Goal: Task Accomplishment & Management: Manage account settings

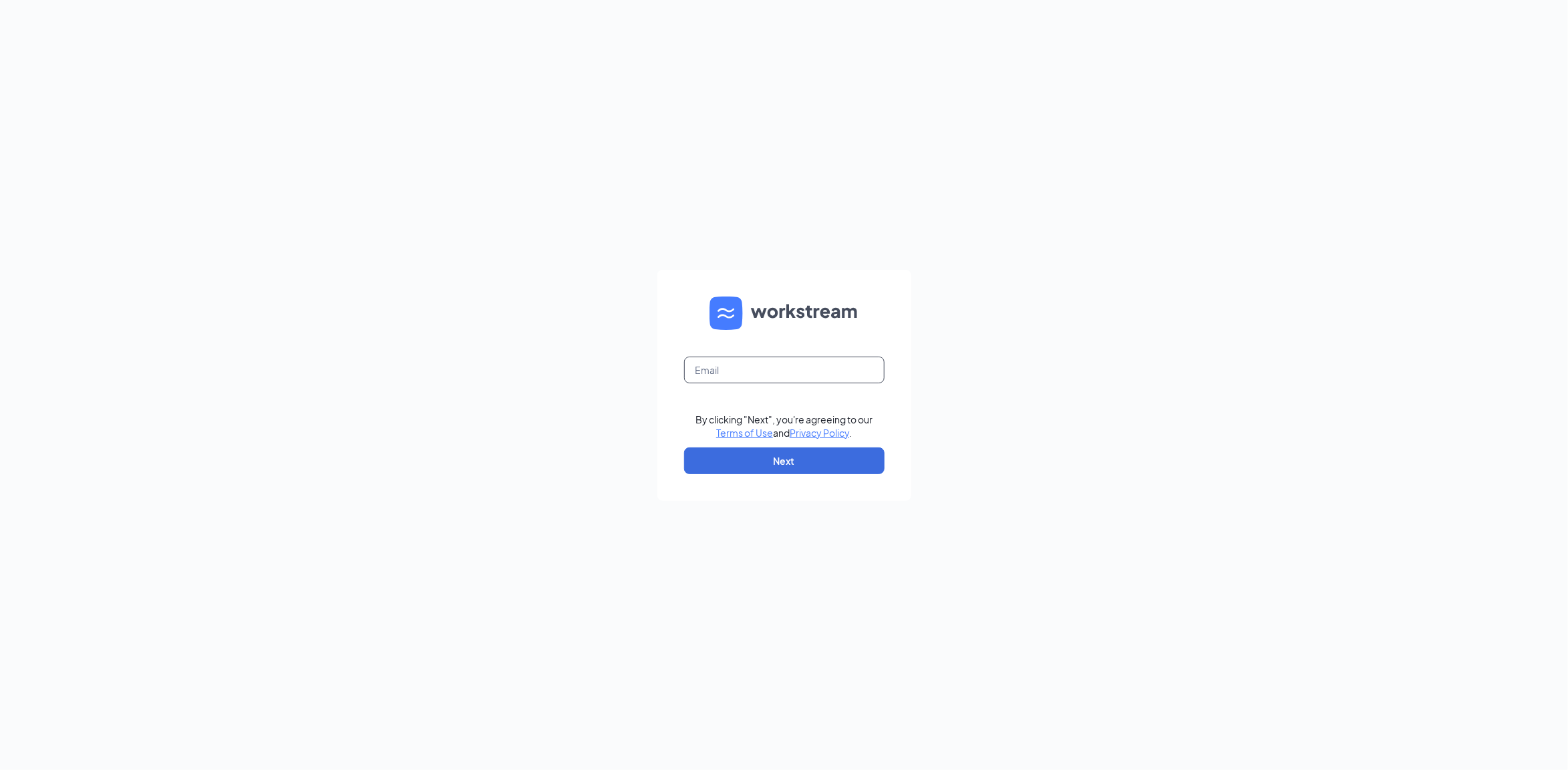
click at [789, 369] on input "text" at bounding box center [784, 370] width 200 height 26
type input "[EMAIL_ADDRESS][DOMAIN_NAME]"
click at [802, 455] on button "Next" at bounding box center [784, 461] width 200 height 26
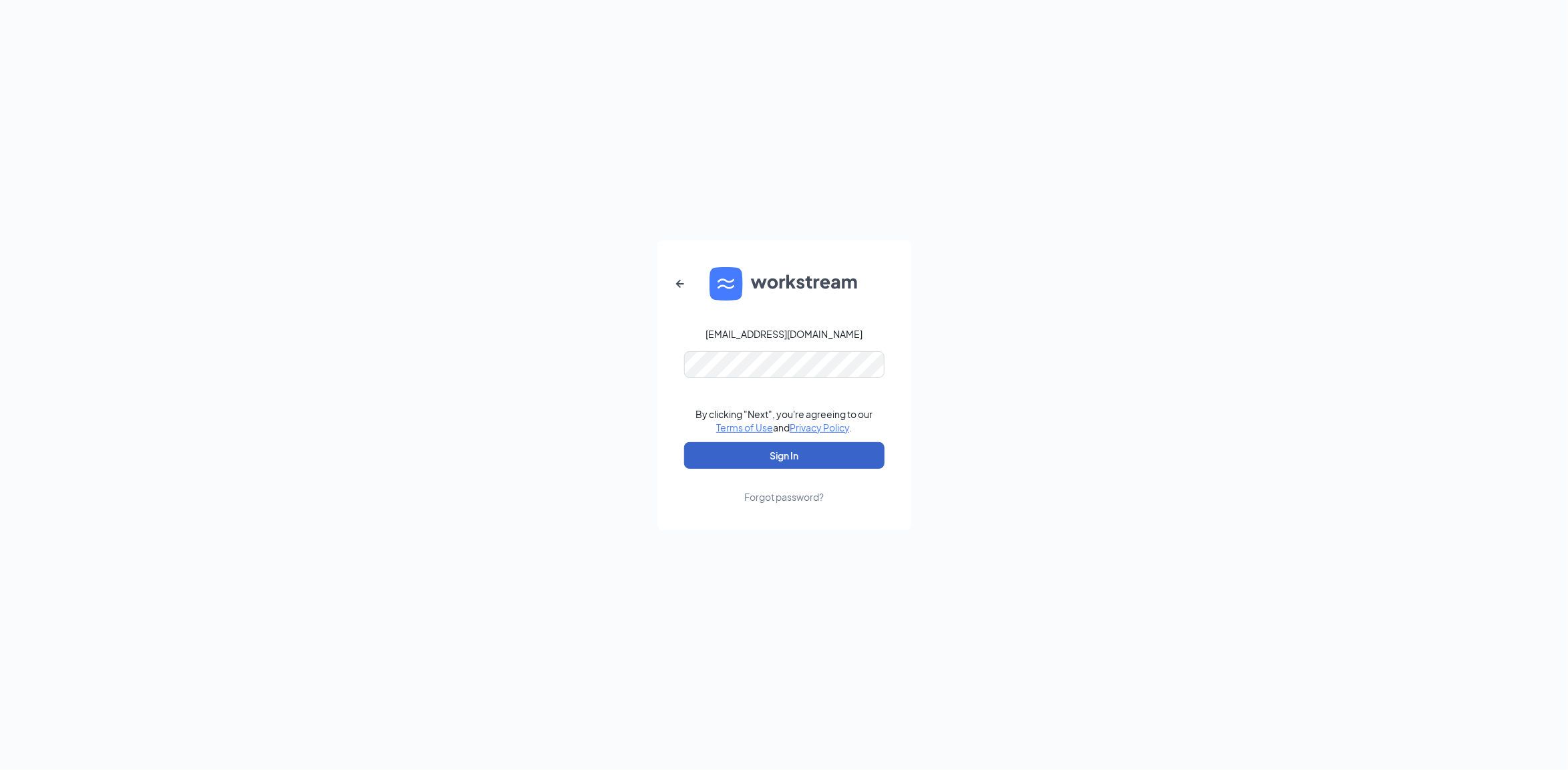
click at [800, 455] on button "Sign In" at bounding box center [784, 455] width 200 height 26
click at [797, 452] on button "Sign In" at bounding box center [784, 455] width 200 height 26
click at [536, 364] on div "charlie@patterntalent.co Credential mismatches. By clicking "Next", you're agre…" at bounding box center [784, 385] width 1568 height 770
click at [684, 442] on button "Sign In" at bounding box center [784, 455] width 200 height 26
click at [555, 376] on div "charlie@patterntalent.co Credential mismatches. By clicking "Next", you're agre…" at bounding box center [784, 385] width 1568 height 770
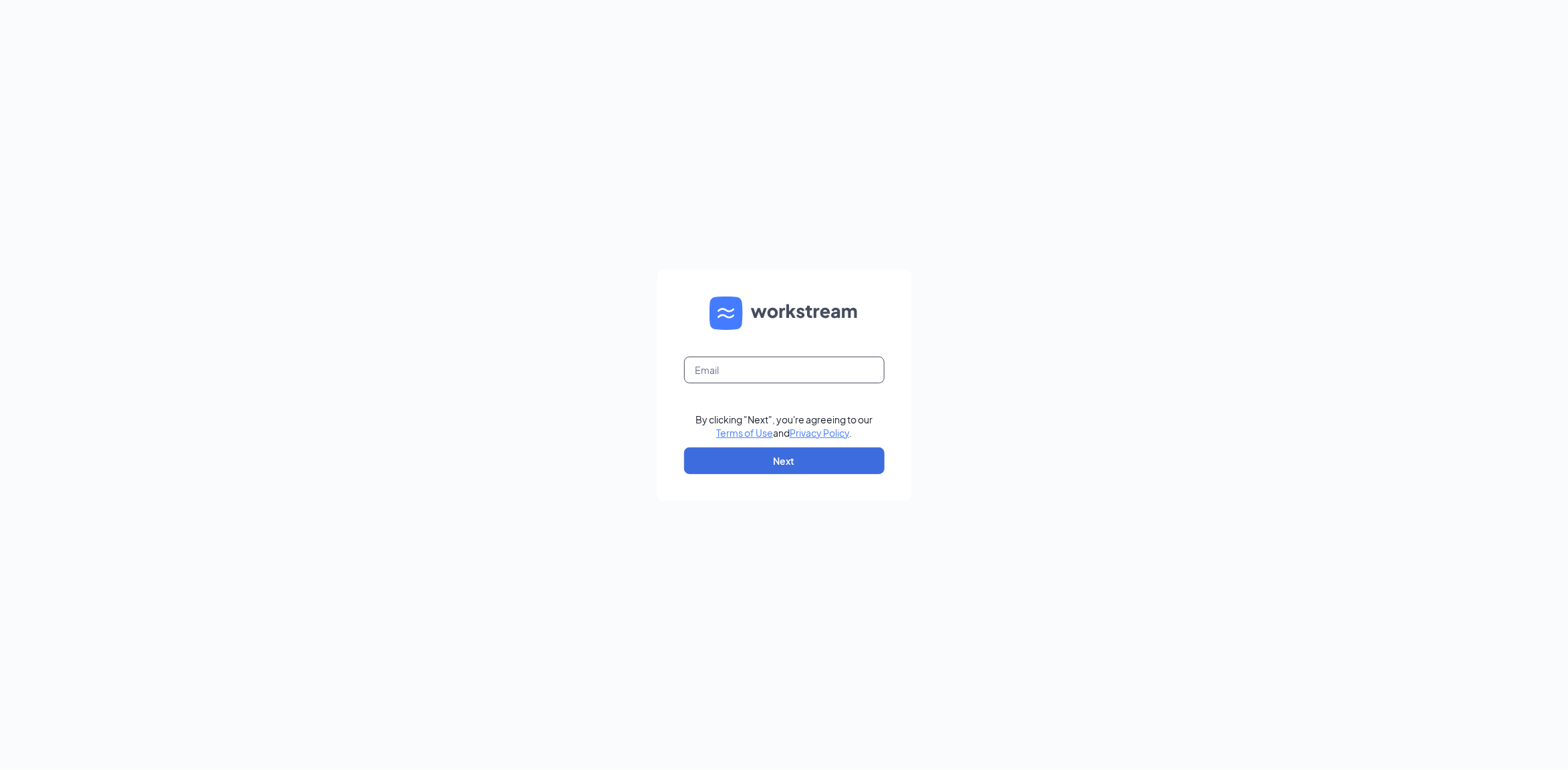
click at [758, 358] on input "text" at bounding box center [784, 370] width 200 height 26
type input "x"
type input "[EMAIL_ADDRESS][DOMAIN_NAME]"
click at [793, 458] on button "Next" at bounding box center [784, 461] width 200 height 26
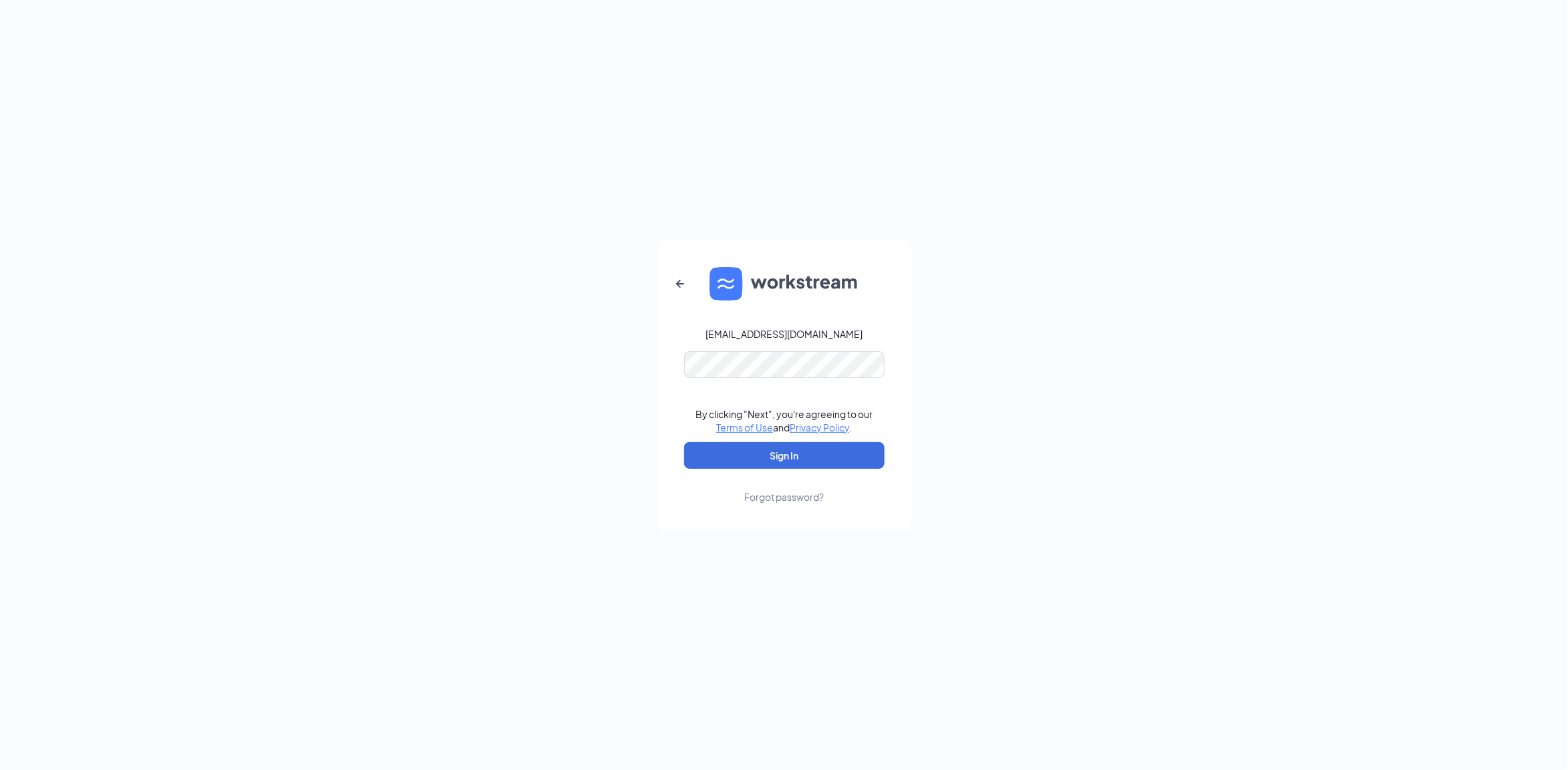
click at [598, 446] on div "charlie@patterntalent.co By clicking "Next", you're agreeing to our Terms of Us…" at bounding box center [784, 385] width 1568 height 770
click at [768, 456] on button "Sign In" at bounding box center [784, 455] width 200 height 26
click at [785, 441] on form "charlie@patterntalent.co Credential mismatches. By clicking "Next", you're agre…" at bounding box center [784, 385] width 254 height 290
click at [792, 477] on link "Forgot password?" at bounding box center [784, 485] width 79 height 34
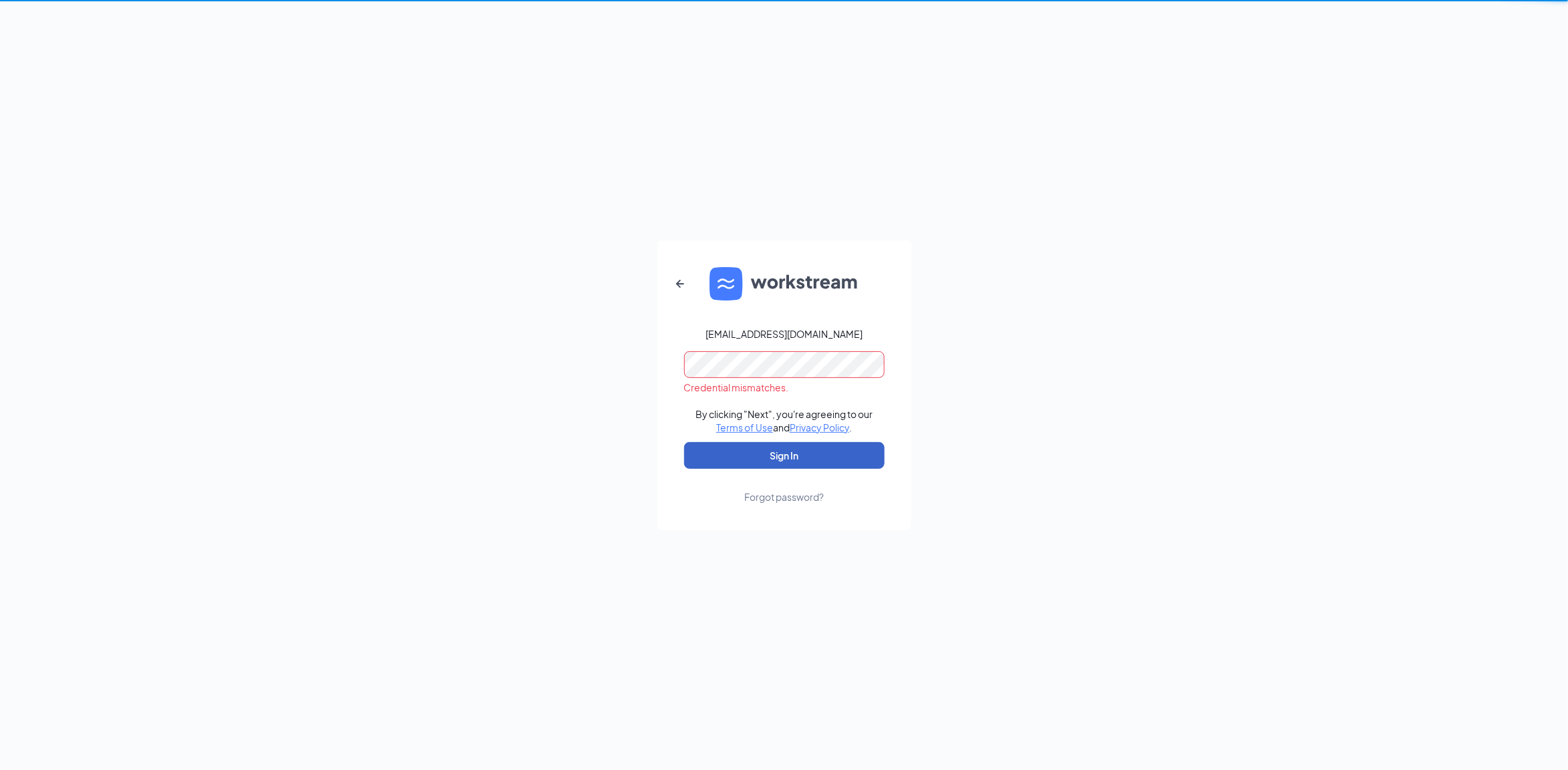
click at [792, 450] on button "Sign In" at bounding box center [784, 455] width 200 height 26
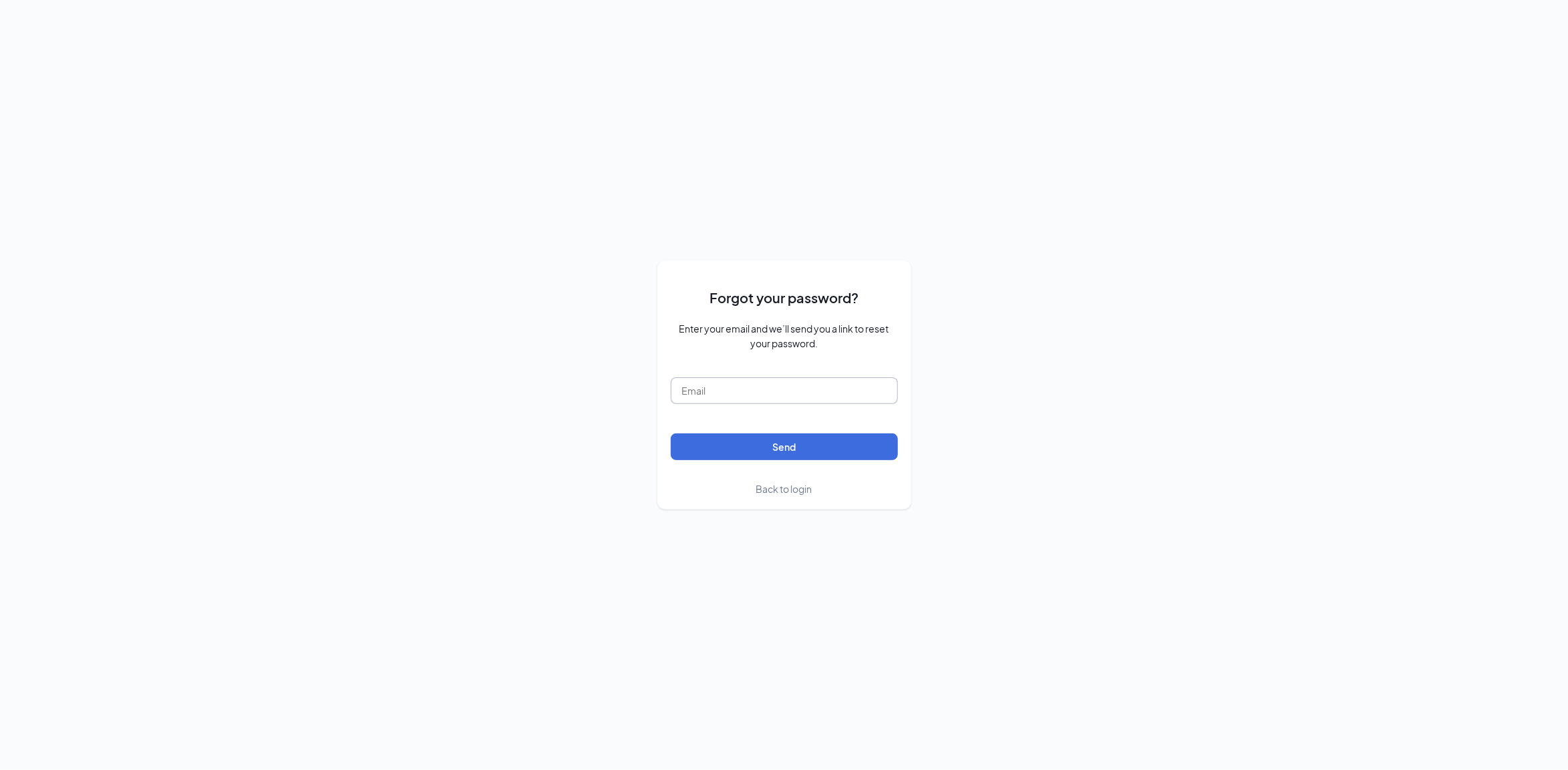
click at [781, 384] on input "text" at bounding box center [784, 390] width 227 height 26
click at [677, 417] on form "Forgot your password? Enter your email and we’ll send you a link to reset your …" at bounding box center [784, 384] width 227 height 222
click at [773, 488] on span "Back to login" at bounding box center [784, 488] width 56 height 12
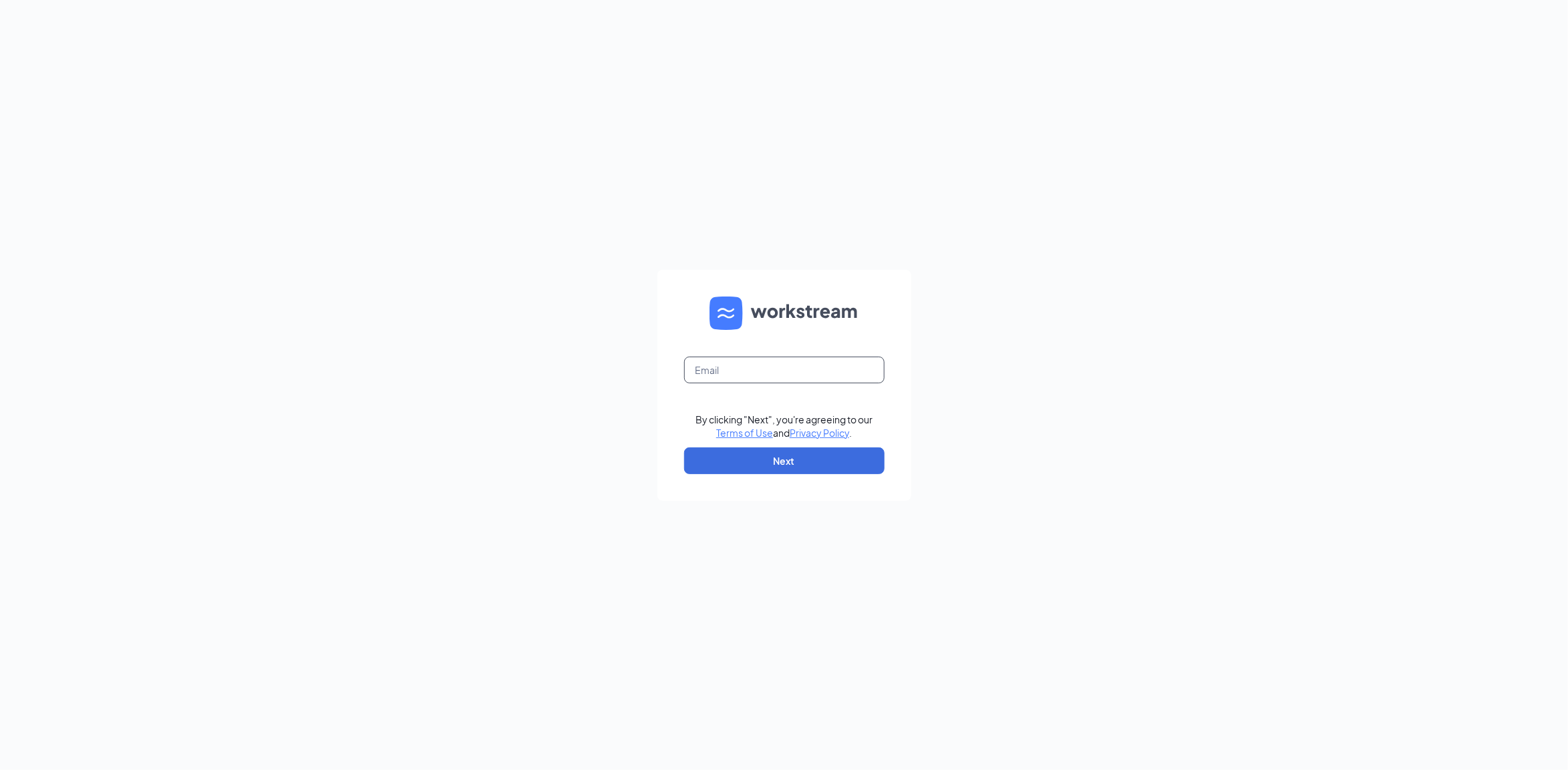
click at [766, 362] on input "text" at bounding box center [784, 370] width 200 height 26
type input "charlie@patterntalent.co"
click at [803, 458] on button "Next" at bounding box center [784, 461] width 200 height 26
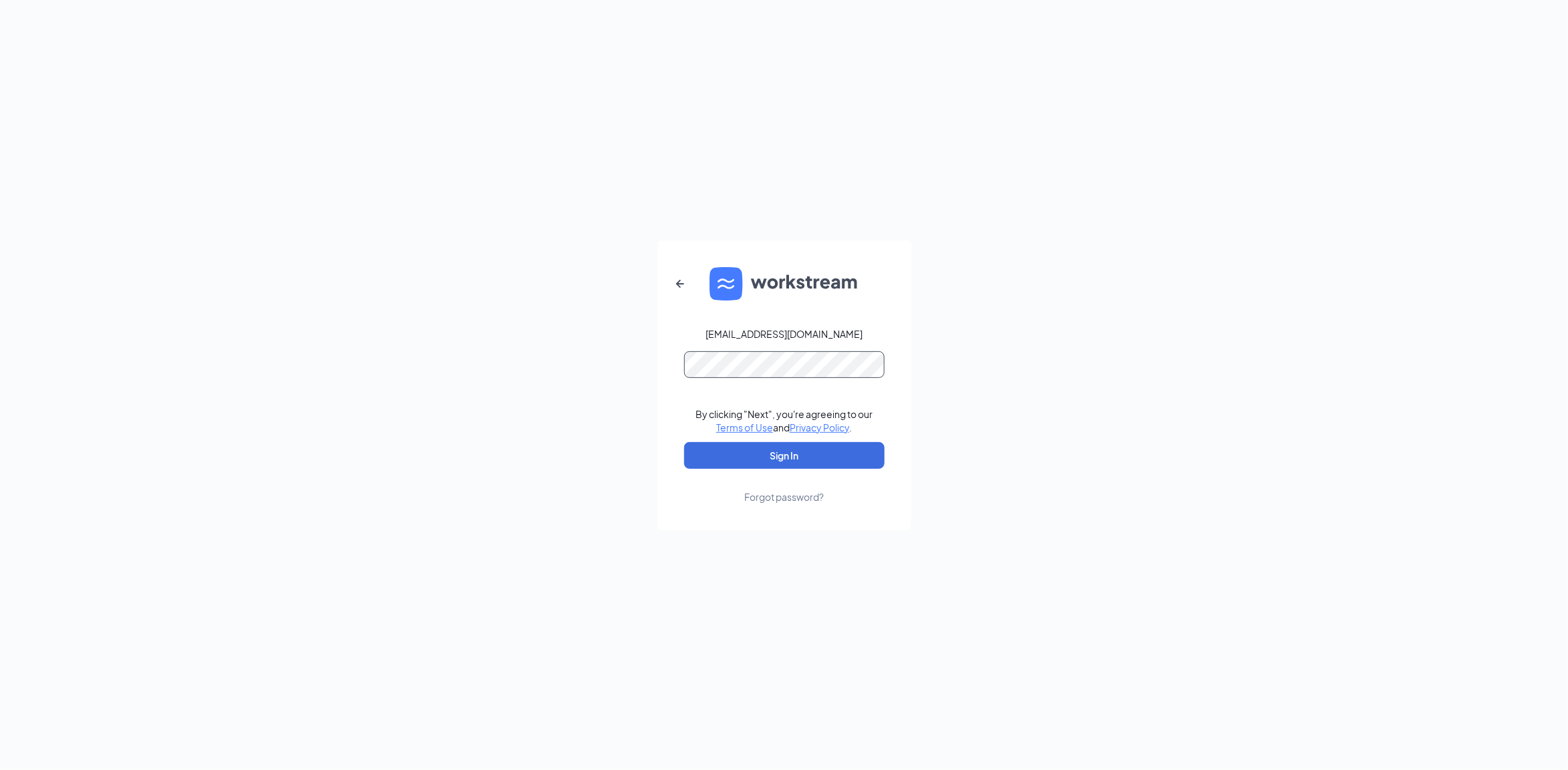
click at [596, 368] on div "charlie@patterntalent.co By clicking "Next", you're agreeing to our Terms of Us…" at bounding box center [784, 385] width 1568 height 770
click at [684, 442] on button "Sign In" at bounding box center [784, 455] width 200 height 26
click at [770, 458] on button "Sign In" at bounding box center [784, 455] width 200 height 26
click at [783, 499] on div "Forgot password?" at bounding box center [784, 496] width 79 height 13
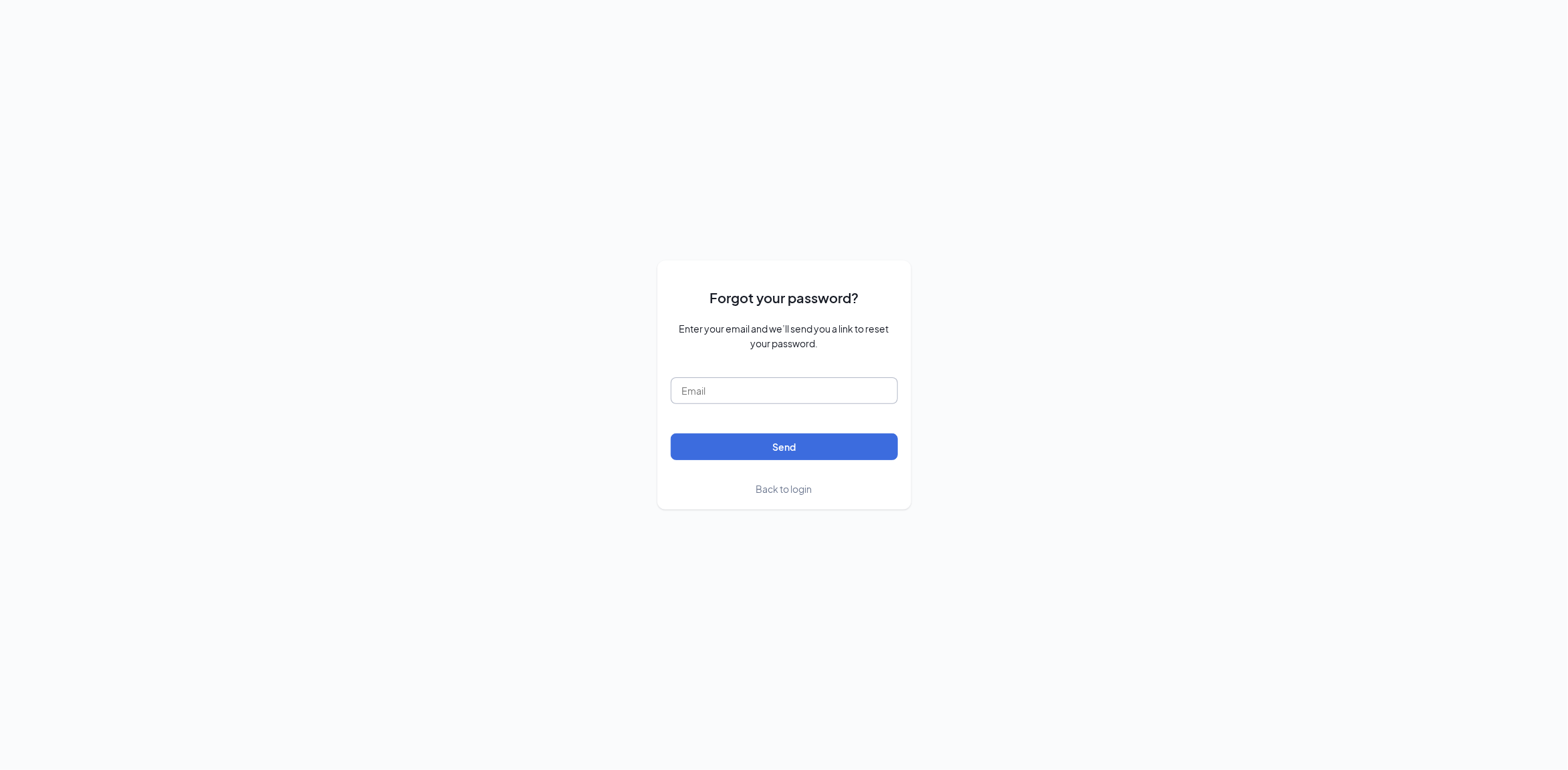
click at [698, 400] on input "text" at bounding box center [784, 390] width 227 height 26
type input "[EMAIL_ADDRESS][DOMAIN_NAME]"
click at [784, 461] on form "Forgot your password? Enter your email and we’ll send you a link to reset your …" at bounding box center [784, 384] width 227 height 222
click at [784, 450] on button "Send" at bounding box center [784, 447] width 227 height 26
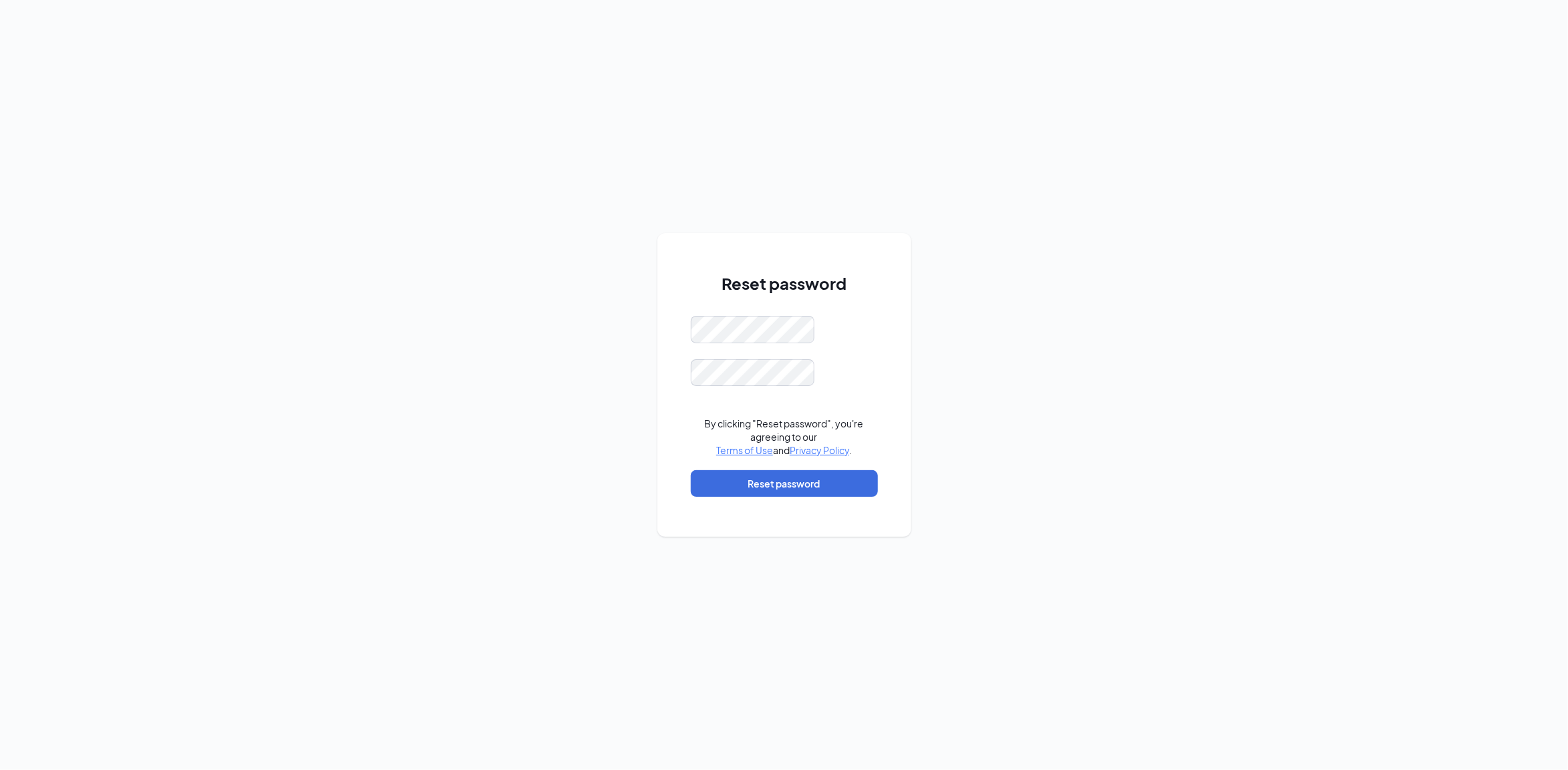
click at [682, 268] on div "Reset password By clicking "Reset password", you're agreeing to our Terms of Us…" at bounding box center [784, 385] width 254 height 304
click at [926, 301] on div "Reset password By clicking "Reset password", you're agreeing to our Terms of Us…" at bounding box center [784, 385] width 1568 height 770
click at [845, 498] on form "By clicking "Reset password", you're agreeing to our Terms of Use and Privacy P…" at bounding box center [784, 413] width 187 height 194
click at [842, 488] on button "Reset password" at bounding box center [784, 483] width 187 height 26
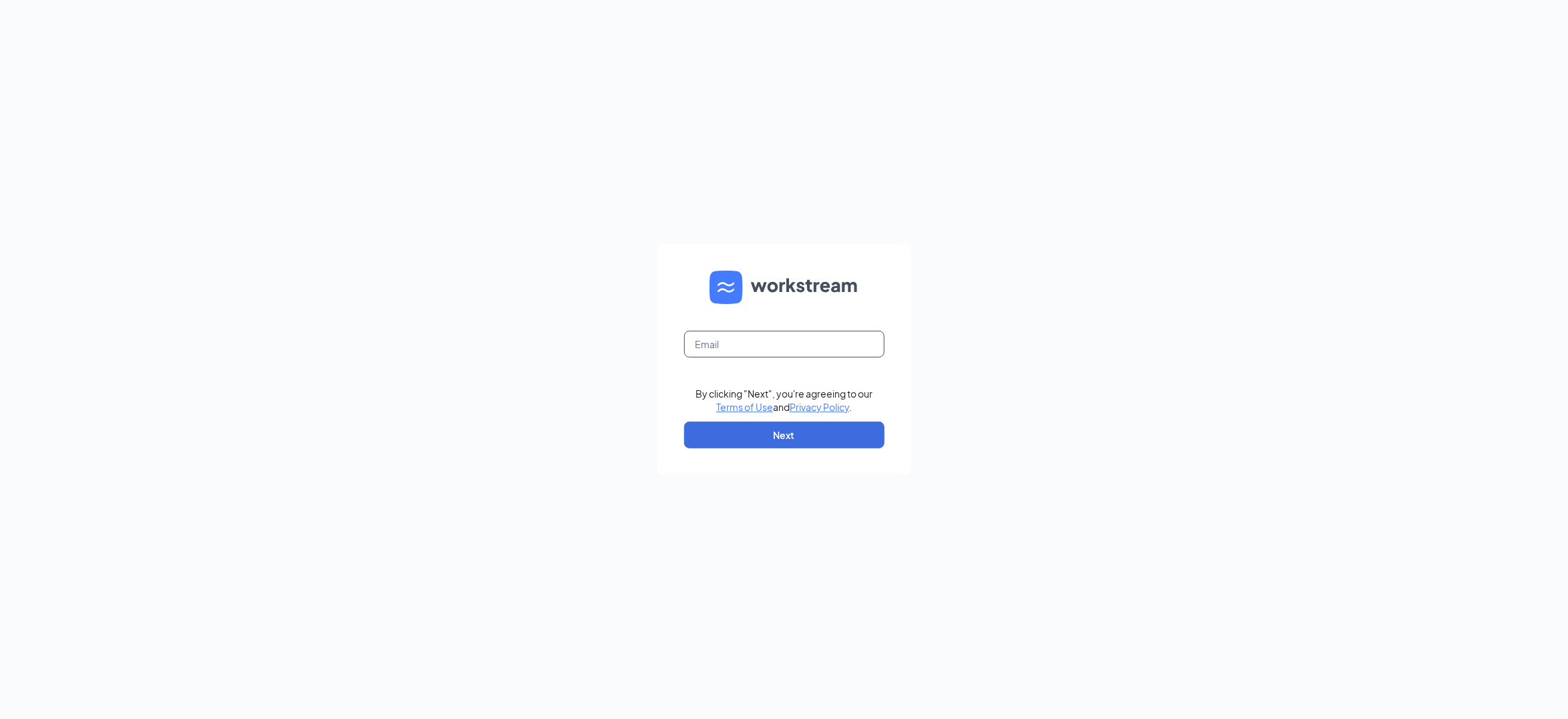
click at [777, 355] on input "text" at bounding box center [784, 344] width 200 height 26
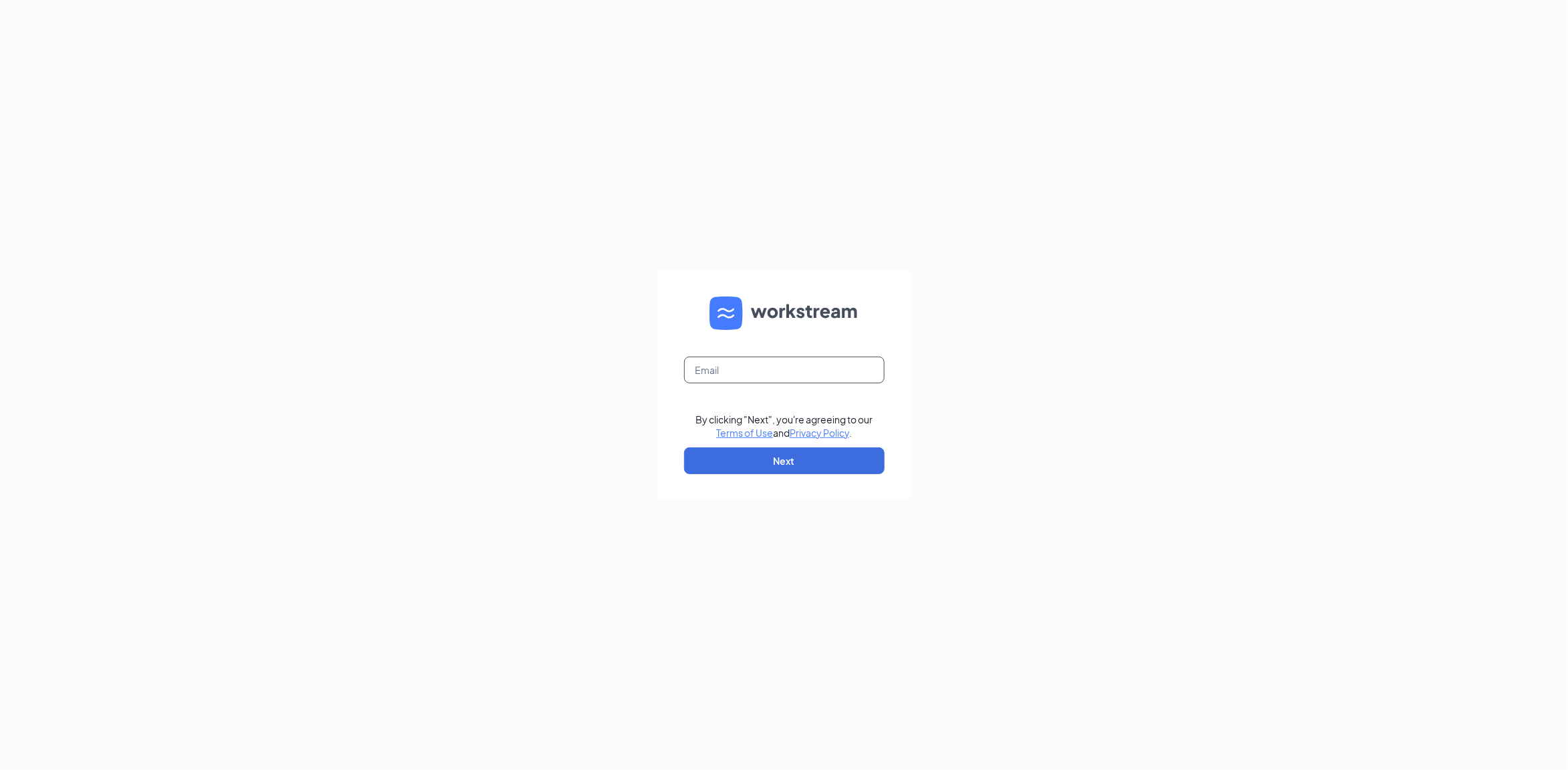
click at [786, 365] on input "text" at bounding box center [784, 370] width 200 height 26
type input "[EMAIL_ADDRESS][DOMAIN_NAME]"
click at [817, 452] on button "Next" at bounding box center [784, 461] width 200 height 26
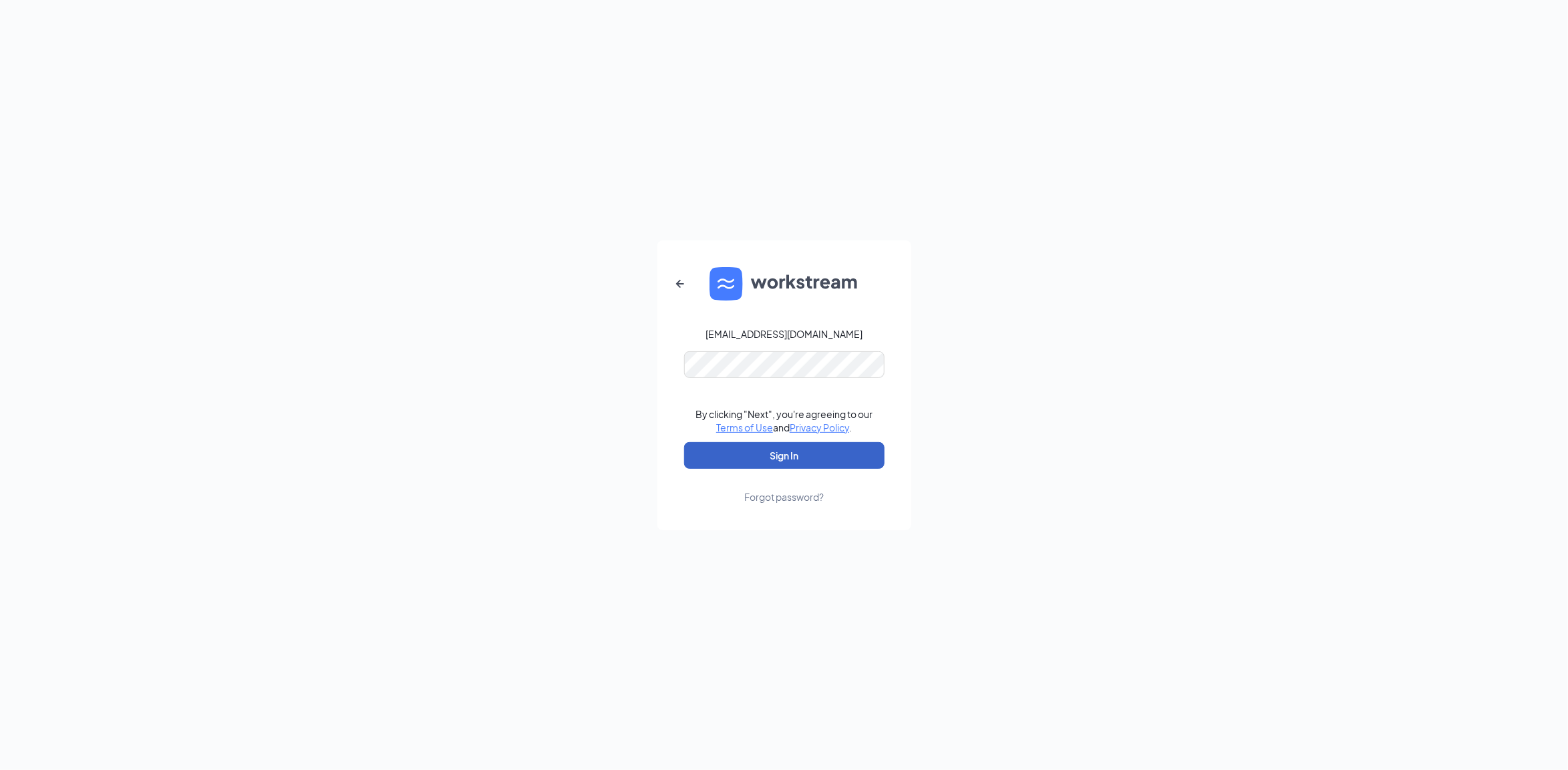
click at [795, 449] on button "Sign In" at bounding box center [784, 455] width 200 height 26
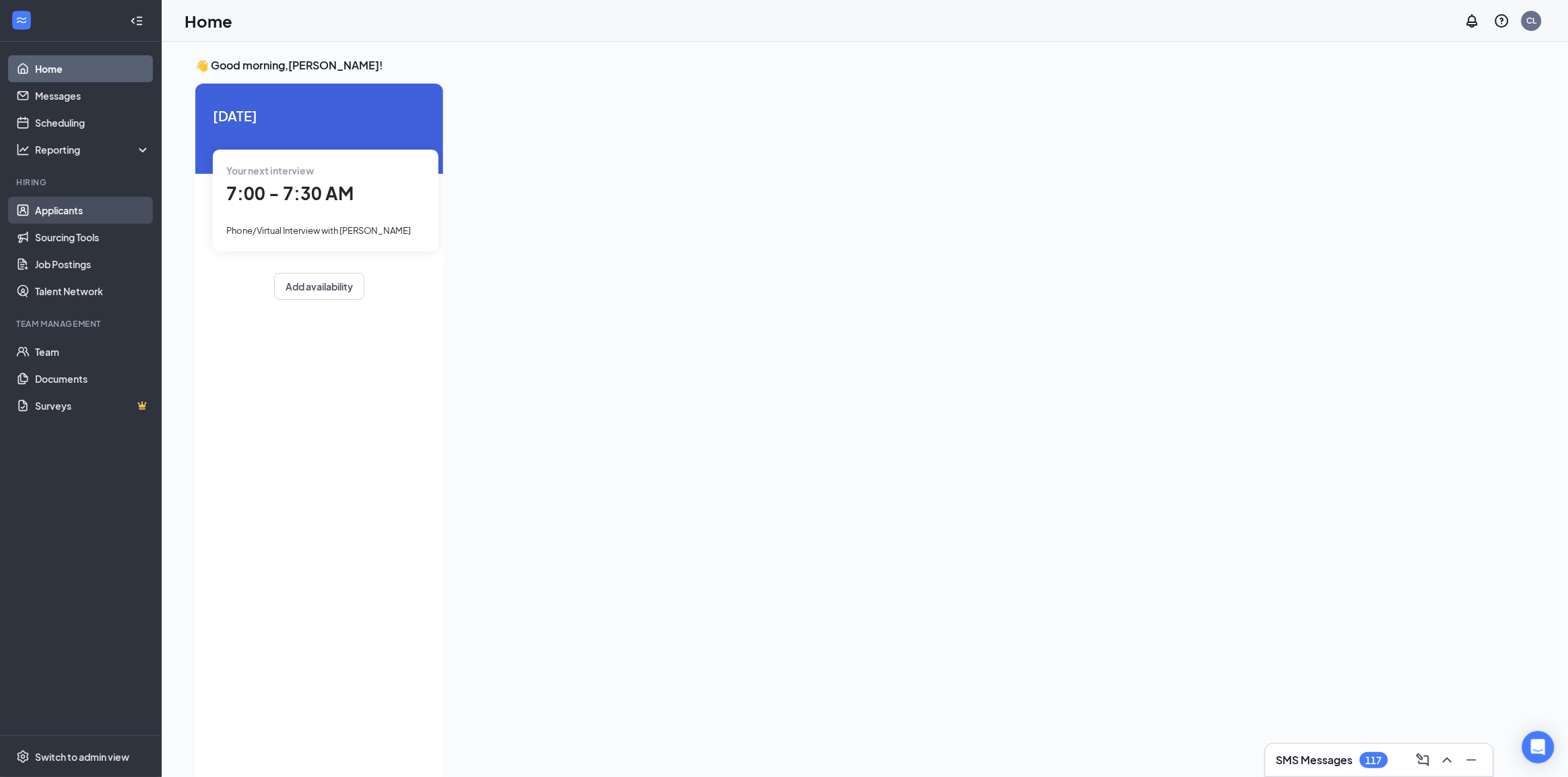
click at [49, 209] on link "Applicants" at bounding box center [92, 210] width 115 height 27
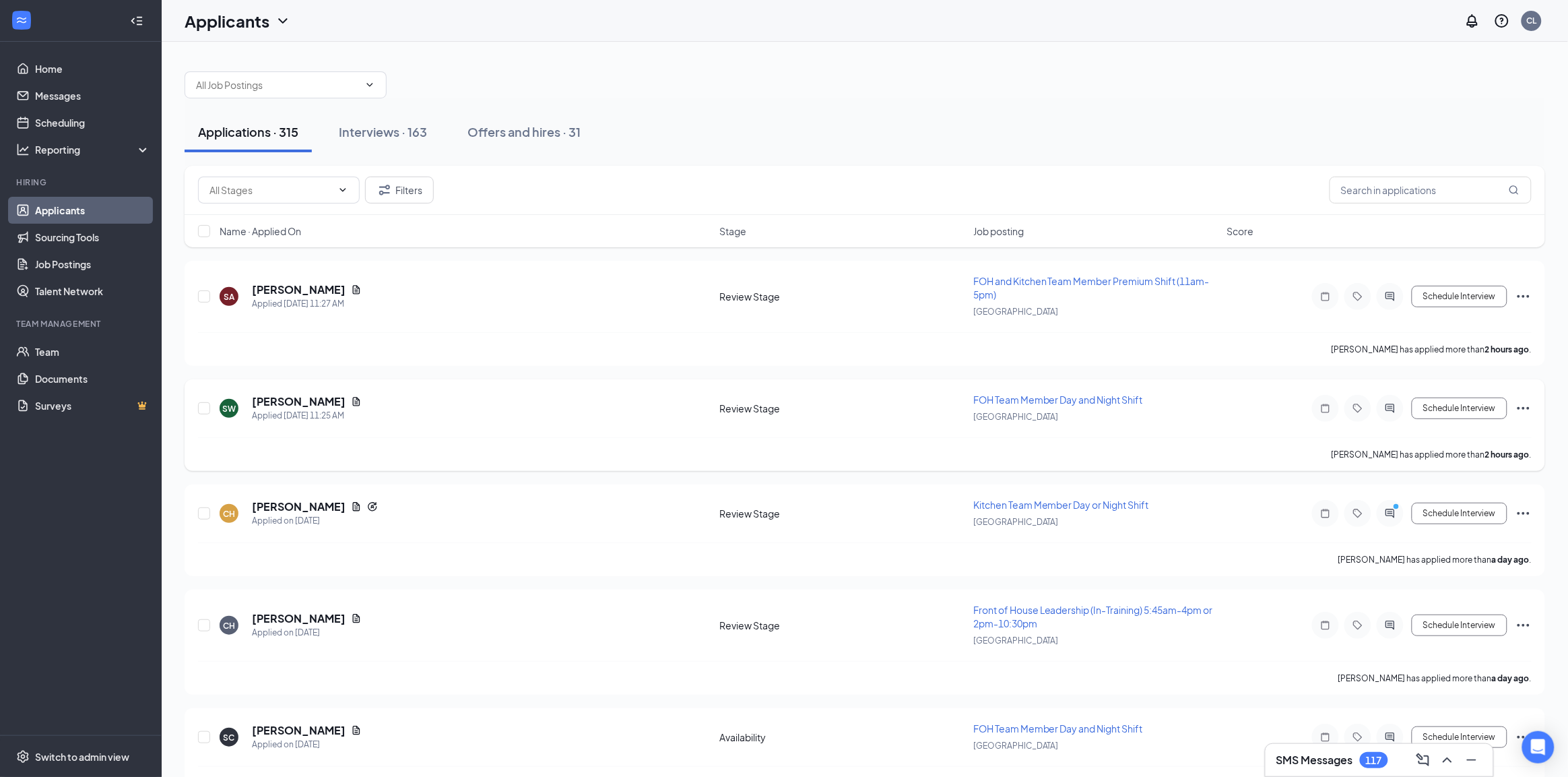
click at [1069, 403] on span "FOH Team Member Day and Night Shift" at bounding box center [1057, 400] width 169 height 12
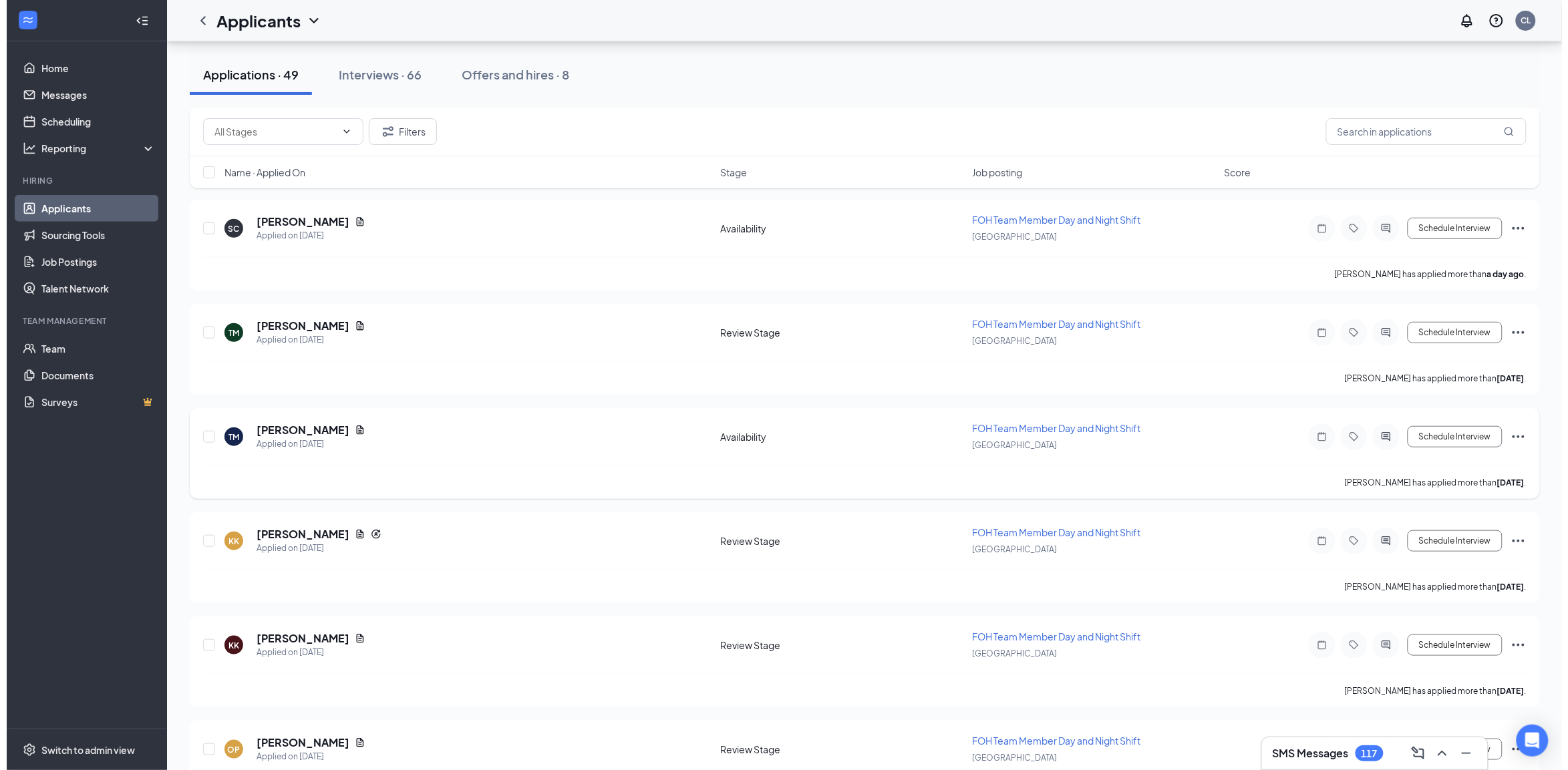
scroll to position [84, 0]
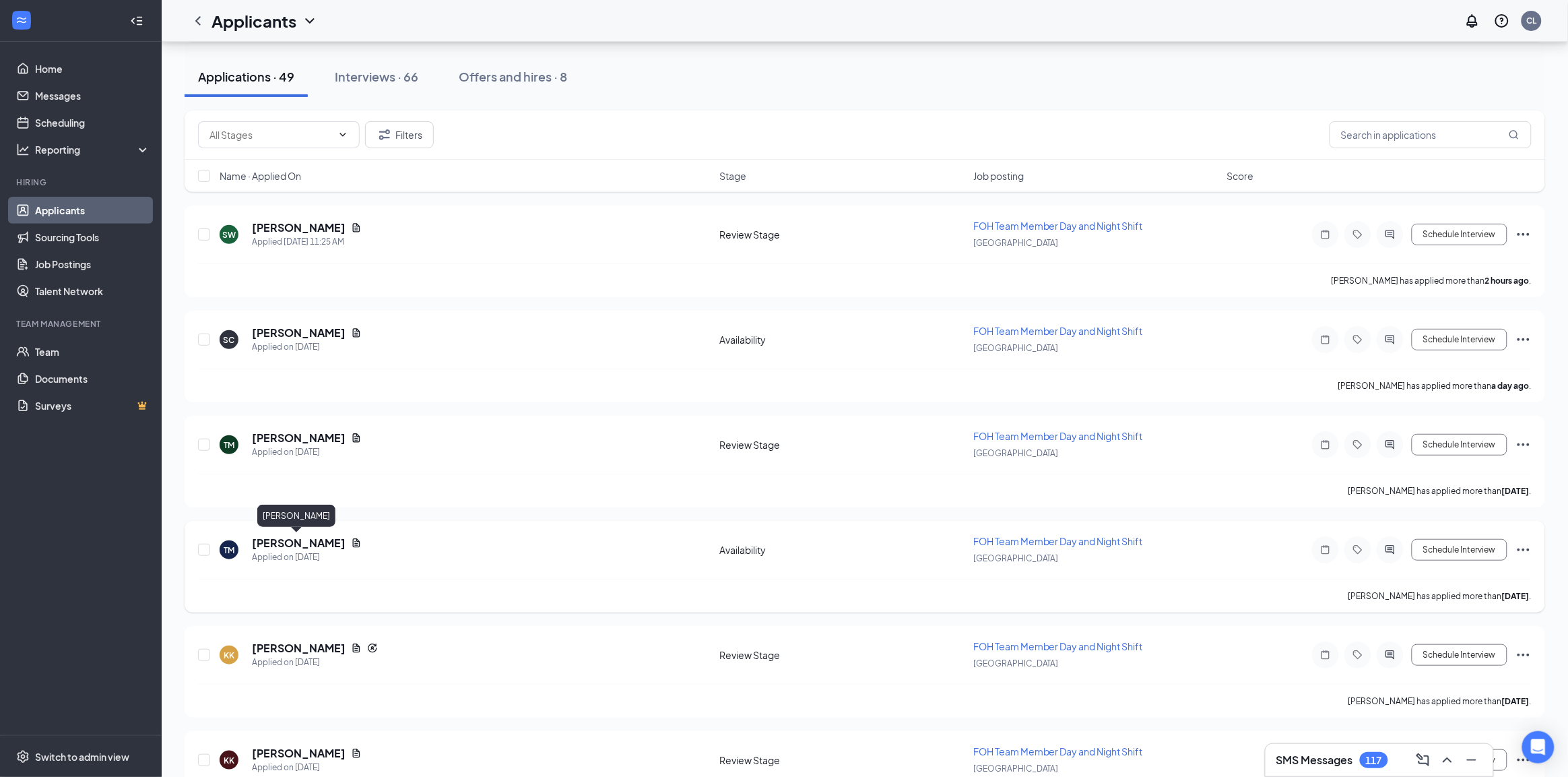
click at [317, 543] on h5 "Terrianni Morris" at bounding box center [298, 543] width 94 height 15
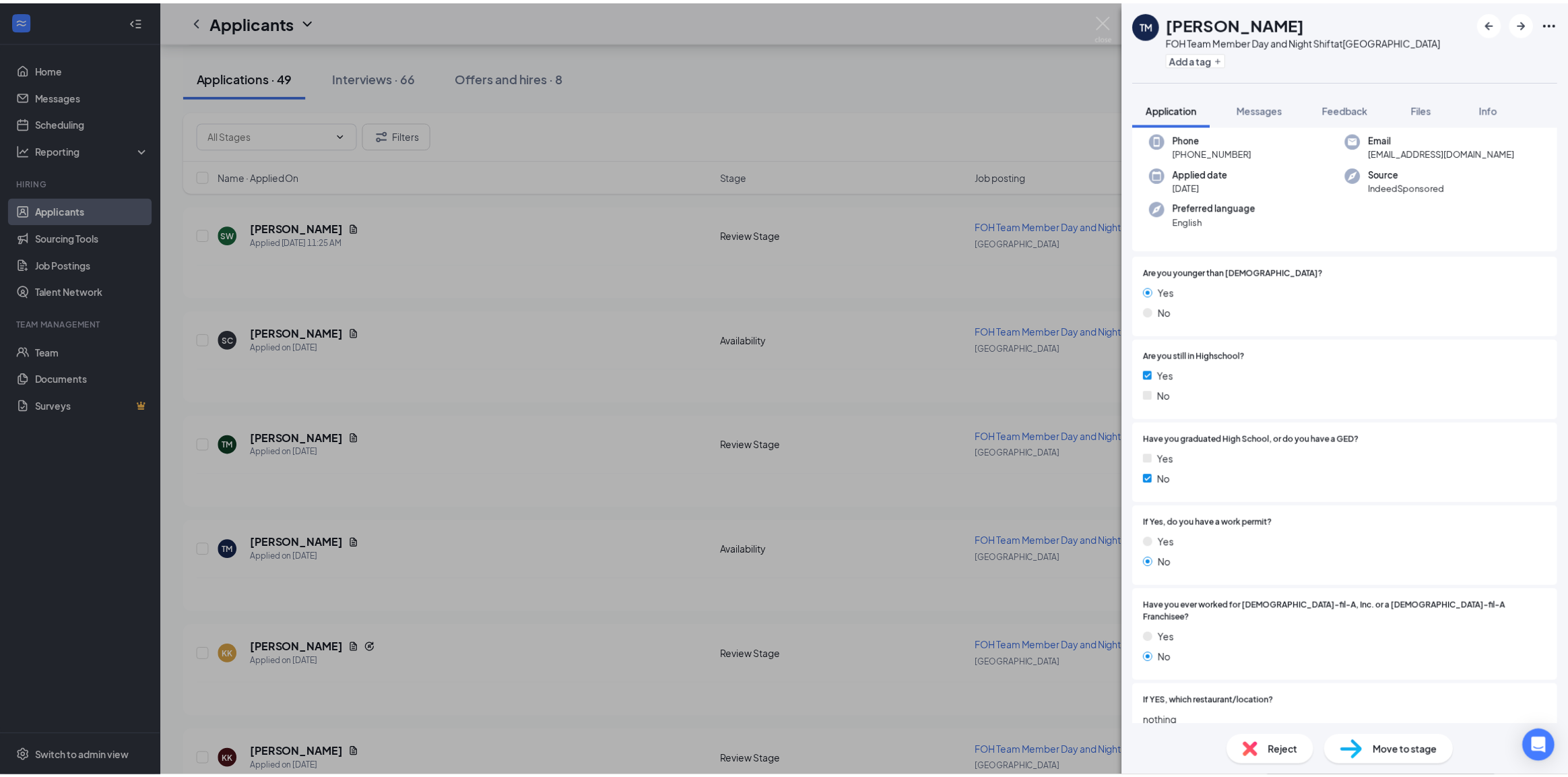
scroll to position [421, 0]
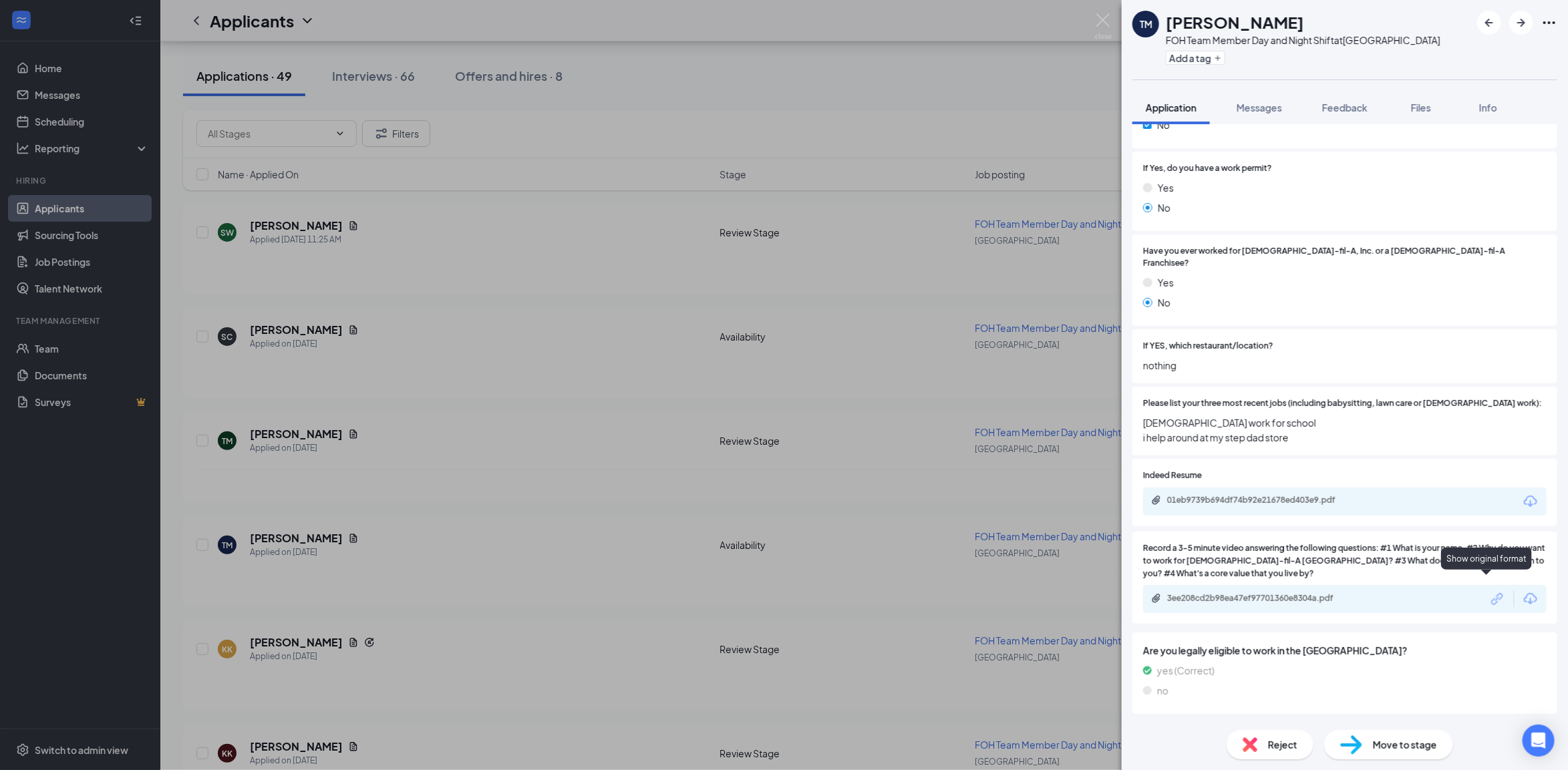
click at [1489, 590] on icon "Link" at bounding box center [1498, 599] width 18 height 18
click at [1374, 144] on div "Have you graduated High School, or do you have a GED? Yes No" at bounding box center [1344, 109] width 425 height 79
click at [914, 131] on div "TM Terrianni Morris FOH Team Member Day and Night Shift at Horn Lake Add a tag …" at bounding box center [784, 385] width 1568 height 770
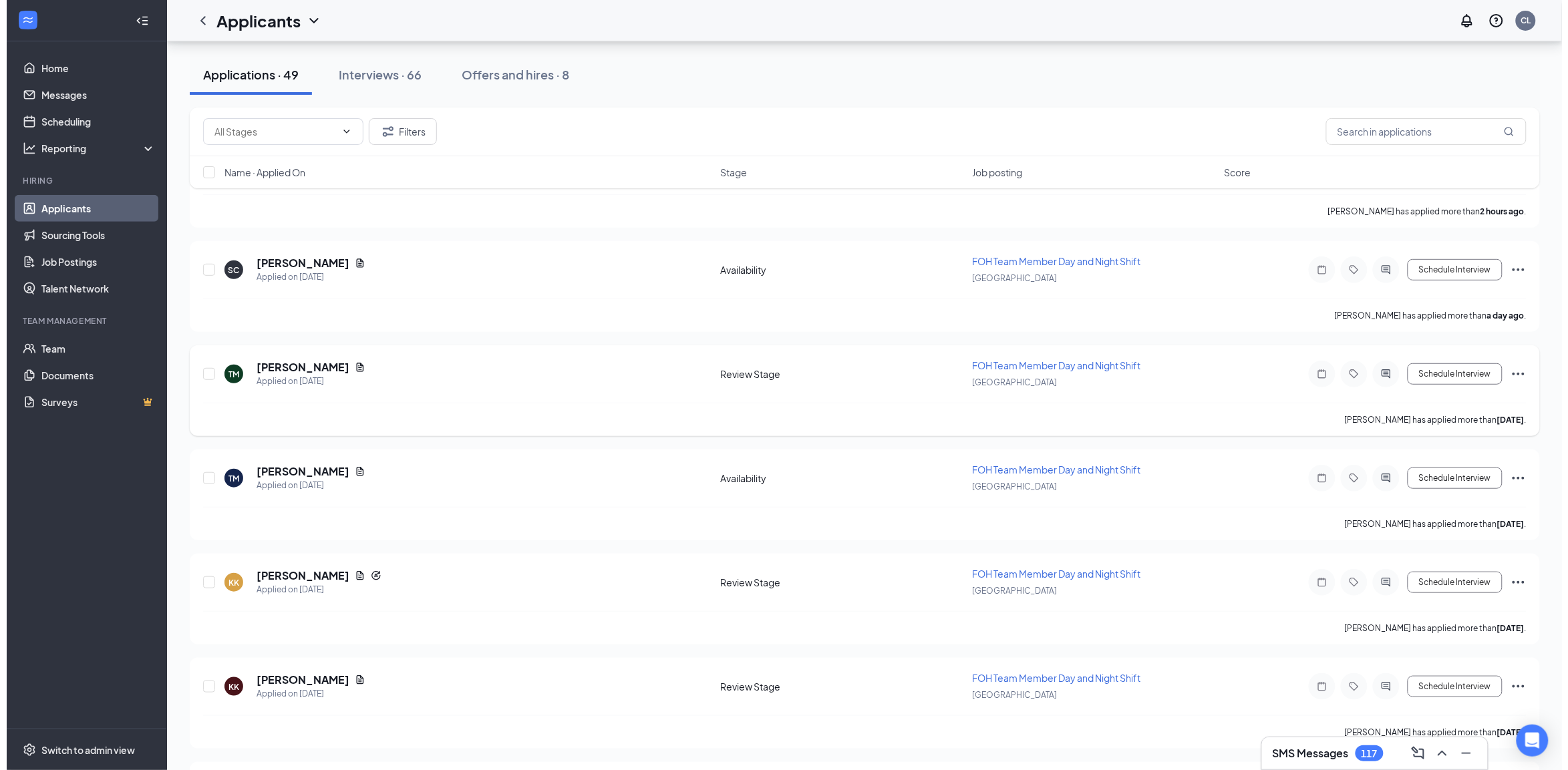
scroll to position [167, 0]
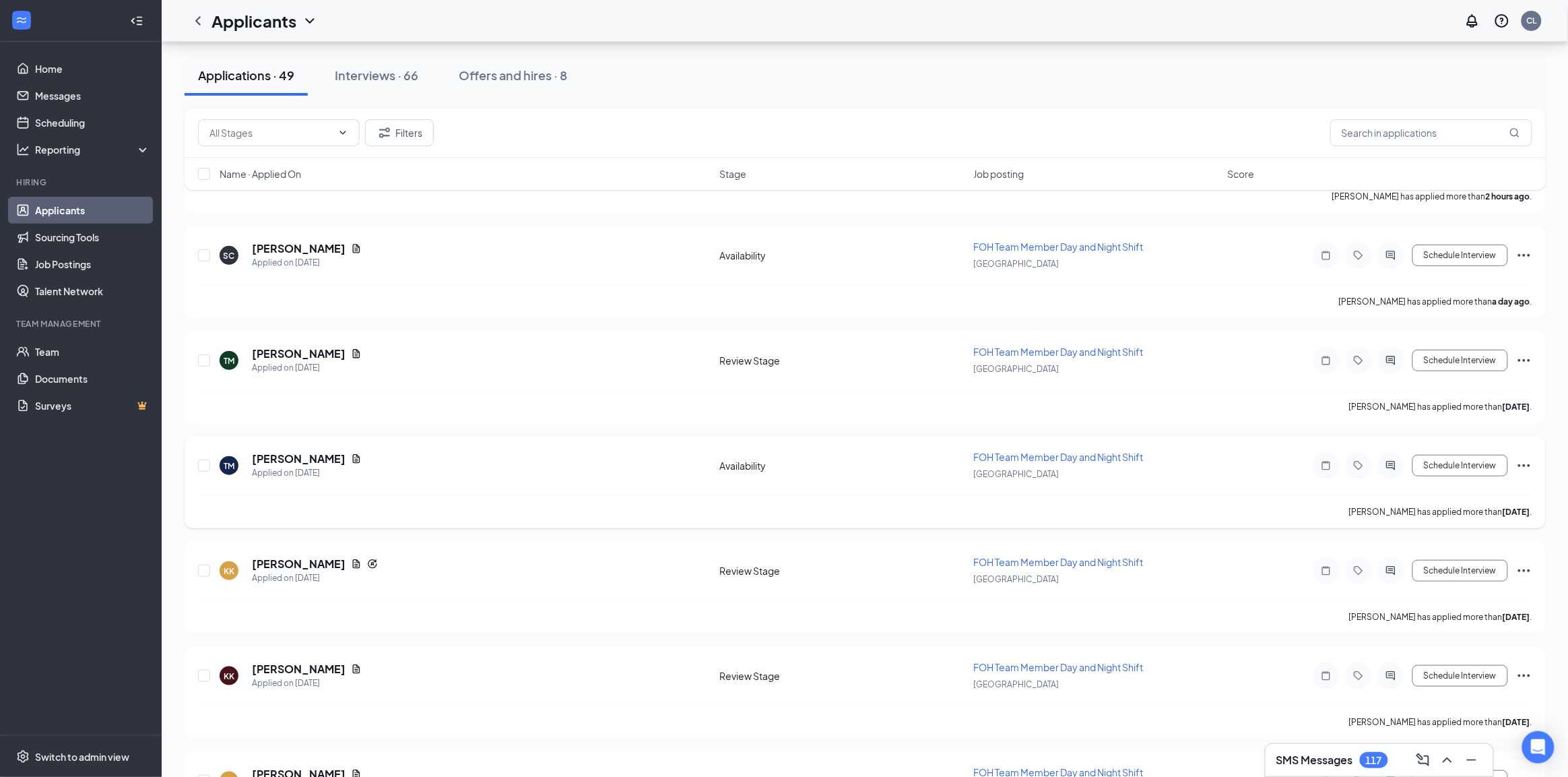
click at [308, 455] on h5 "[PERSON_NAME]" at bounding box center [298, 459] width 94 height 15
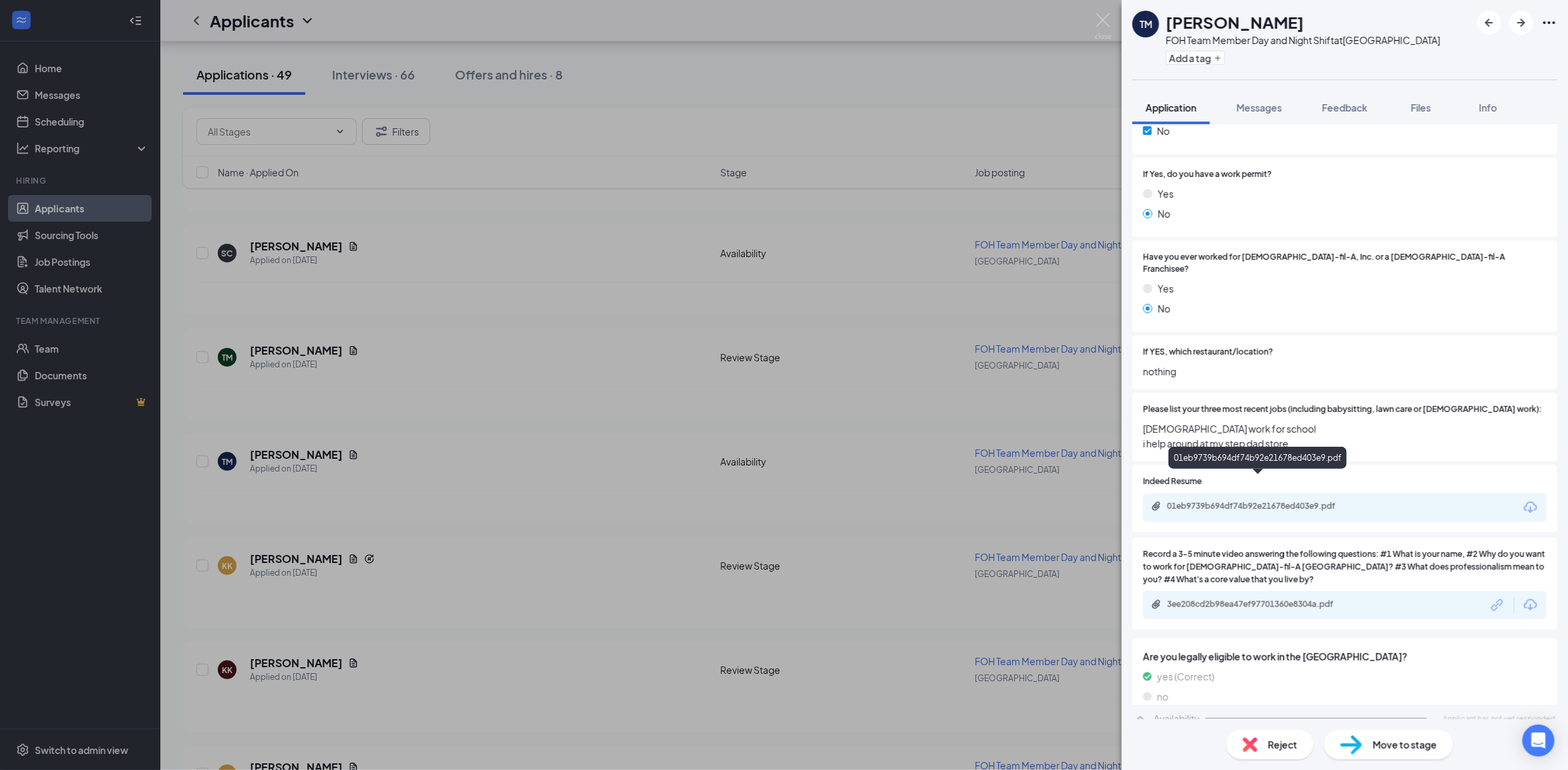
scroll to position [422, 0]
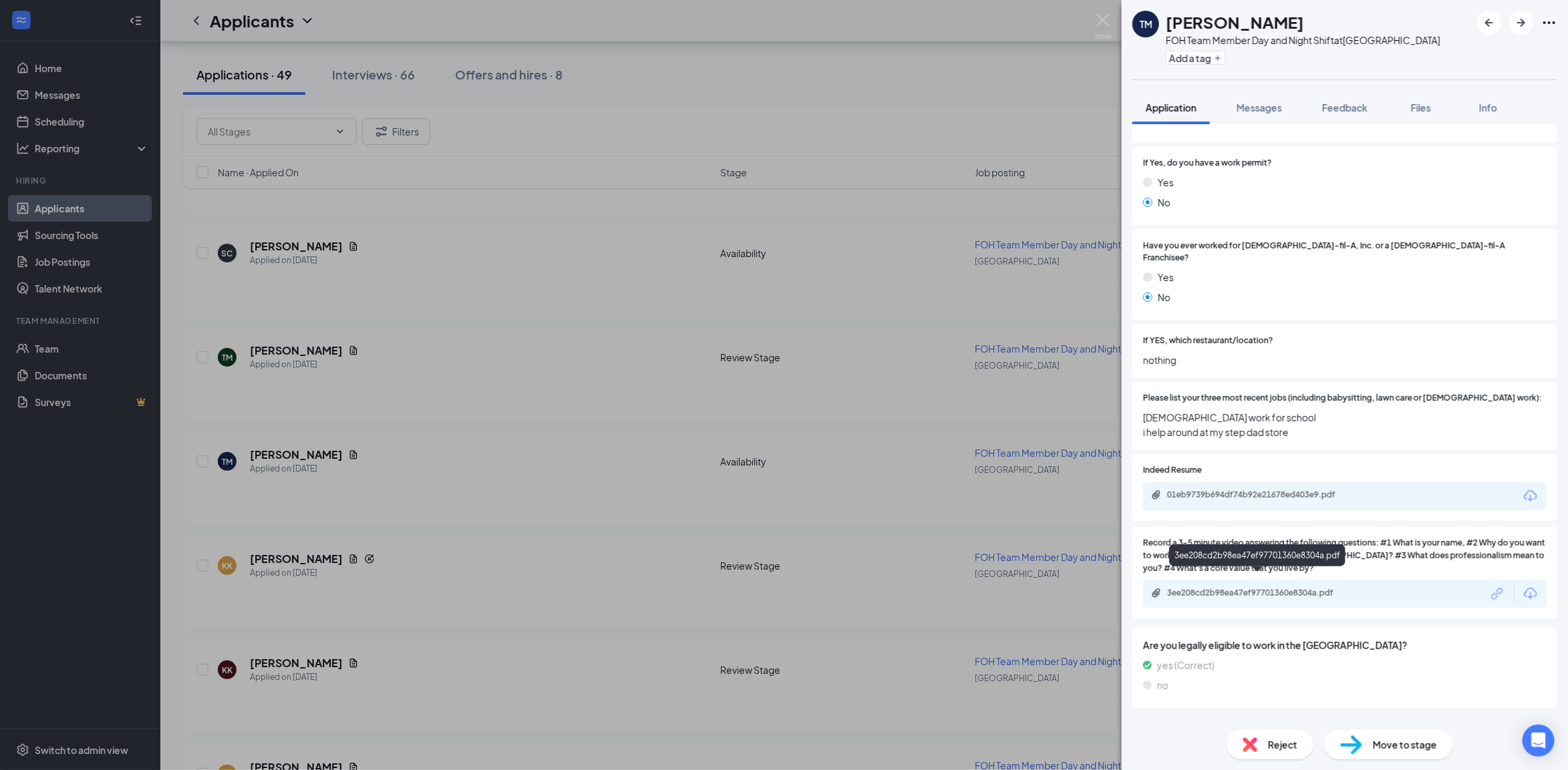
click at [1261, 587] on div "3ee208cd2b98ea47ef97701360e8304a.pdf" at bounding box center [1260, 593] width 187 height 11
click at [1294, 587] on div "3ee208cd2b98ea47ef97701360e8304a.pdf" at bounding box center [1260, 593] width 187 height 11
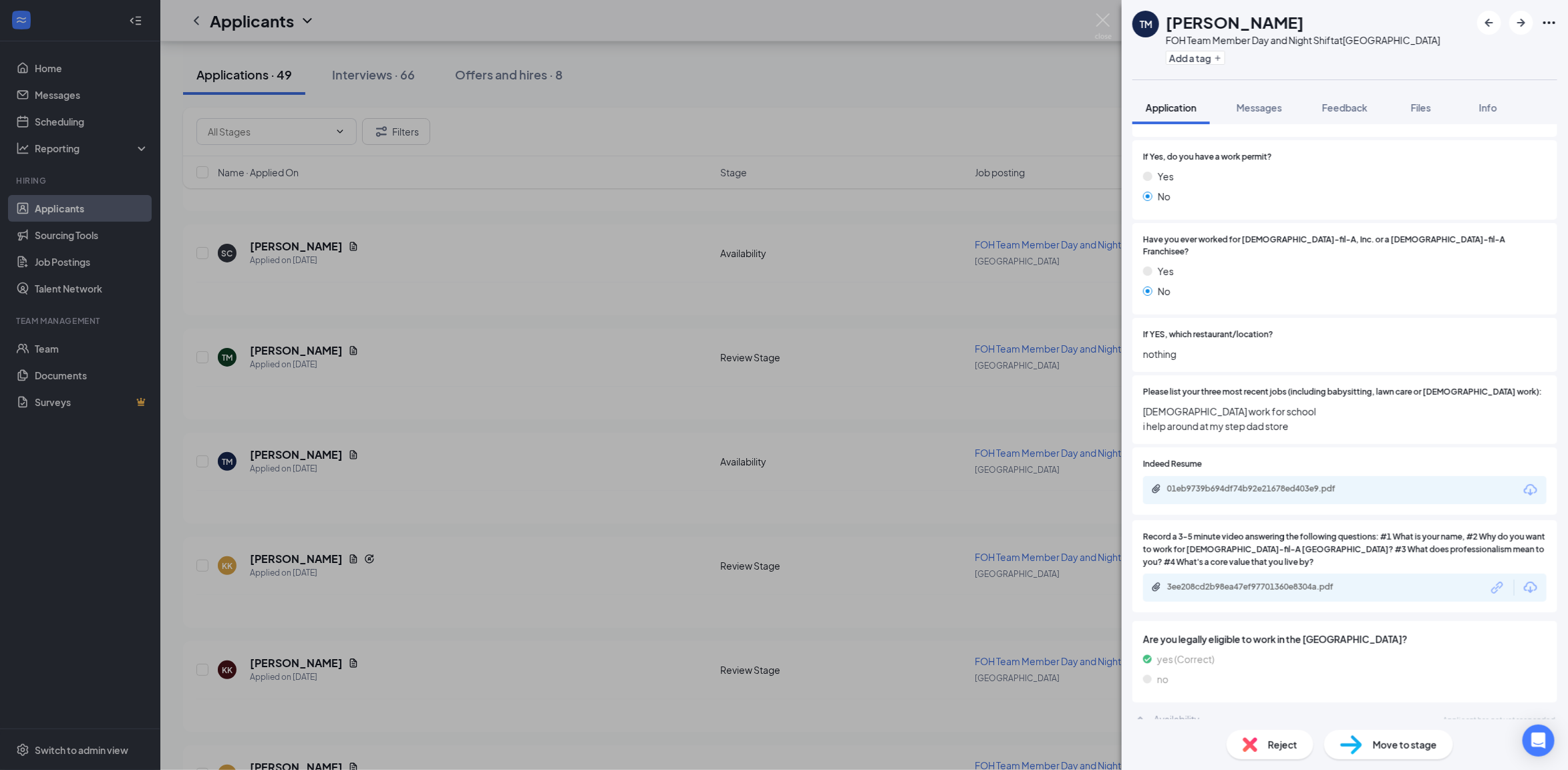
click at [762, 473] on div "TM Terrianni Morris FOH Team Member Day and Night Shift at Horn Lake Add a tag …" at bounding box center [784, 385] width 1568 height 770
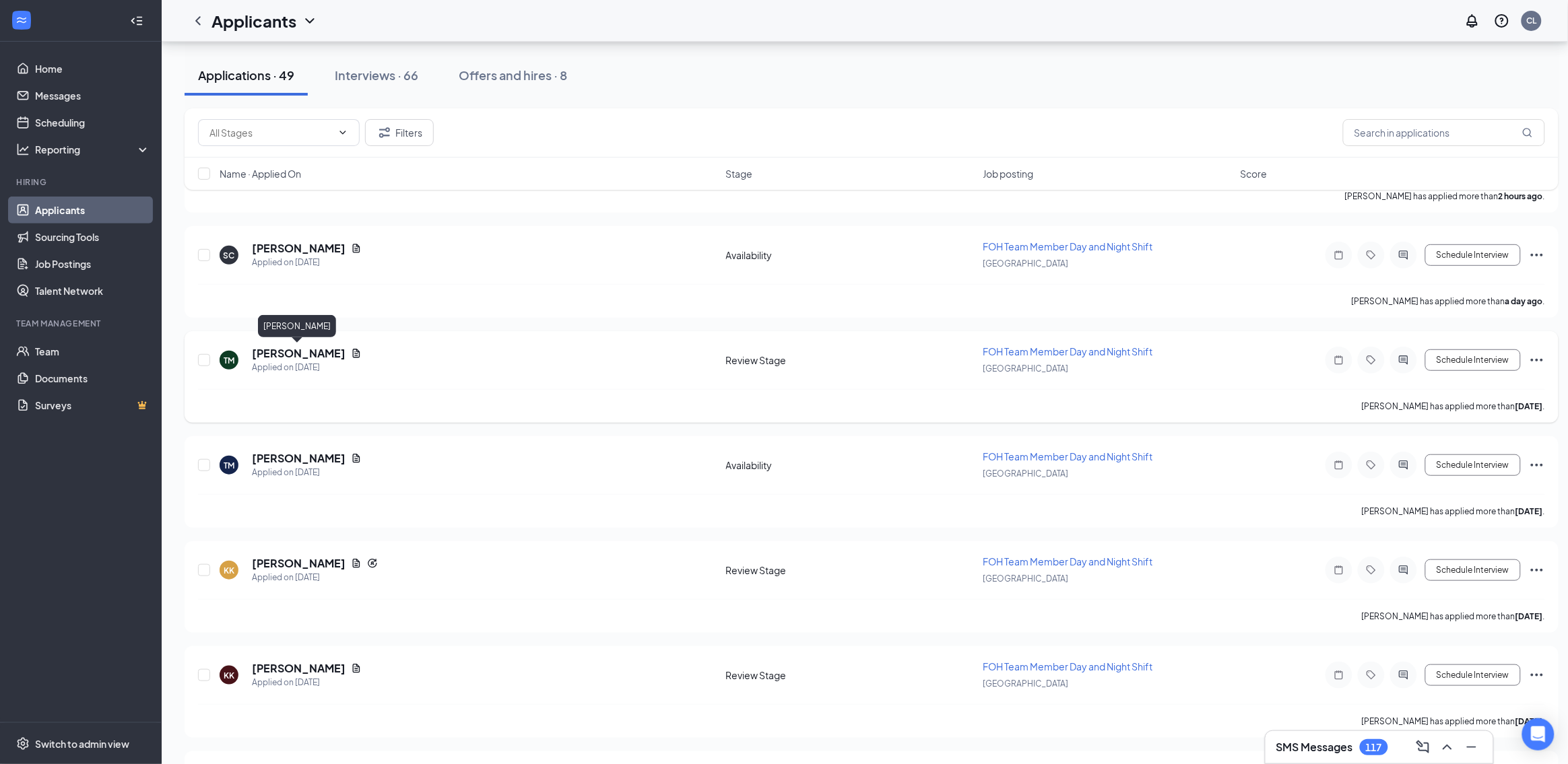
click at [258, 349] on h5 "[PERSON_NAME]" at bounding box center [298, 354] width 94 height 15
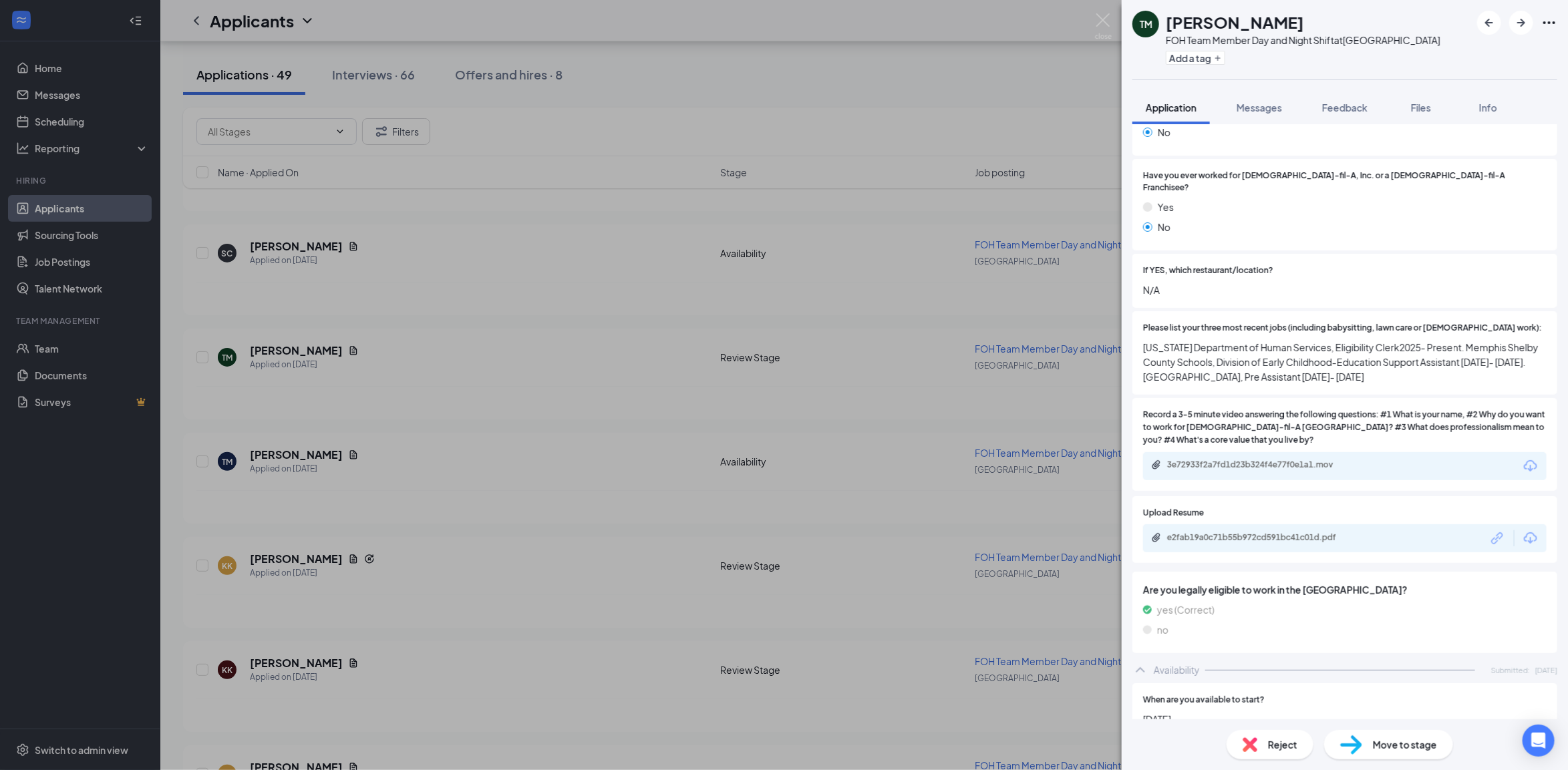
scroll to position [501, 0]
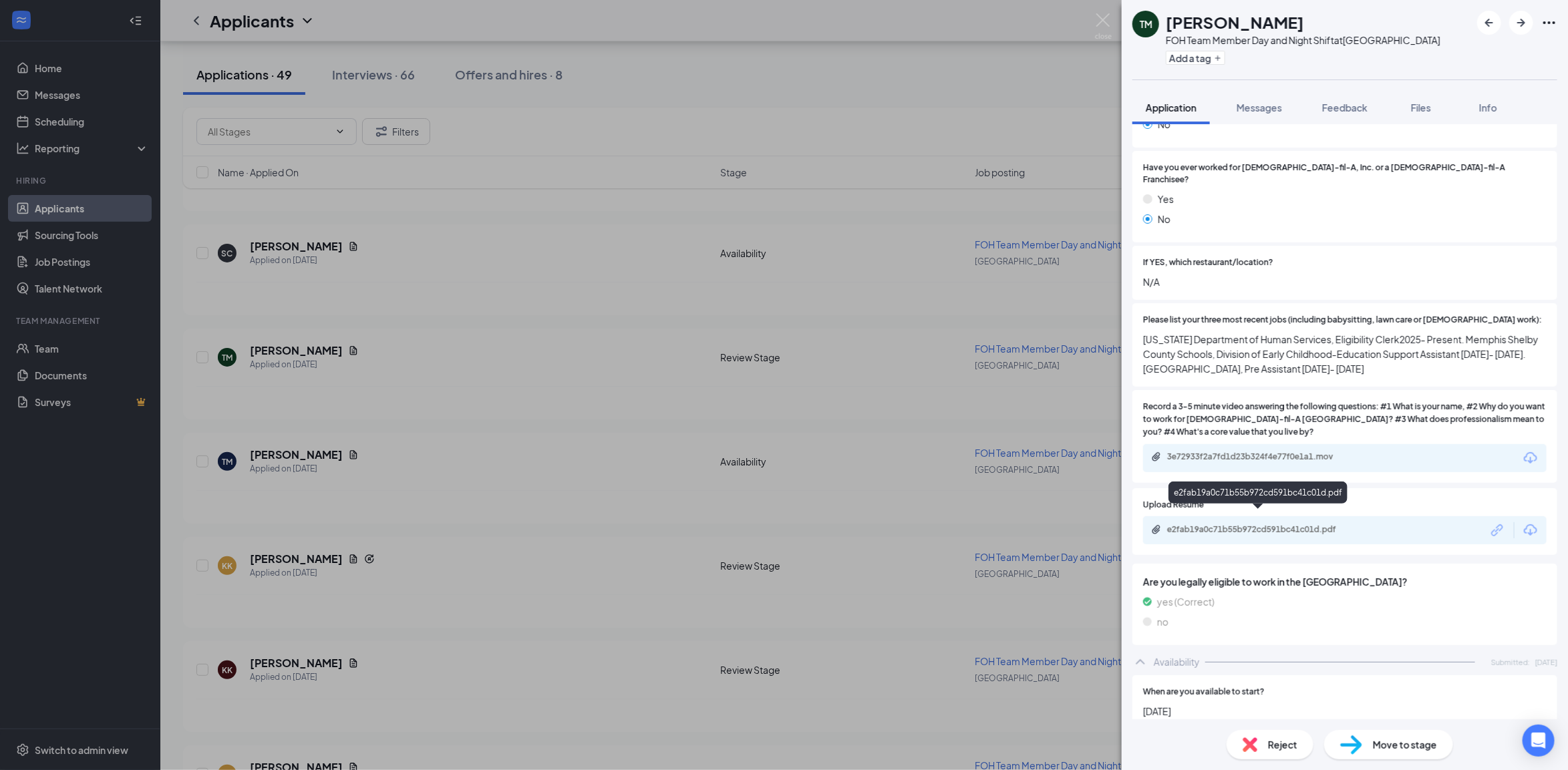
click at [1239, 524] on div "e2fab19a0c71b55b972cd591bc41c01d.pdf" at bounding box center [1260, 529] width 187 height 11
drag, startPoint x: 356, startPoint y: 415, endPoint x: 305, endPoint y: 466, distance: 72.1
click at [356, 415] on div "TM Tarmeka McLean FOH Team Member Day and Night Shift at Horn Lake Add a tag Ap…" at bounding box center [784, 385] width 1568 height 770
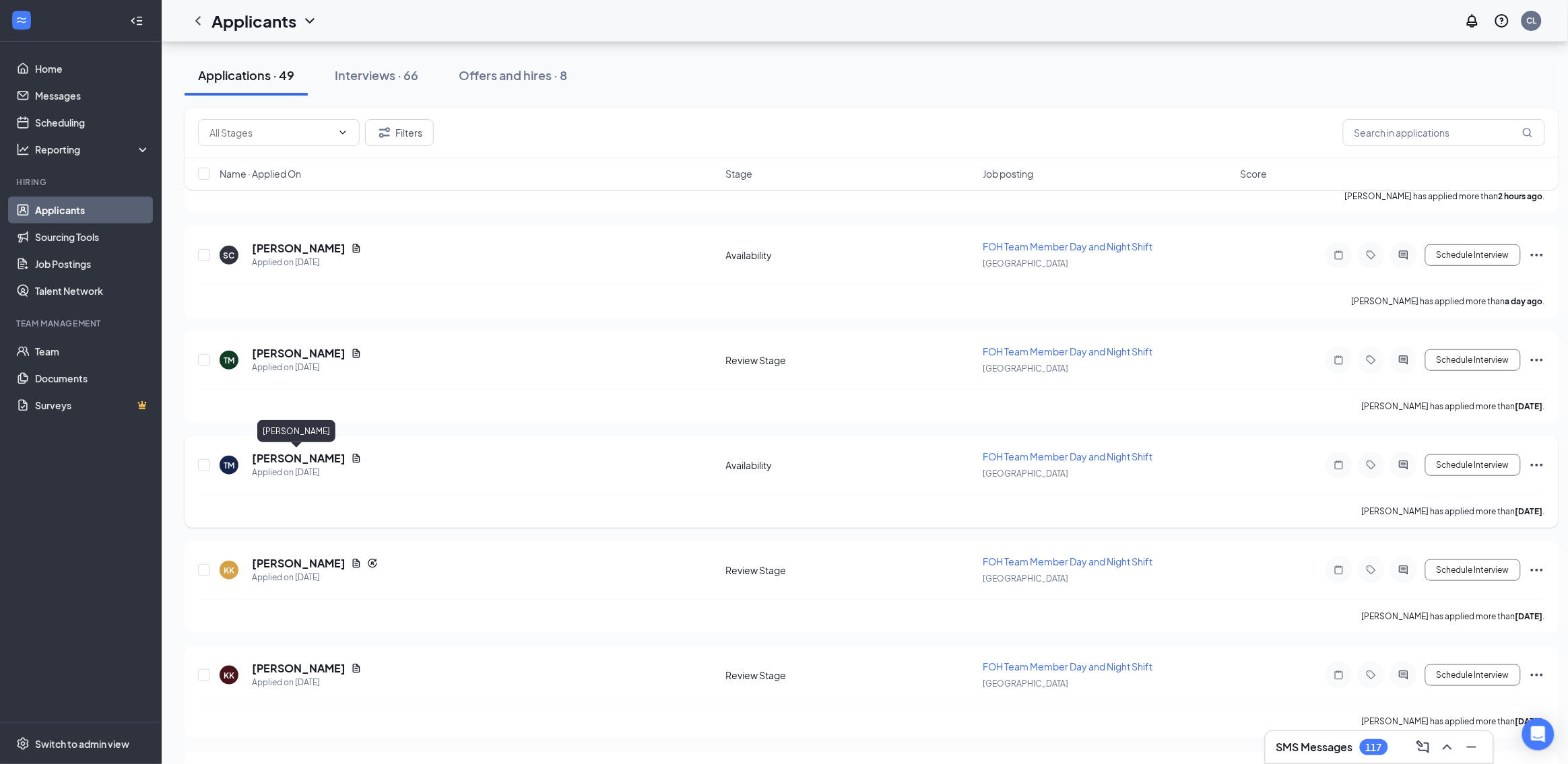
click at [300, 460] on h5 "[PERSON_NAME]" at bounding box center [298, 459] width 94 height 15
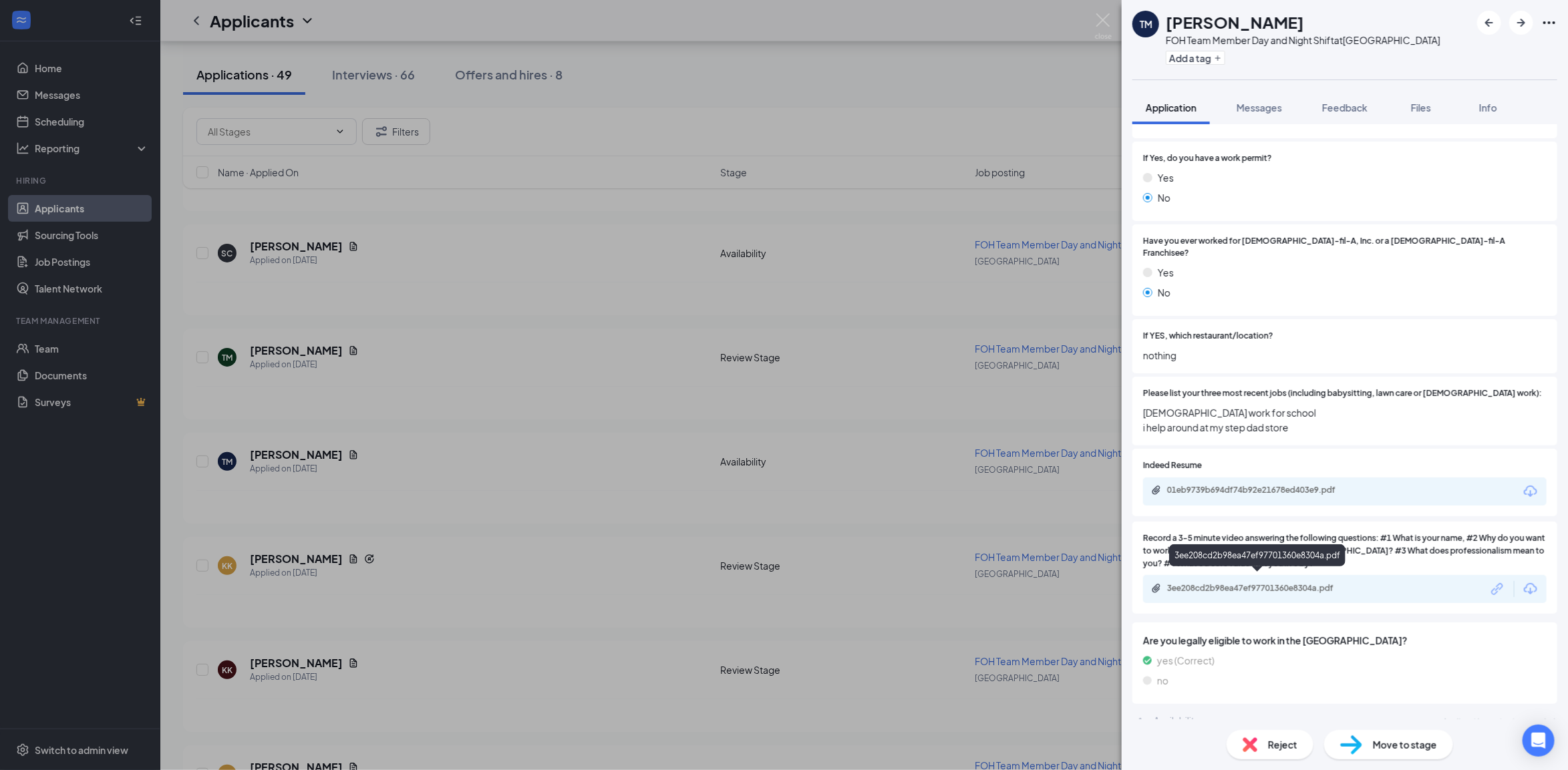
scroll to position [428, 0]
click at [351, 477] on div "TM Terrianni Morris FOH Team Member Day and Night Shift at Horn Lake Add a tag …" at bounding box center [784, 385] width 1568 height 770
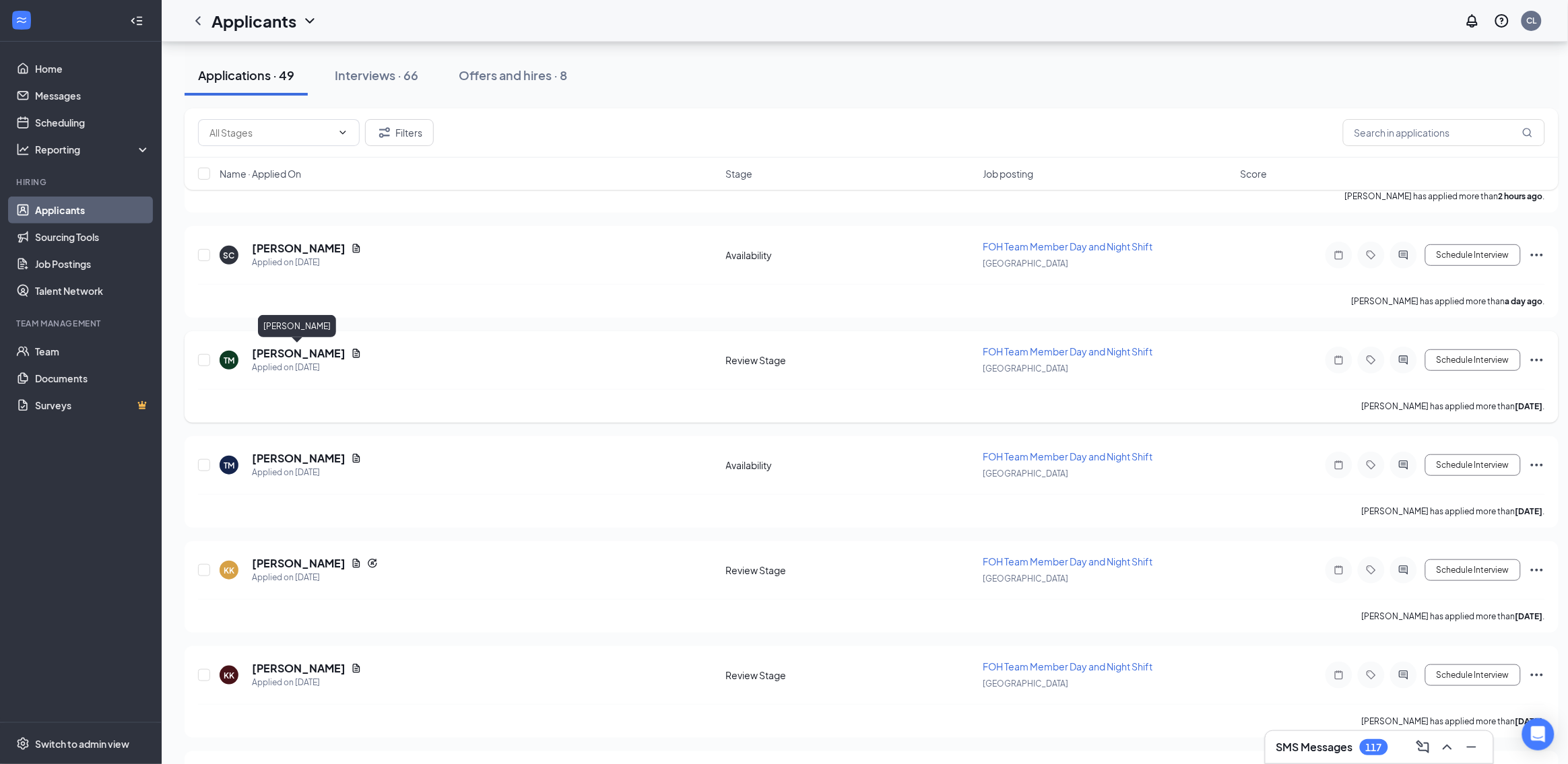
click at [324, 347] on h5 "[PERSON_NAME]" at bounding box center [298, 354] width 94 height 15
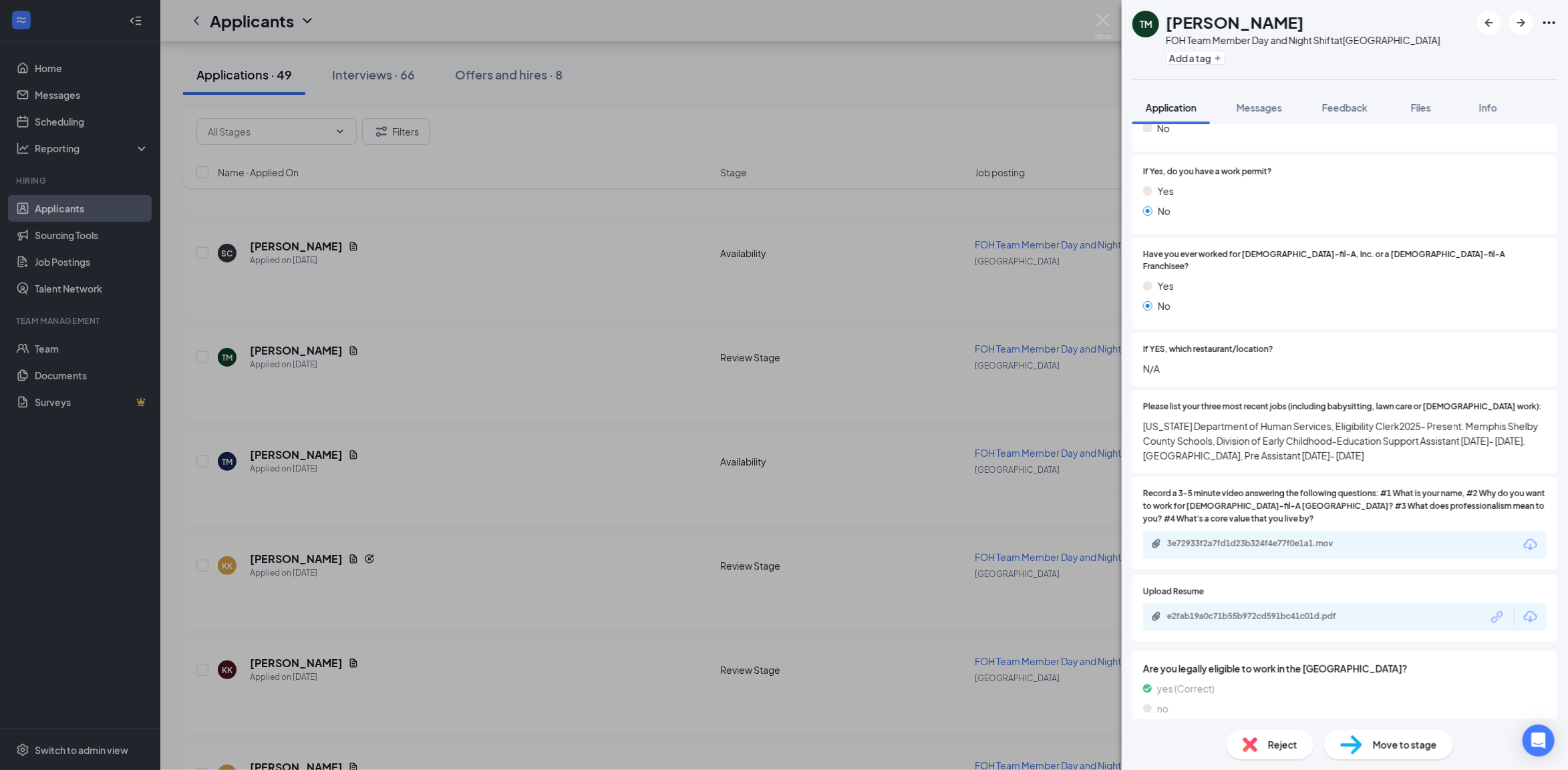
scroll to position [417, 0]
click at [1298, 535] on div "3e72933f2a7fd1d23b324f4e77f0e1a1.mov" at bounding box center [1260, 540] width 187 height 11
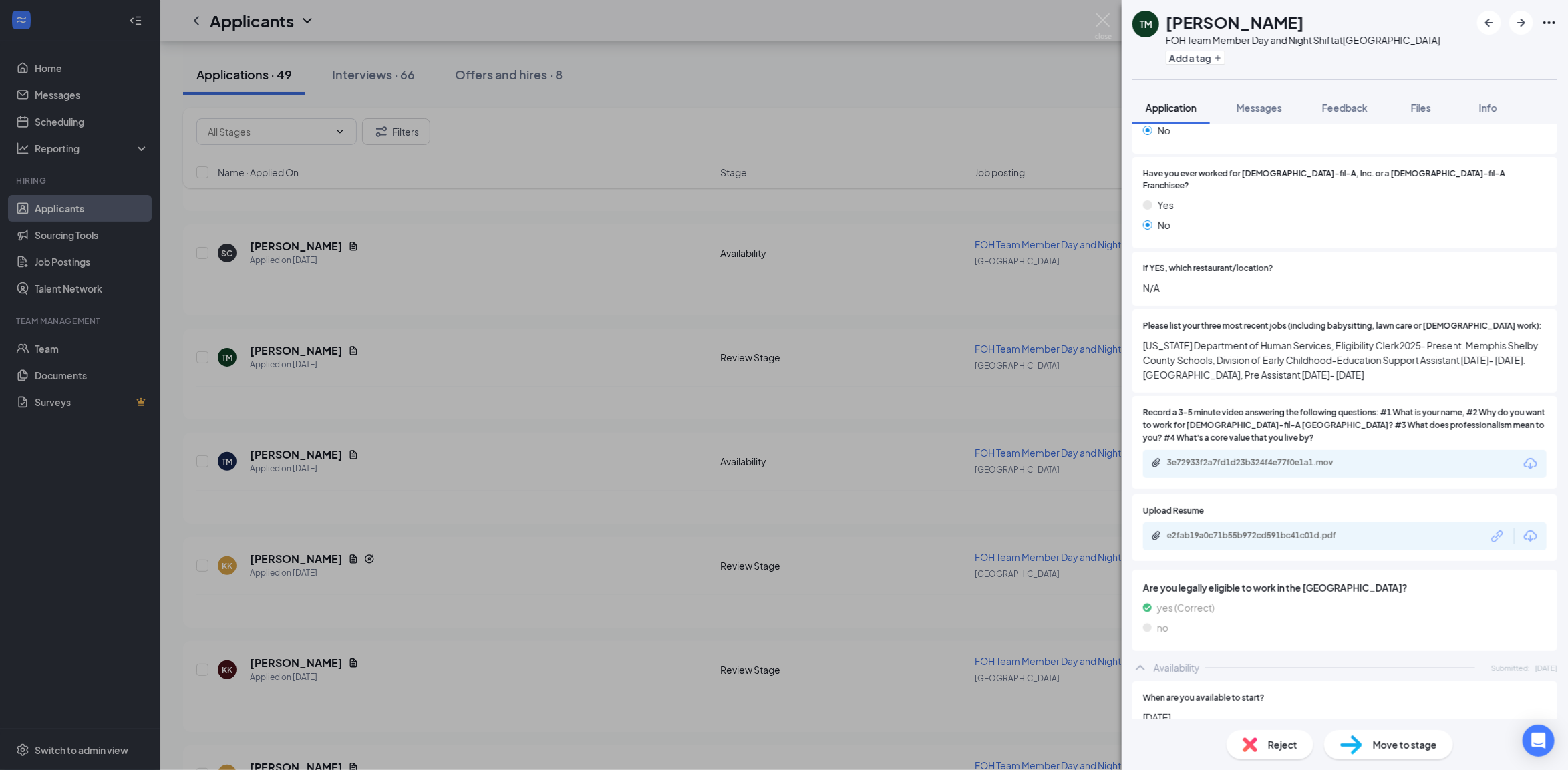
scroll to position [428, 0]
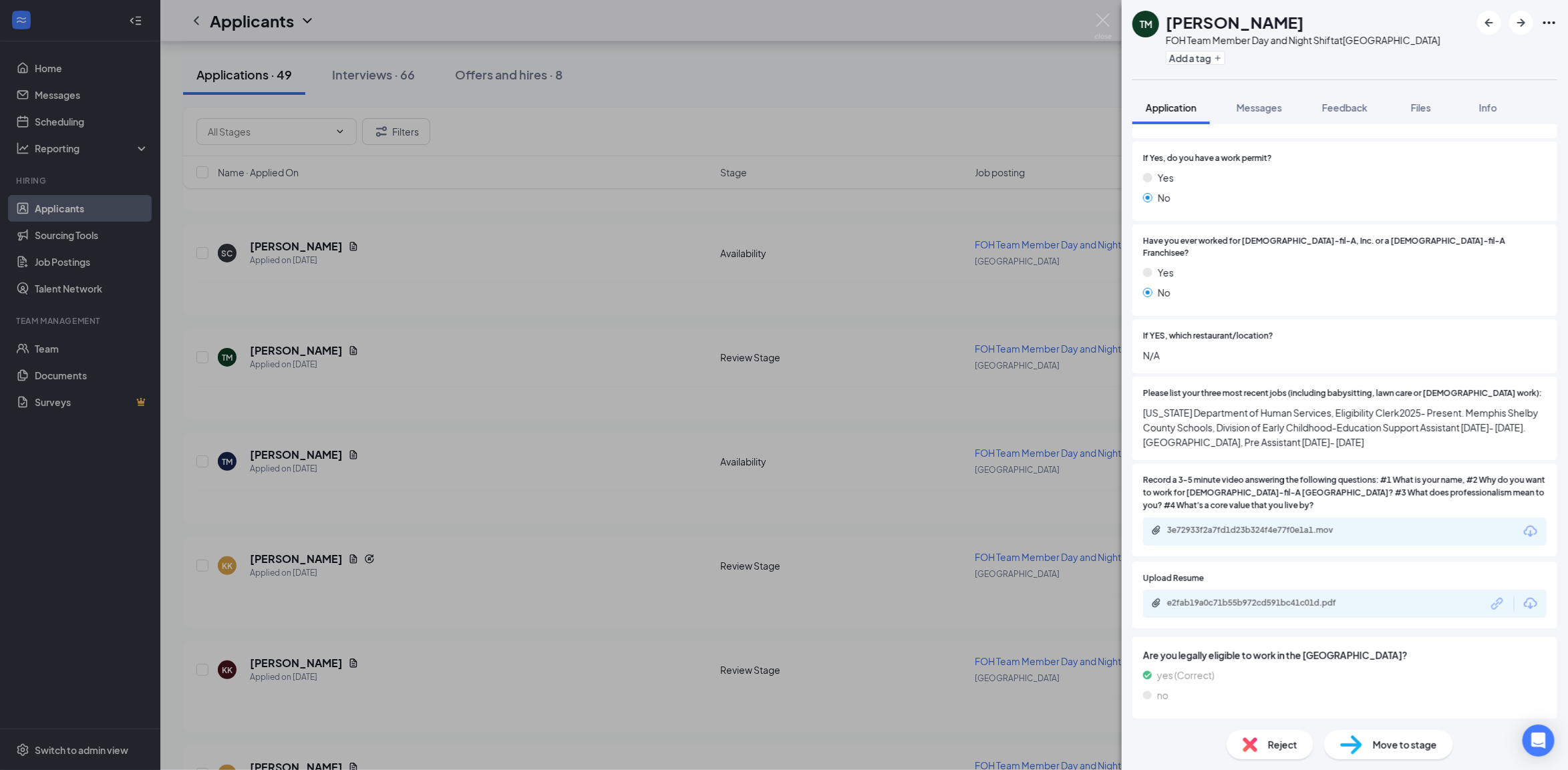
click at [1390, 749] on span "Move to stage" at bounding box center [1404, 744] width 64 height 15
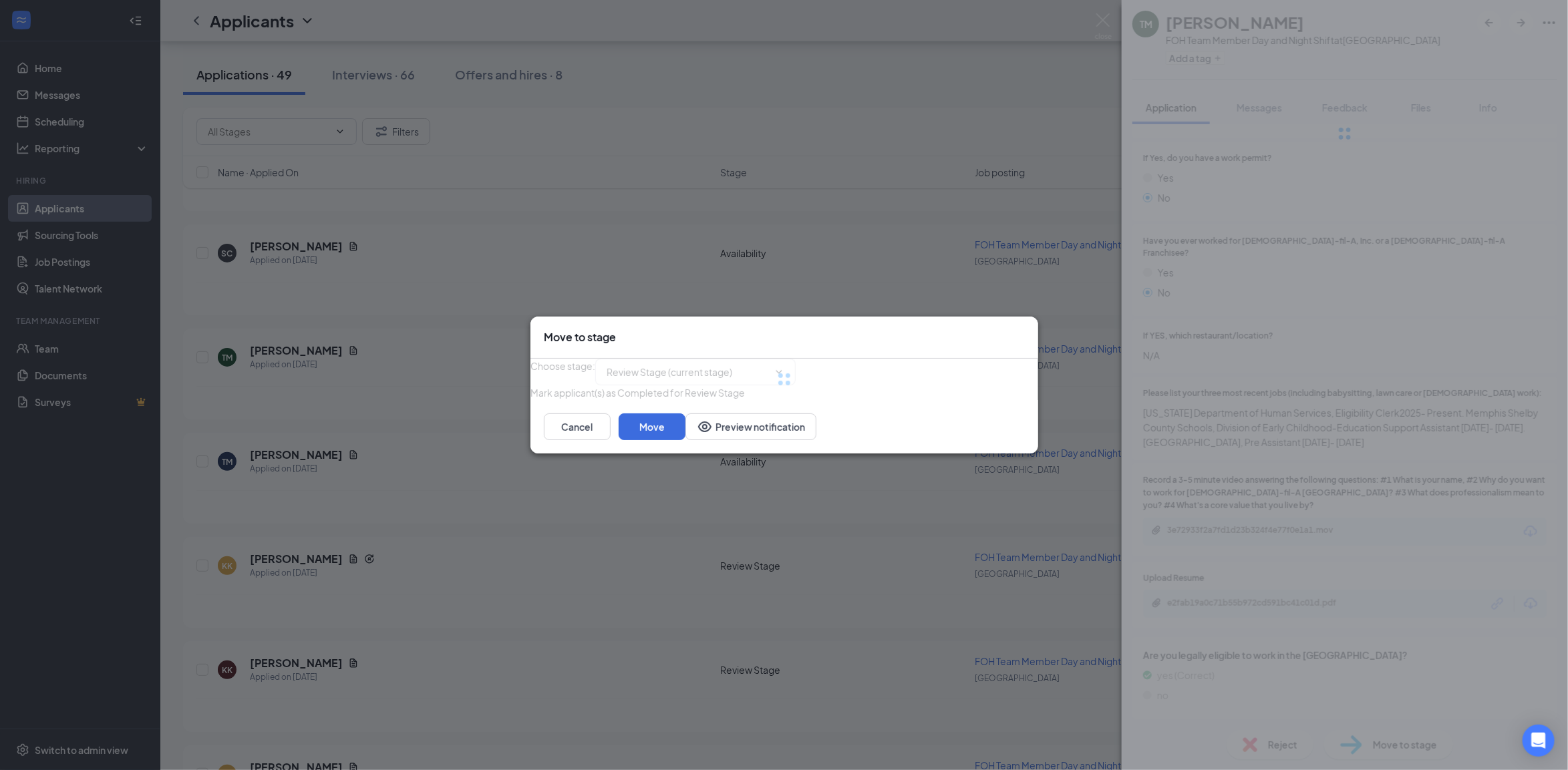
type input "Phone/Virtual Interview (next stage)"
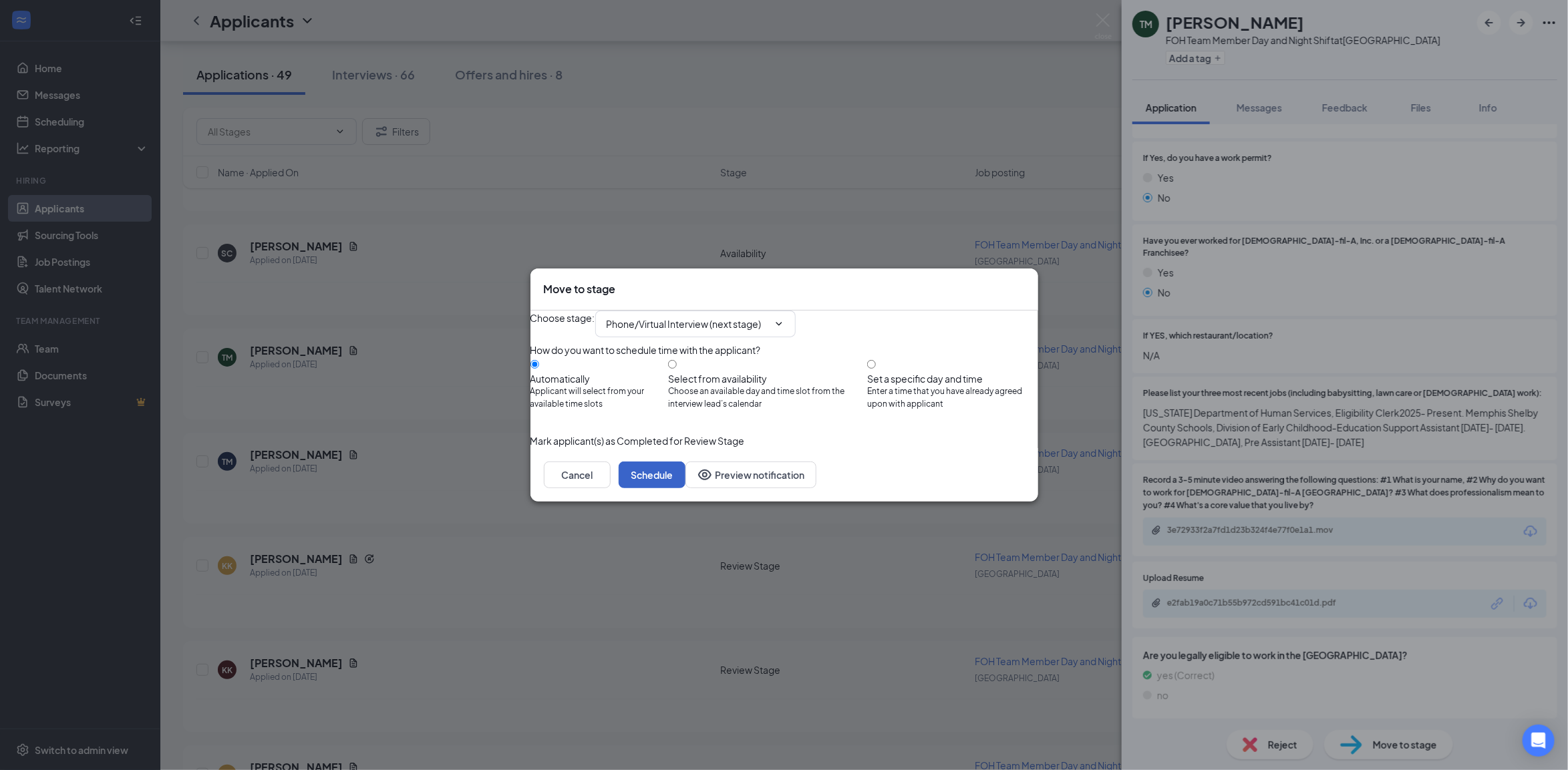
click at [685, 488] on button "Schedule" at bounding box center [652, 474] width 67 height 26
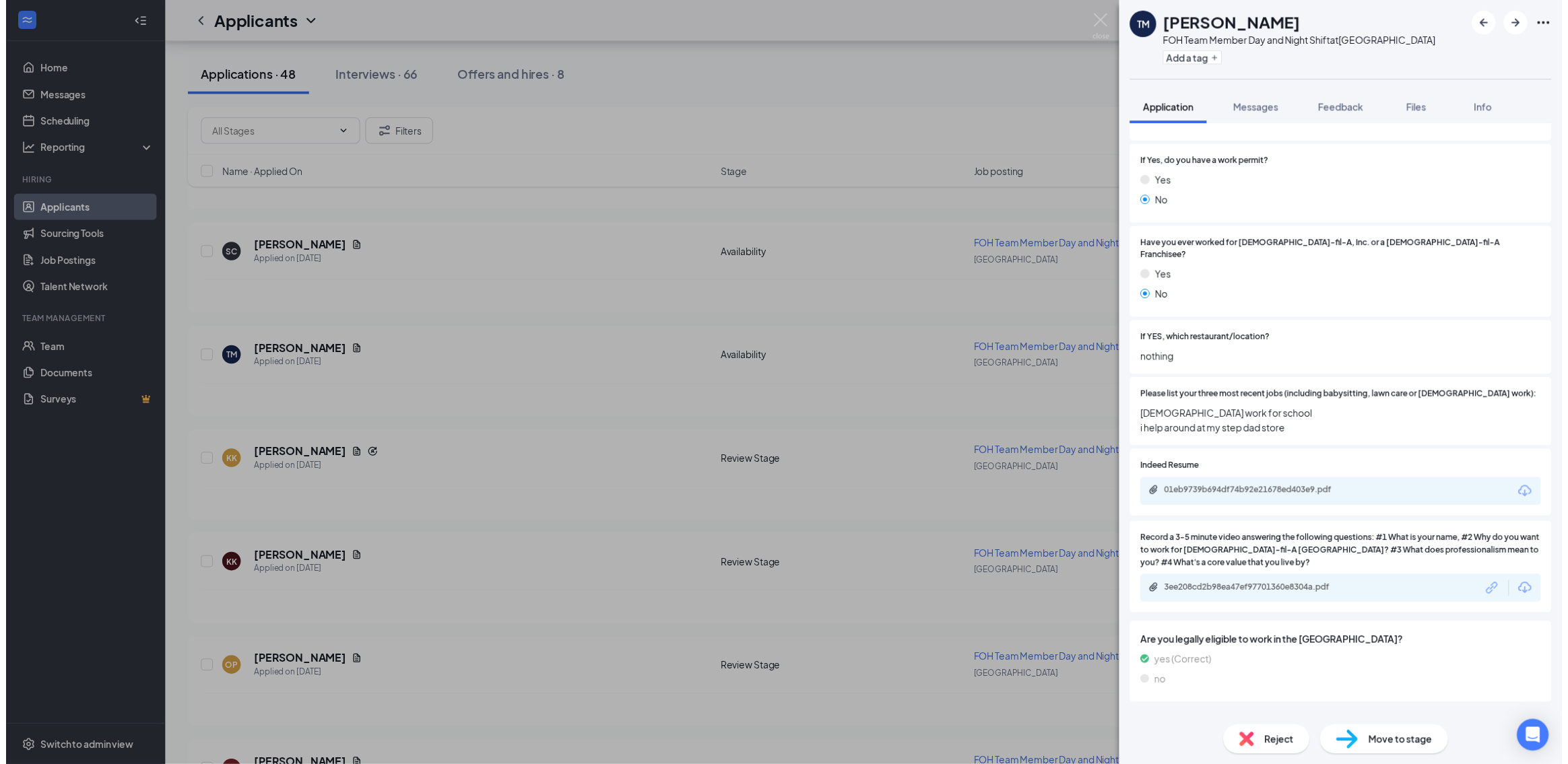
scroll to position [426, 0]
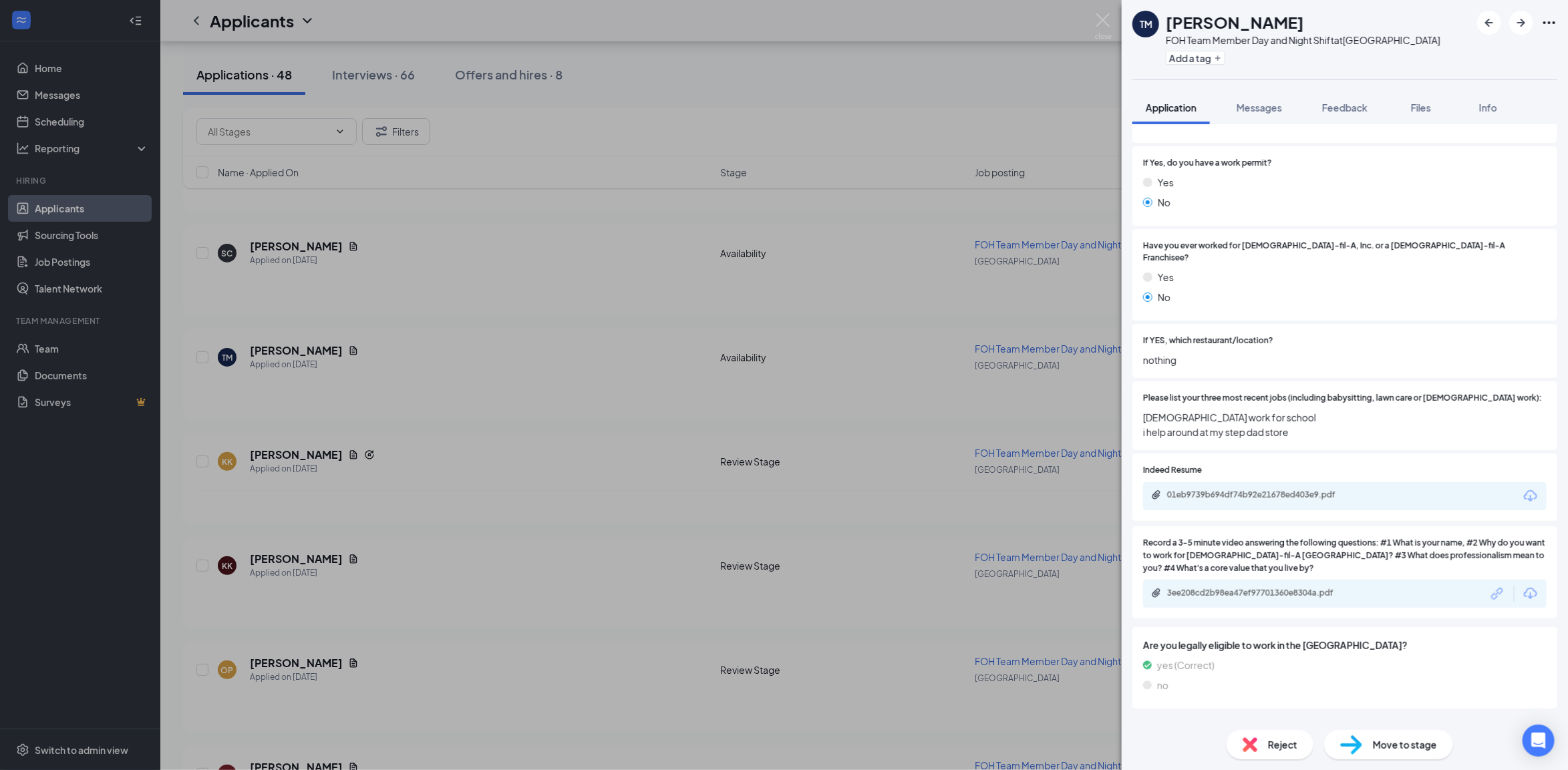
click at [458, 516] on div "TM Terrianni Morris FOH Team Member Day and Night Shift at Horn Lake Add a tag …" at bounding box center [784, 385] width 1568 height 770
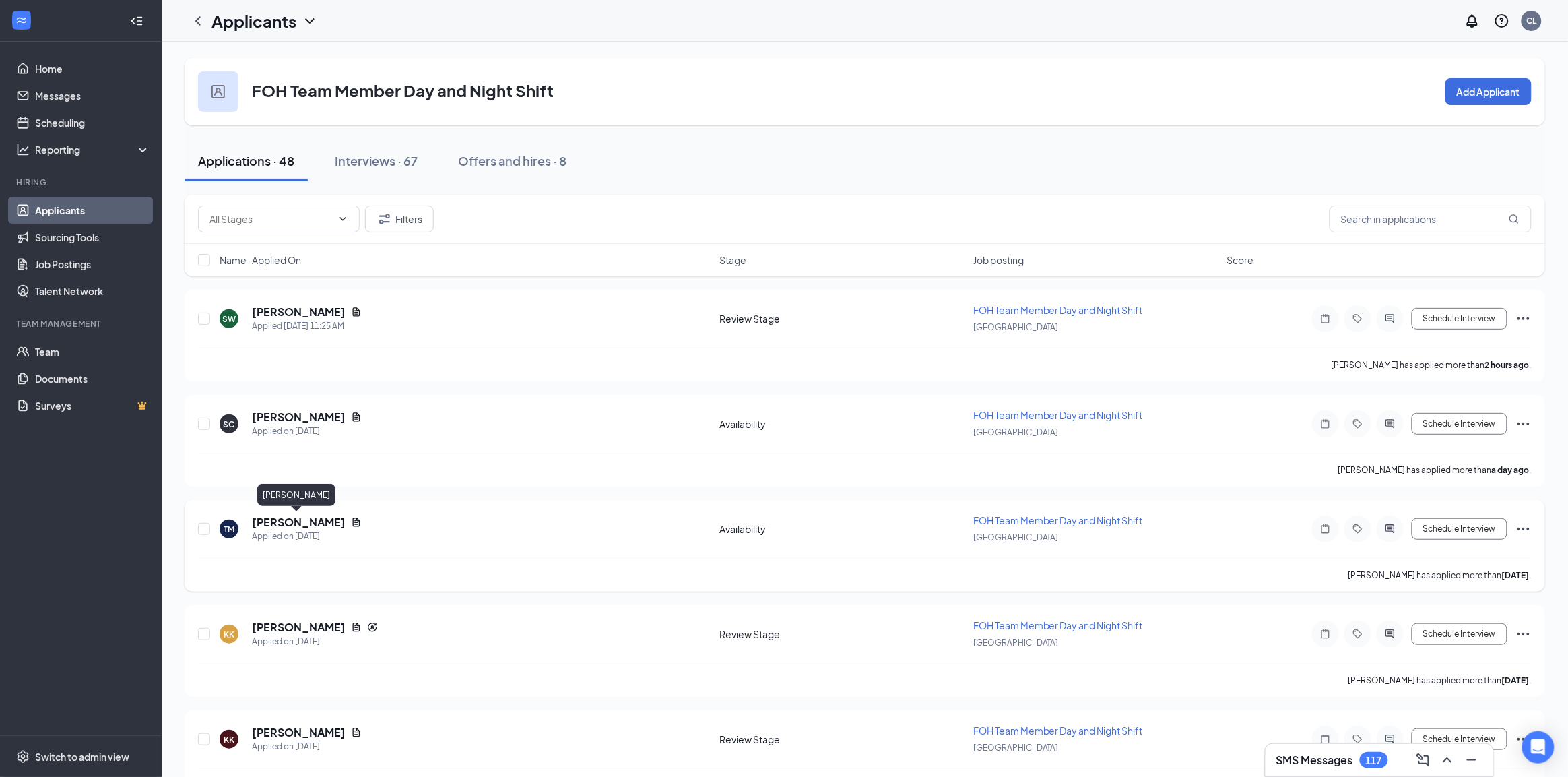
click at [295, 523] on h5 "[PERSON_NAME]" at bounding box center [298, 522] width 94 height 15
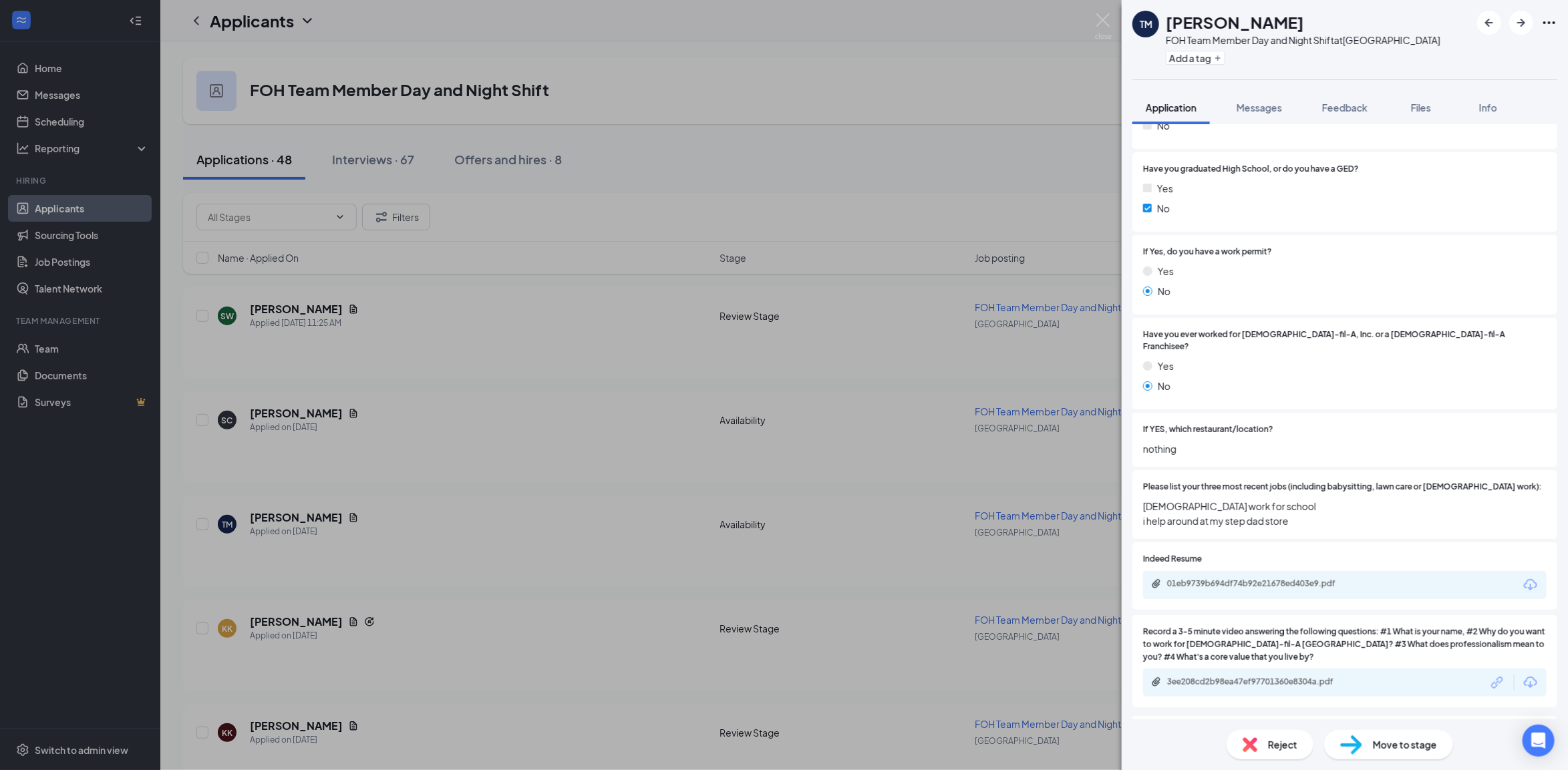
scroll to position [417, 0]
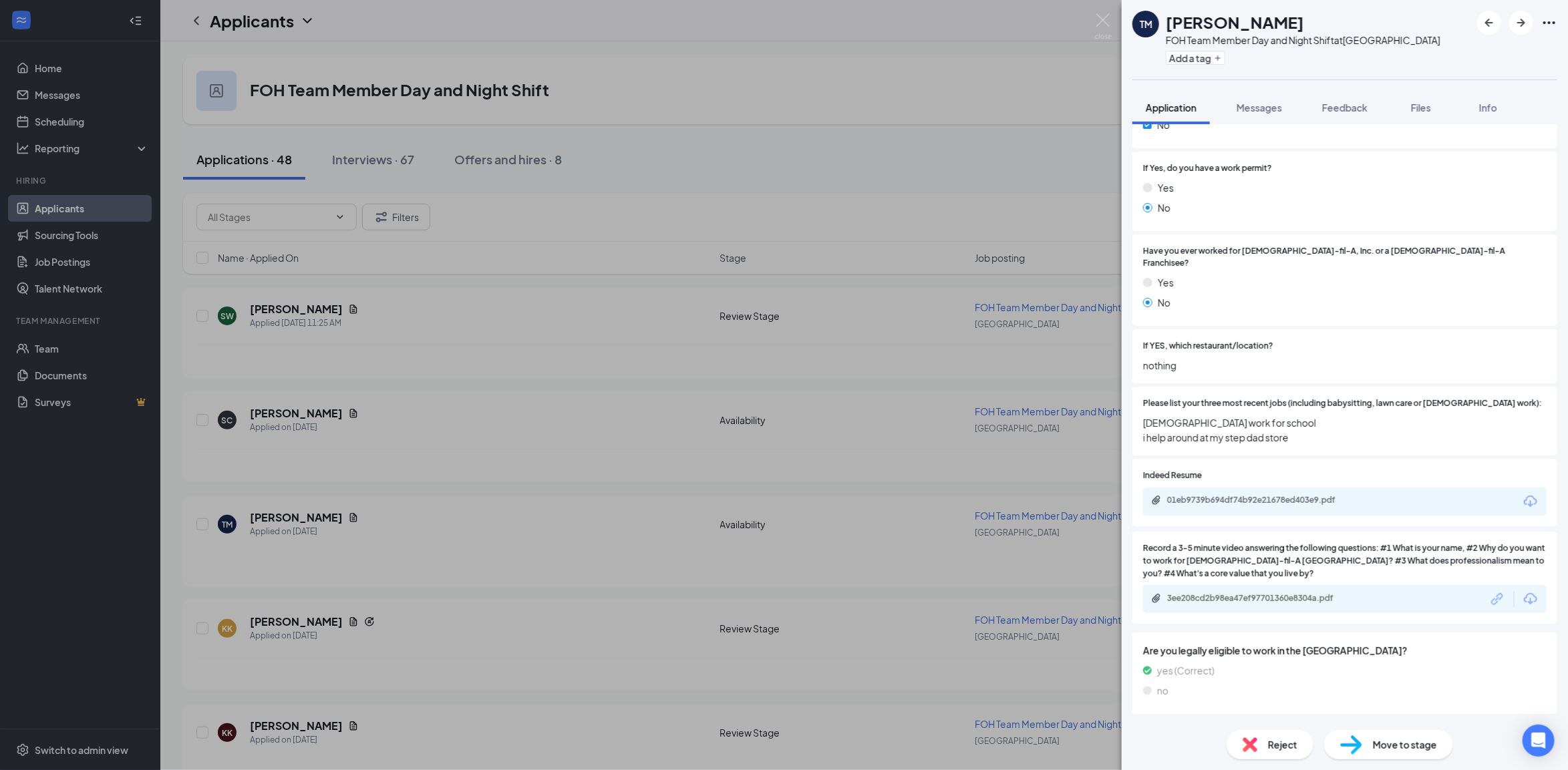
click at [417, 426] on div "TM Terrianni Morris FOH Team Member Day and Night Shift at Horn Lake Add a tag …" at bounding box center [784, 385] width 1568 height 770
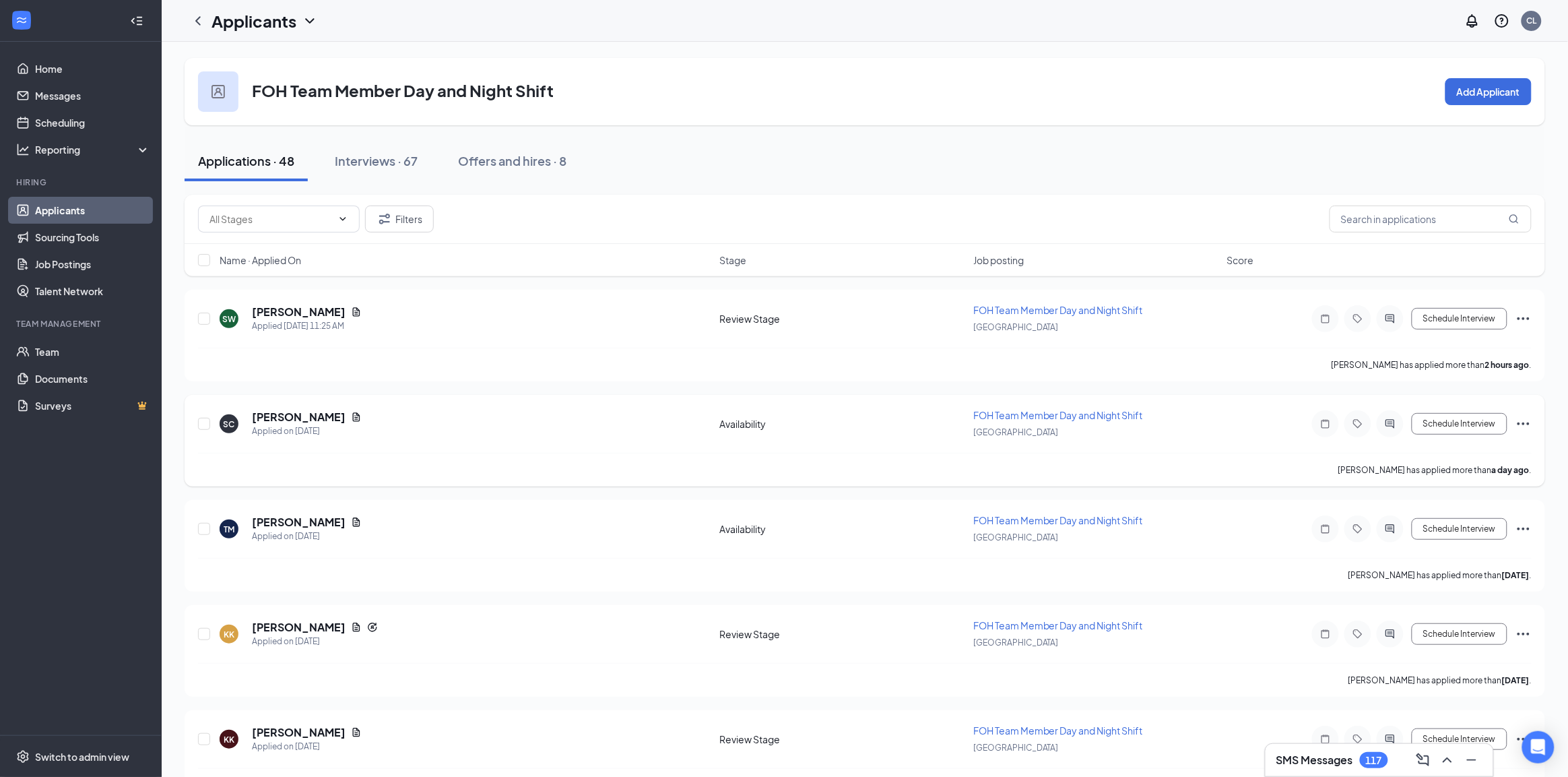
click at [284, 404] on div "SC Shawn Cockrell Applied on Sep 15 Availability FOH Team Member Day and Night …" at bounding box center [864, 440] width 1361 height 92
click at [290, 415] on h5 "[PERSON_NAME]" at bounding box center [298, 417] width 94 height 15
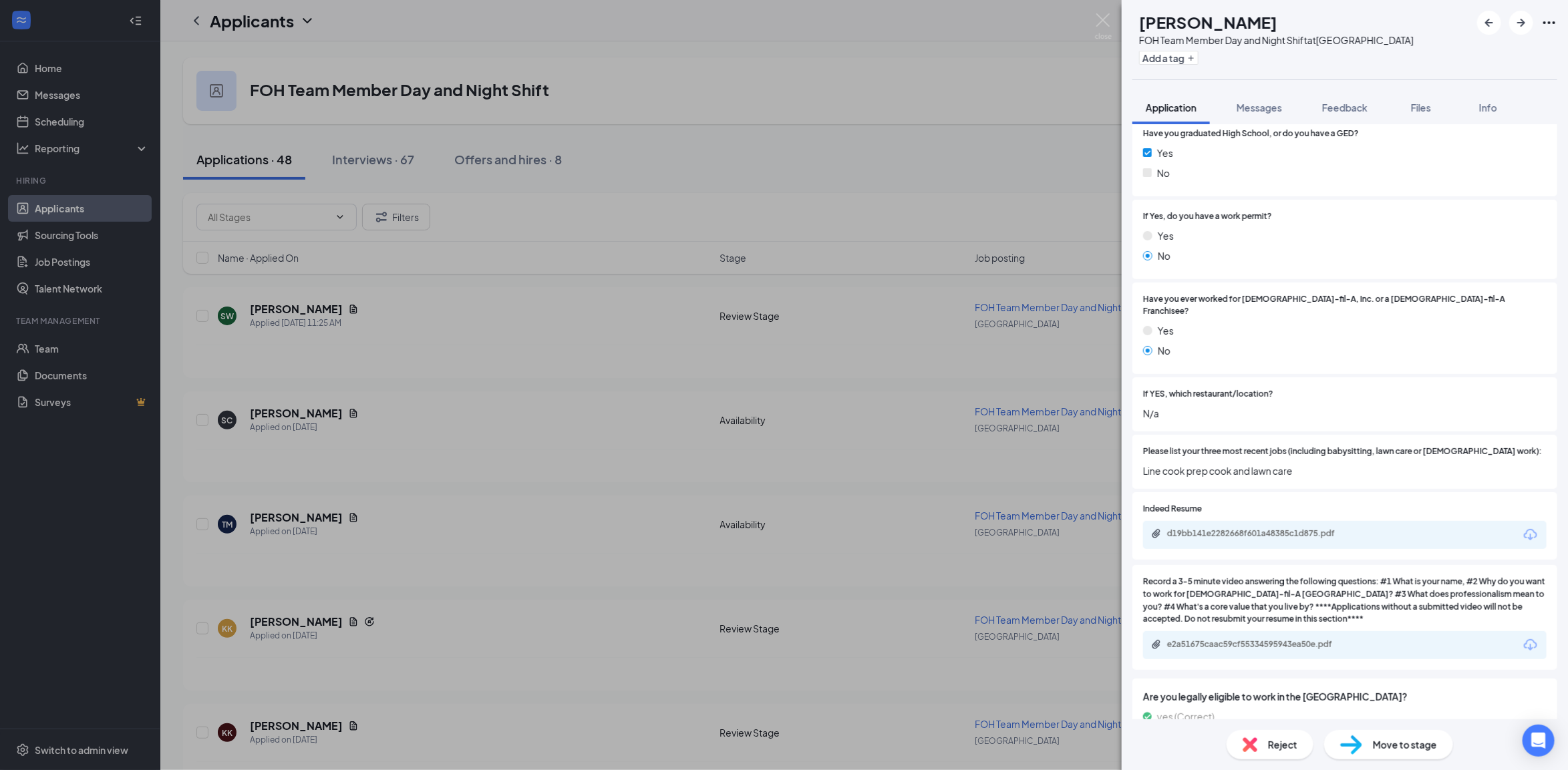
scroll to position [464, 0]
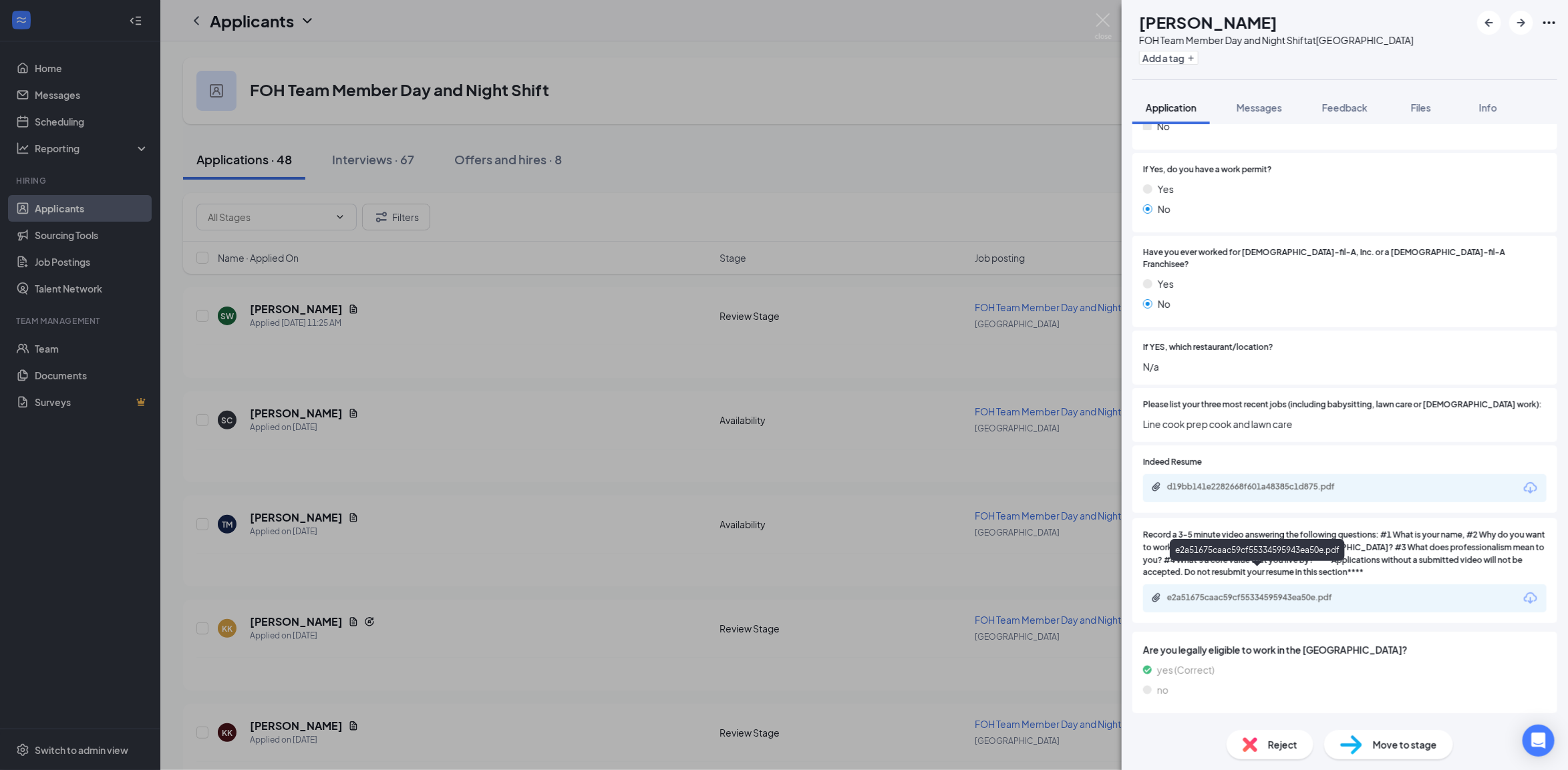
click at [1211, 592] on div "e2a51675caac59cf55334595943ea50e.pdf" at bounding box center [1260, 597] width 187 height 11
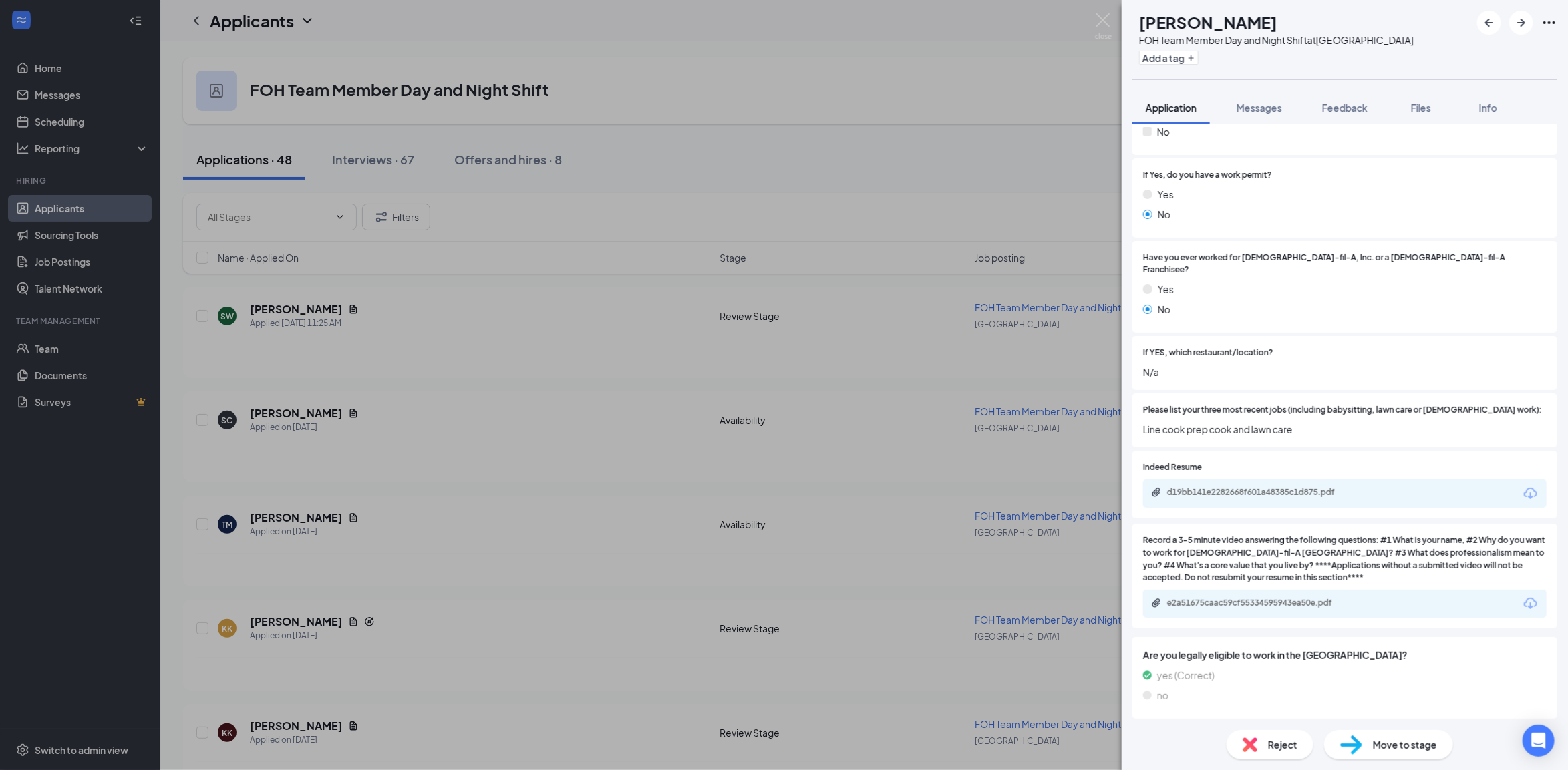
click at [521, 480] on div "SC Shawn Cockrell FOH Team Member Day and Night Shift at Horn Lake Add a tag Ap…" at bounding box center [784, 385] width 1568 height 770
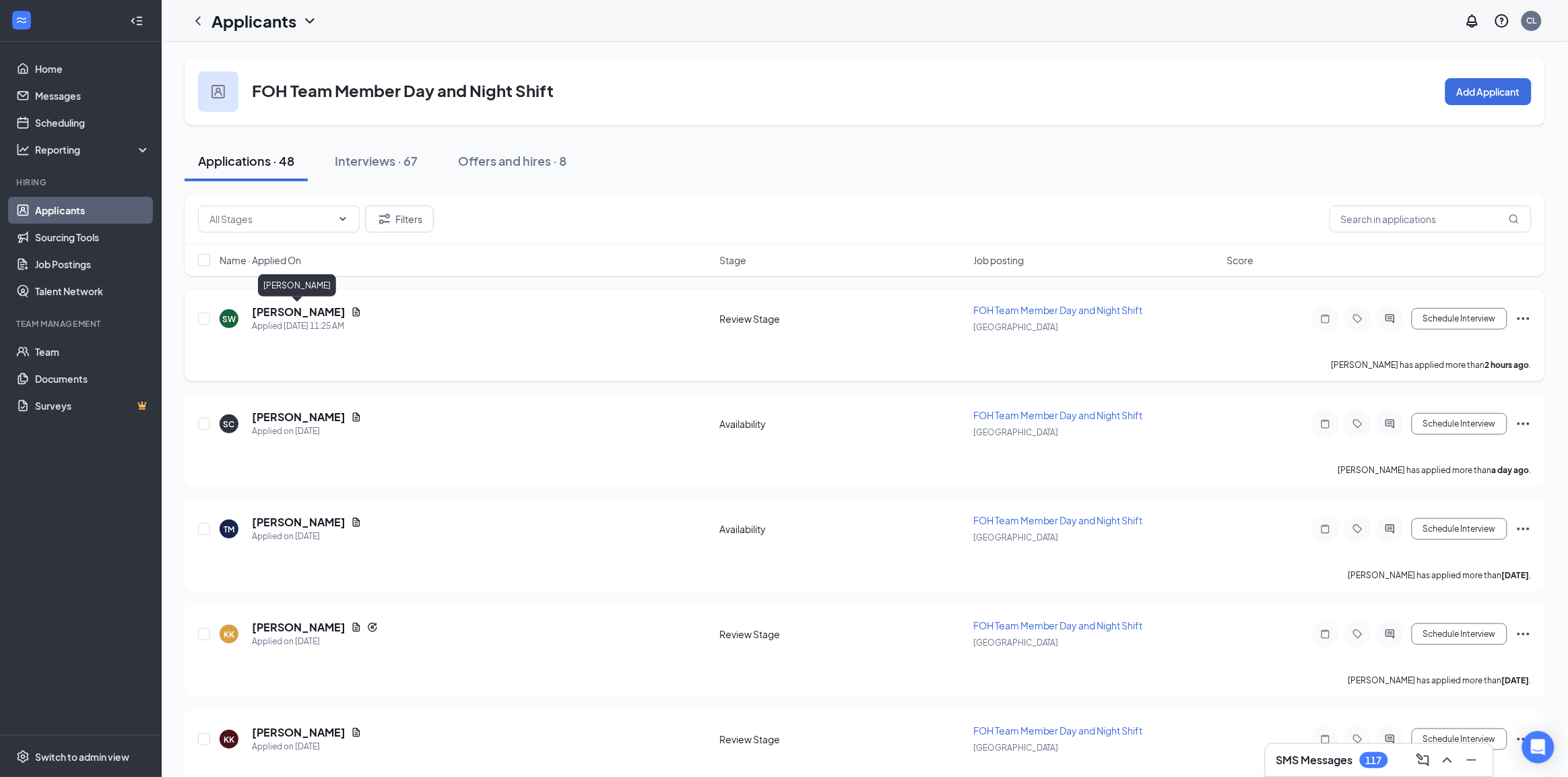
click at [314, 311] on h5 "[PERSON_NAME]" at bounding box center [298, 312] width 94 height 15
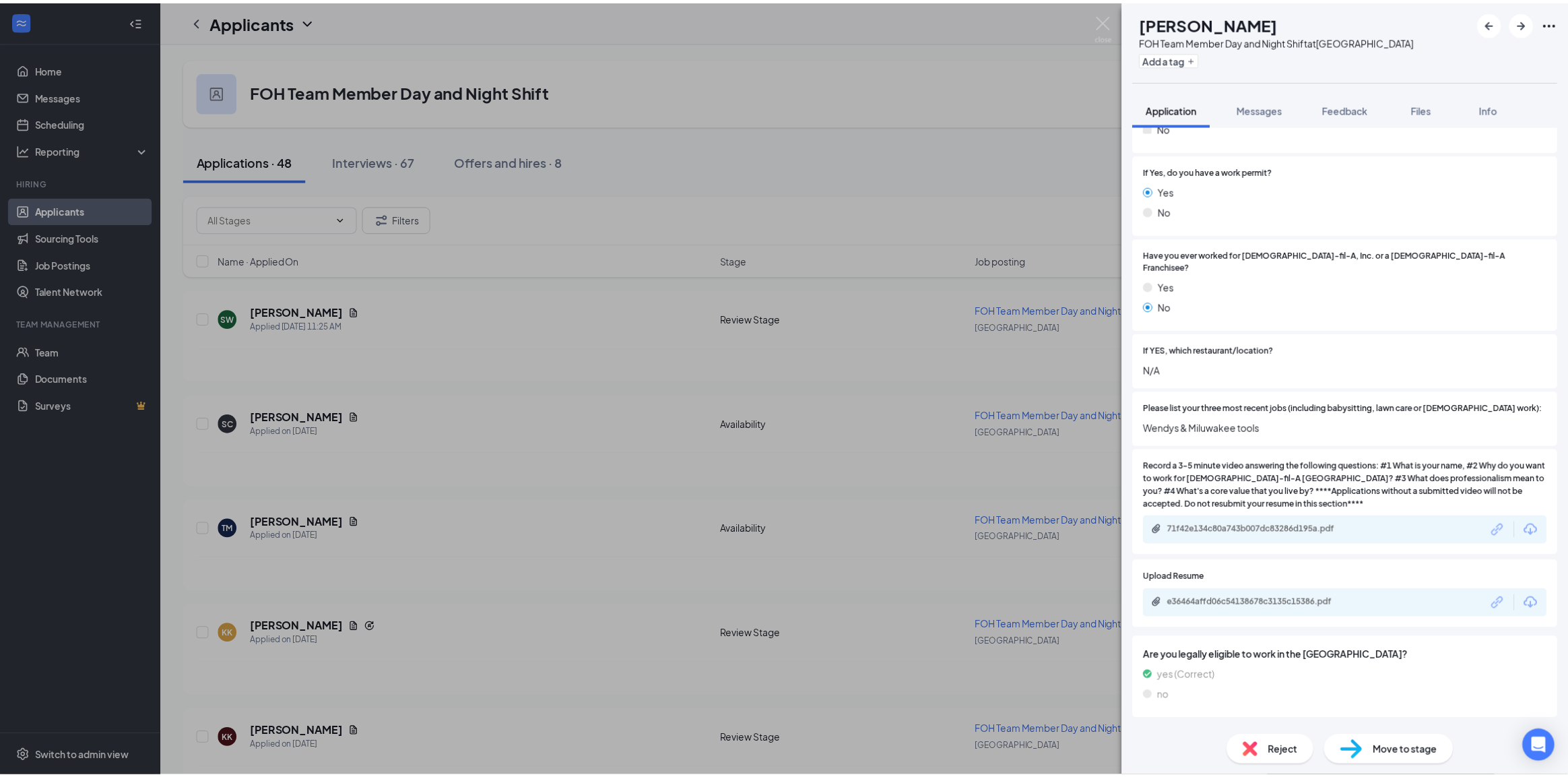
scroll to position [421, 0]
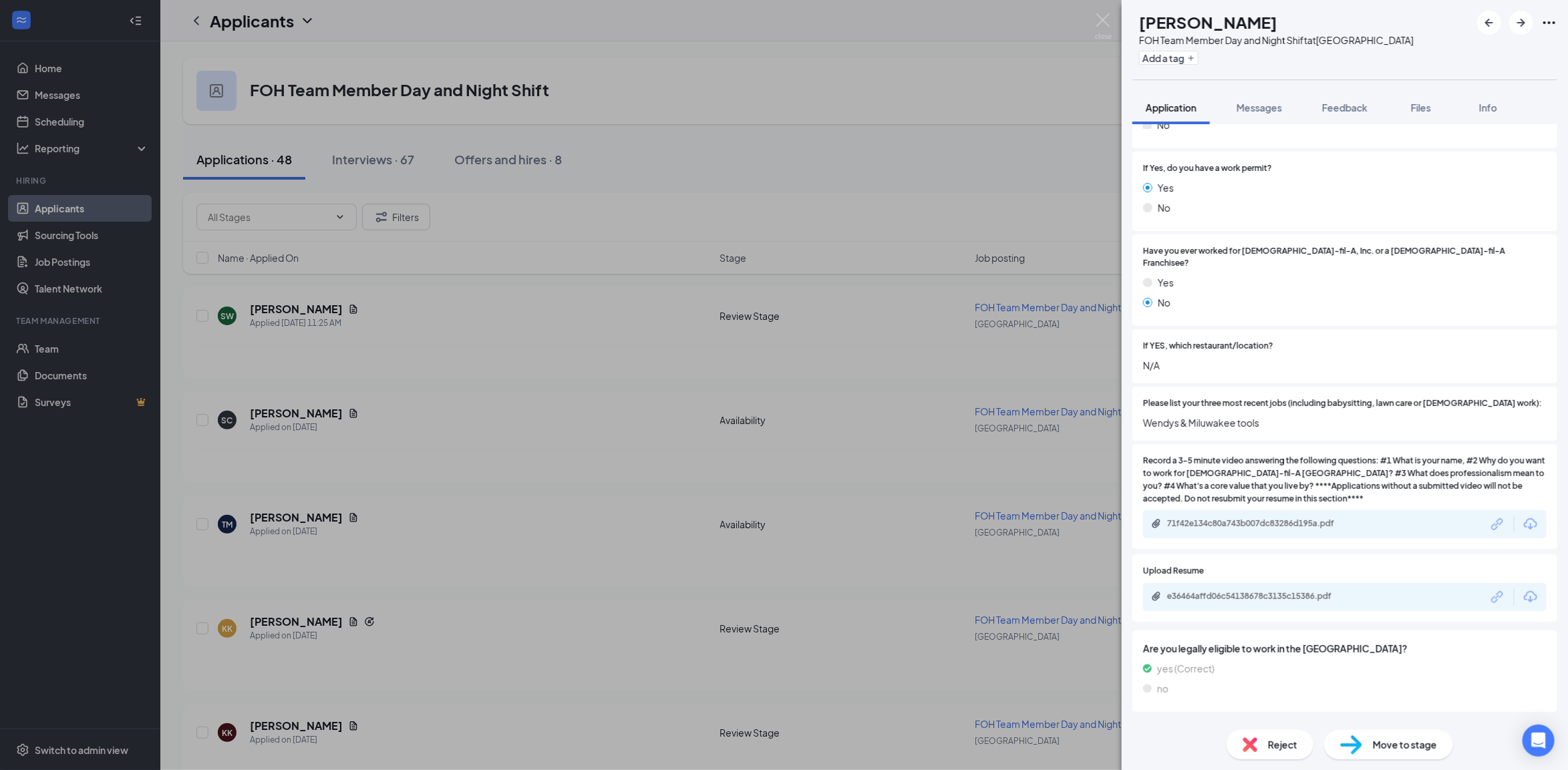
click at [726, 436] on div "SW Soryhia Williams FOH Team Member Day and Night Shift at Horn Lake Add a tag …" at bounding box center [784, 385] width 1568 height 770
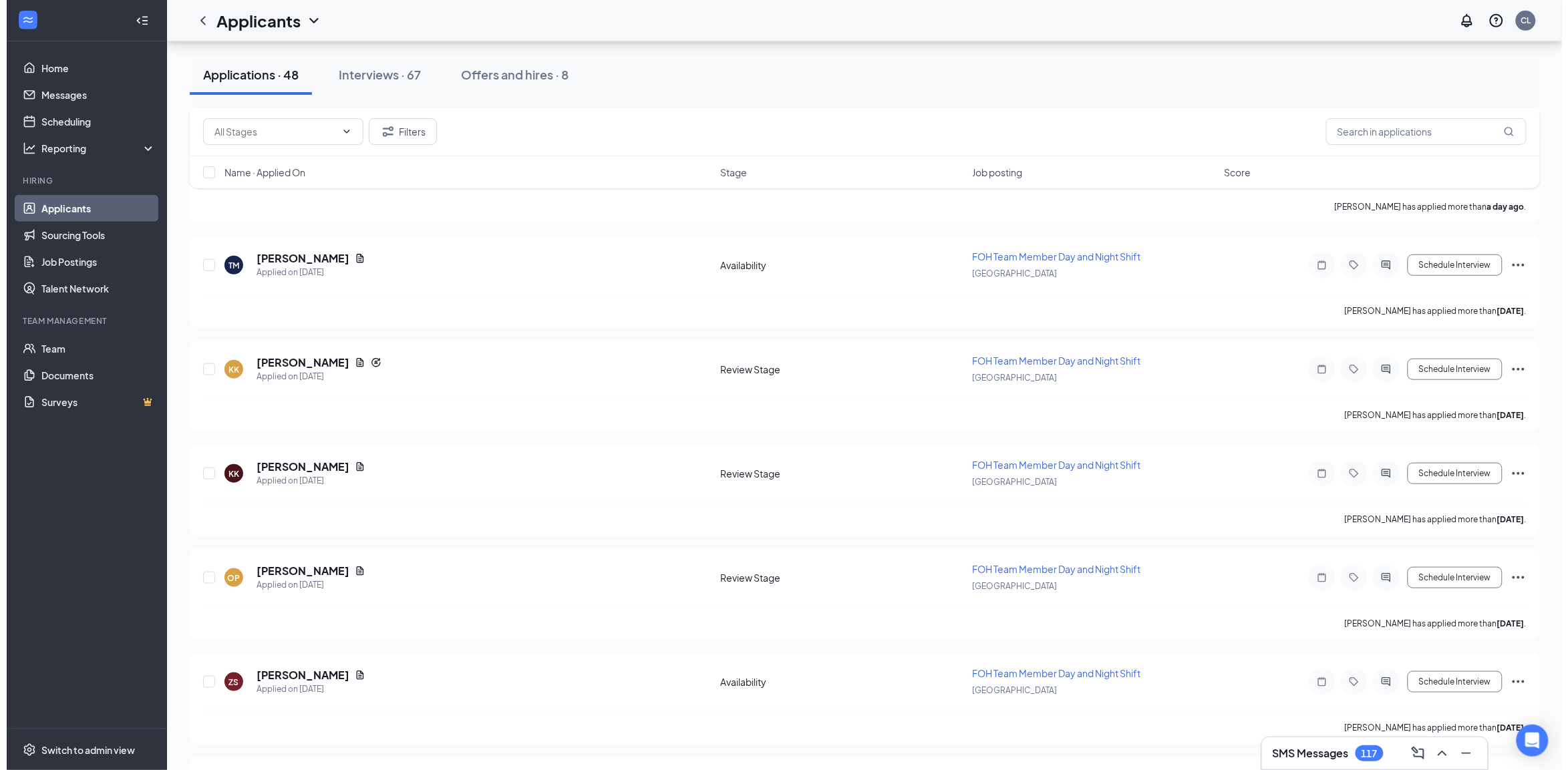
scroll to position [250, 0]
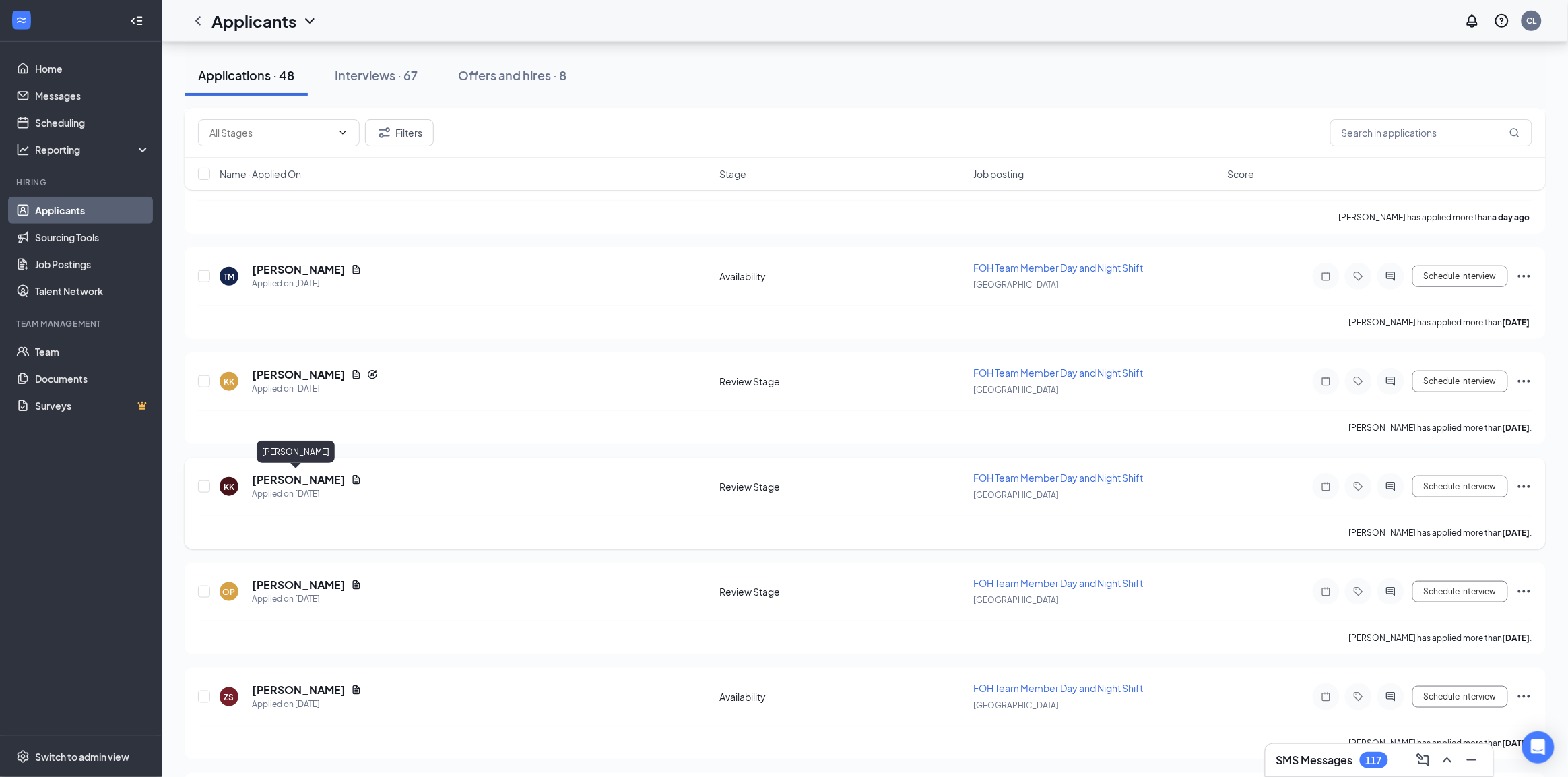
click at [290, 474] on h5 "[PERSON_NAME]" at bounding box center [298, 480] width 94 height 15
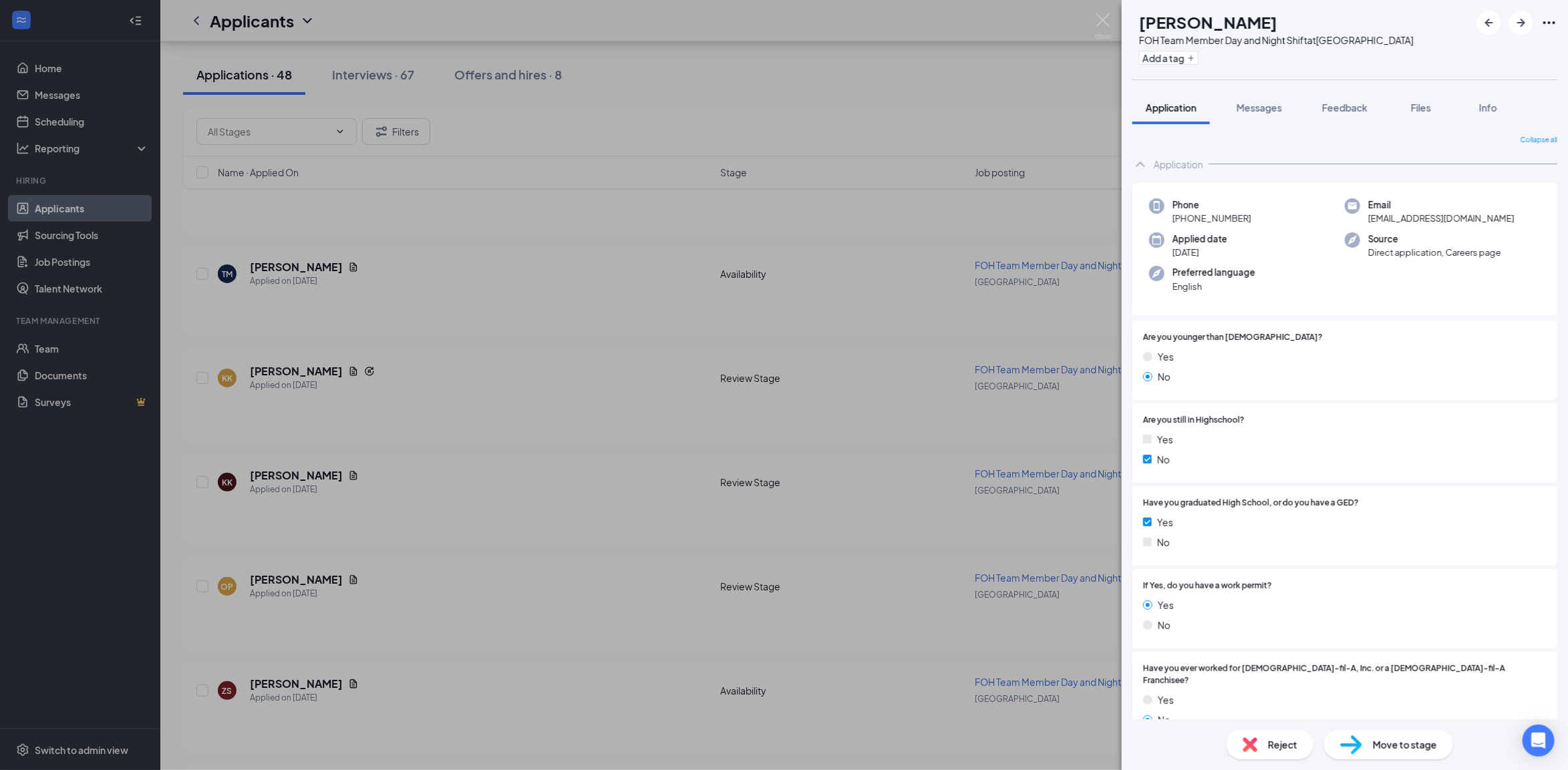
click at [522, 422] on div "KK Kevin Kennedy FOH Team Member Day and Night Shift at Horn Lake Add a tag App…" at bounding box center [784, 385] width 1568 height 770
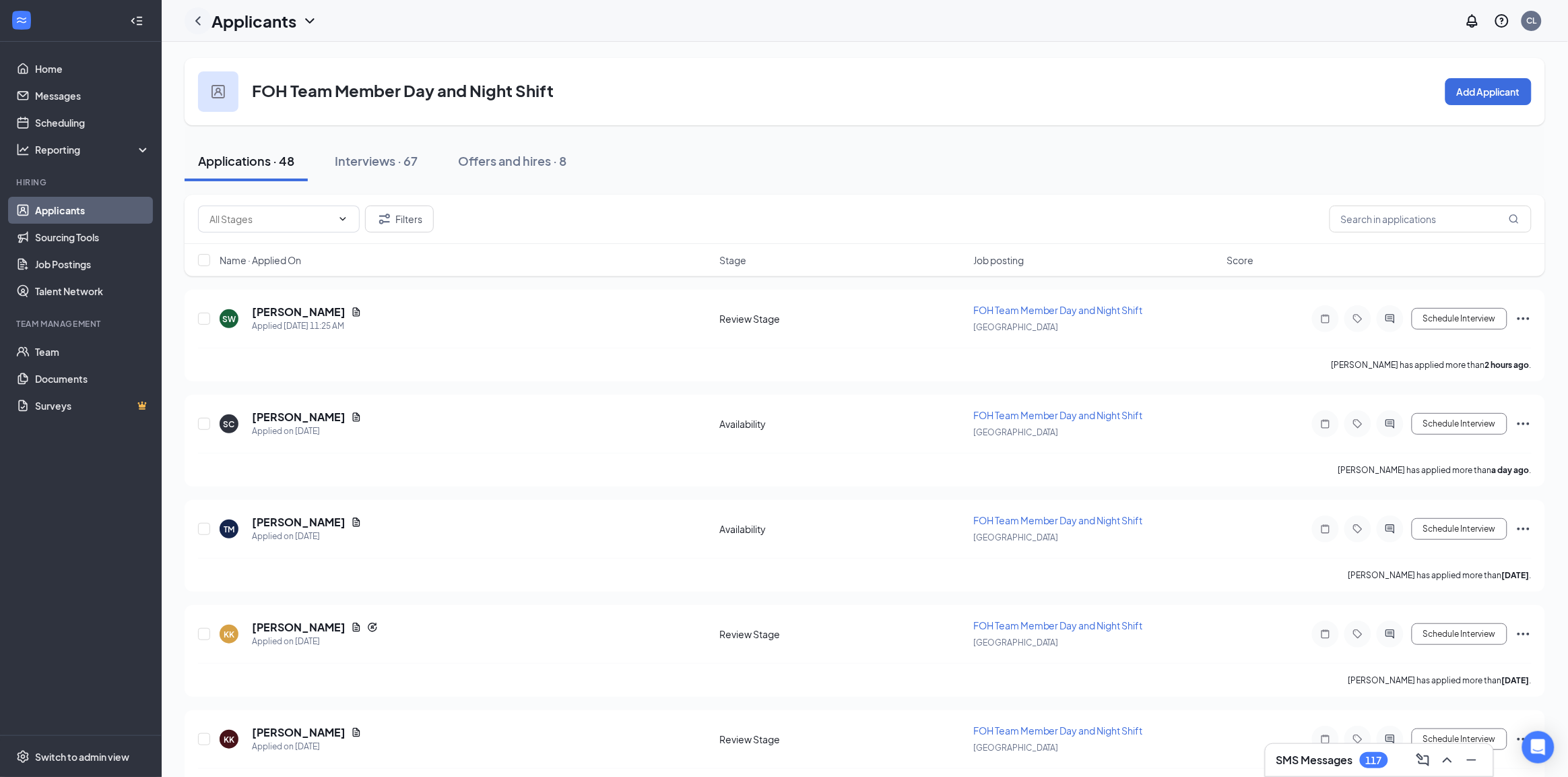
click at [197, 24] on icon "ChevronLeft" at bounding box center [198, 21] width 16 height 16
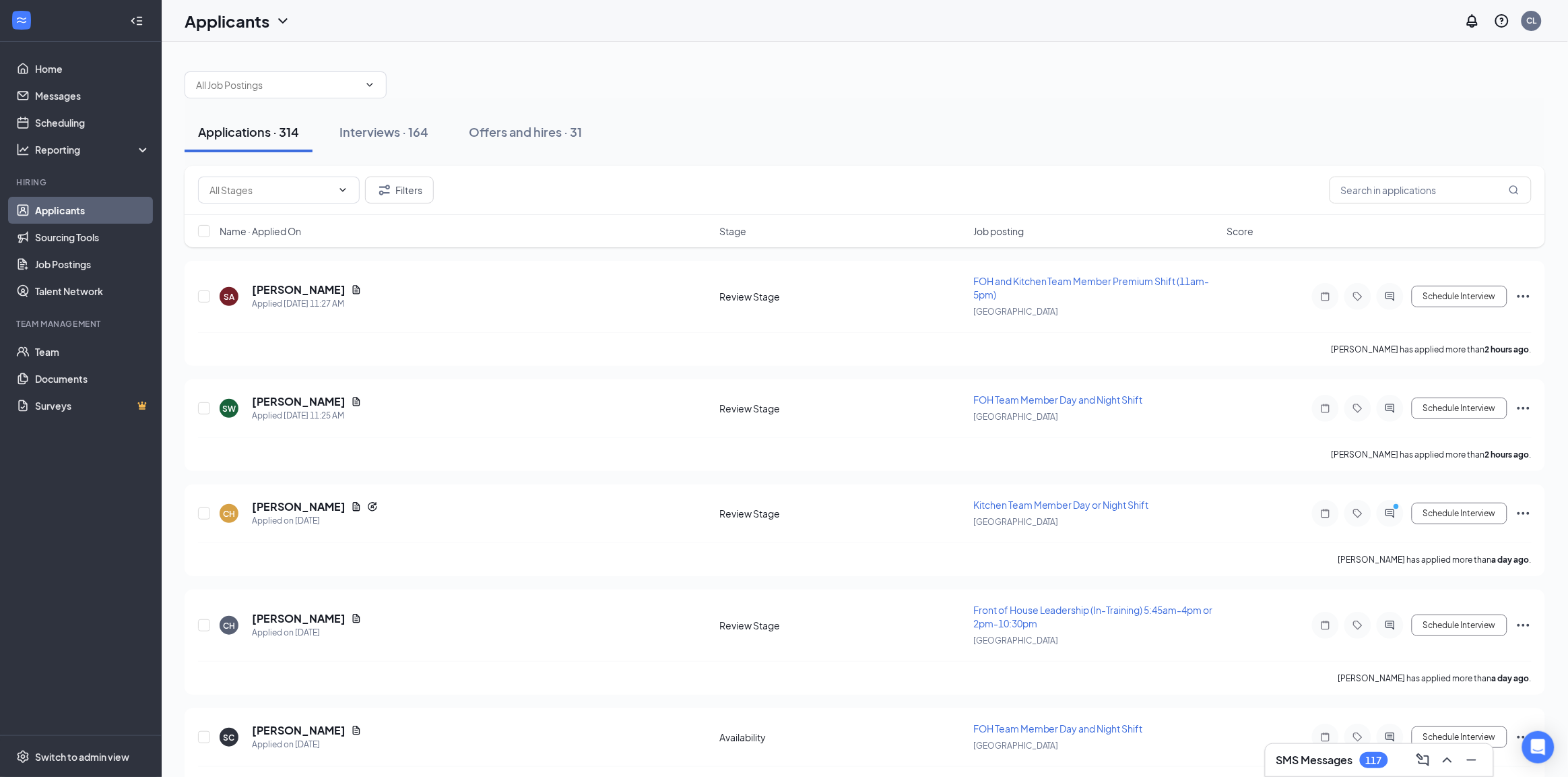
click at [229, 130] on div "Applications · 314" at bounding box center [249, 132] width 101 height 17
click at [1069, 281] on span "FOH and Kitchen Team Member Premium Shift (11am-5pm)" at bounding box center [1091, 287] width 237 height 26
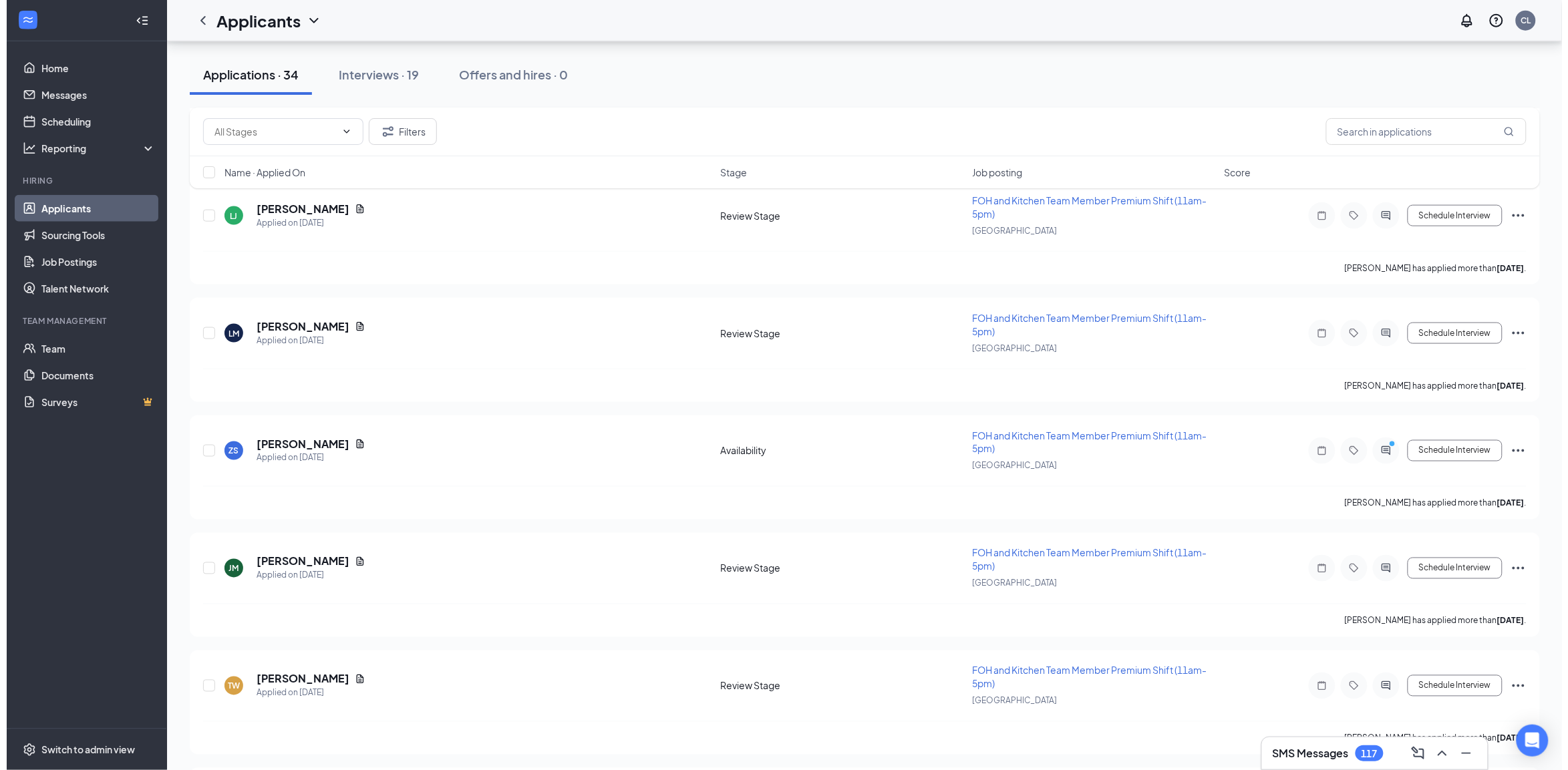
scroll to position [584, 0]
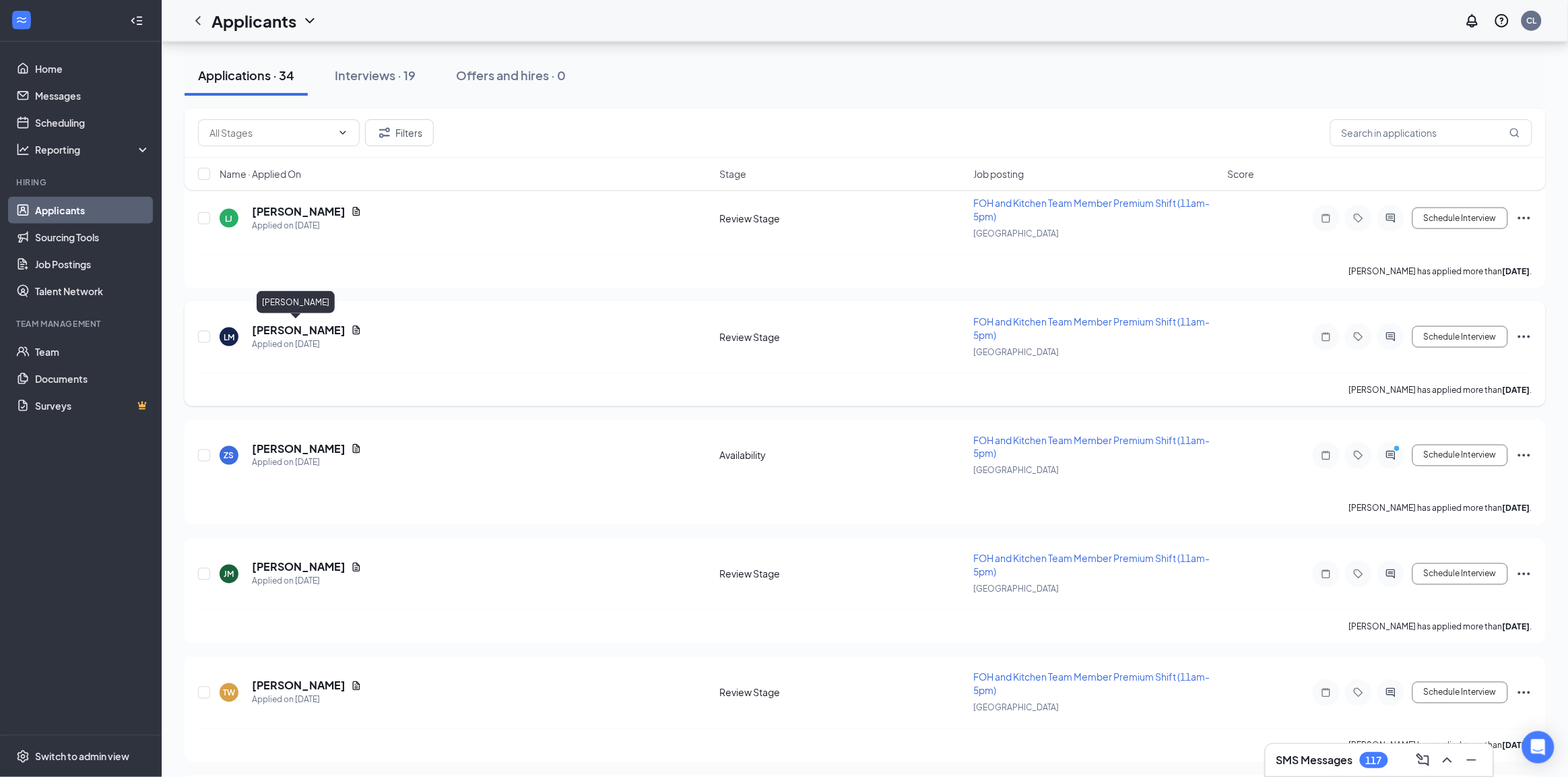
click at [295, 323] on h5 "[PERSON_NAME]" at bounding box center [298, 330] width 94 height 15
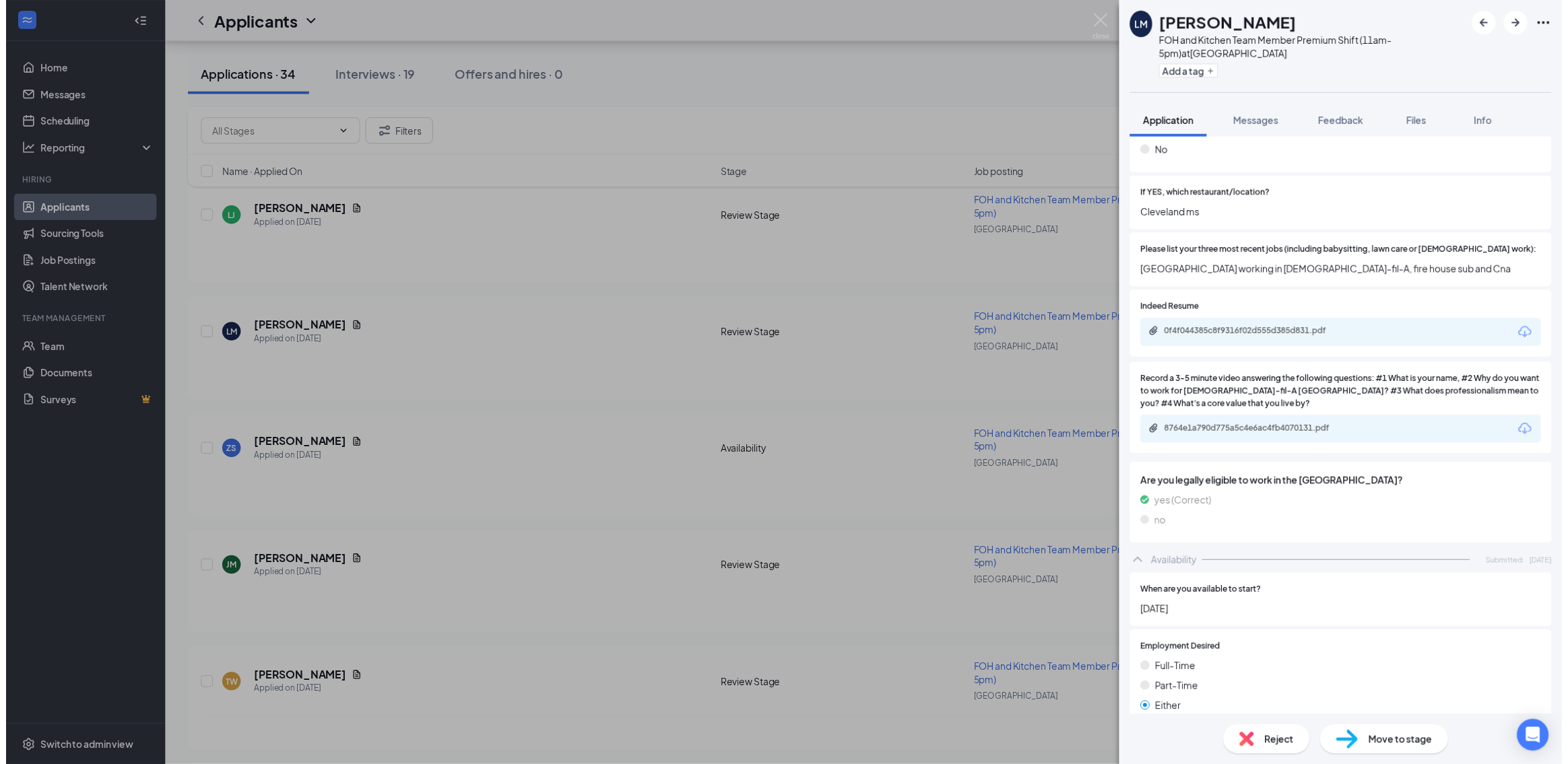
scroll to position [589, 0]
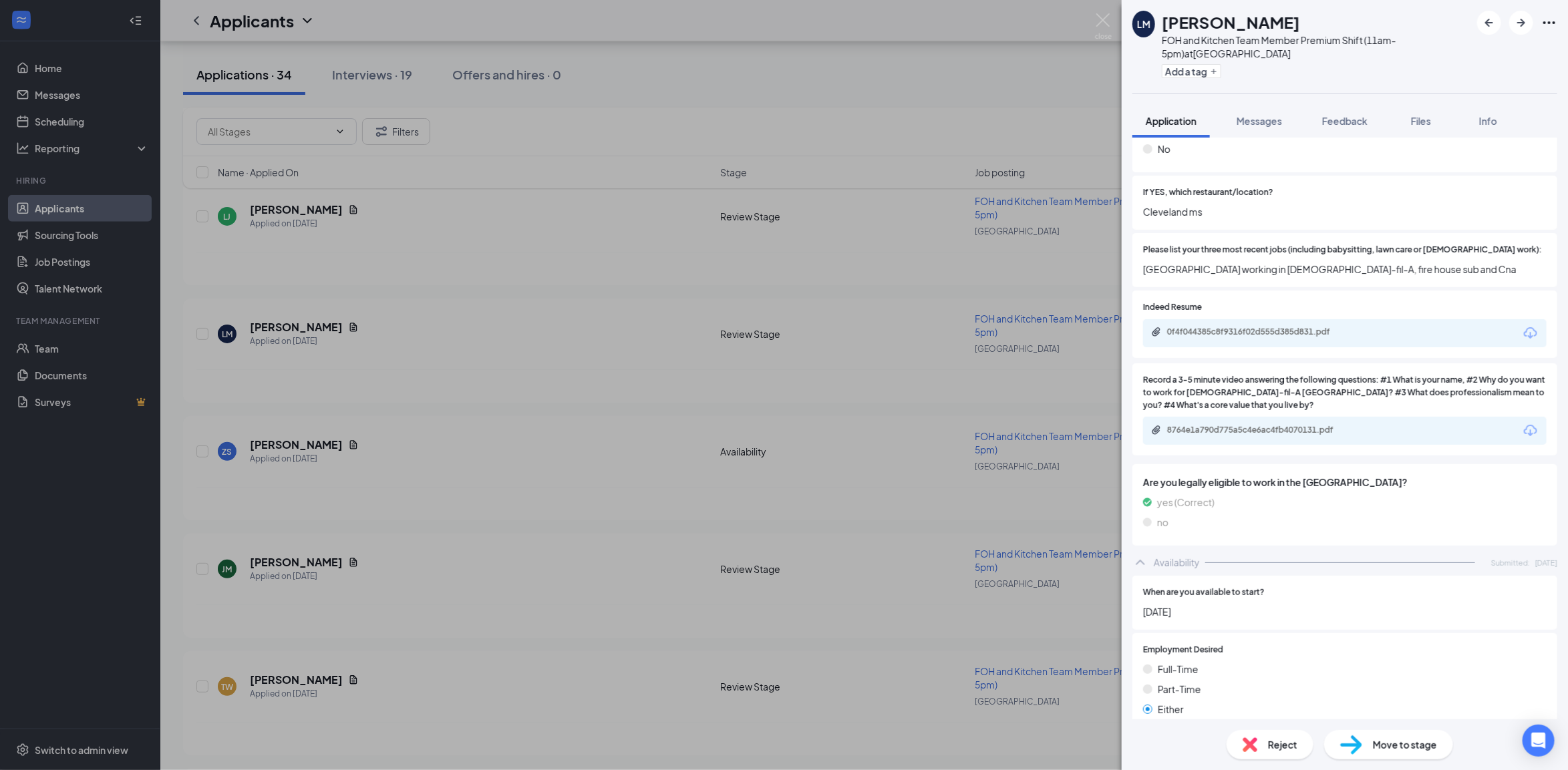
click at [850, 402] on div "LM leitha marshall FOH and Kitchen Team Member Premium Shift (11am-5pm) at Horn…" at bounding box center [784, 385] width 1568 height 770
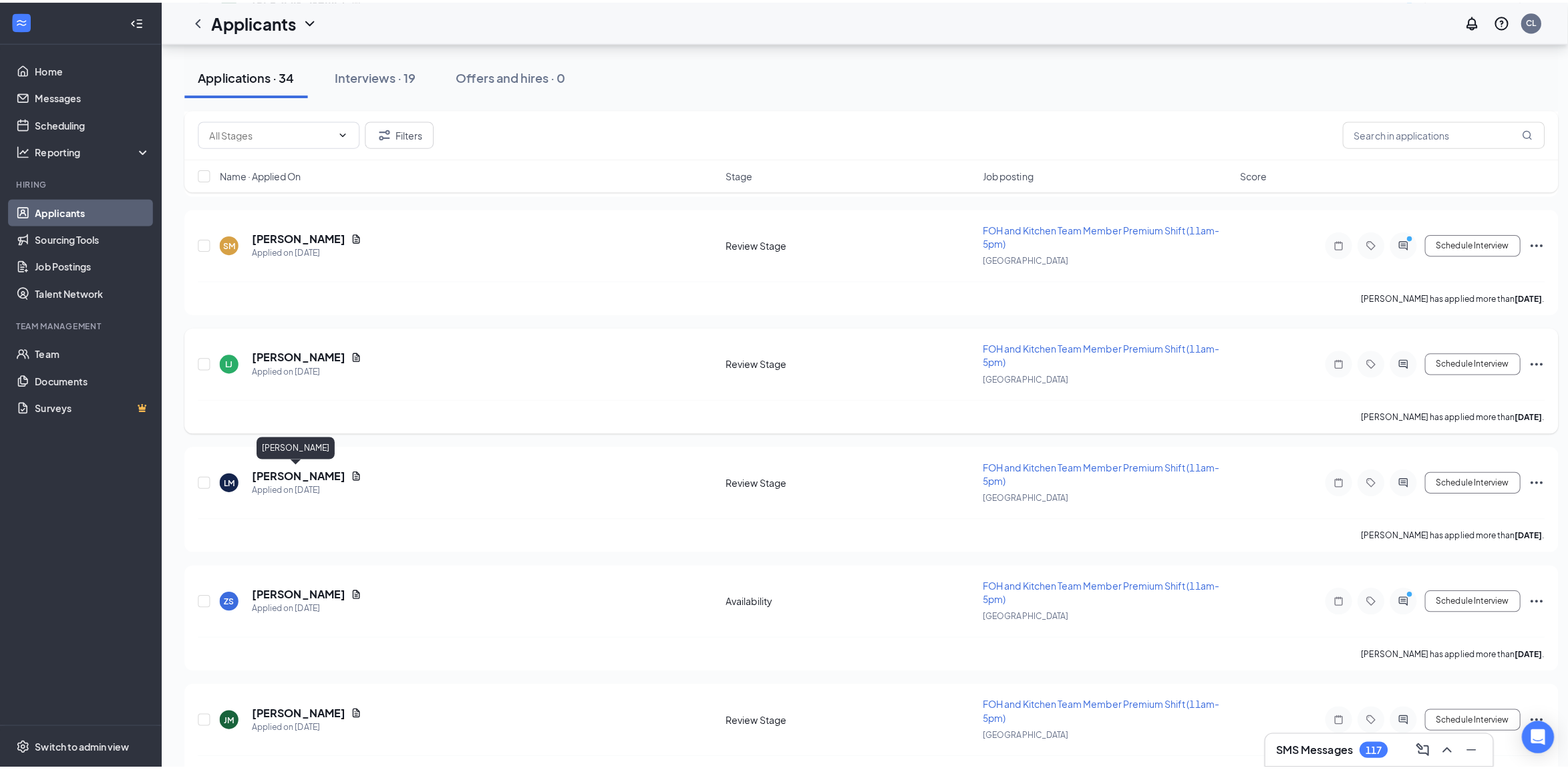
scroll to position [417, 0]
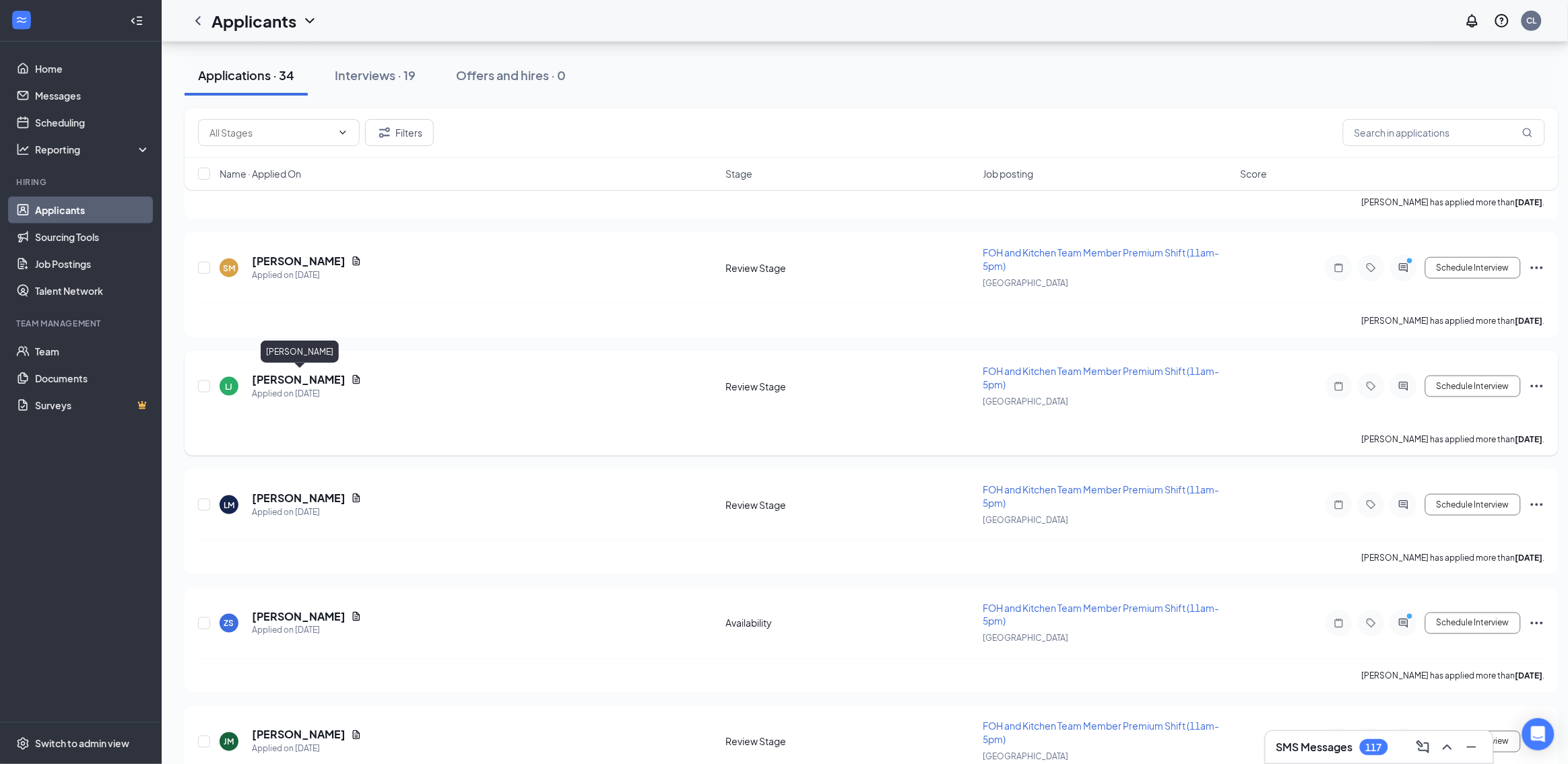
click at [312, 380] on h5 "[PERSON_NAME]" at bounding box center [298, 379] width 94 height 15
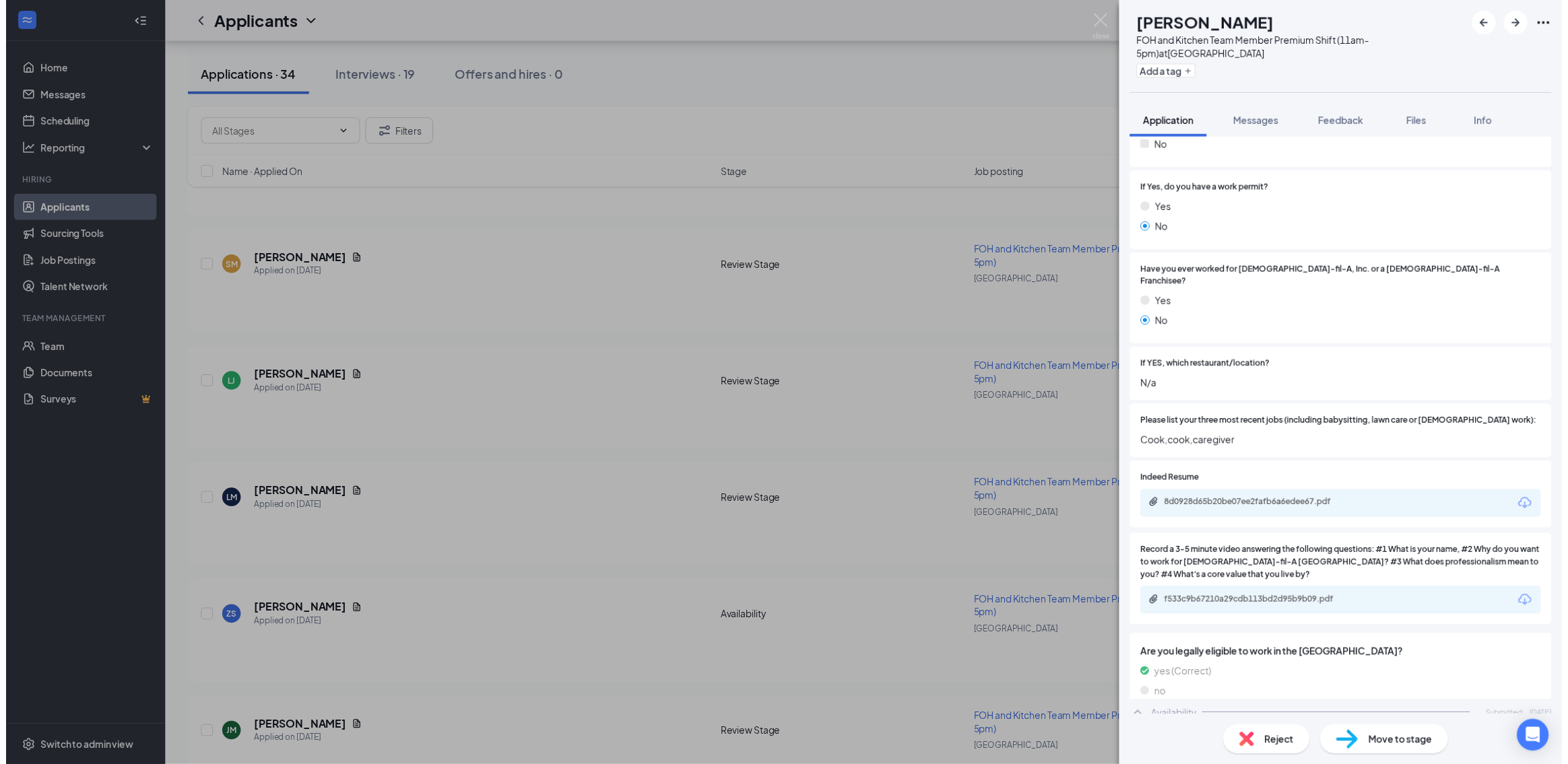
scroll to position [421, 0]
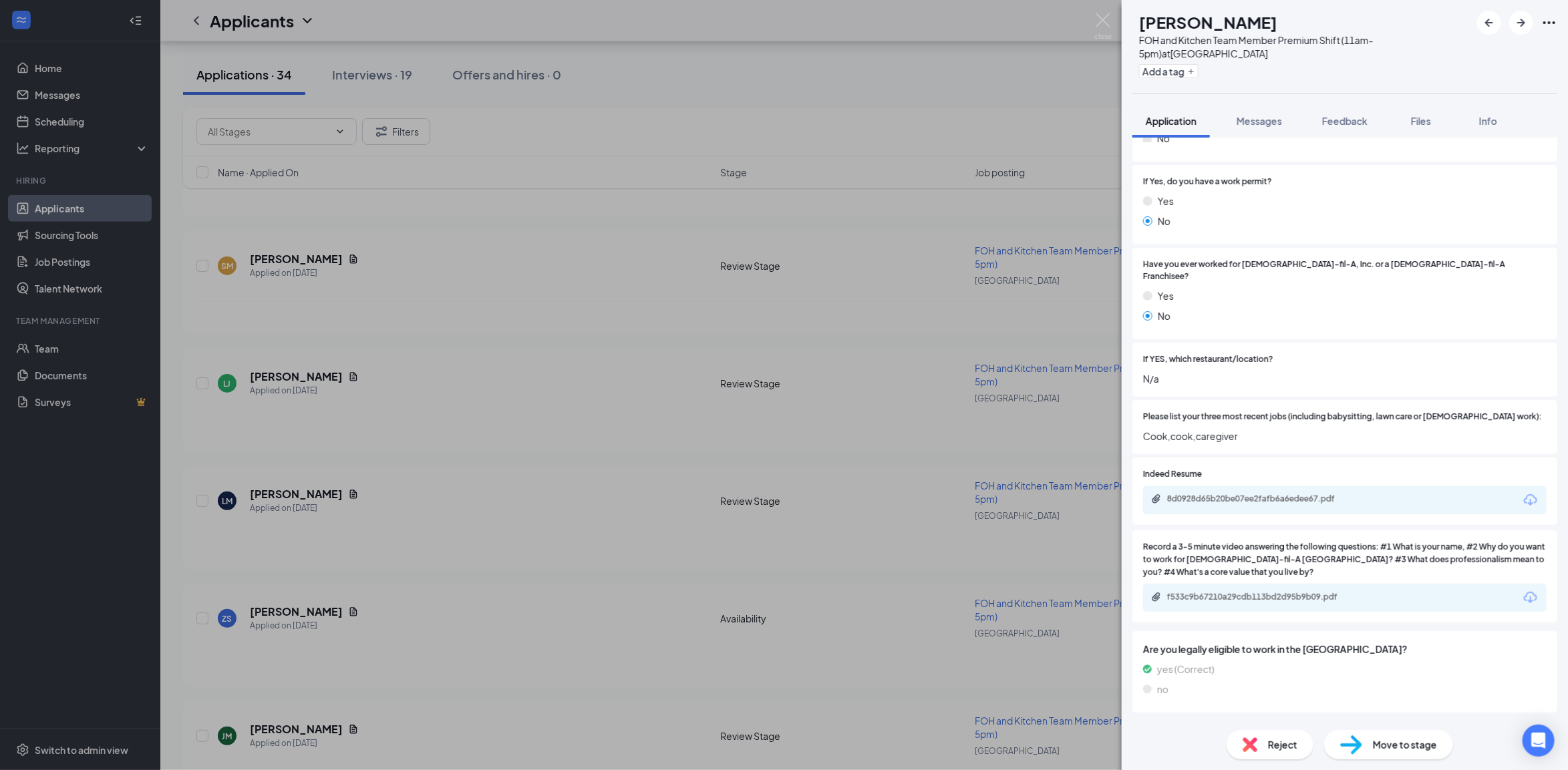
click at [685, 474] on div "LJ LAKESHIA JOHNSON FOH and Kitchen Team Member Premium Shift (11am-5pm) at Hor…" at bounding box center [784, 385] width 1568 height 770
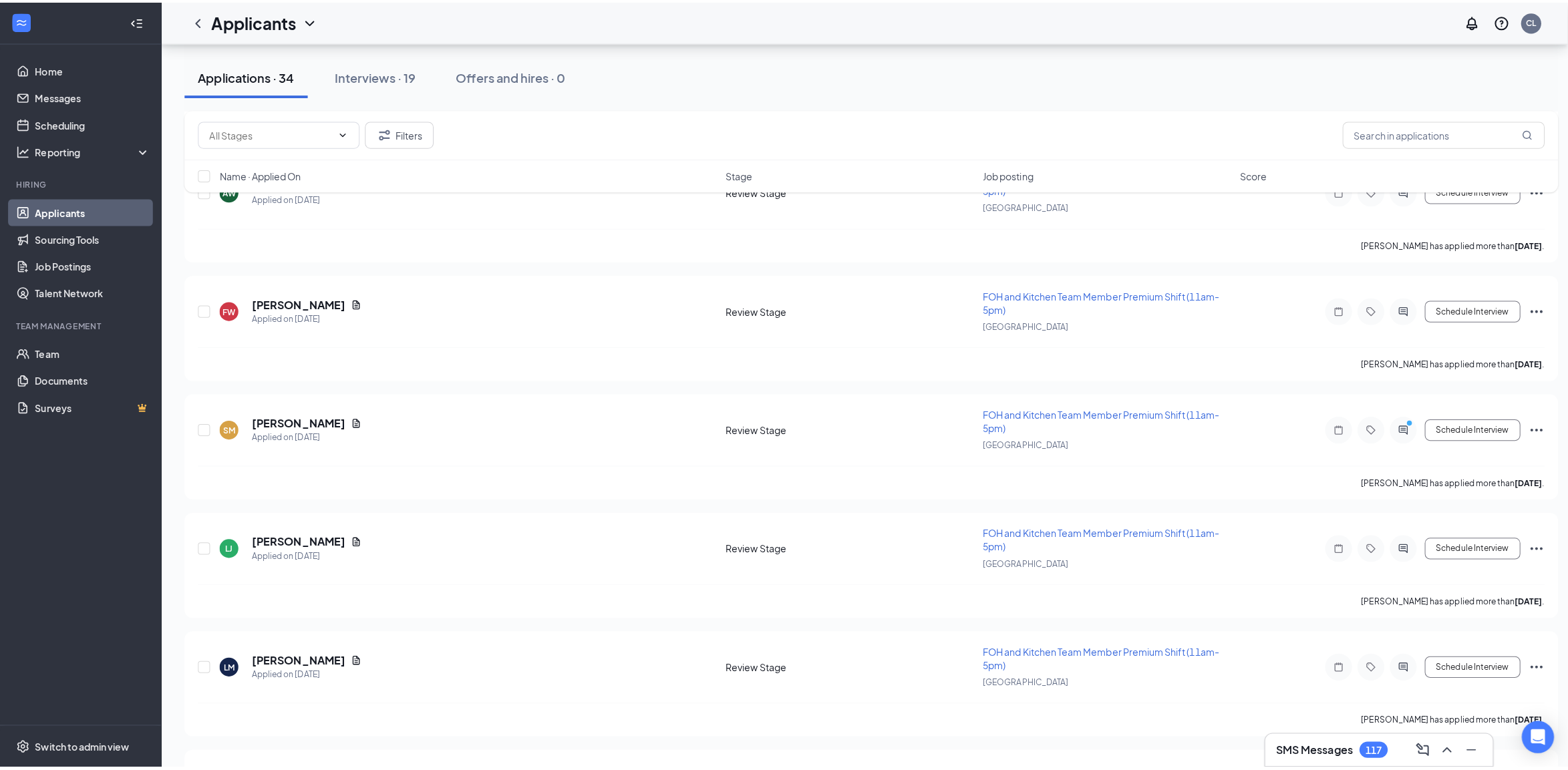
scroll to position [250, 0]
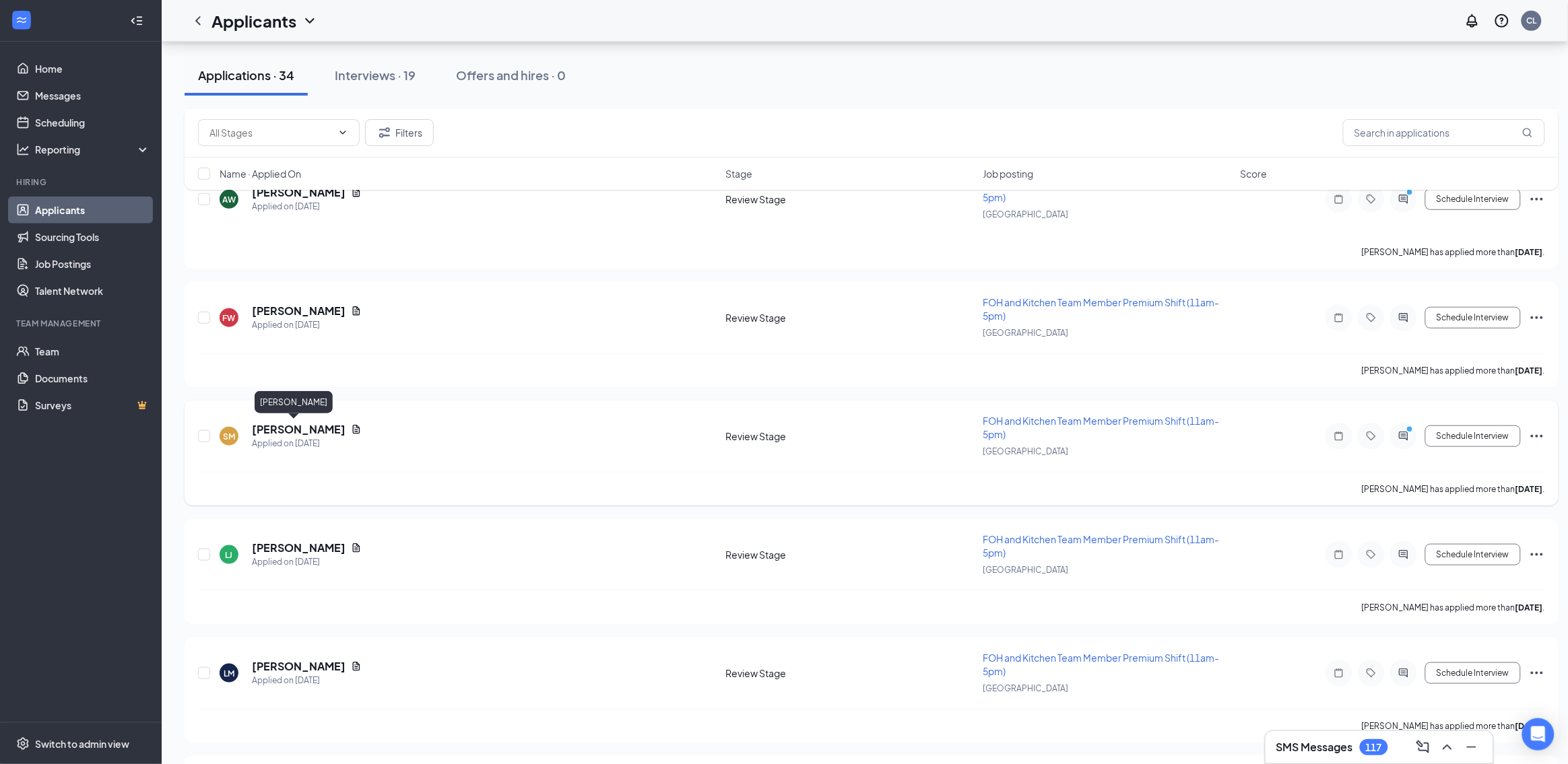
click at [269, 429] on h5 "[PERSON_NAME]" at bounding box center [298, 430] width 94 height 15
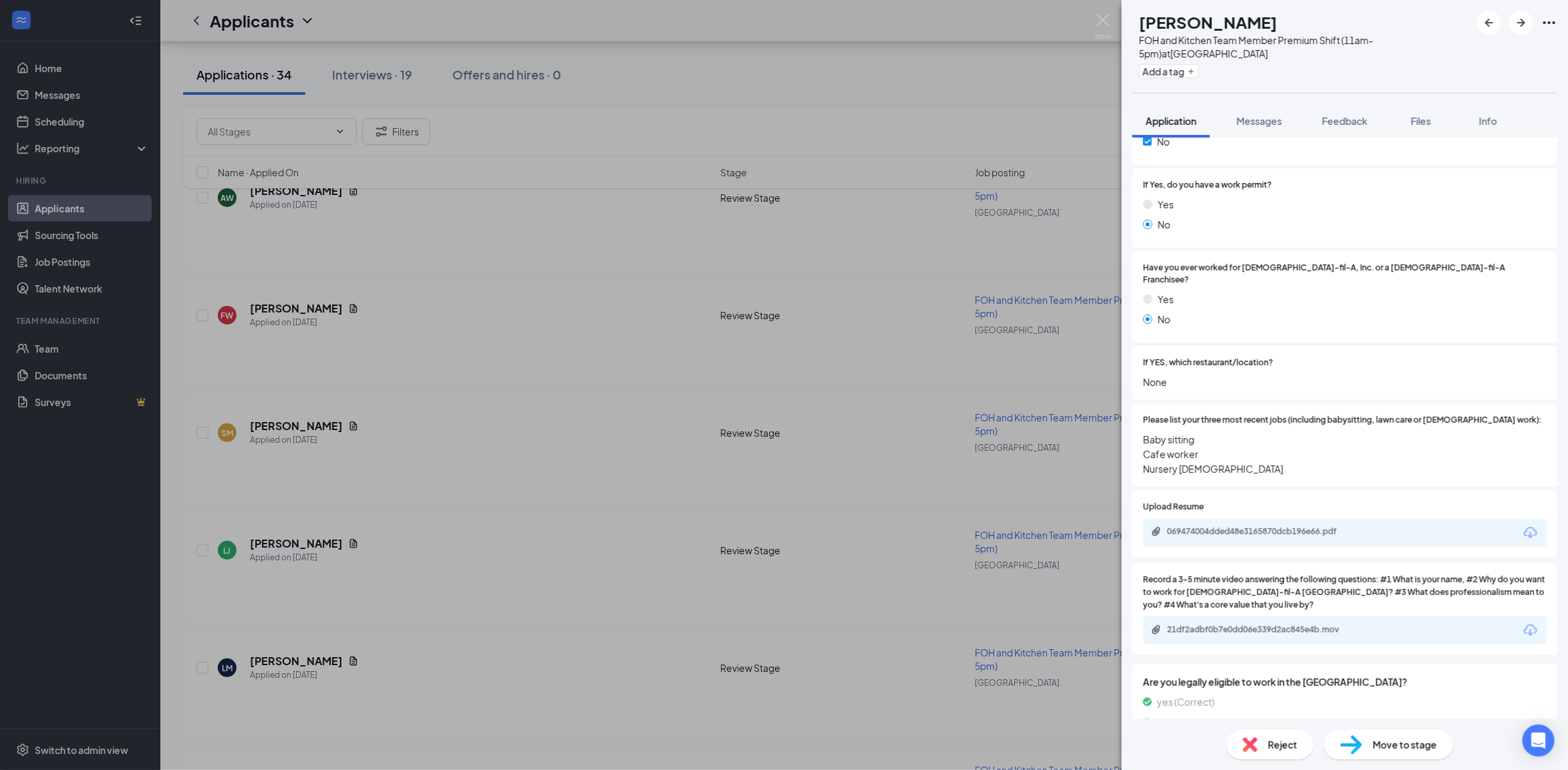
scroll to position [417, 0]
click at [1283, 621] on div "21df2adbf0b7e0dd06e339d2ac845e4b.mov" at bounding box center [1260, 626] width 187 height 11
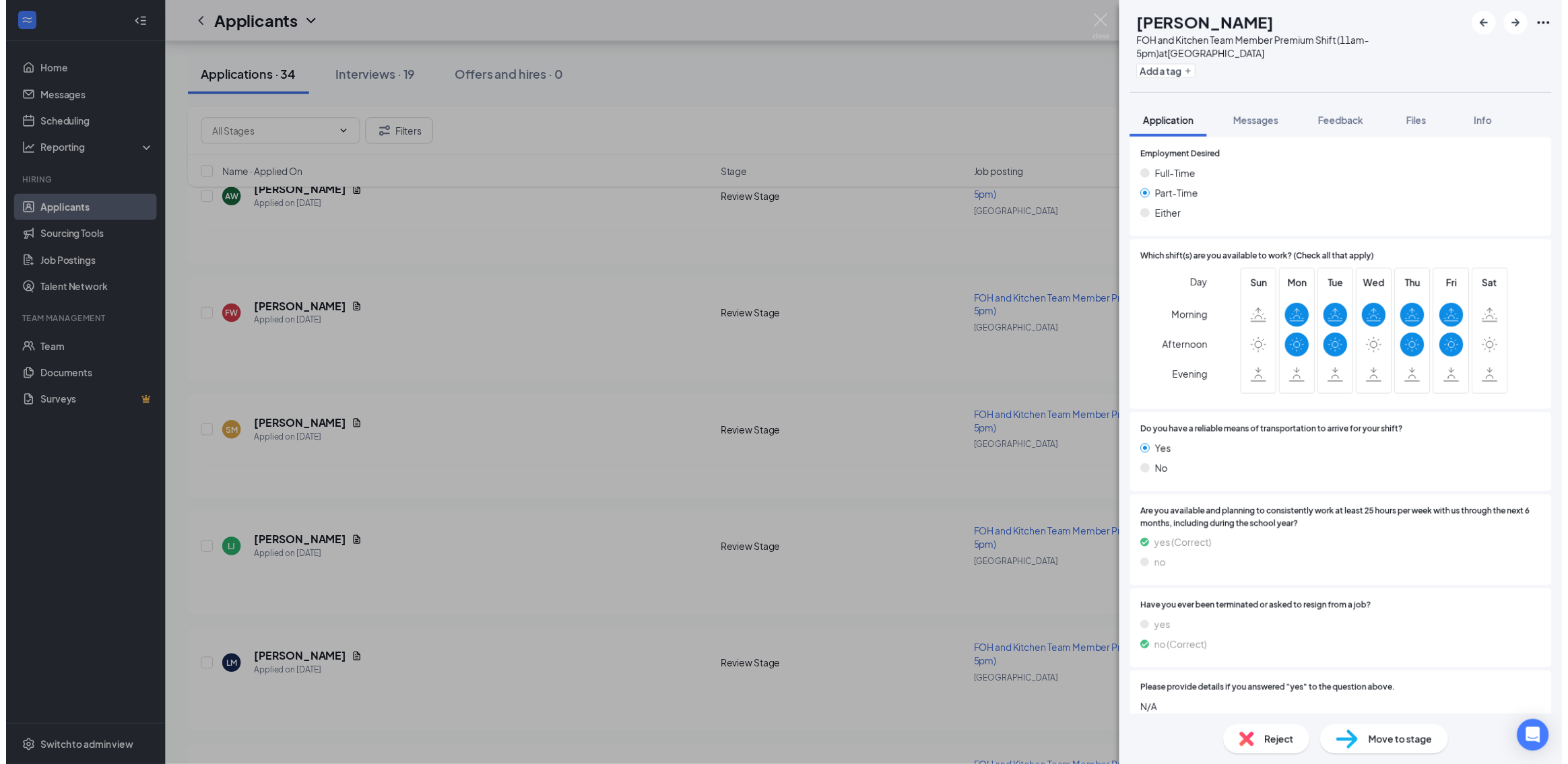
scroll to position [1112, 0]
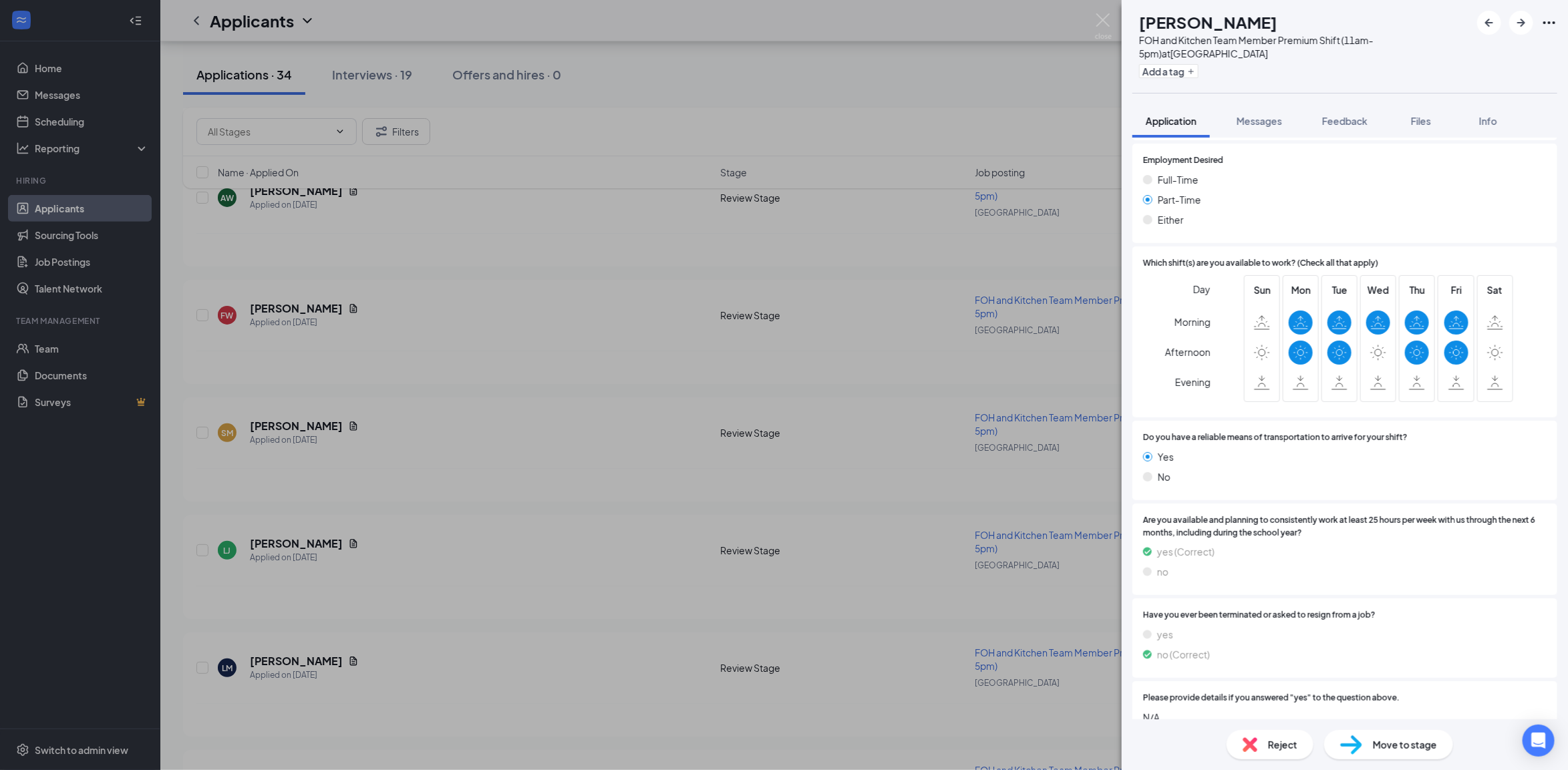
click at [943, 227] on div "SM Selah Moore FOH and Kitchen Team Member Premium Shift (11am-5pm) at Horn Lak…" at bounding box center [784, 385] width 1568 height 770
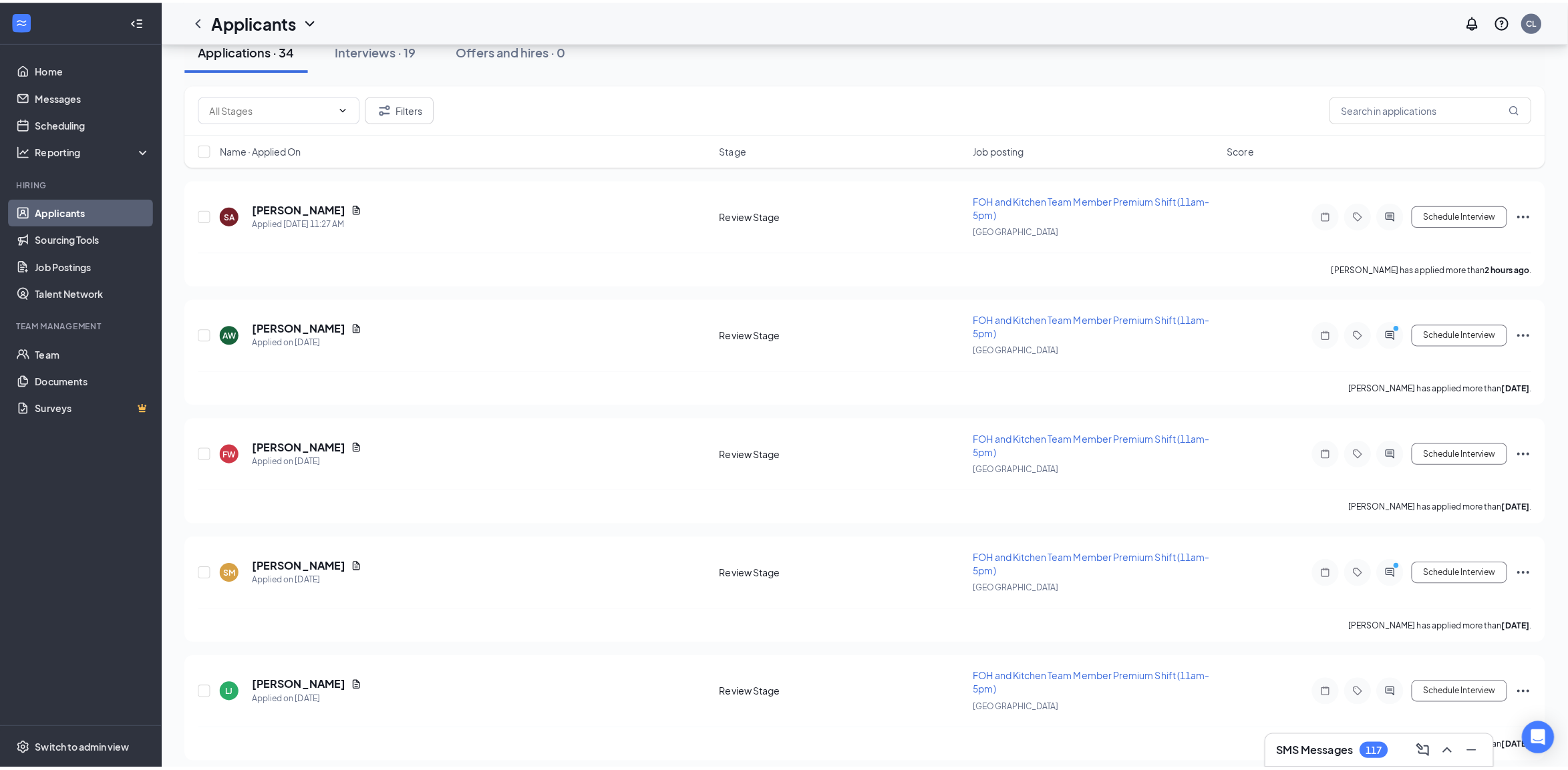
scroll to position [84, 0]
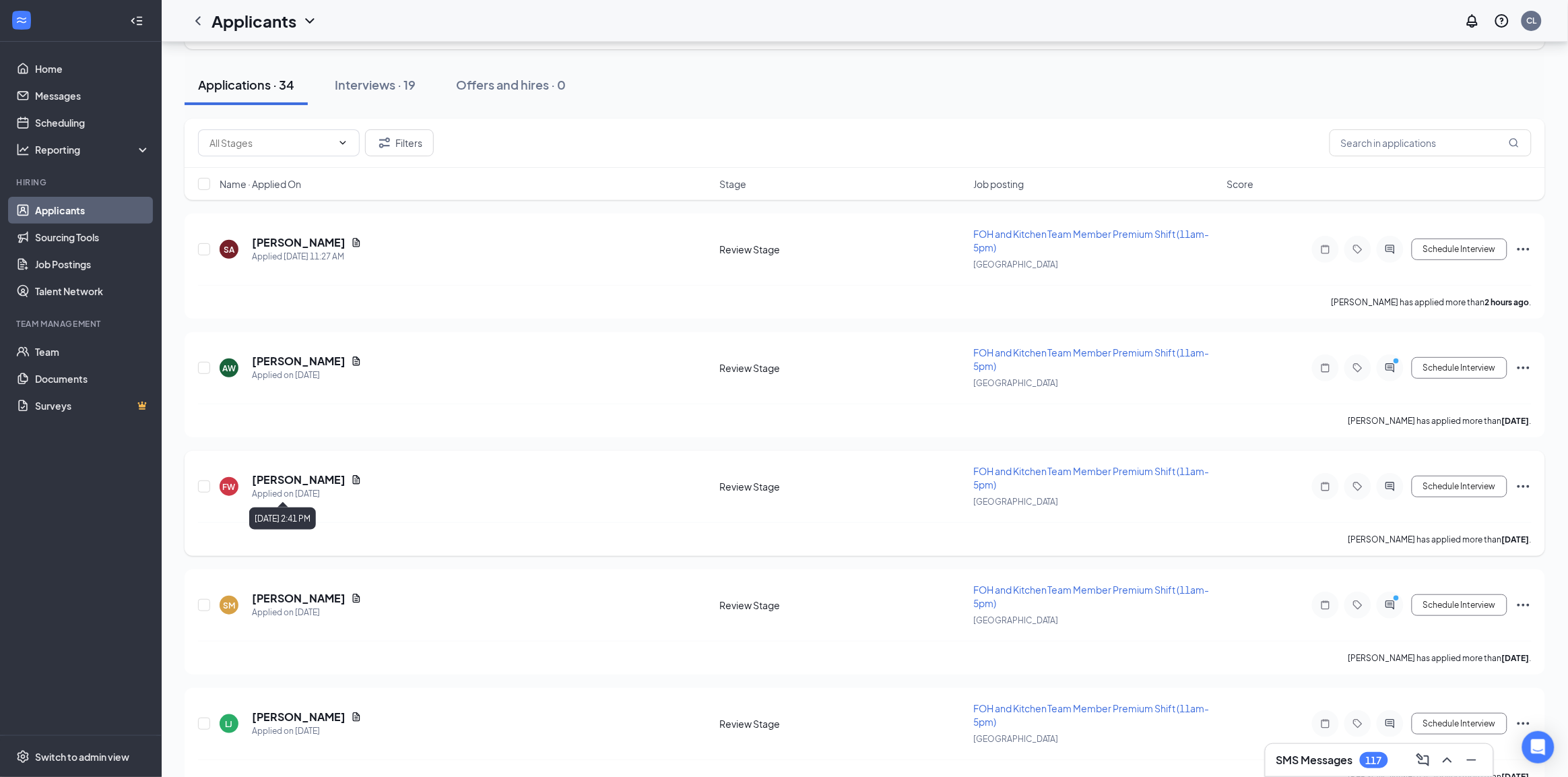
click at [339, 487] on div "Applied on [DATE]" at bounding box center [306, 494] width 110 height 13
click at [343, 476] on h5 "[PERSON_NAME]" at bounding box center [298, 480] width 94 height 15
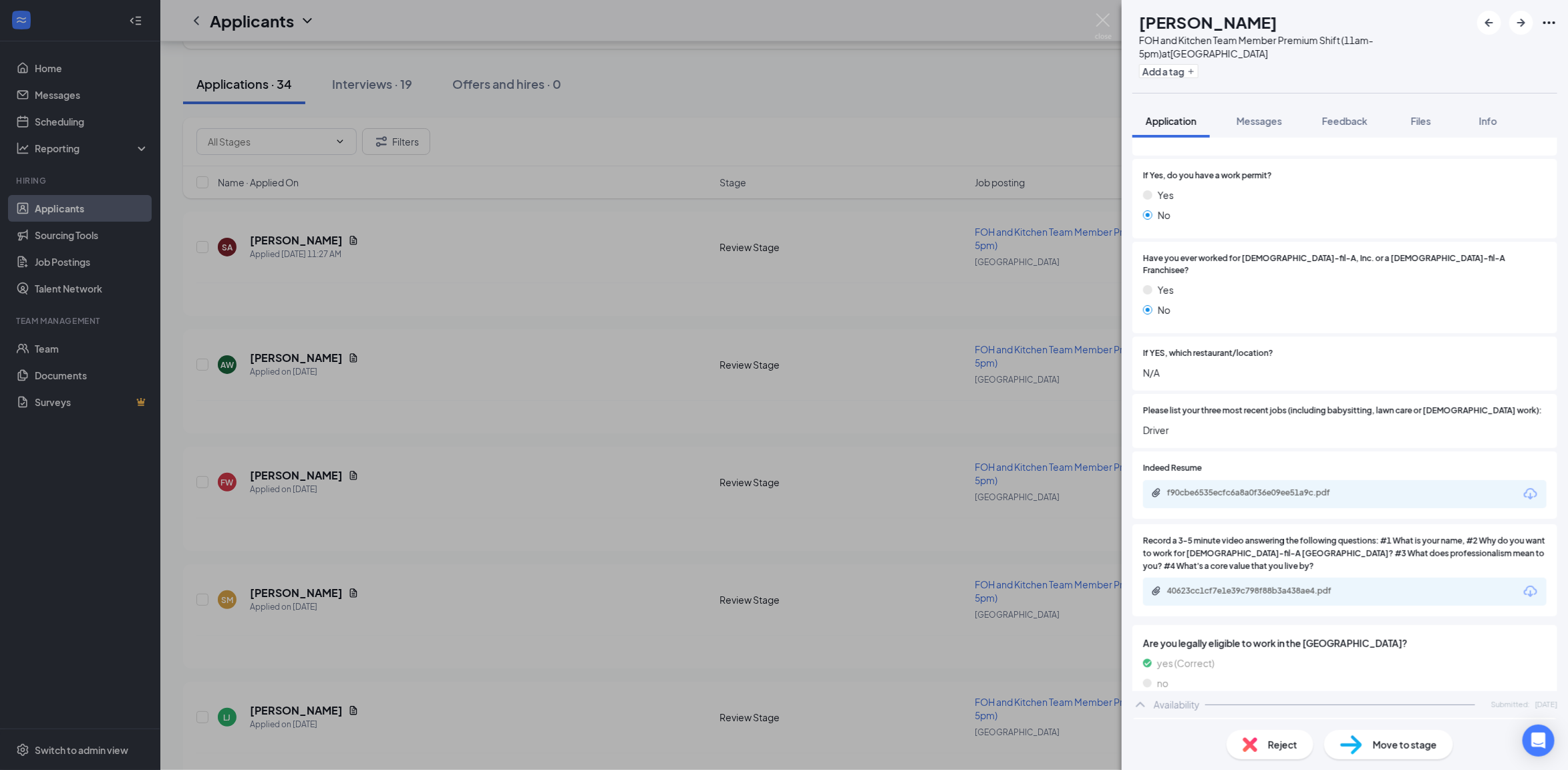
scroll to position [501, 0]
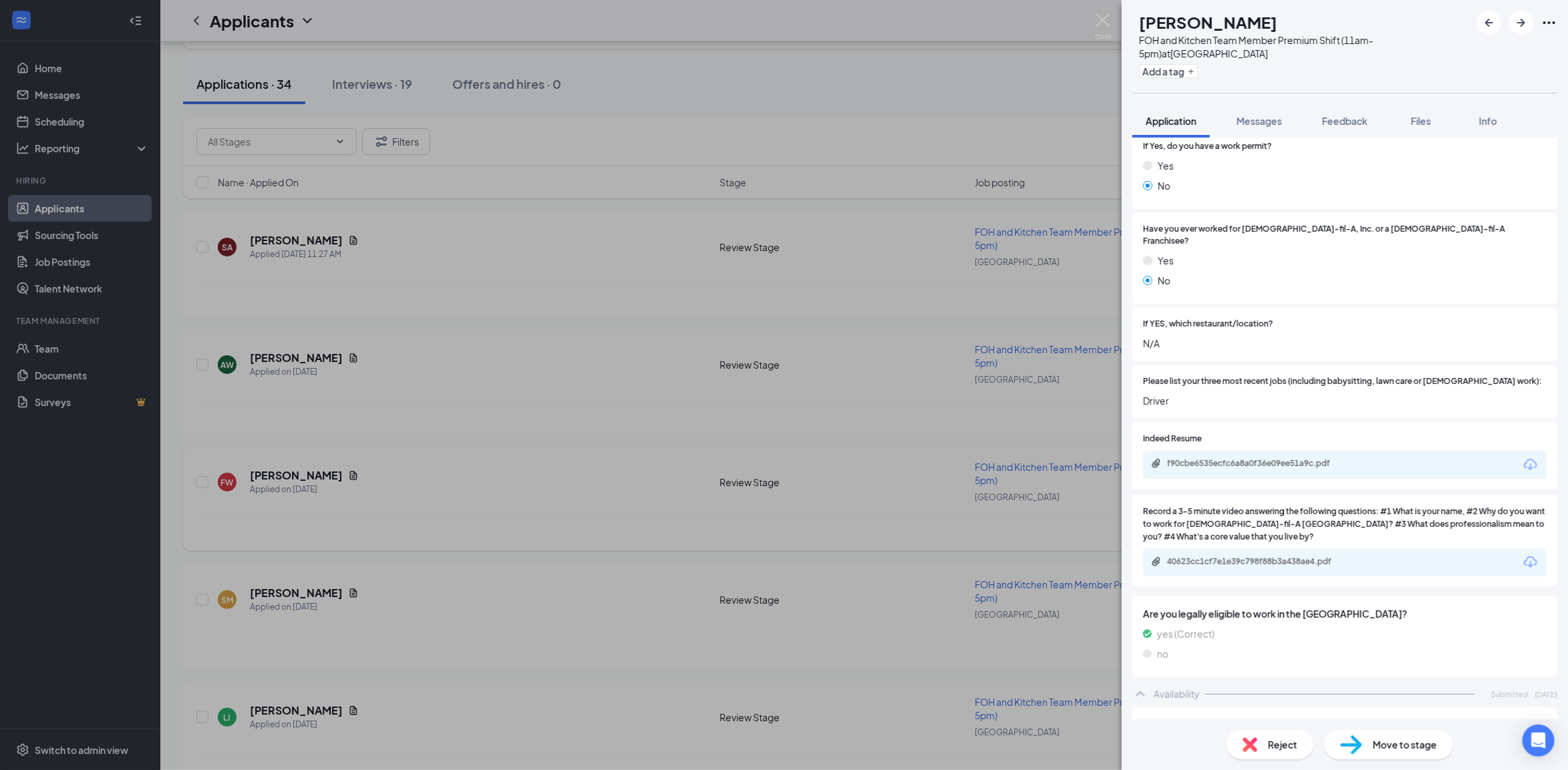
click at [572, 484] on div "FW Francesca Williams FOH and Kitchen Team Member Premium Shift (11am-5pm) at H…" at bounding box center [784, 385] width 1568 height 770
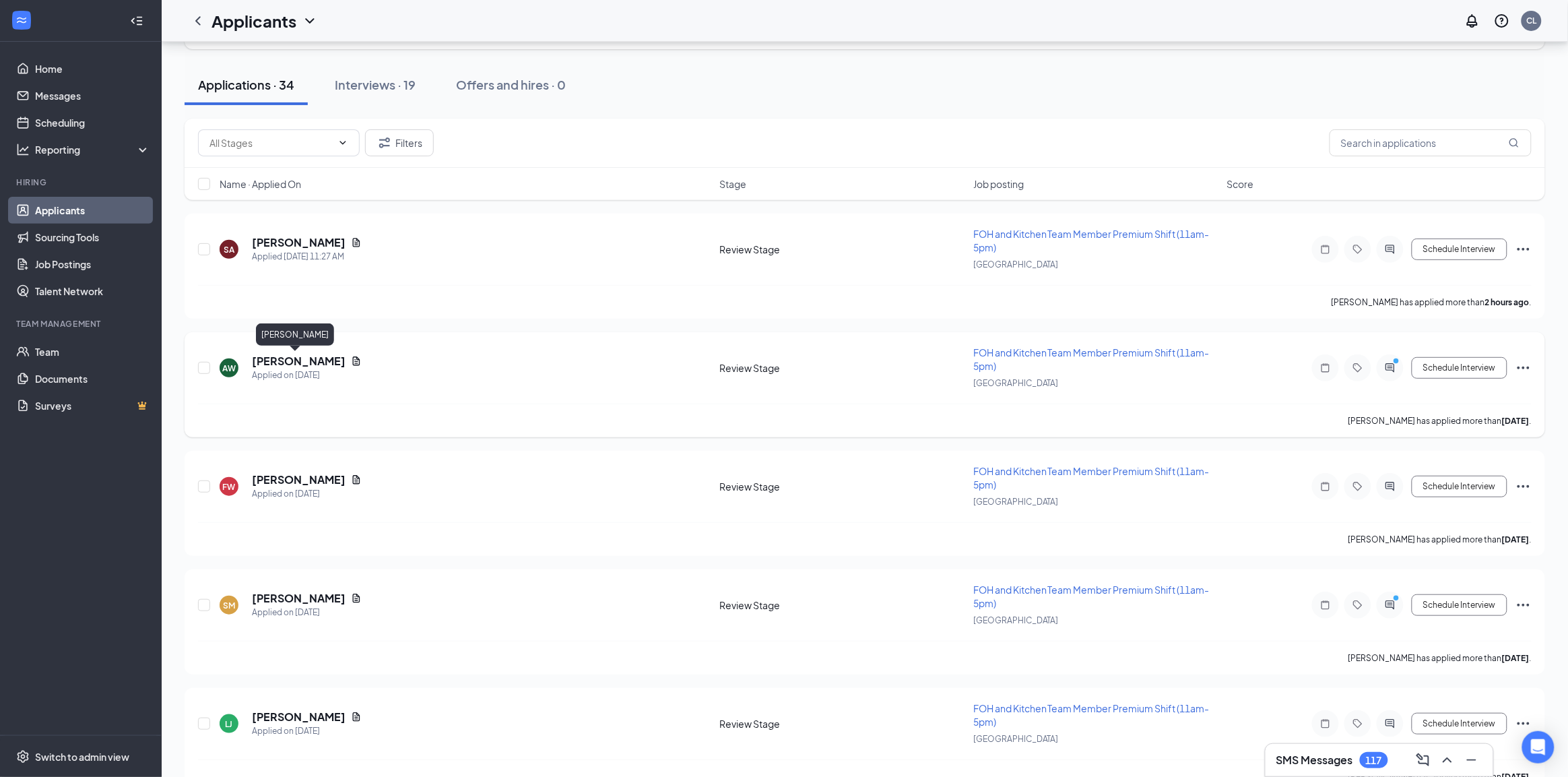
click at [295, 359] on h5 "[PERSON_NAME]" at bounding box center [298, 361] width 94 height 15
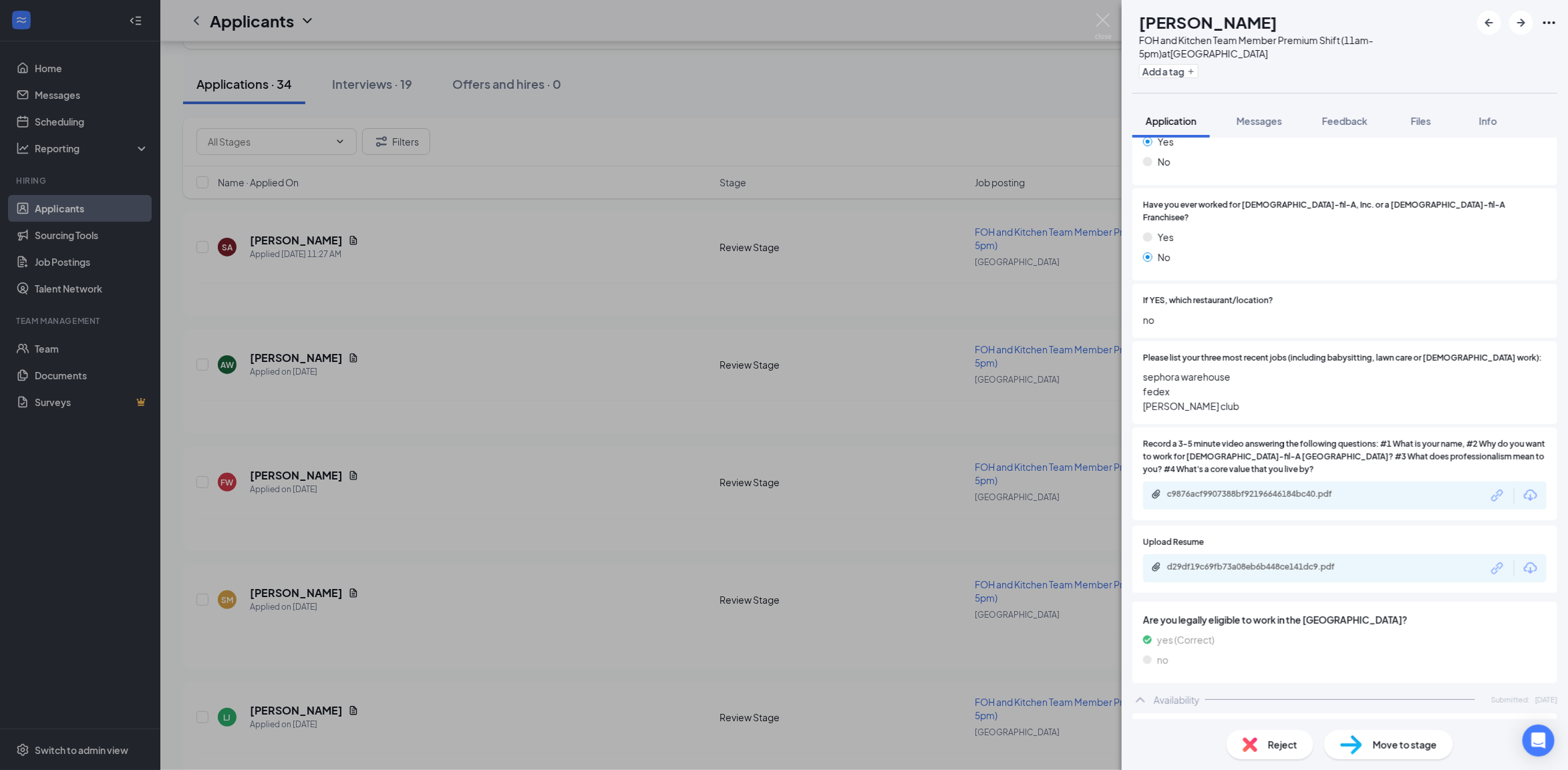
scroll to position [584, 0]
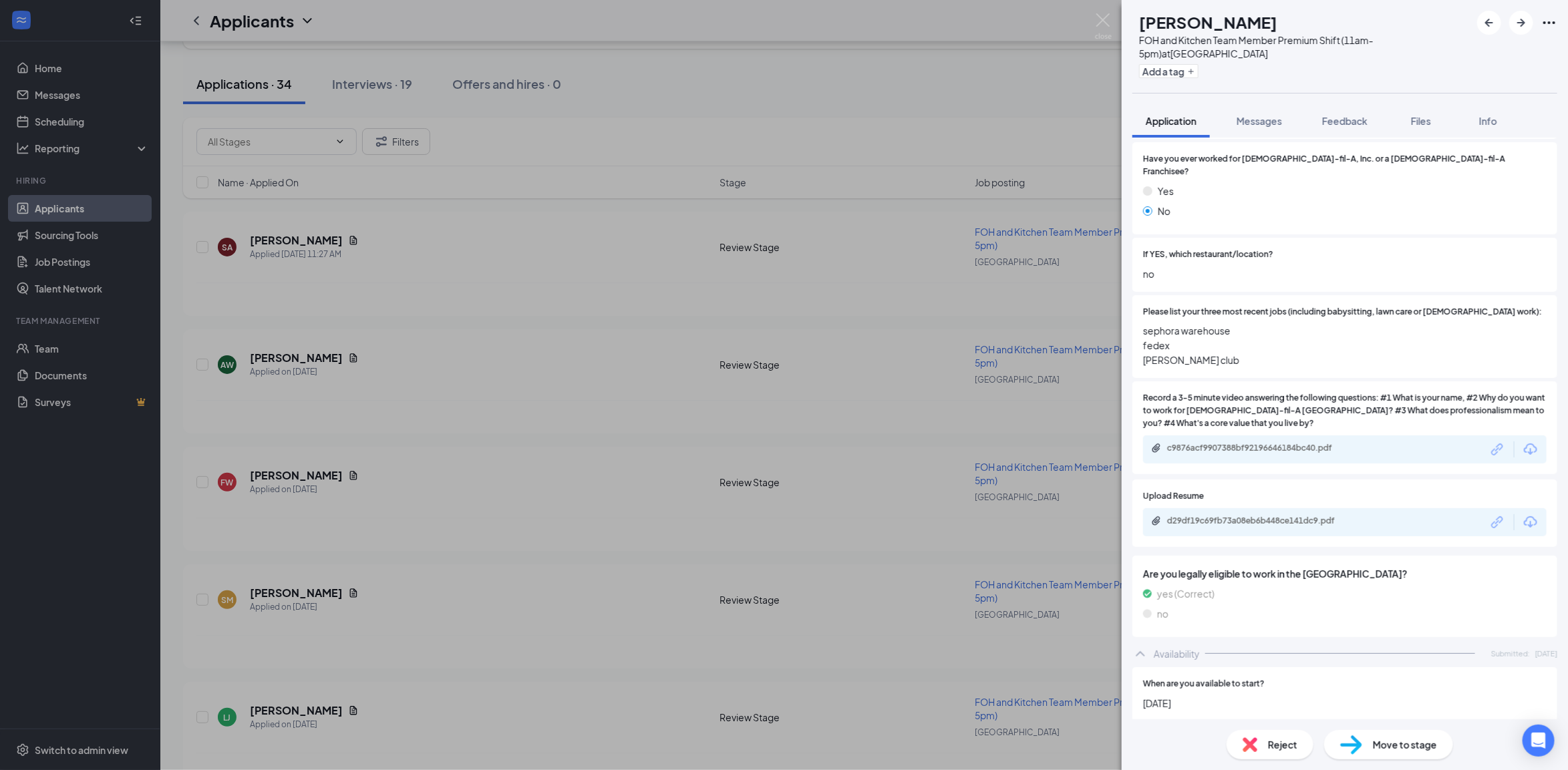
click at [365, 404] on div "[PERSON_NAME] FOH and Kitchen Team Member Premium Shift (11am-5pm) at [GEOGRAPH…" at bounding box center [784, 385] width 1568 height 770
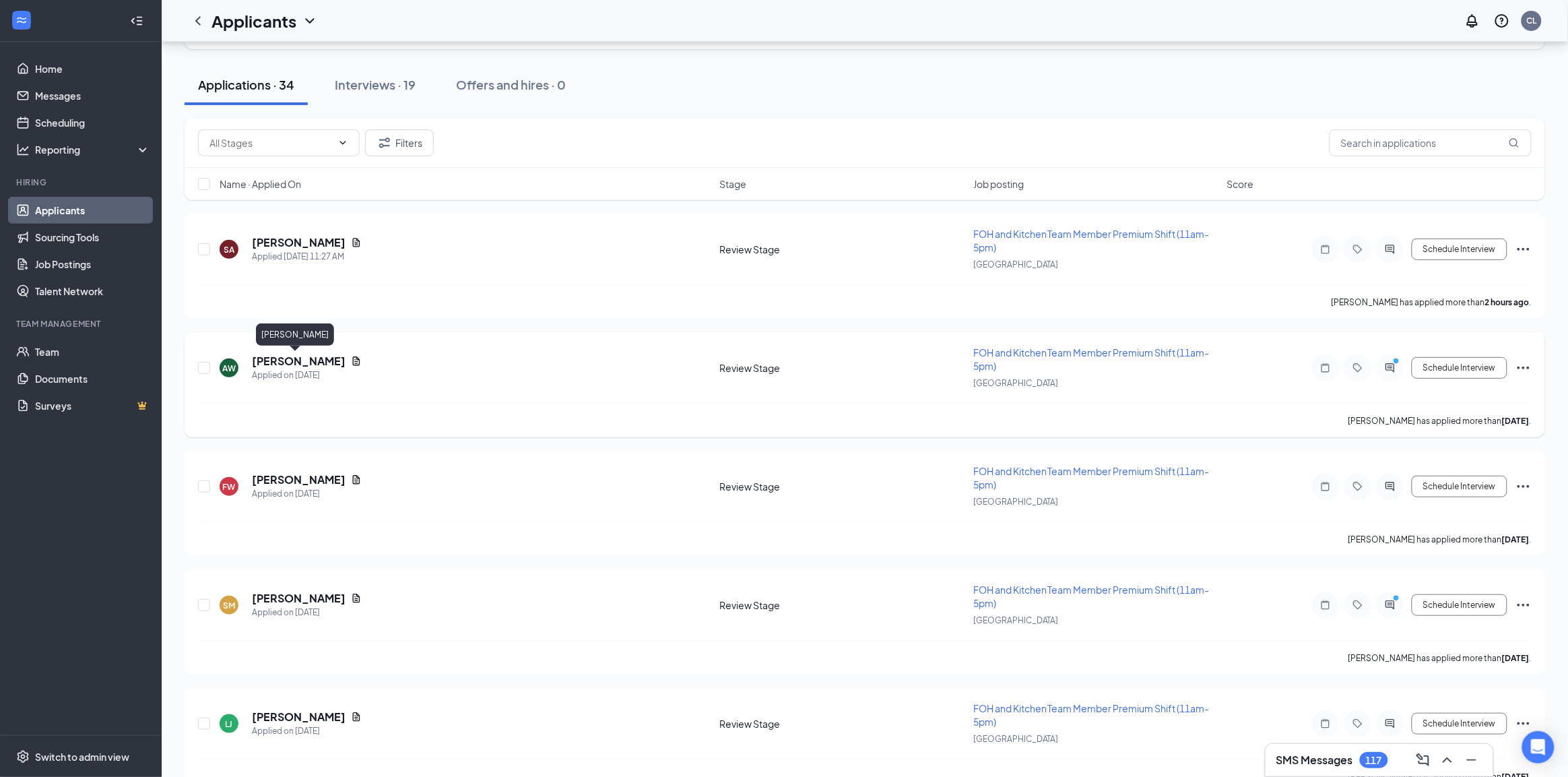
click at [274, 364] on h5 "[PERSON_NAME]" at bounding box center [298, 361] width 94 height 15
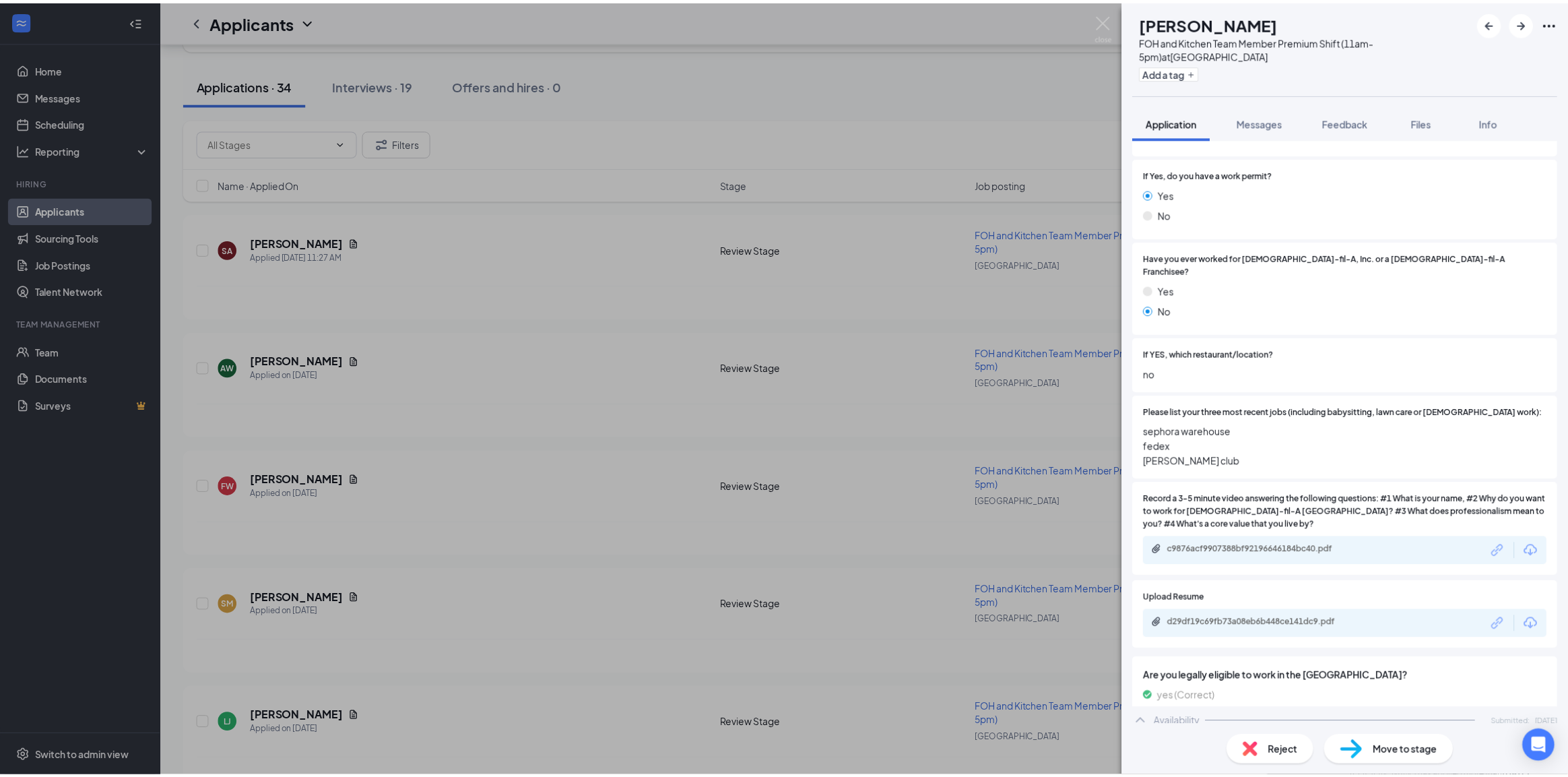
scroll to position [590, 0]
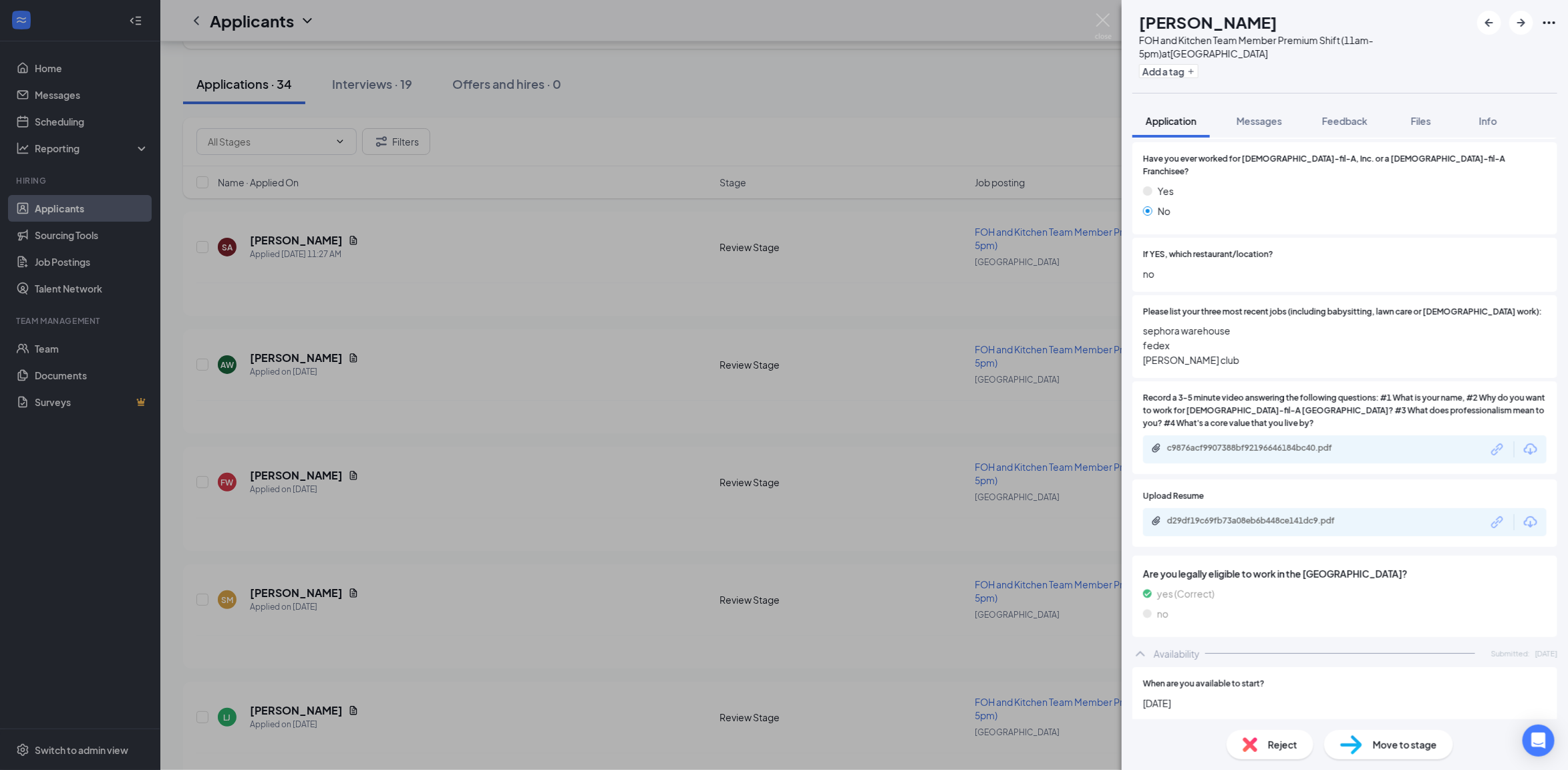
click at [372, 398] on div "[PERSON_NAME] FOH and Kitchen Team Member Premium Shift (11am-5pm) at [GEOGRAPH…" at bounding box center [784, 385] width 1568 height 770
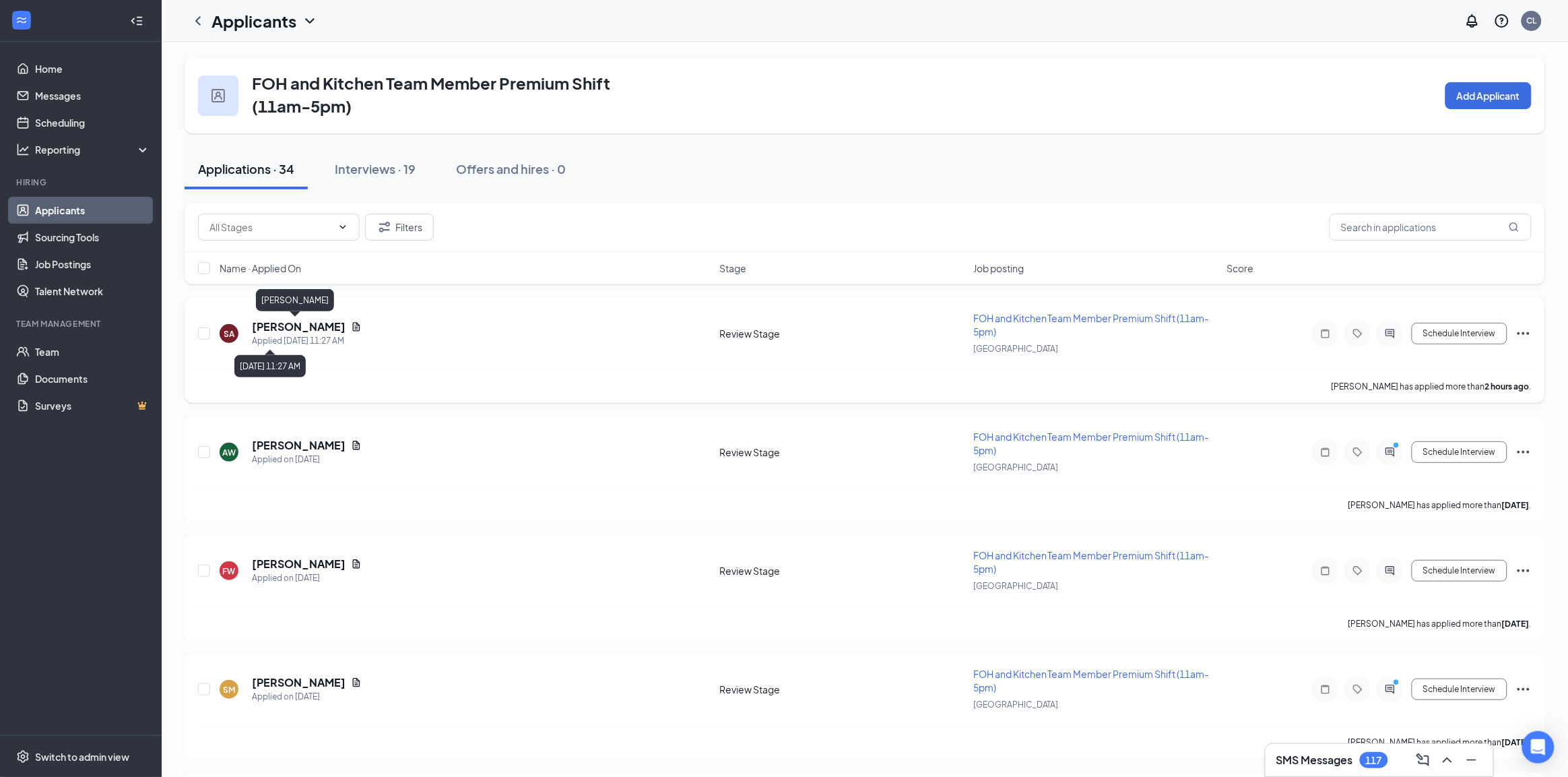
click at [310, 330] on h5 "[PERSON_NAME]" at bounding box center [298, 327] width 94 height 15
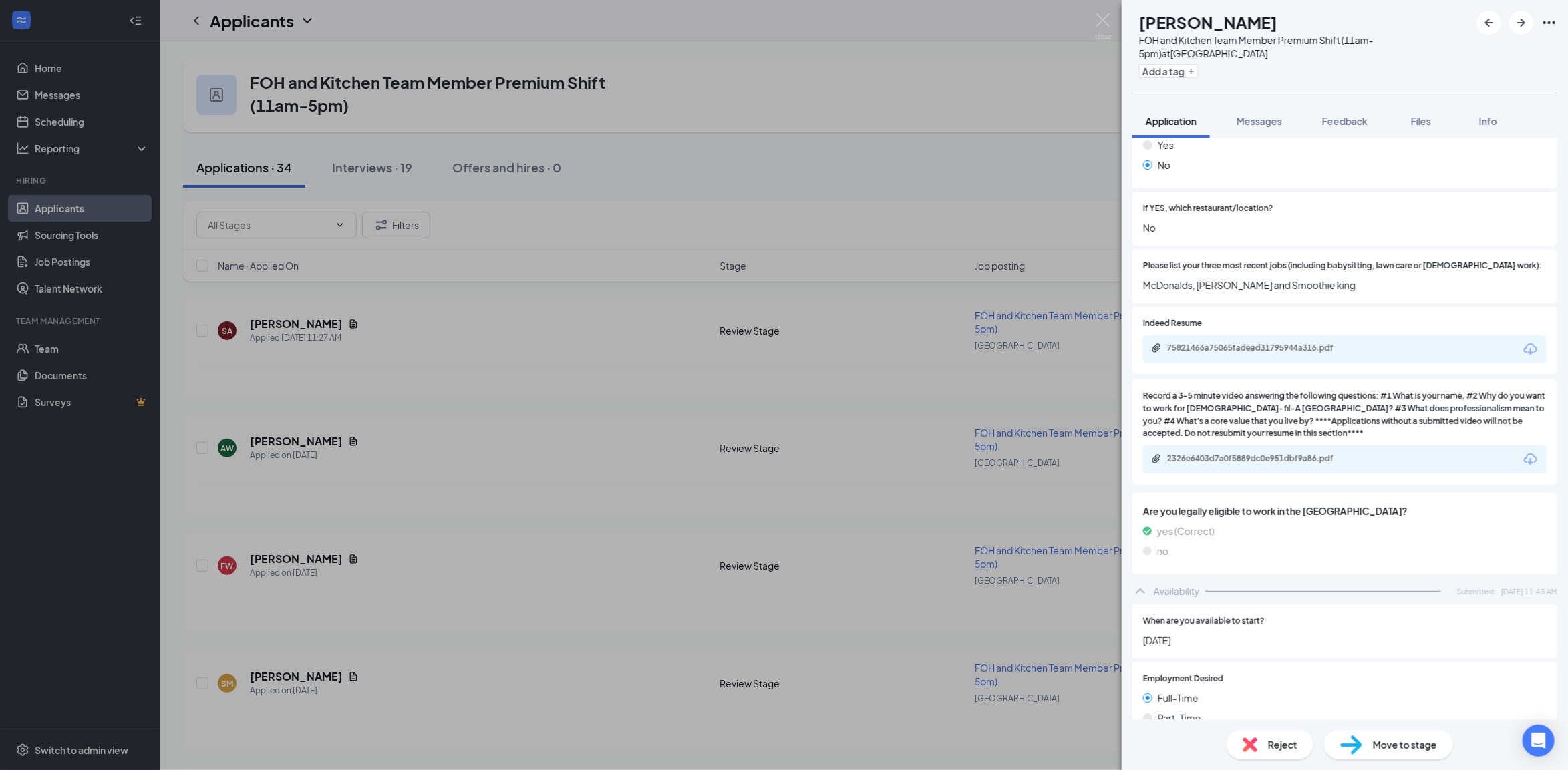
scroll to position [584, 0]
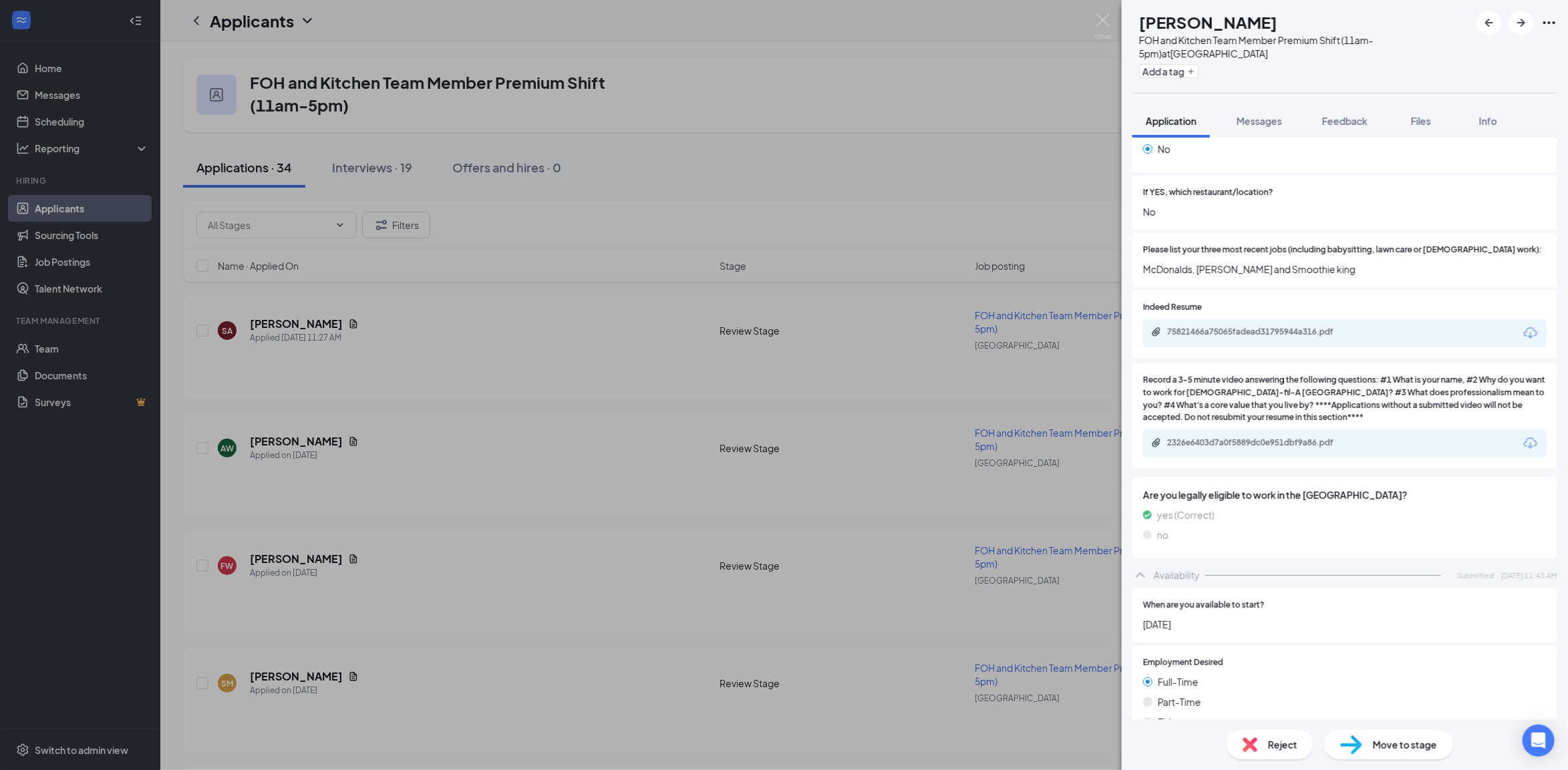
click at [637, 473] on div "SA [PERSON_NAME] FOH and Kitchen Team Member Premium Shift (11am-5pm) at [GEOGR…" at bounding box center [784, 385] width 1568 height 770
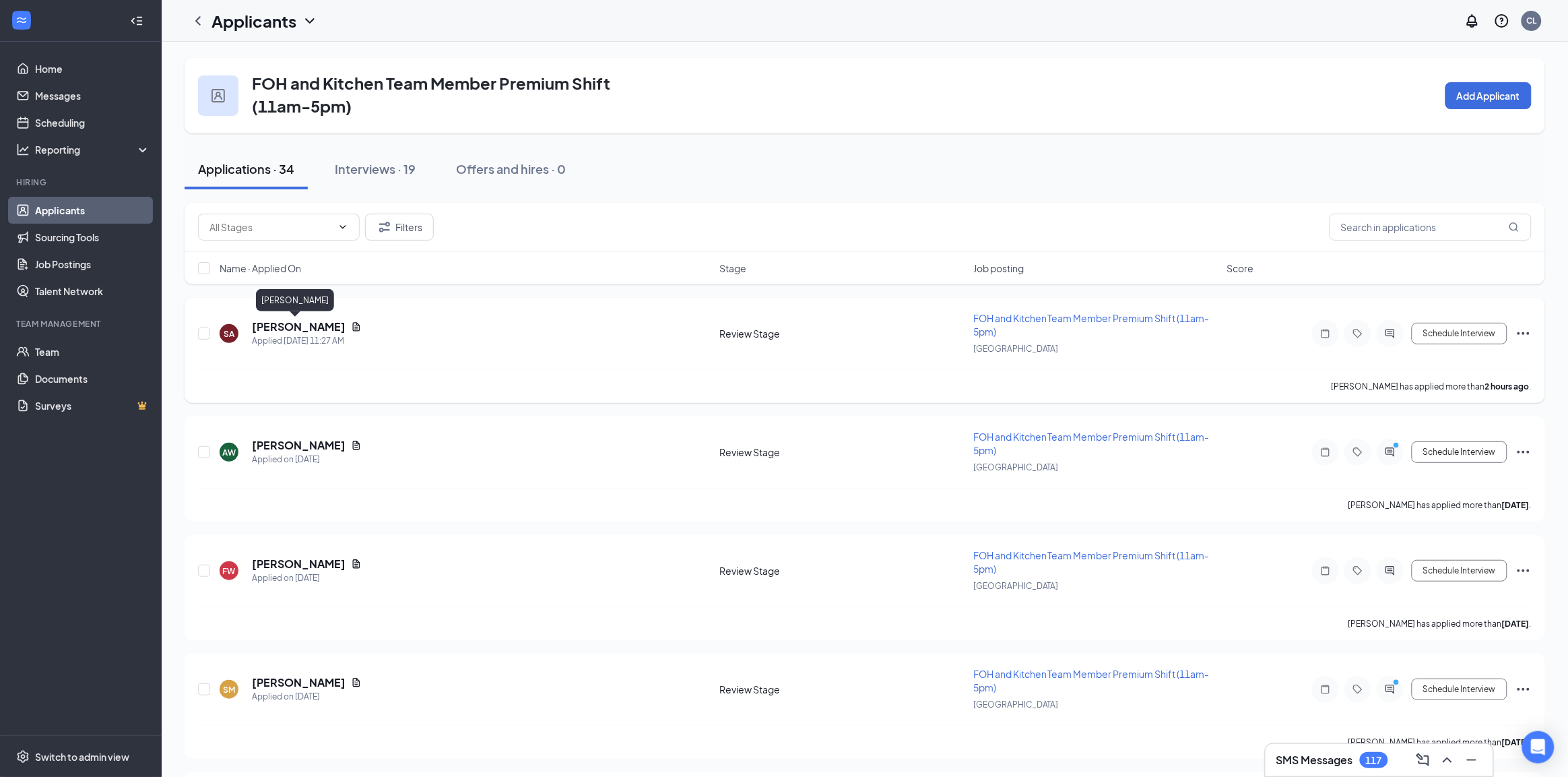
click at [297, 329] on h5 "[PERSON_NAME]" at bounding box center [298, 327] width 94 height 15
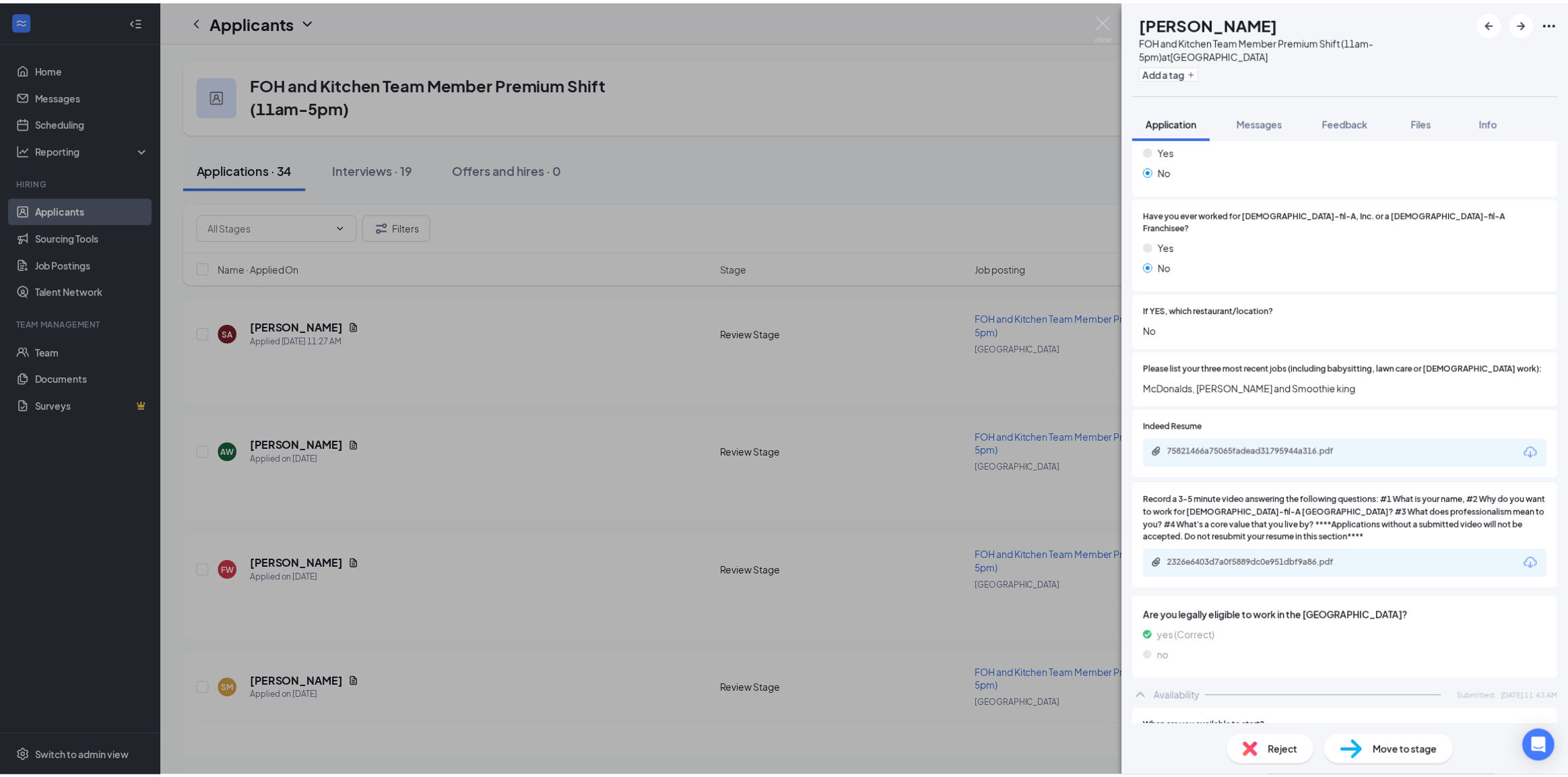
scroll to position [505, 0]
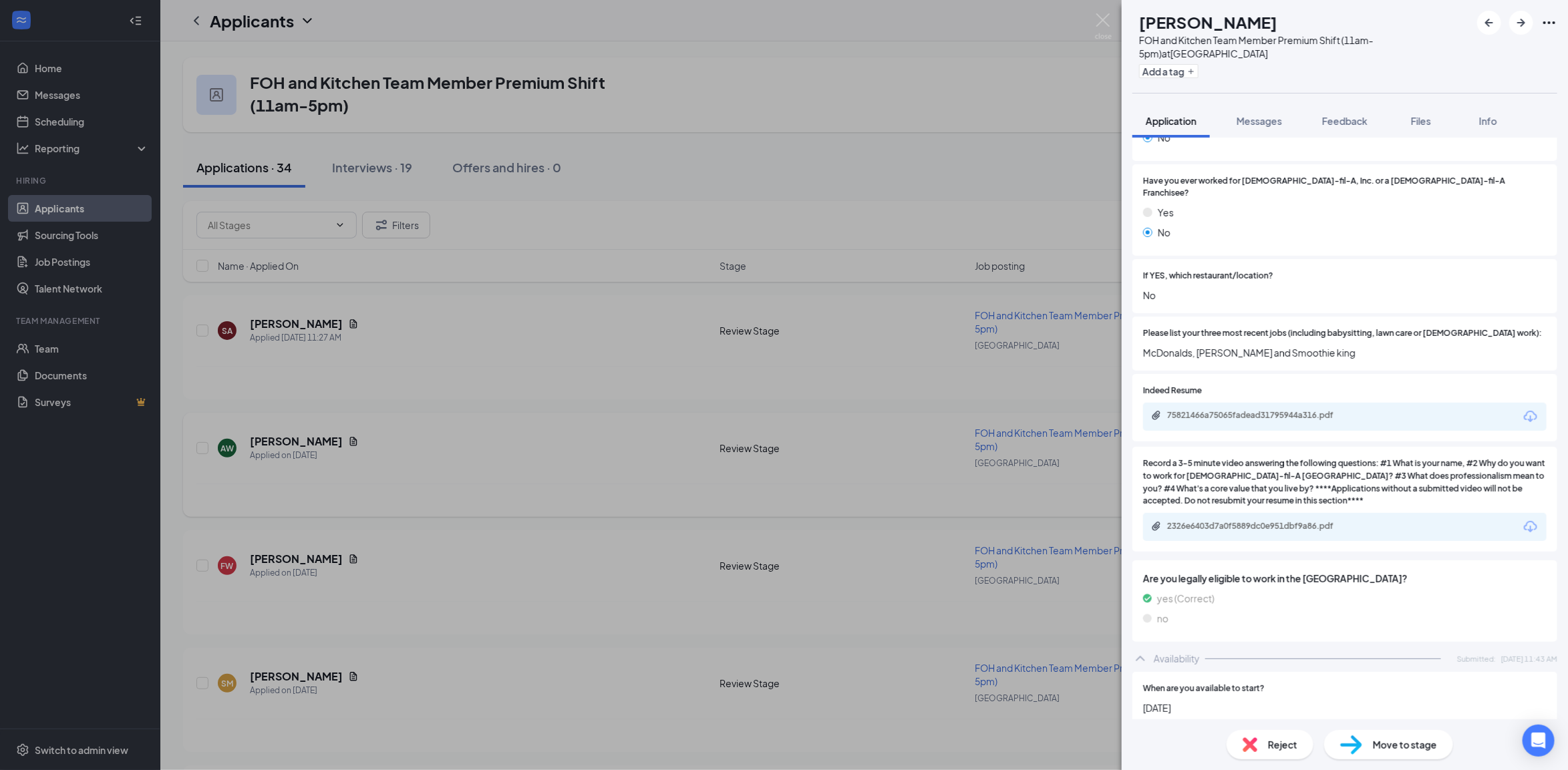
click at [710, 462] on div "SA [PERSON_NAME] FOH and Kitchen Team Member Premium Shift (11am-5pm) at [GEOGR…" at bounding box center [784, 385] width 1568 height 770
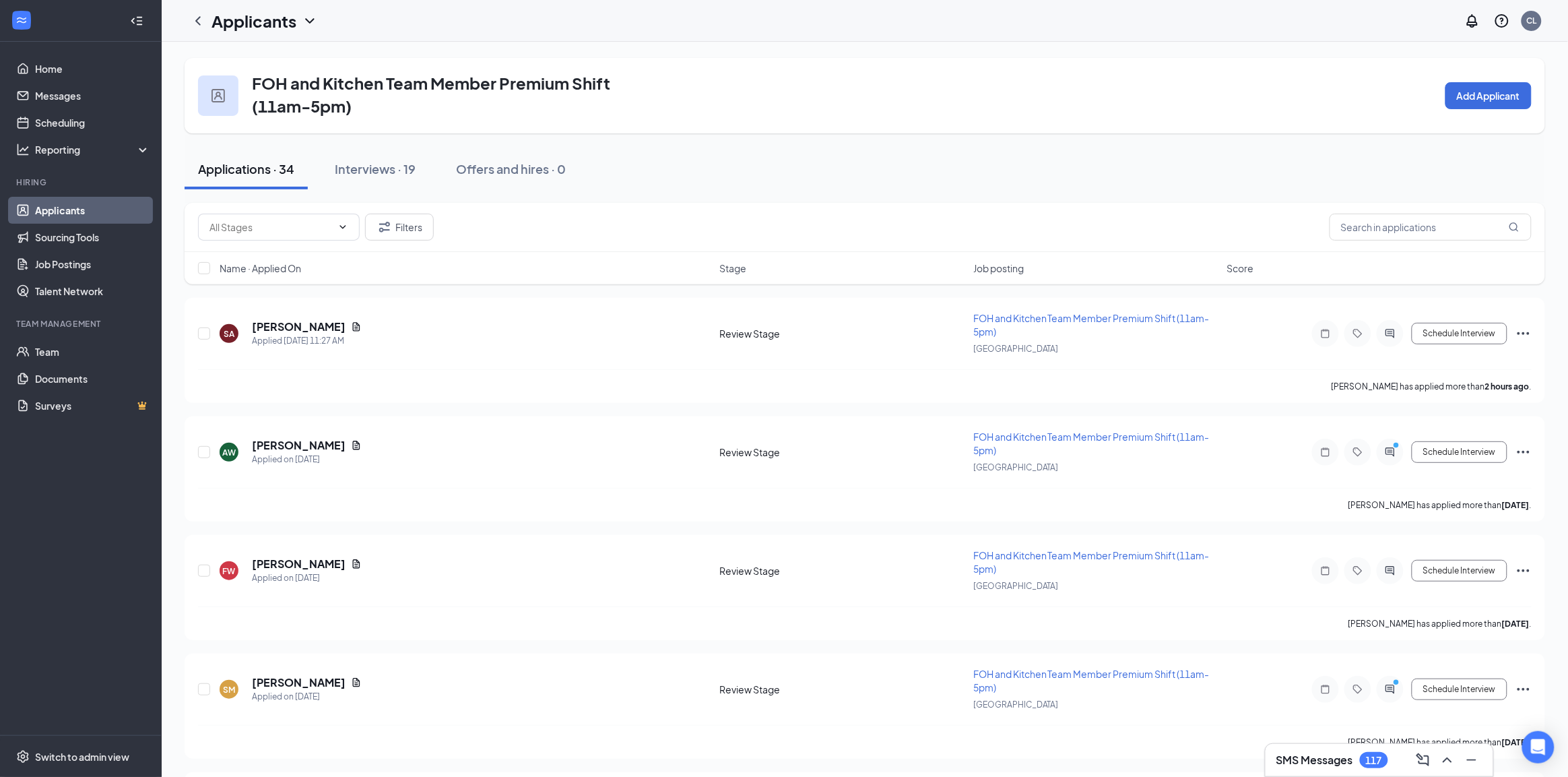
click at [241, 170] on div "Applications · 34" at bounding box center [246, 169] width 96 height 17
click at [193, 18] on icon "ChevronLeft" at bounding box center [198, 21] width 16 height 16
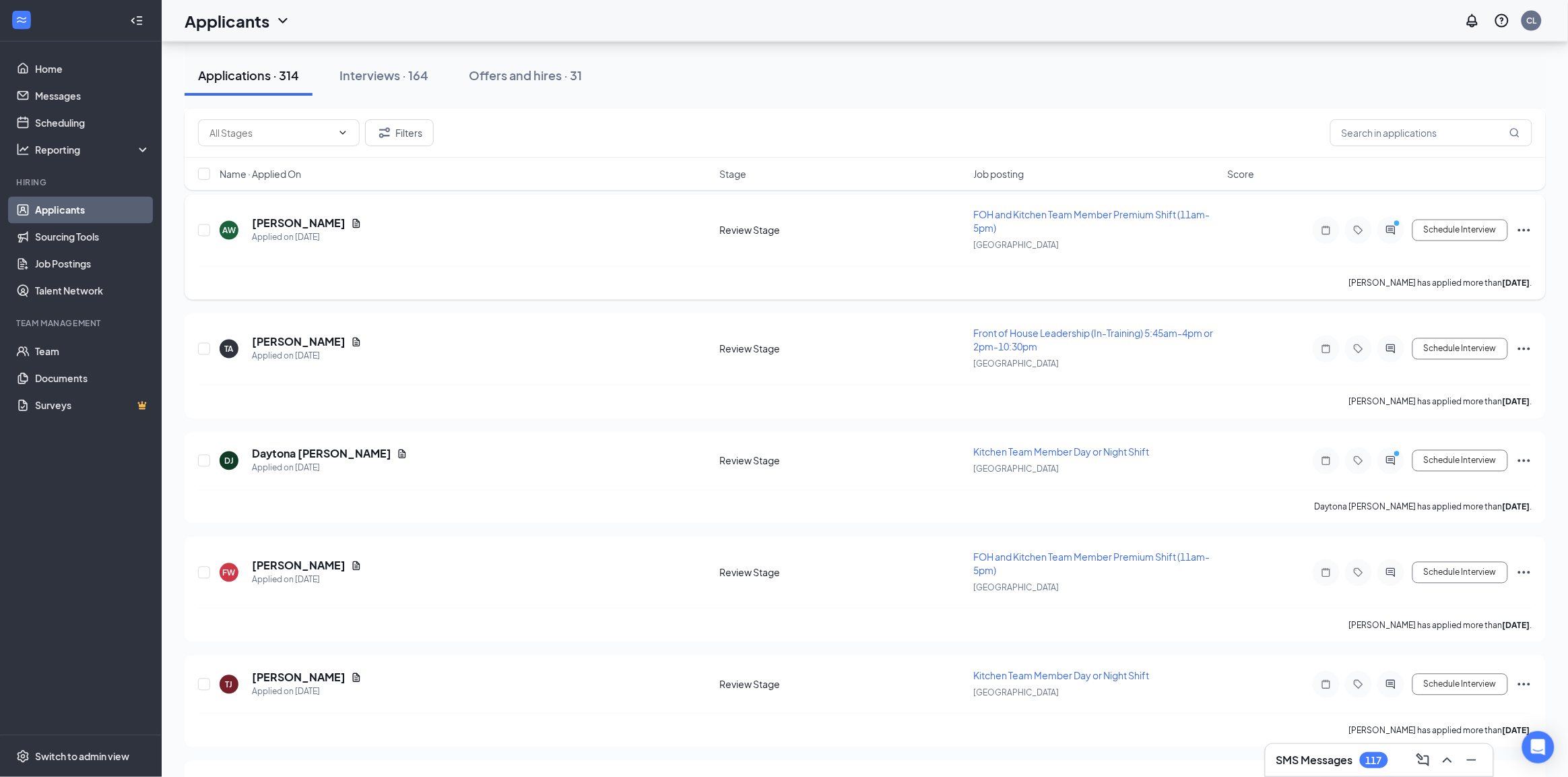
scroll to position [926, 0]
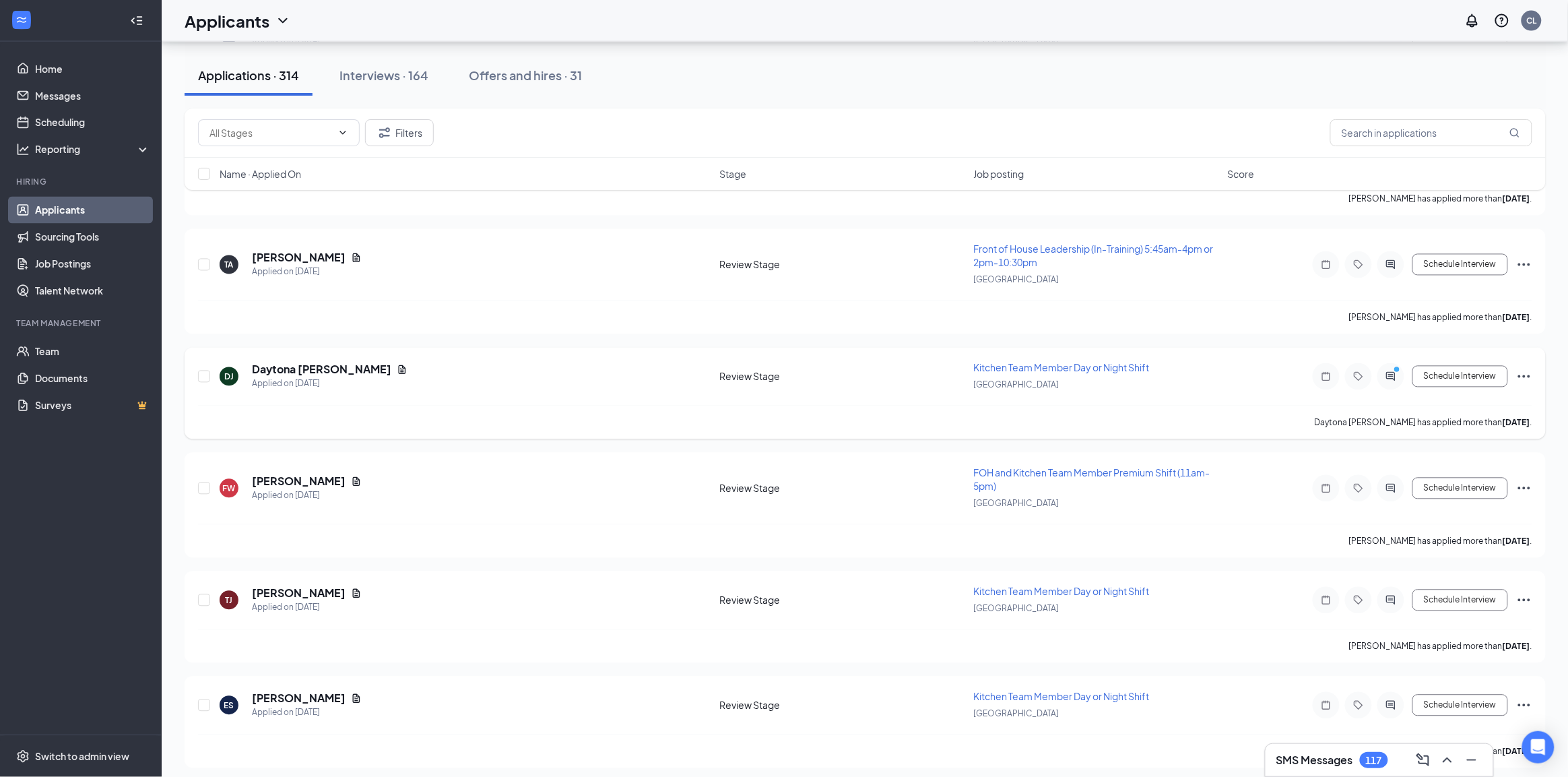
click at [1055, 363] on span "Kitchen Team Member Day or Night Shift" at bounding box center [1062, 368] width 176 height 12
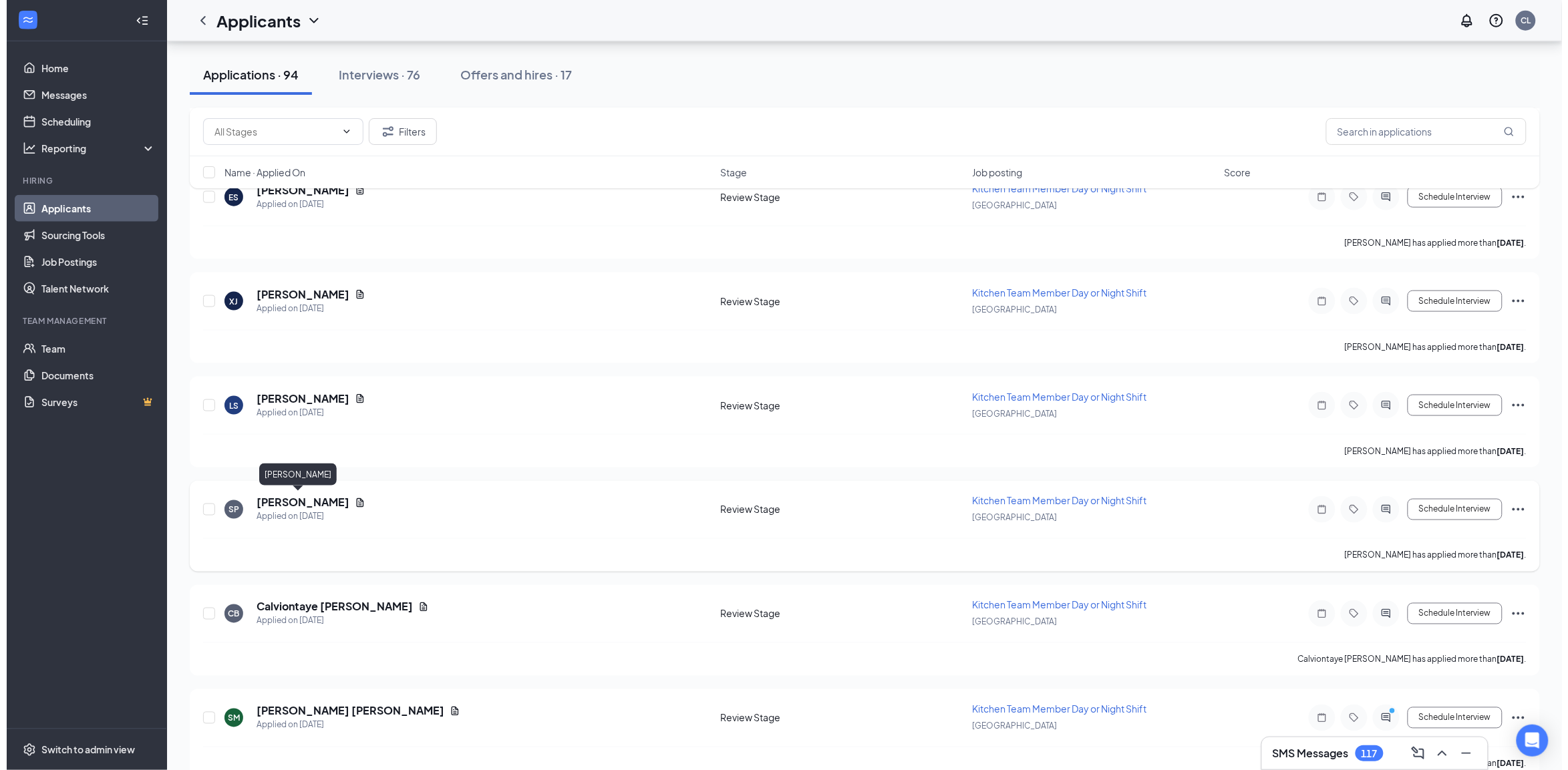
scroll to position [501, 0]
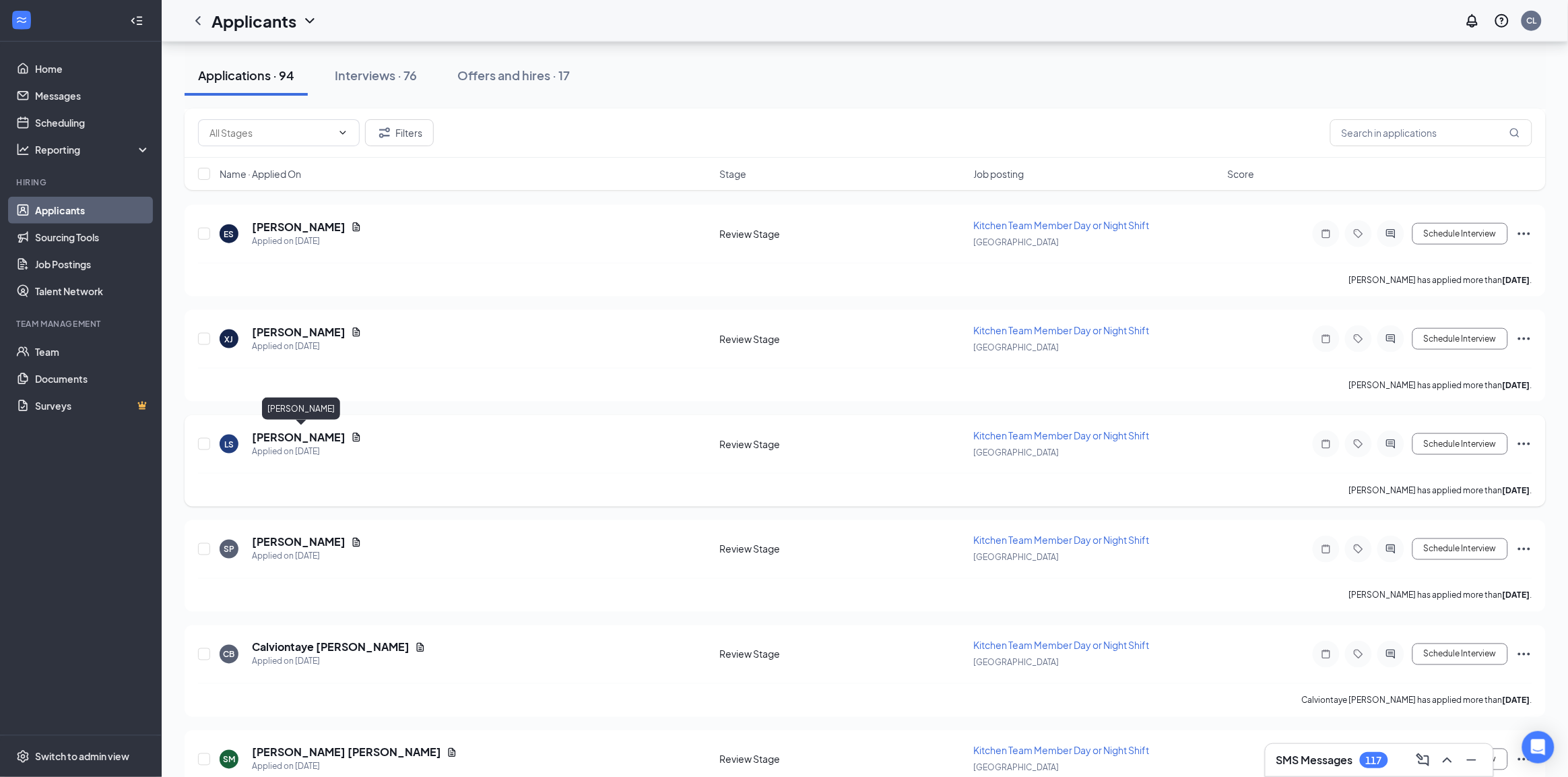
click at [323, 436] on h5 "[PERSON_NAME]" at bounding box center [298, 437] width 94 height 15
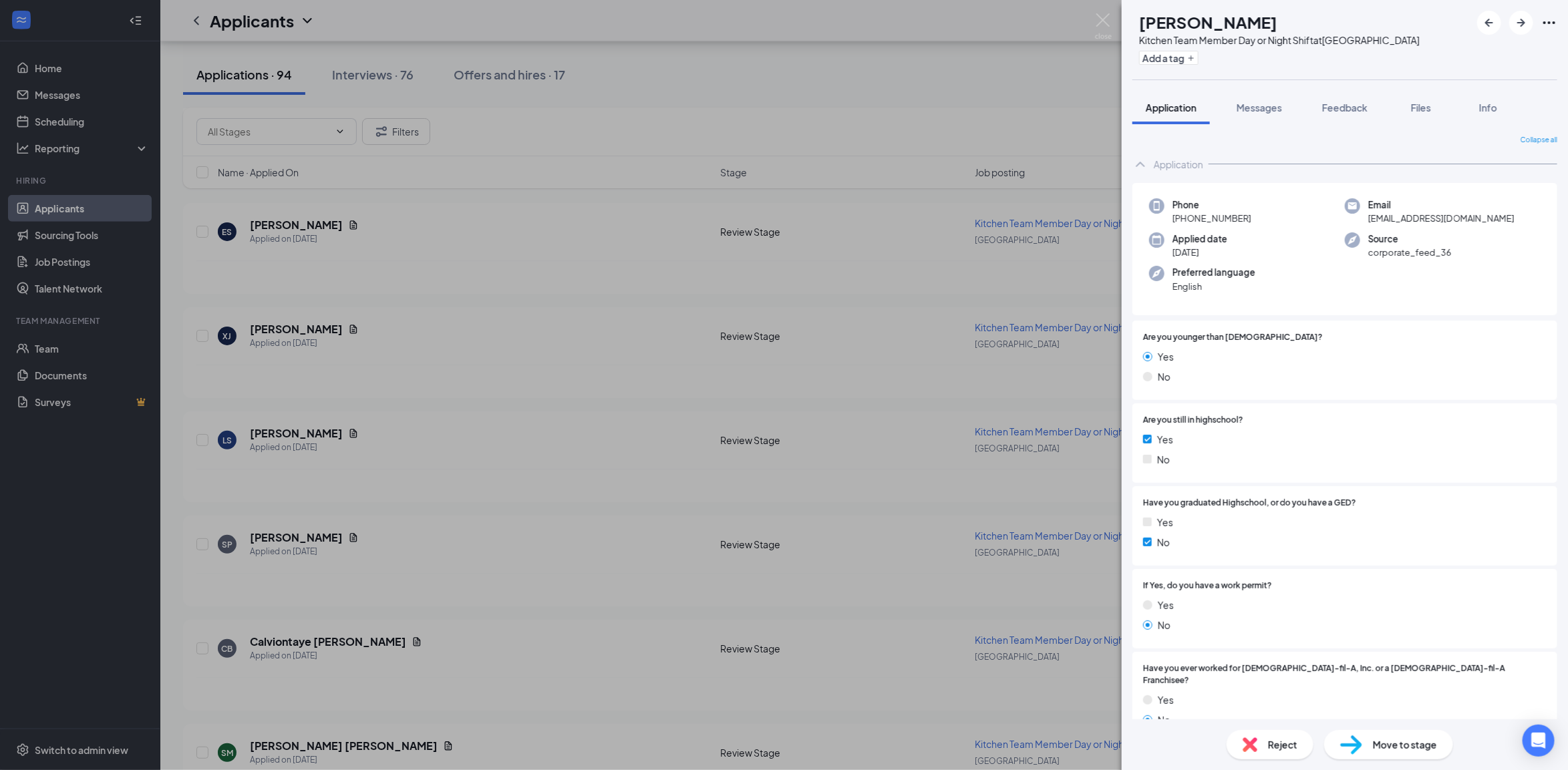
scroll to position [417, 0]
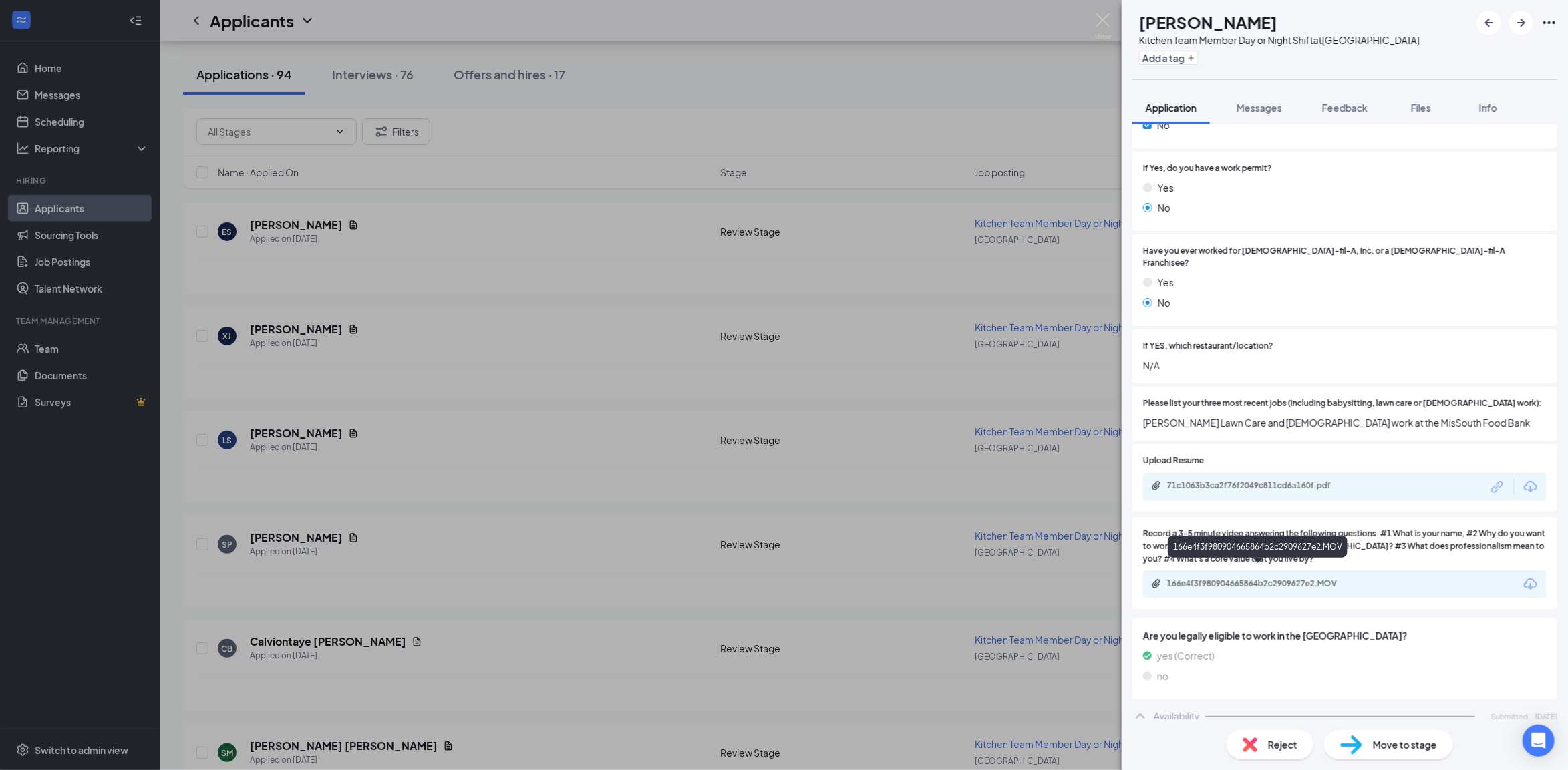
click at [1291, 578] on div "166e4f3f980904665864b2c2909627e2.MOV" at bounding box center [1260, 583] width 187 height 11
click at [1434, 752] on span "Move to stage" at bounding box center [1404, 744] width 64 height 15
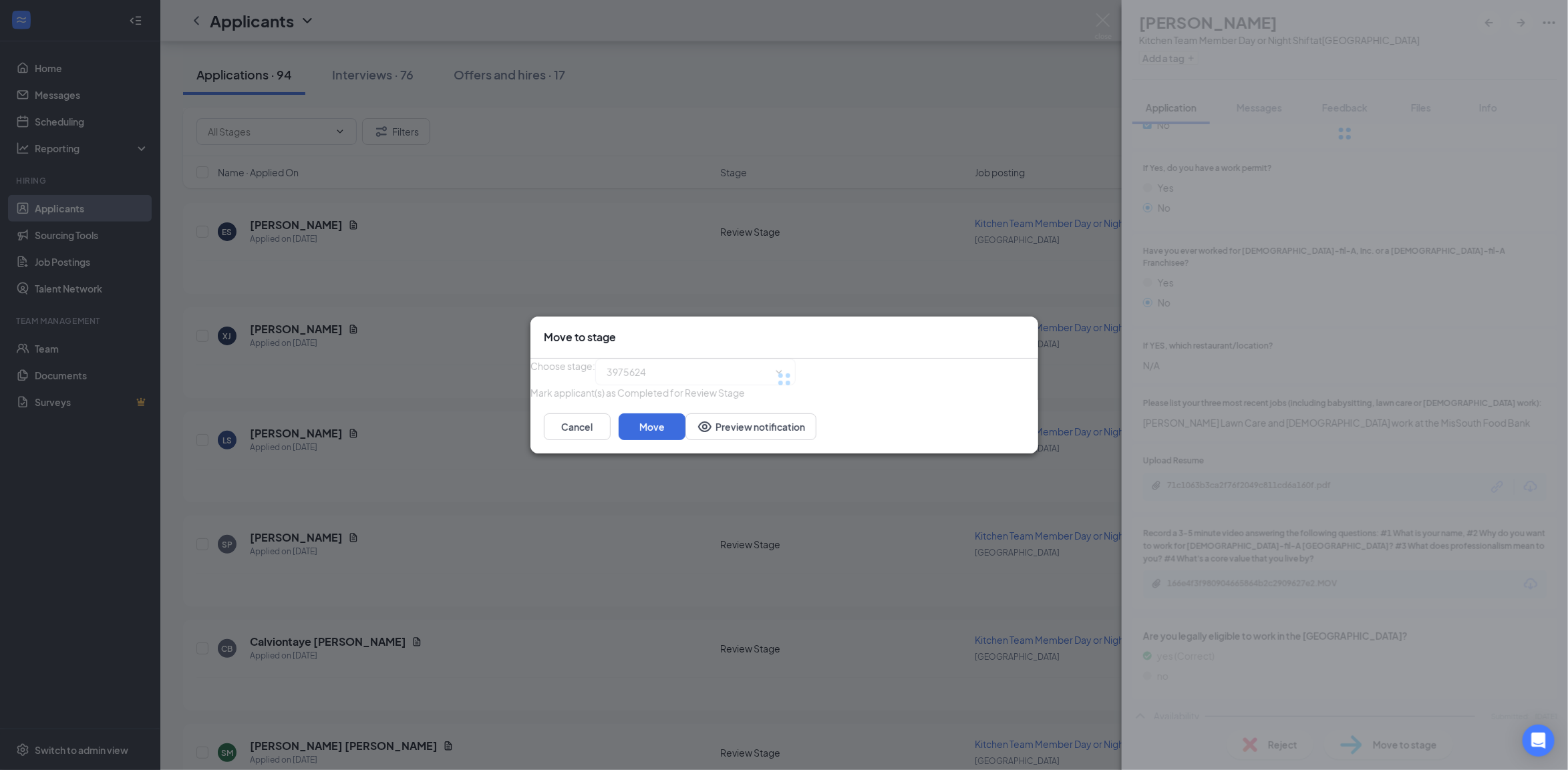
type input "Virtual/Phone Interview (next stage)"
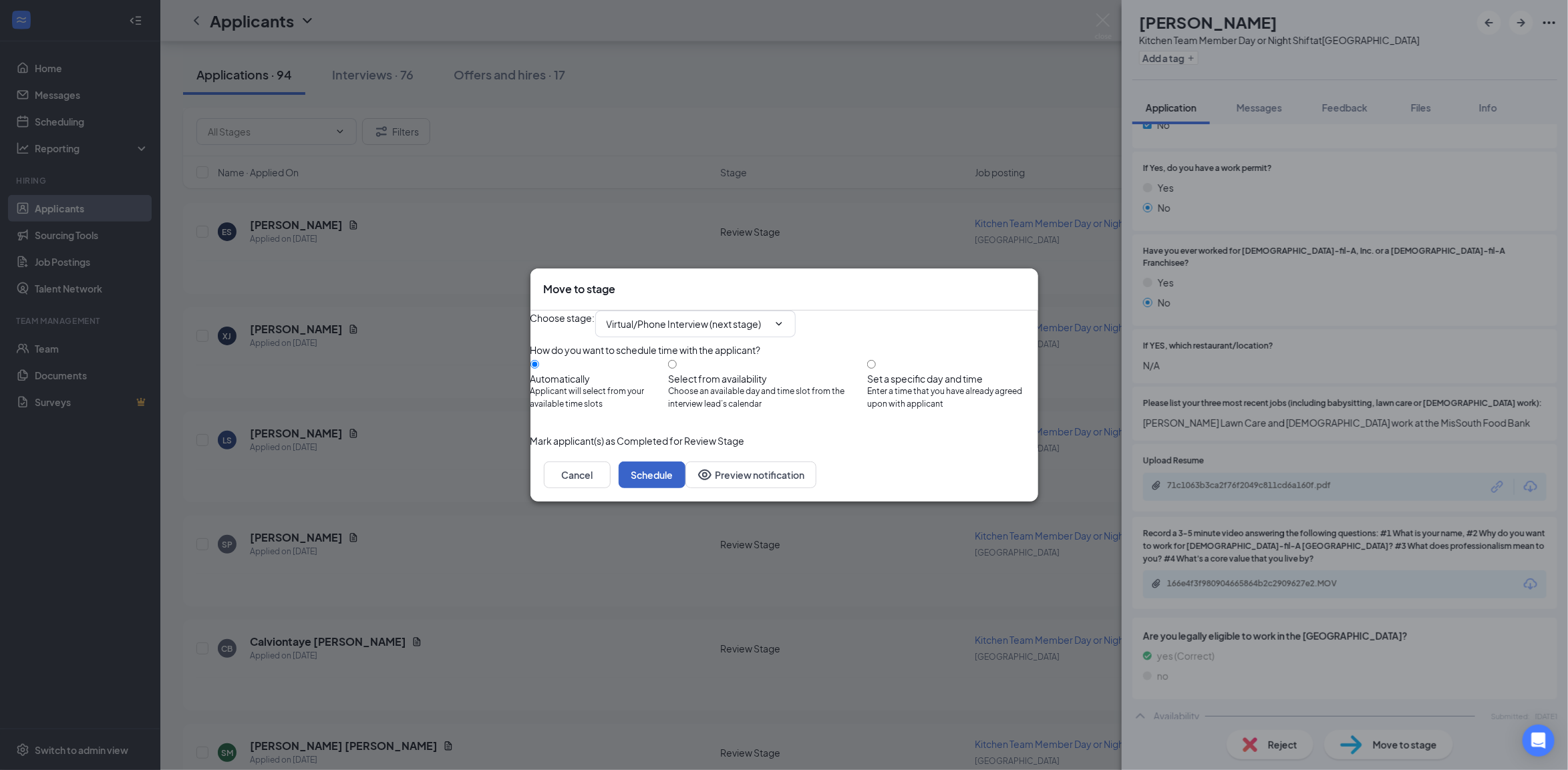
click at [685, 488] on button "Schedule" at bounding box center [652, 474] width 67 height 26
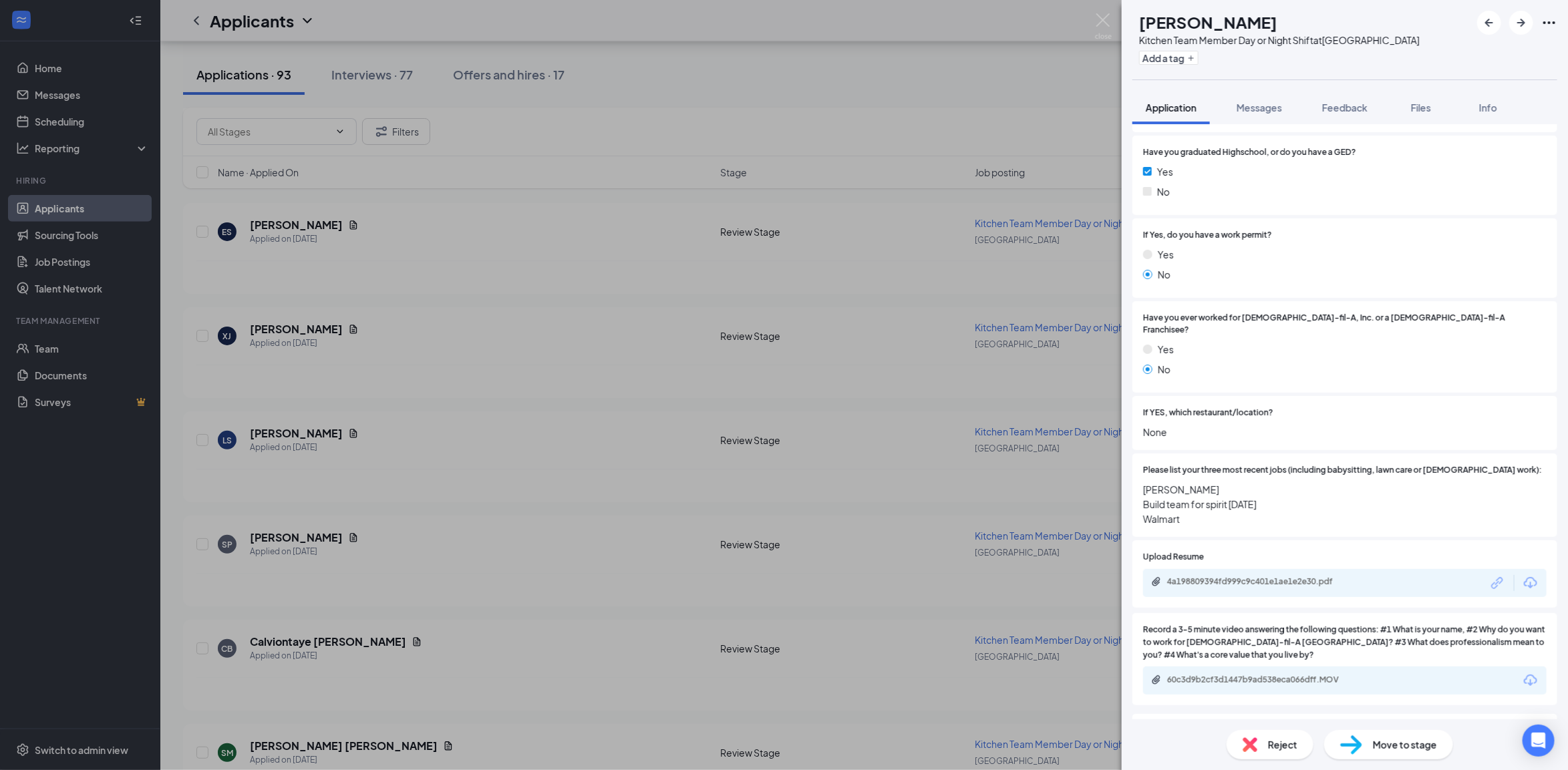
scroll to position [417, 0]
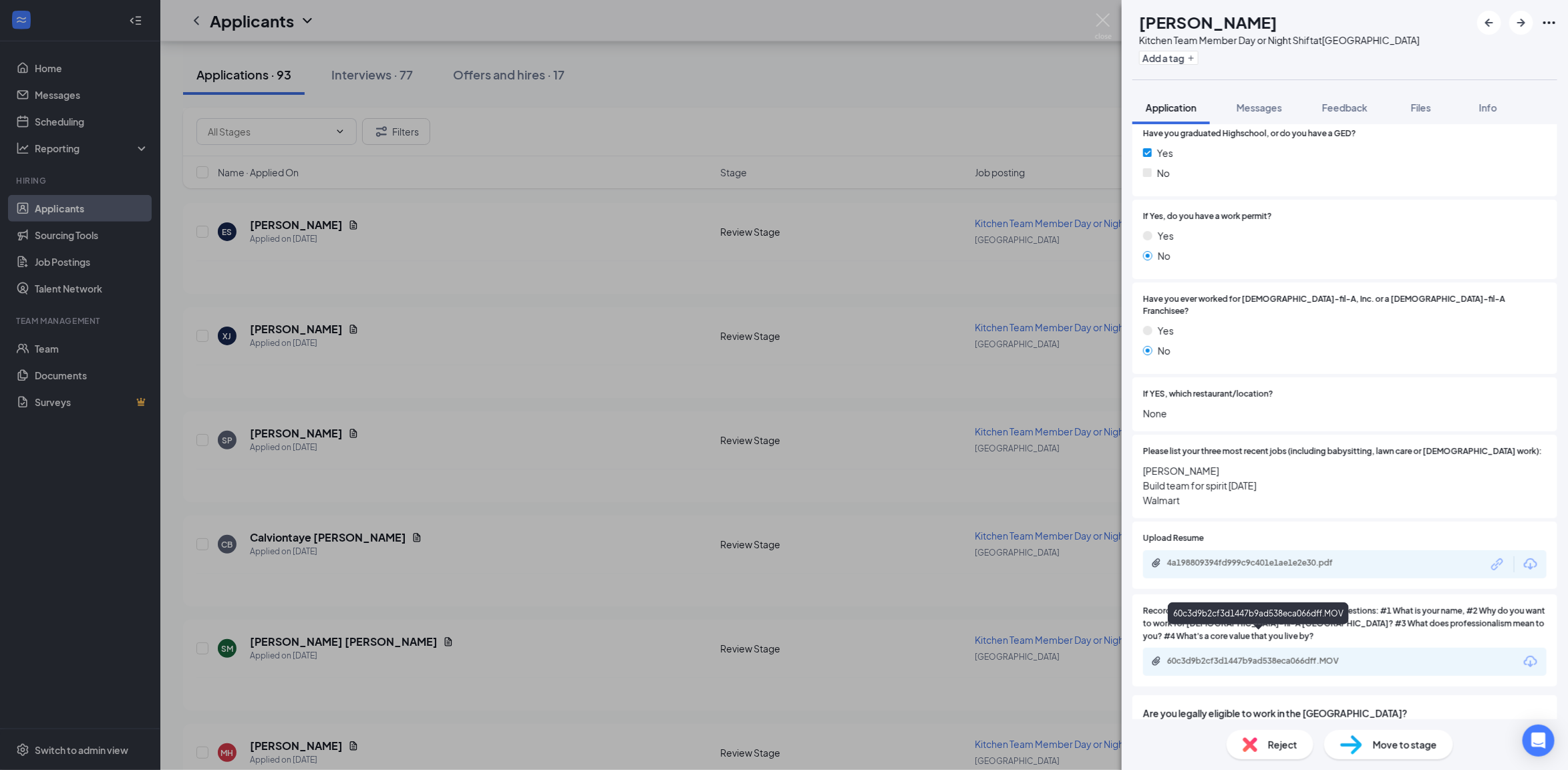
click at [1277, 656] on div "60c3d9b2cf3d1447b9ad538eca066dff.MOV" at bounding box center [1260, 661] width 187 height 11
click at [398, 396] on div "SP Sage Powell Kitchen Team Member Day or Night Shift at Horn Lake Add a tag Ap…" at bounding box center [784, 385] width 1568 height 770
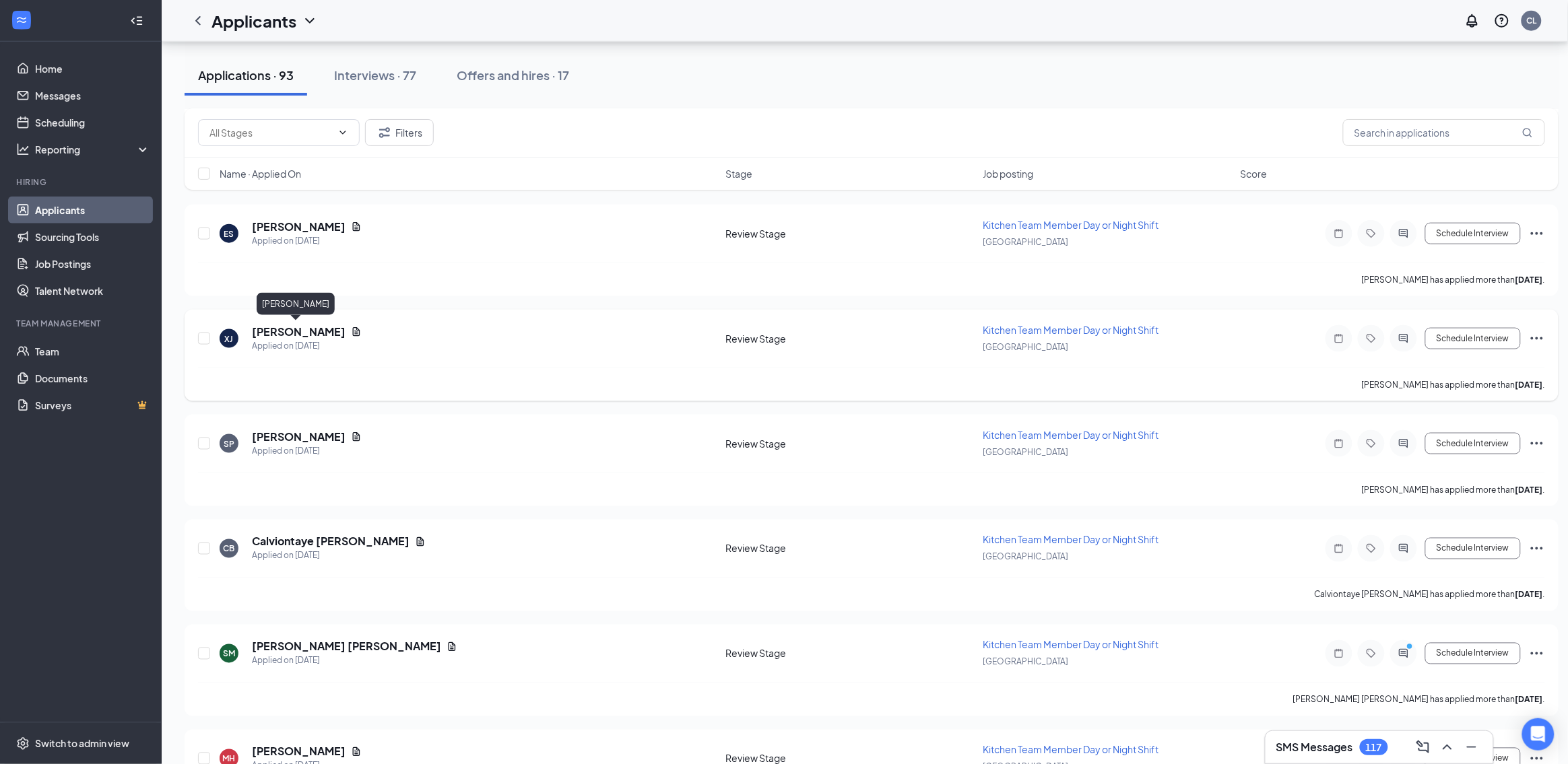
click at [286, 325] on h5 "[PERSON_NAME]" at bounding box center [298, 332] width 94 height 15
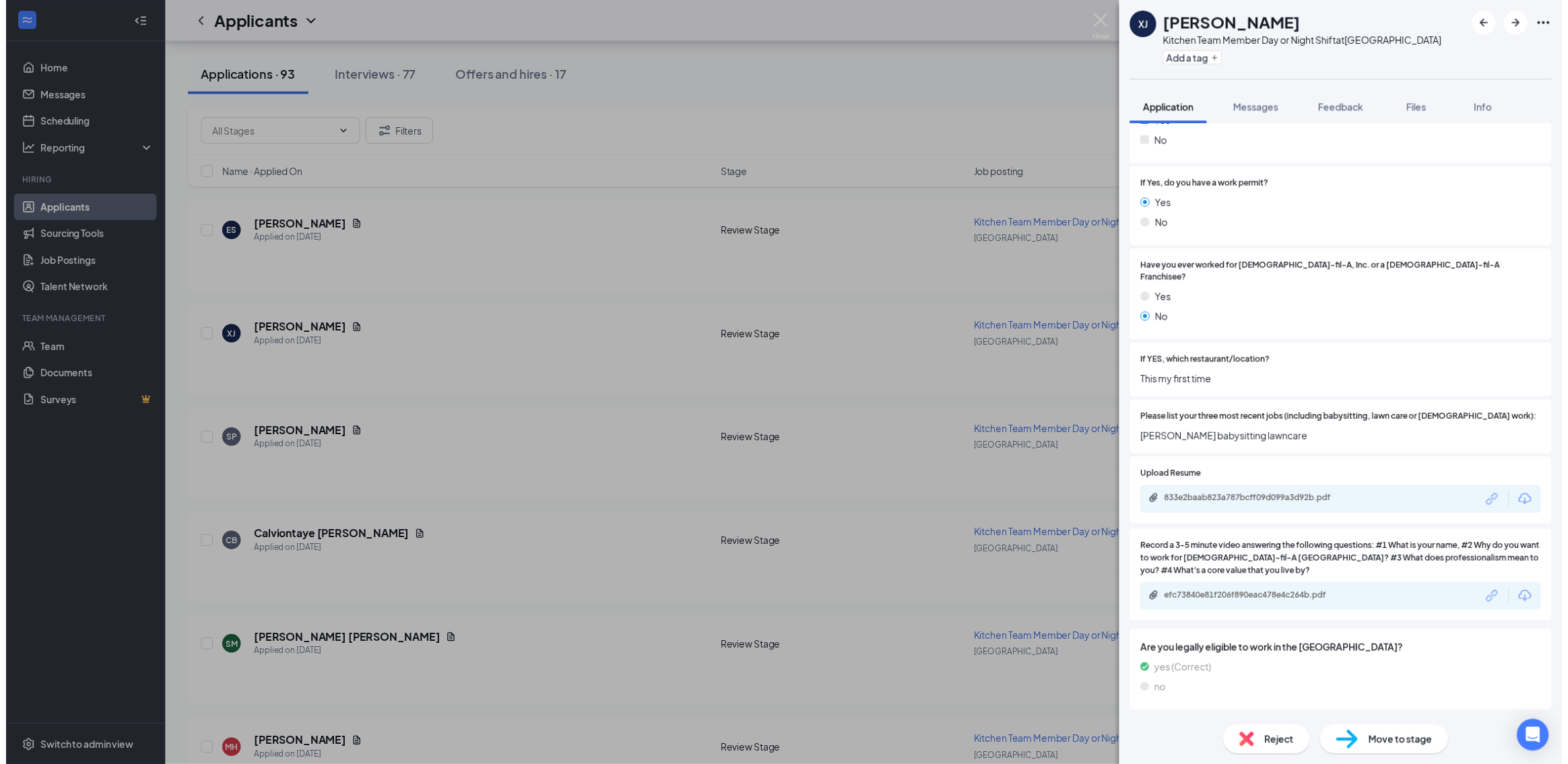
scroll to position [421, 0]
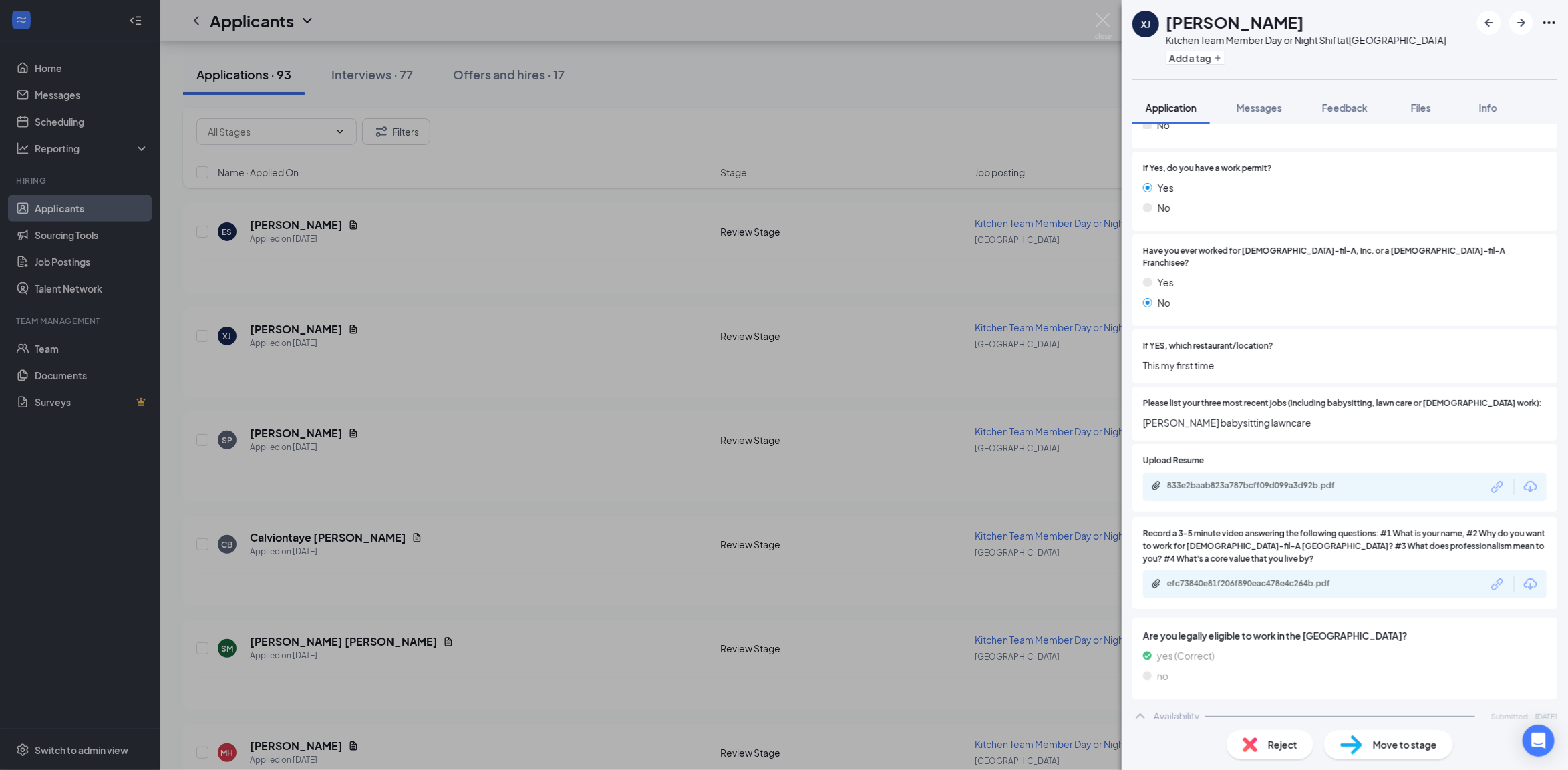
click at [308, 399] on div "XJ Xavier Jackson Kitchen Team Member Day or Night Shift at Horn Lake Add a tag…" at bounding box center [784, 385] width 1568 height 770
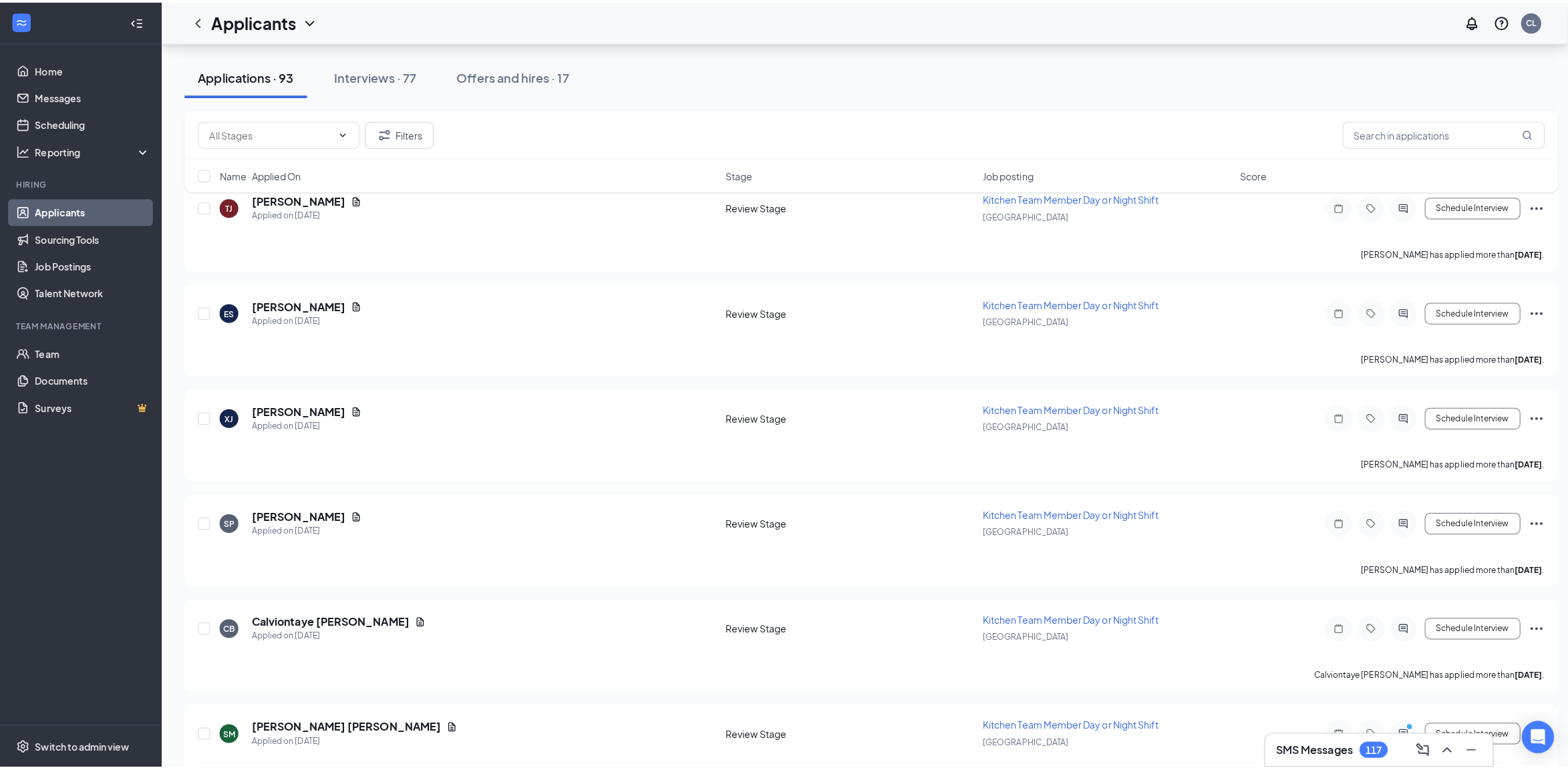
scroll to position [334, 0]
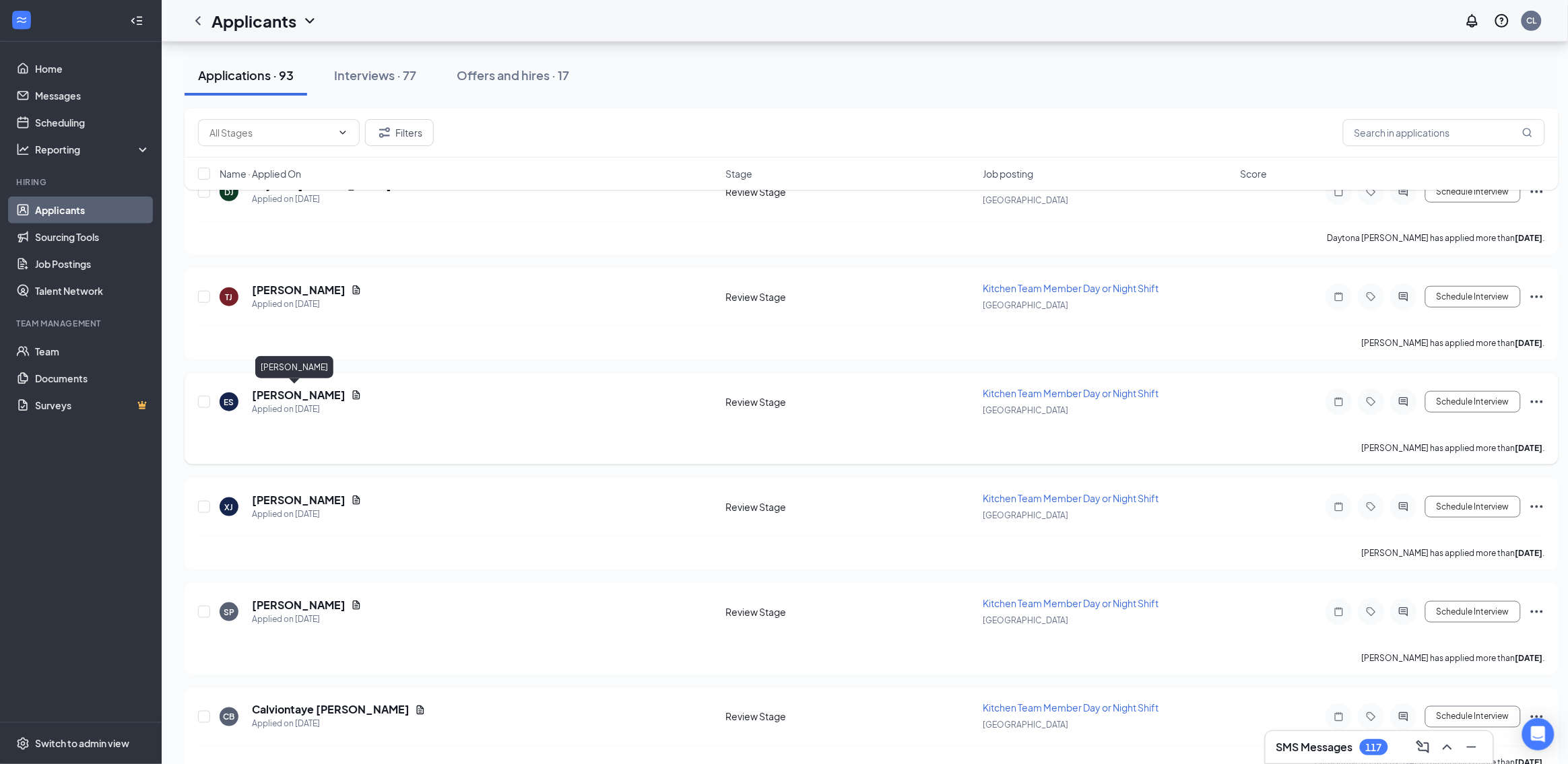
click at [300, 391] on h5 "[PERSON_NAME]" at bounding box center [298, 395] width 94 height 15
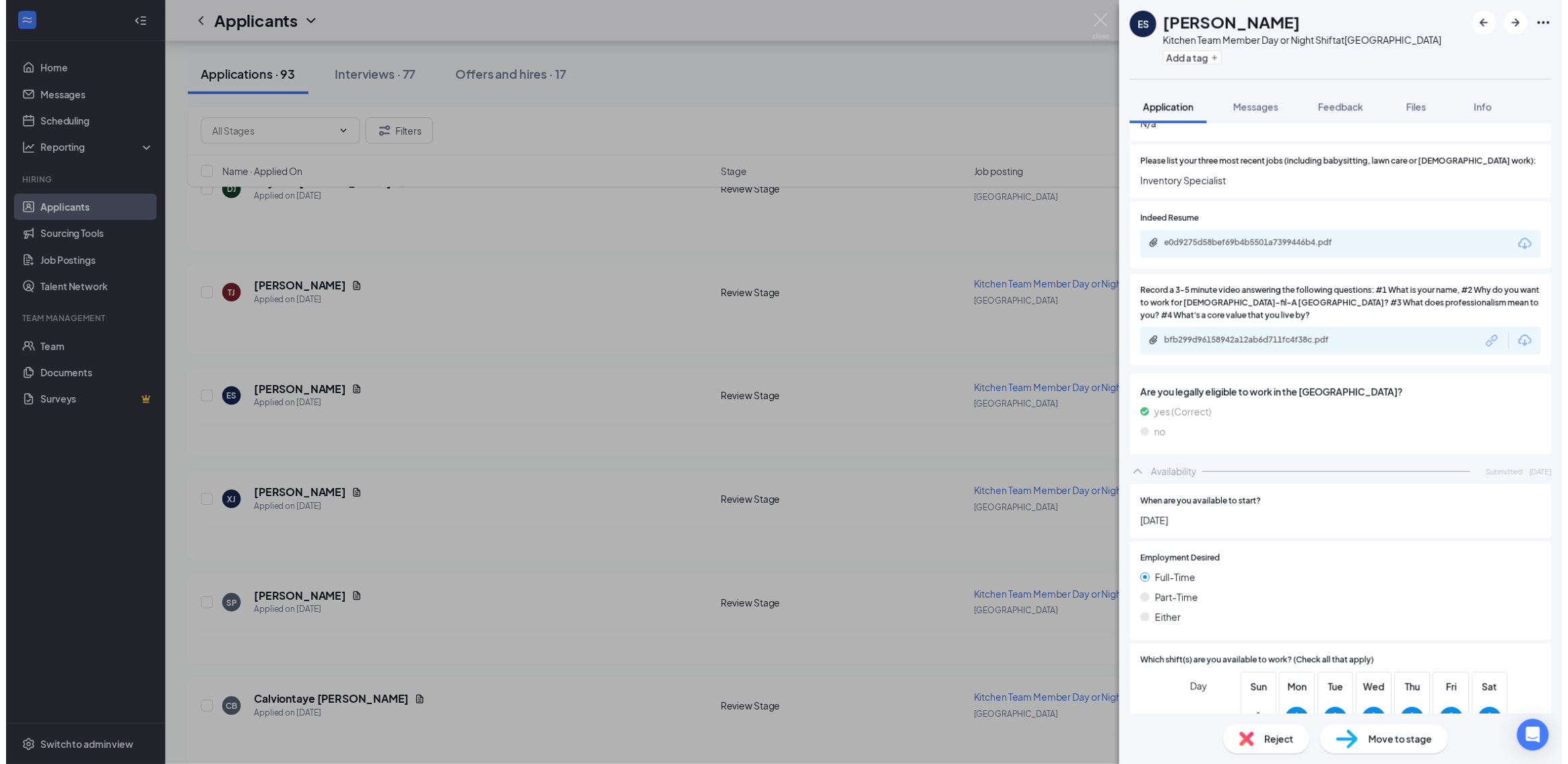
scroll to position [673, 0]
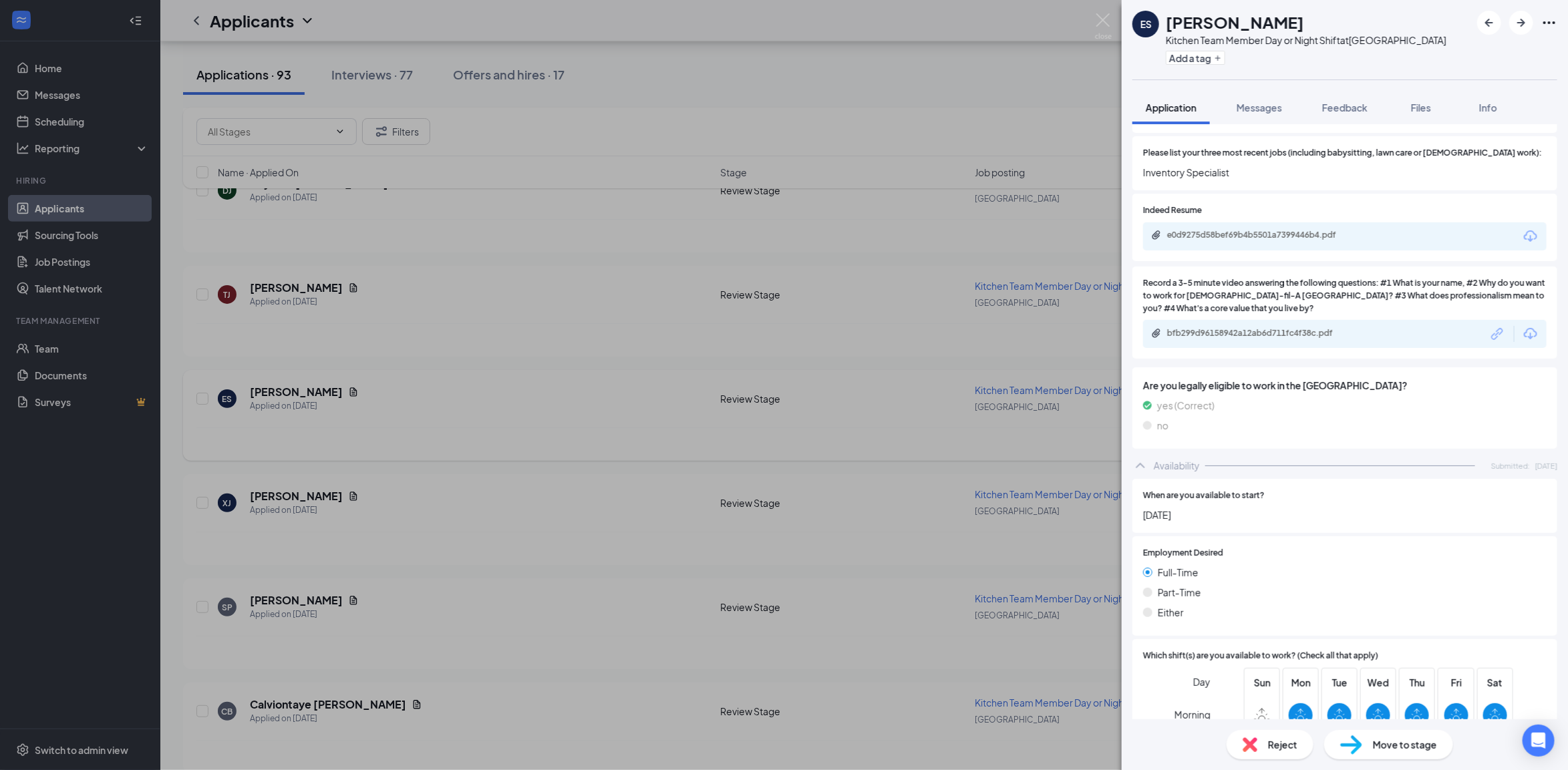
drag, startPoint x: 552, startPoint y: 405, endPoint x: 387, endPoint y: 391, distance: 165.6
click at [553, 405] on div "ES Ezavia Sevire Kitchen Team Member Day or Night Shift at Horn Lake Add a tag …" at bounding box center [784, 385] width 1568 height 770
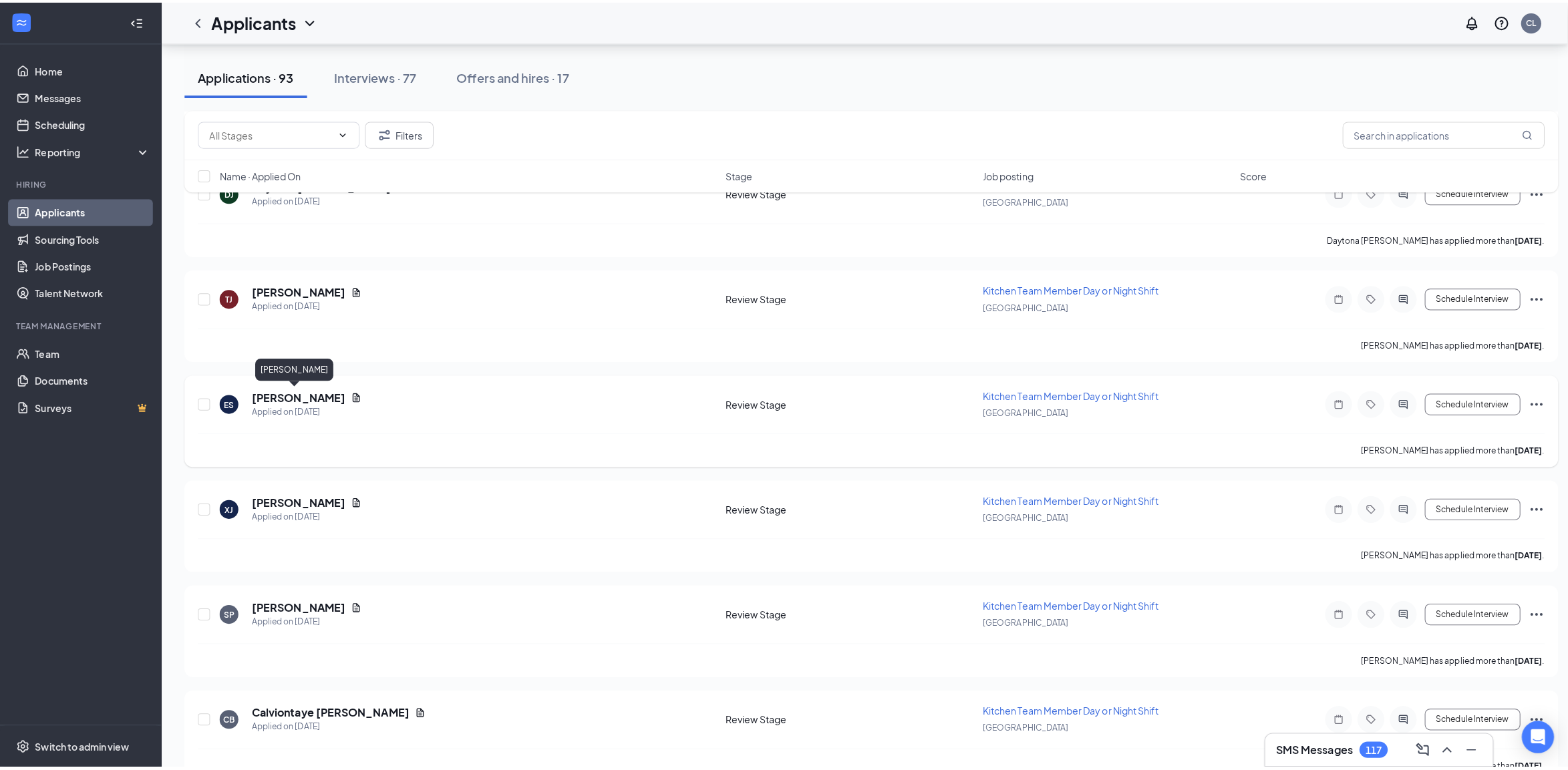
scroll to position [250, 0]
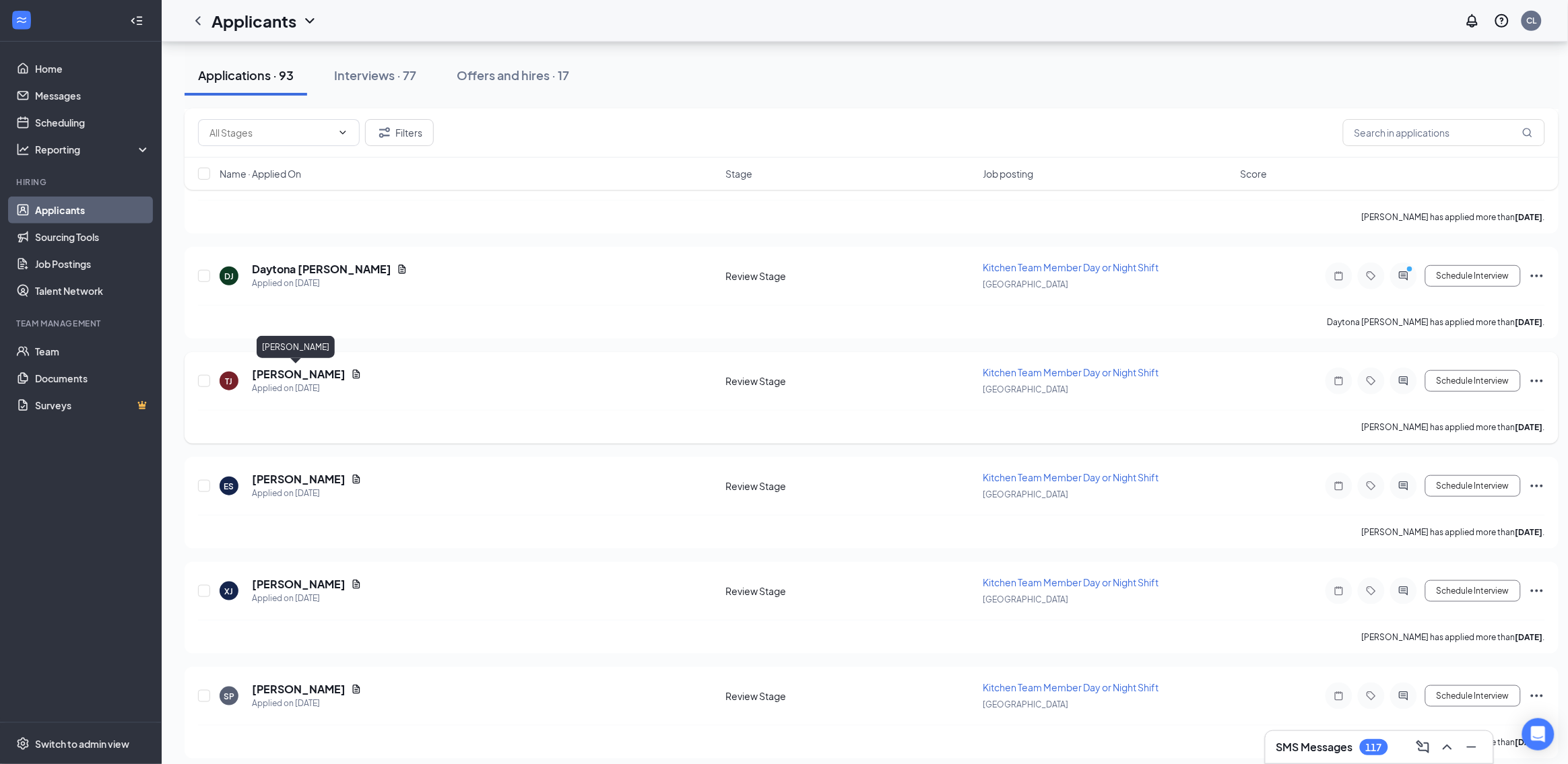
click at [301, 378] on h5 "[PERSON_NAME]" at bounding box center [298, 374] width 94 height 15
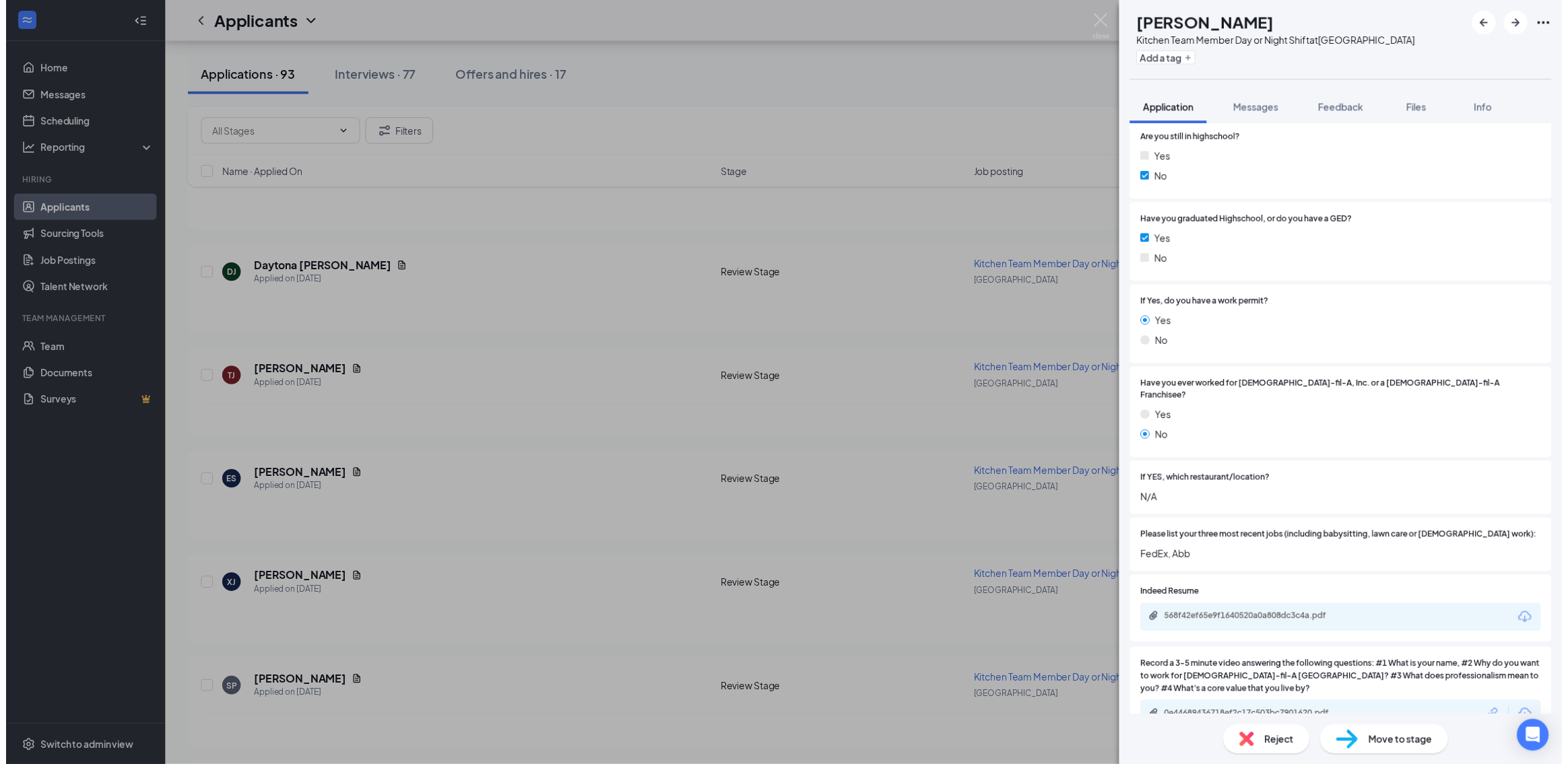
scroll to position [421, 0]
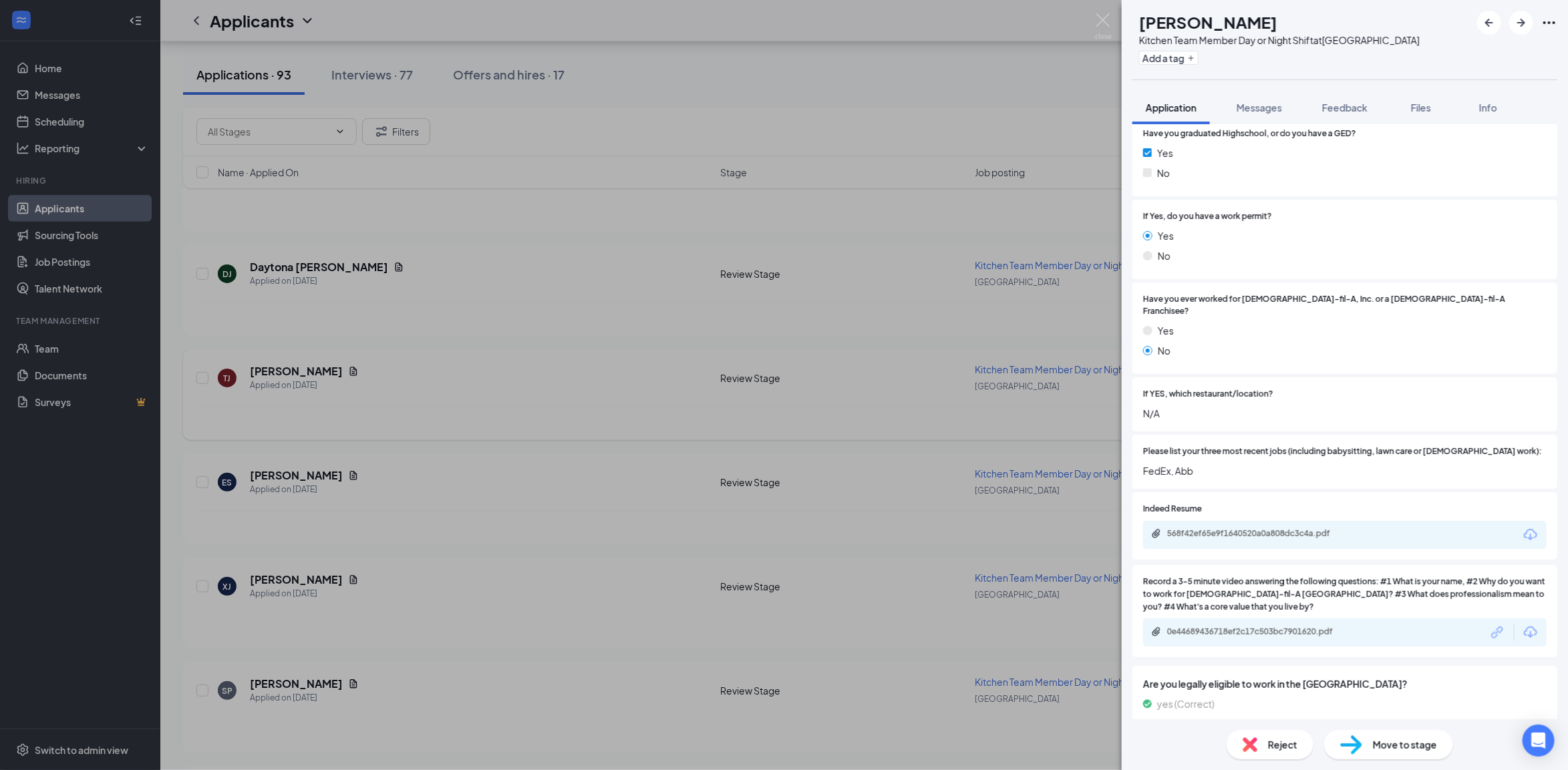
drag, startPoint x: 595, startPoint y: 428, endPoint x: 643, endPoint y: 436, distance: 48.7
click at [599, 428] on div "TJ Tyrone Johnson Kitchen Team Member Day or Night Shift at Horn Lake Add a tag…" at bounding box center [784, 385] width 1568 height 770
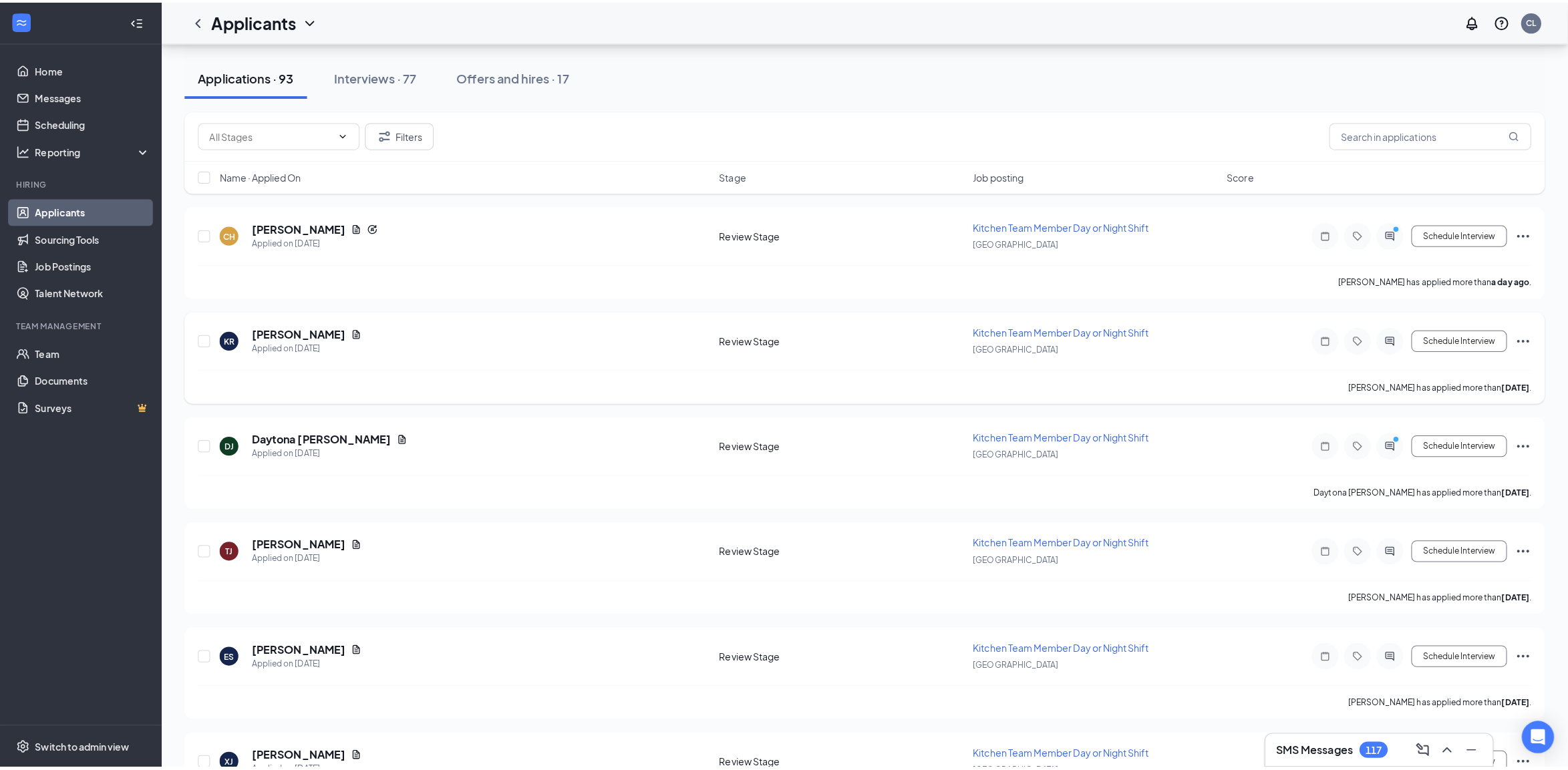
scroll to position [84, 0]
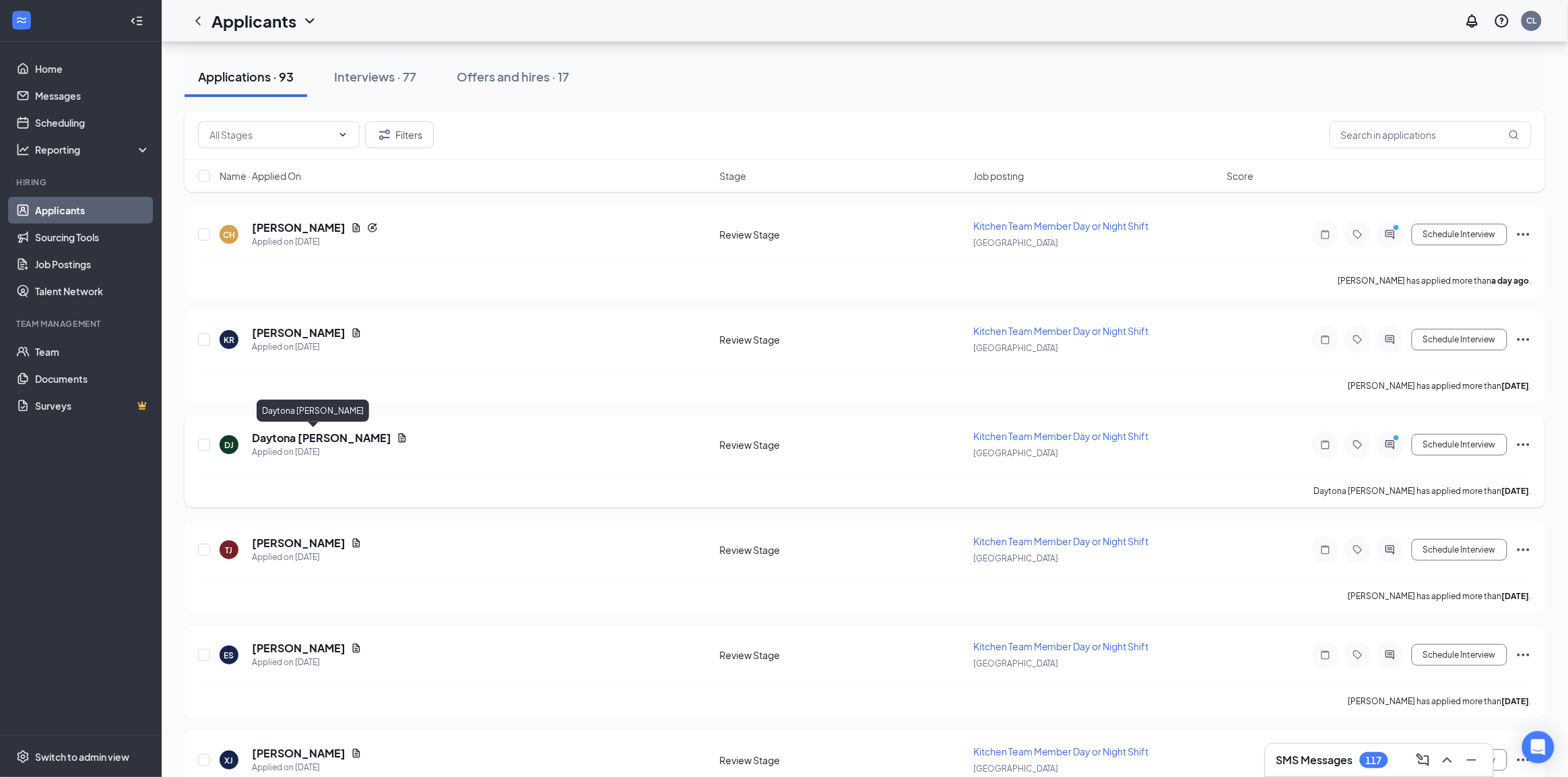
click at [304, 432] on h5 "Daytona [PERSON_NAME]" at bounding box center [321, 438] width 139 height 15
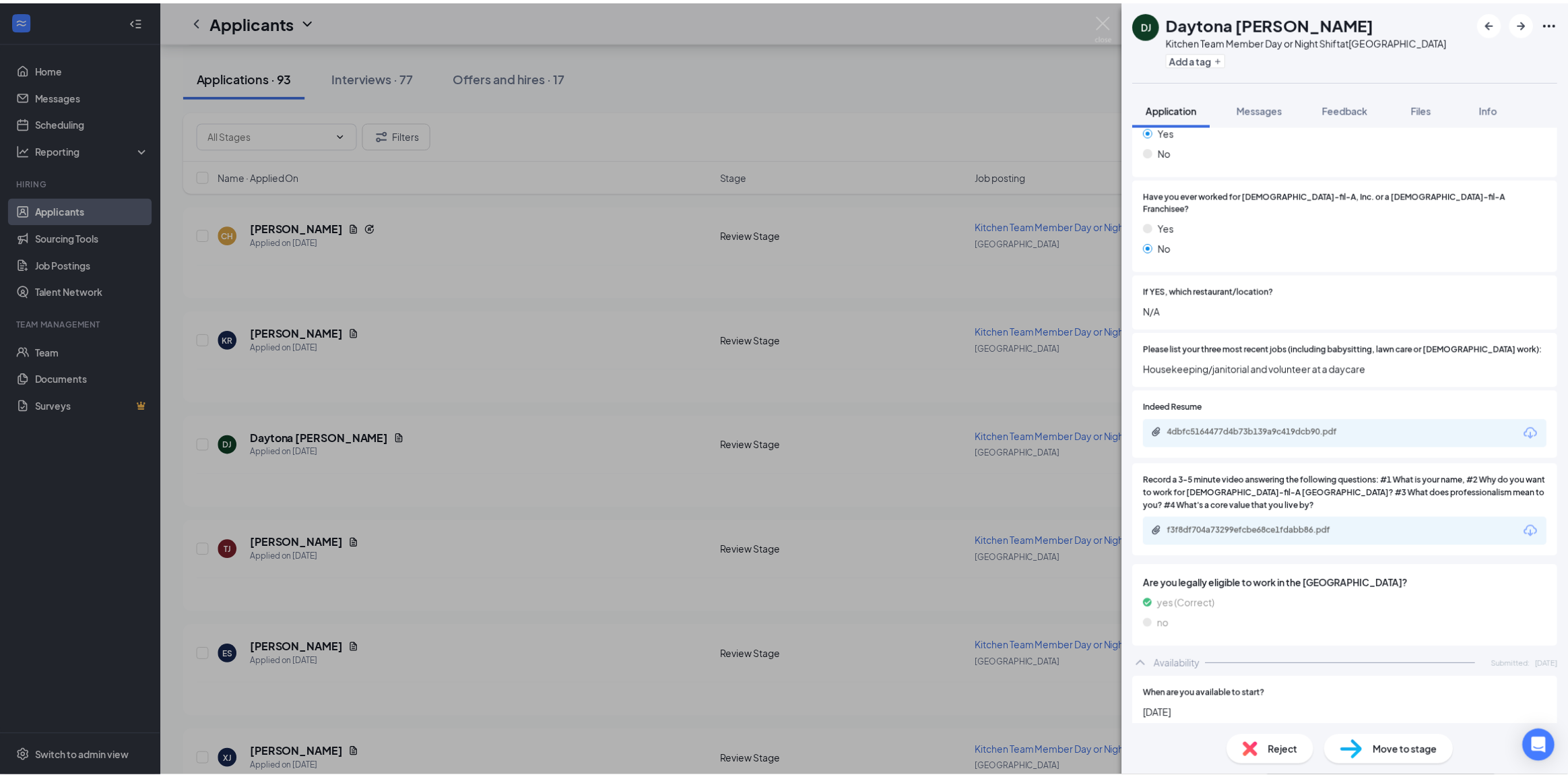
scroll to position [505, 0]
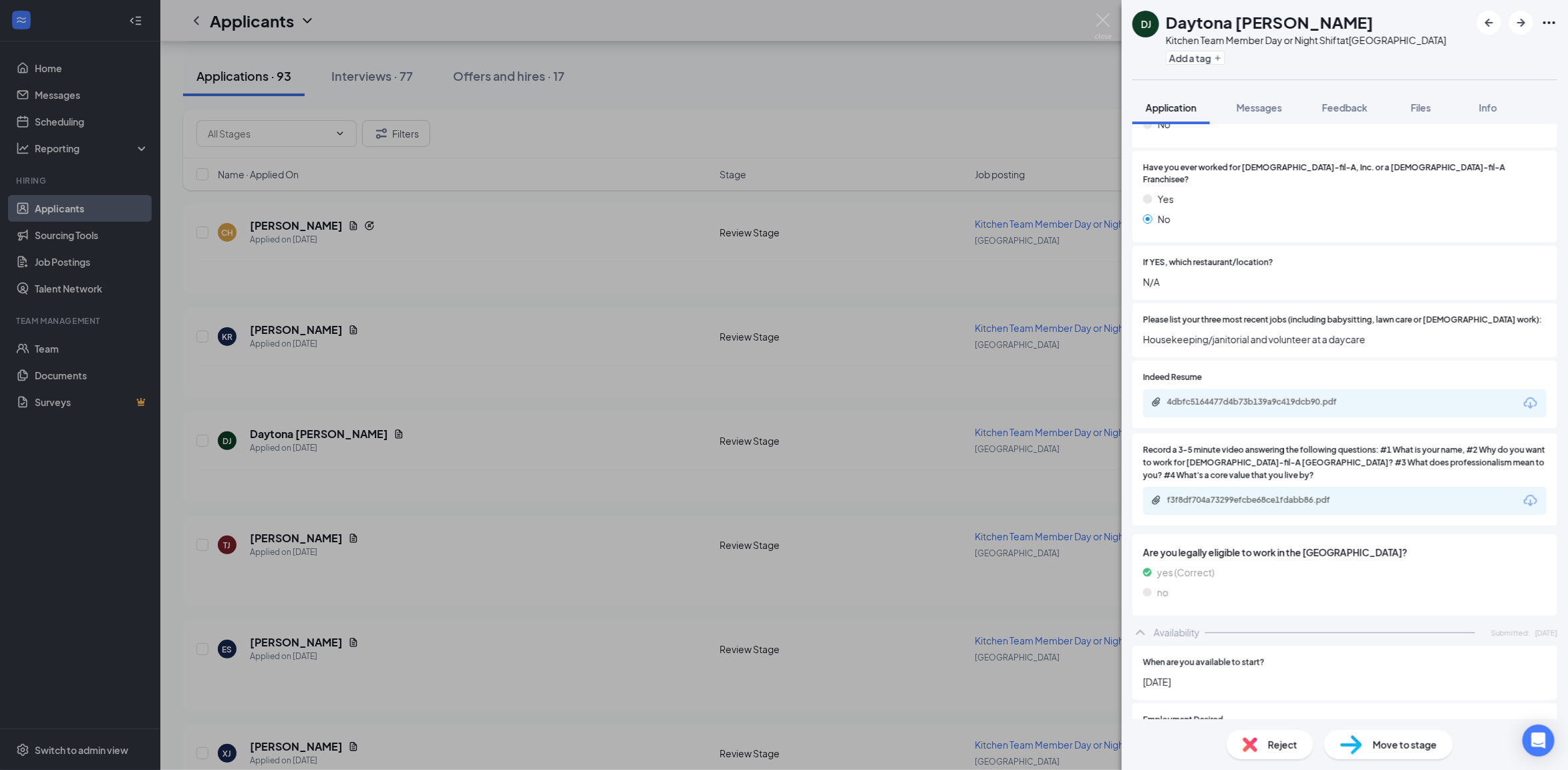
click at [438, 418] on div "DJ Daytona Justus Kitchen Team Member Day or Night Shift at Horn Lake Add a tag…" at bounding box center [784, 385] width 1568 height 770
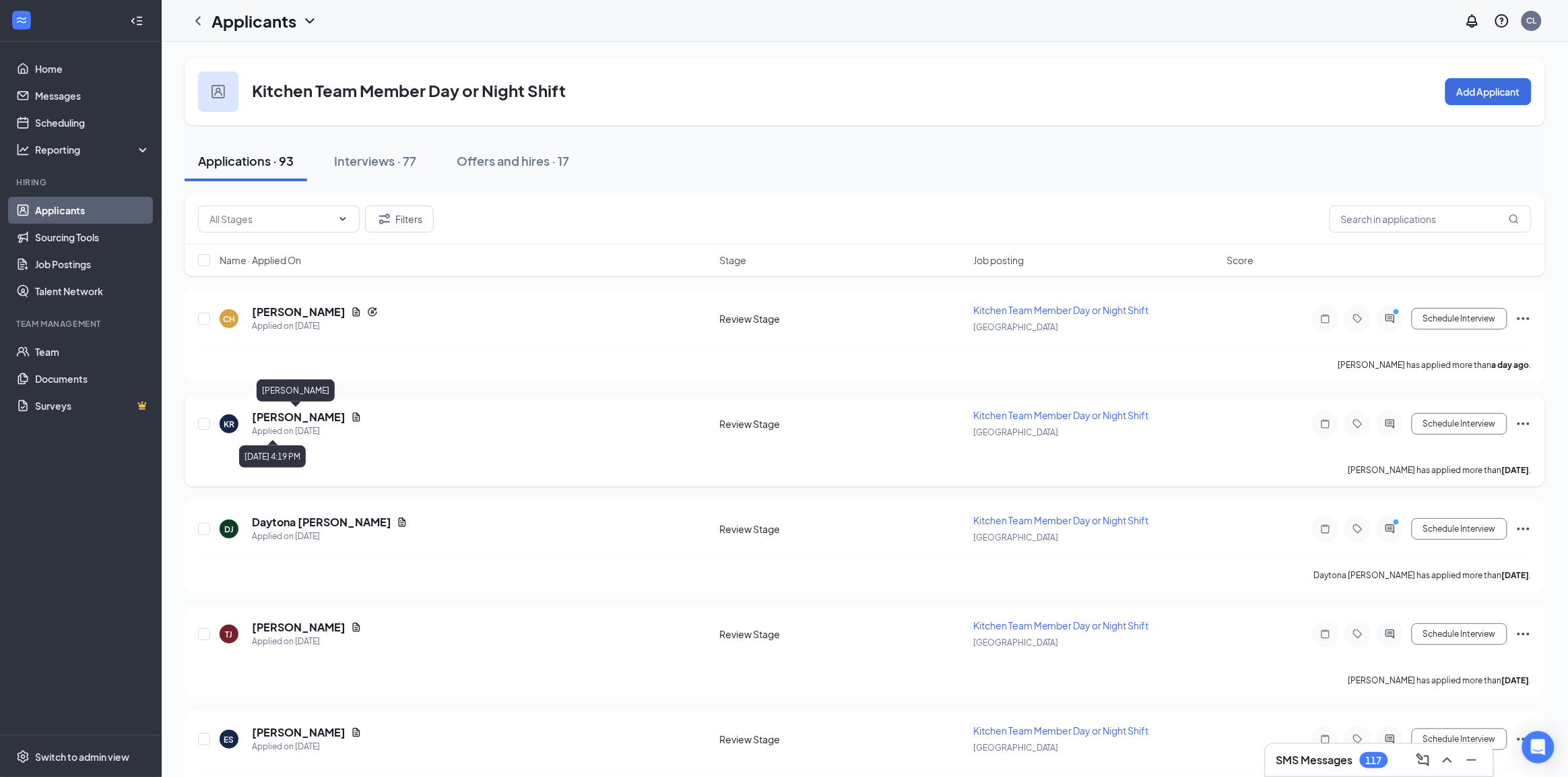
click at [294, 416] on h5 "[PERSON_NAME]" at bounding box center [298, 417] width 94 height 15
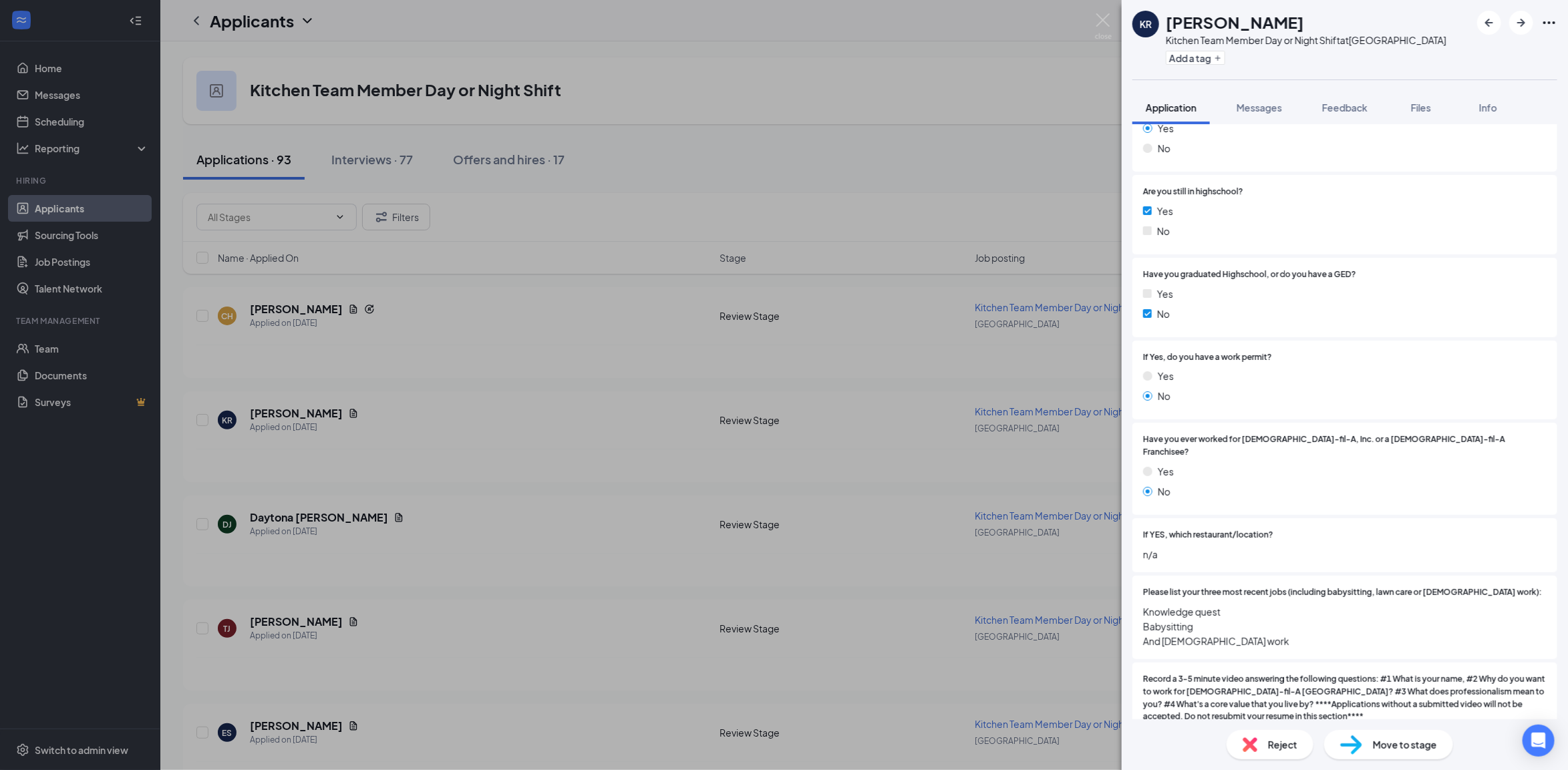
scroll to position [417, 0]
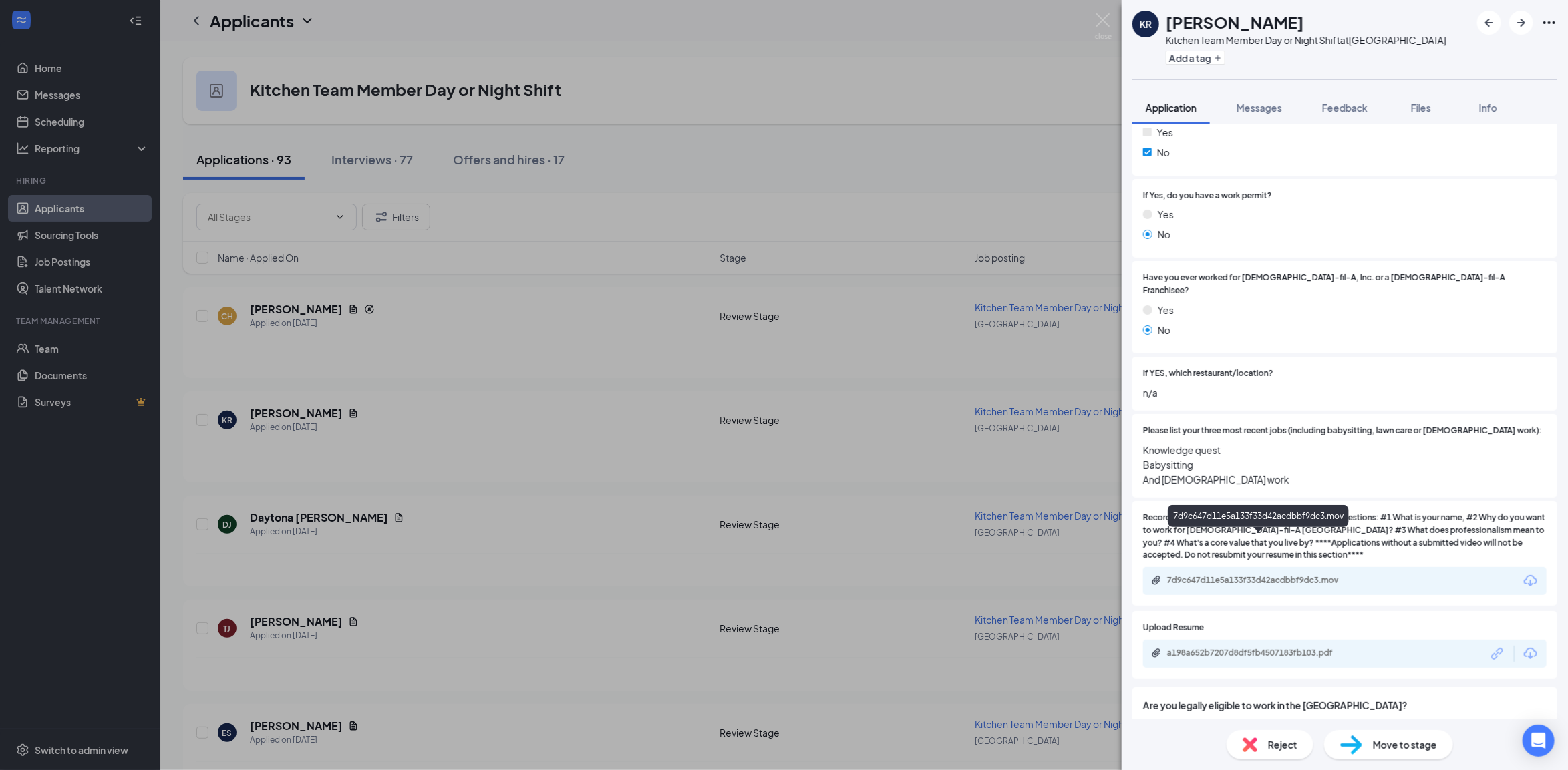
click at [1288, 575] on div "7d9c647d11e5a133f33d42acdbbf9dc3.mov" at bounding box center [1260, 580] width 187 height 11
click at [1390, 752] on div "Move to stage" at bounding box center [1388, 744] width 129 height 29
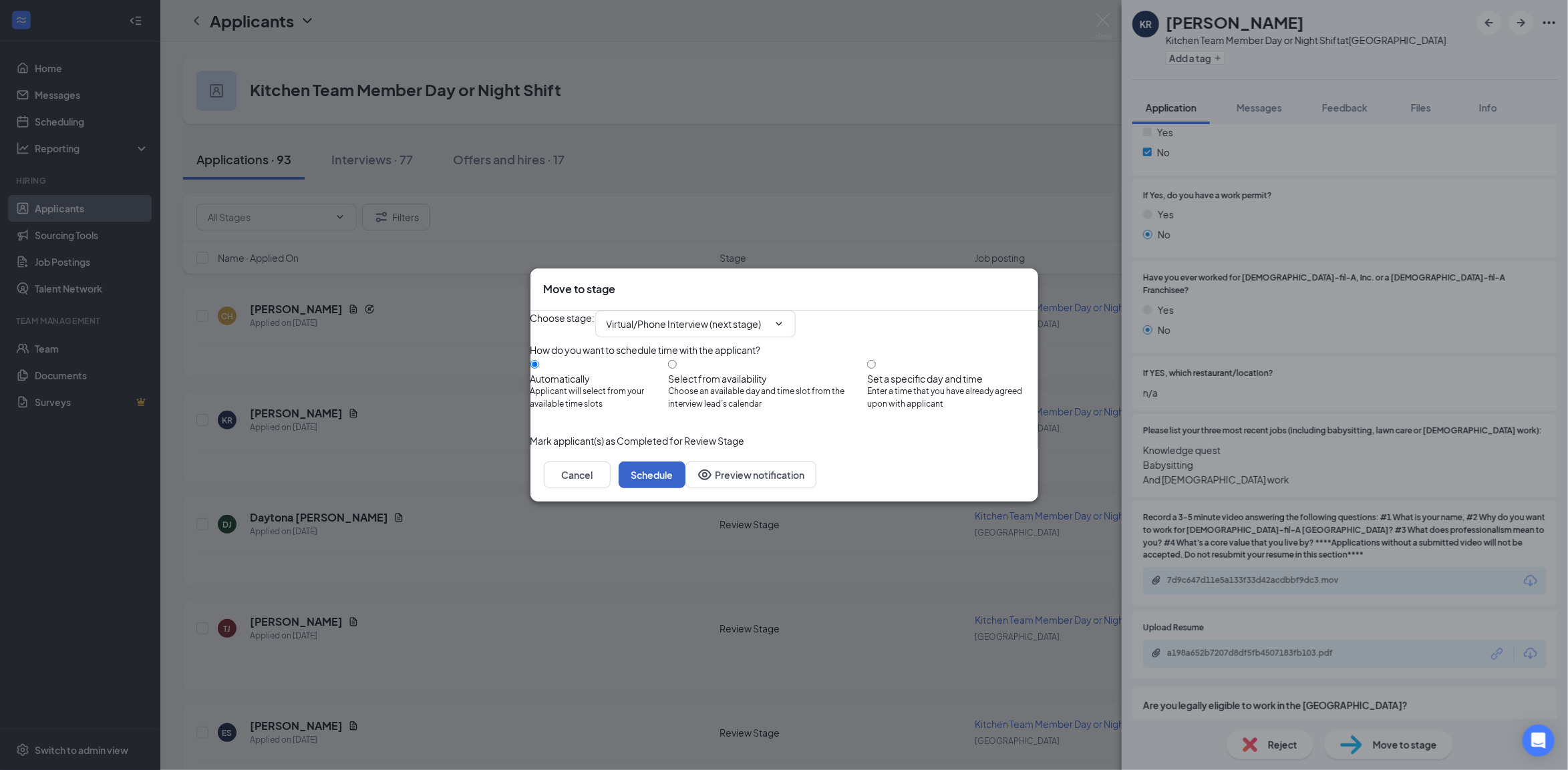
click at [685, 488] on button "Schedule" at bounding box center [652, 474] width 67 height 26
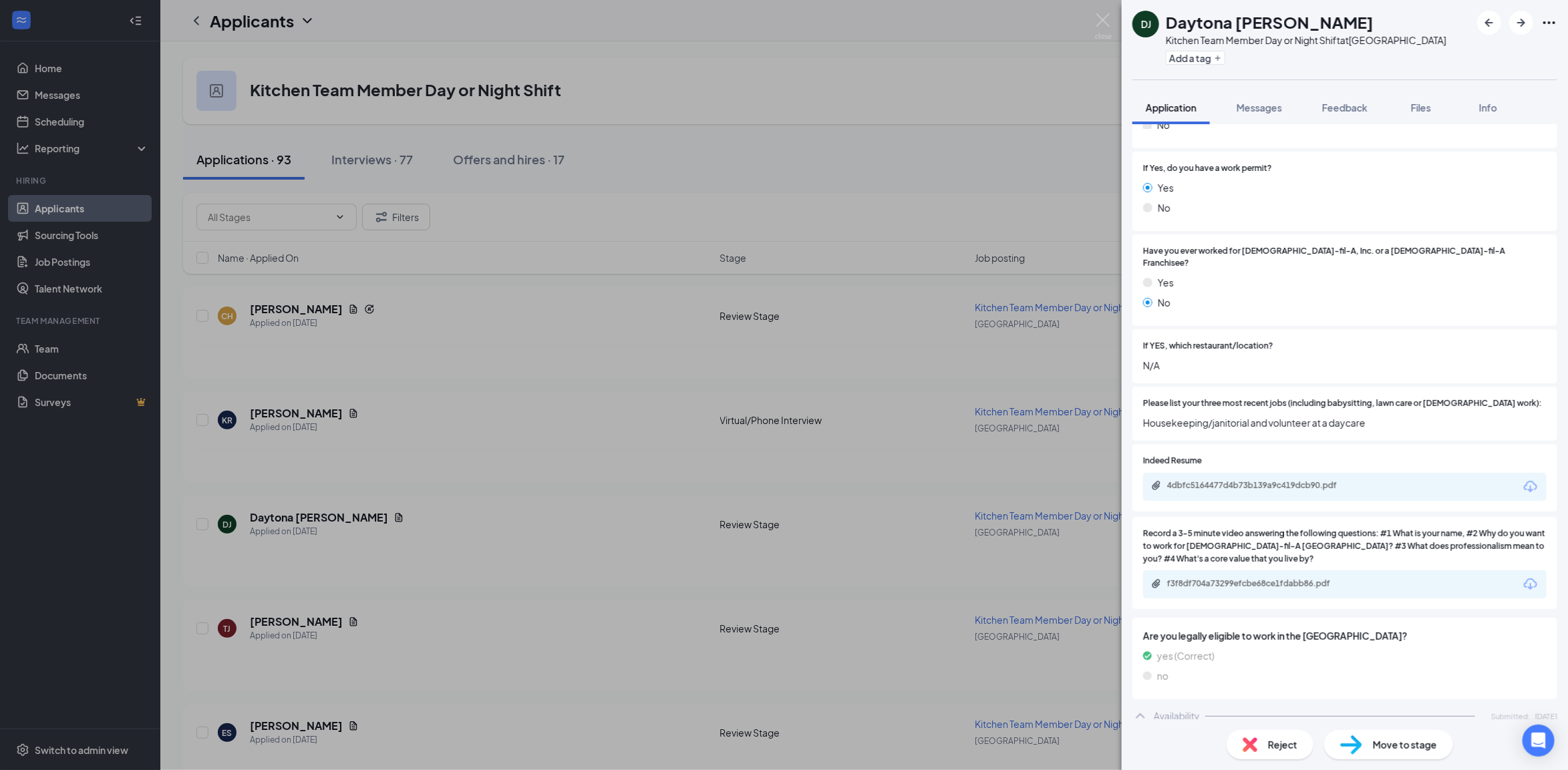
click at [638, 342] on div "DJ Daytona Justus Kitchen Team Member Day or Night Shift at Horn Lake Add a tag…" at bounding box center [784, 385] width 1568 height 770
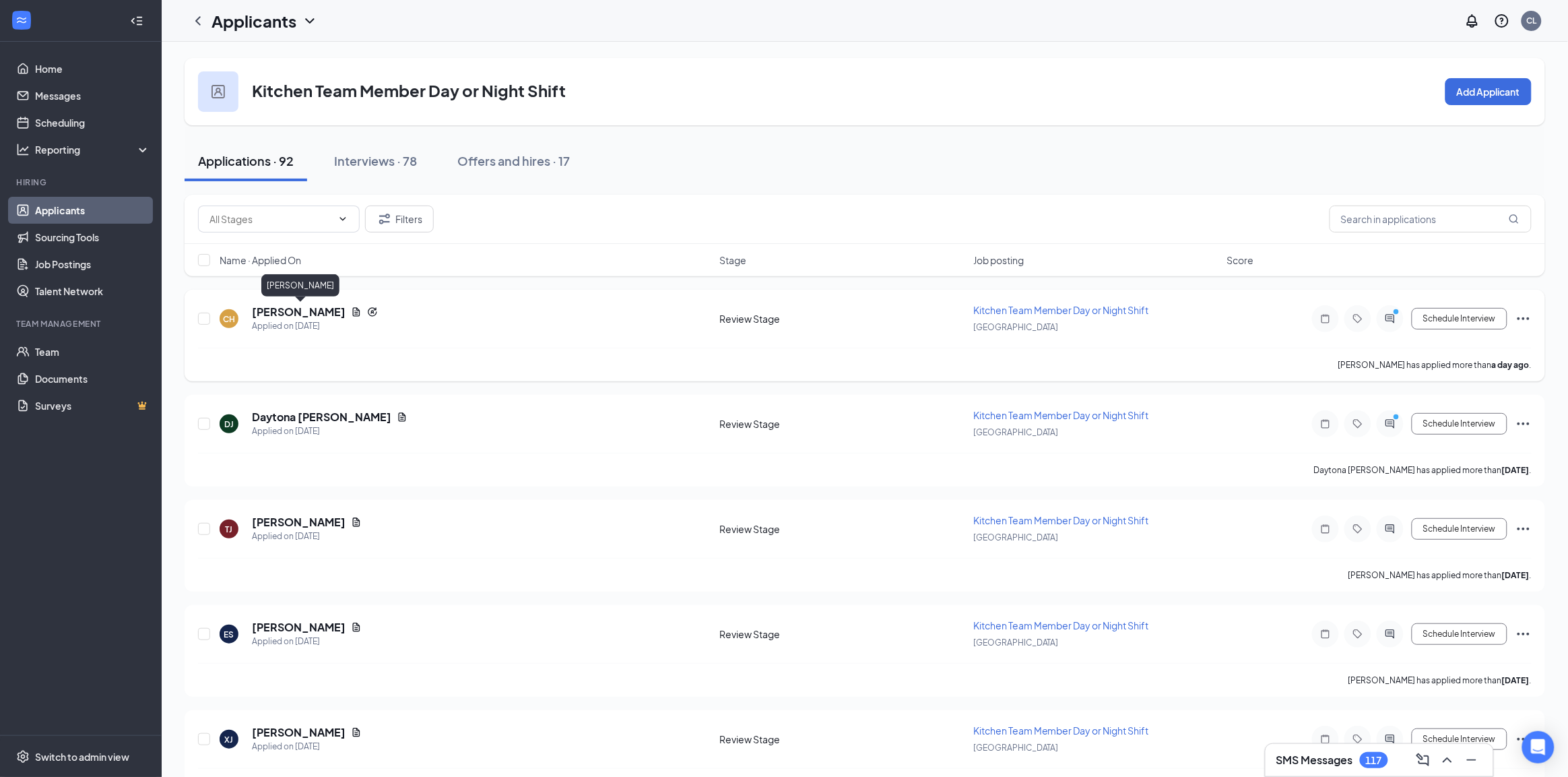
click at [328, 314] on h5 "[PERSON_NAME]" at bounding box center [298, 312] width 94 height 15
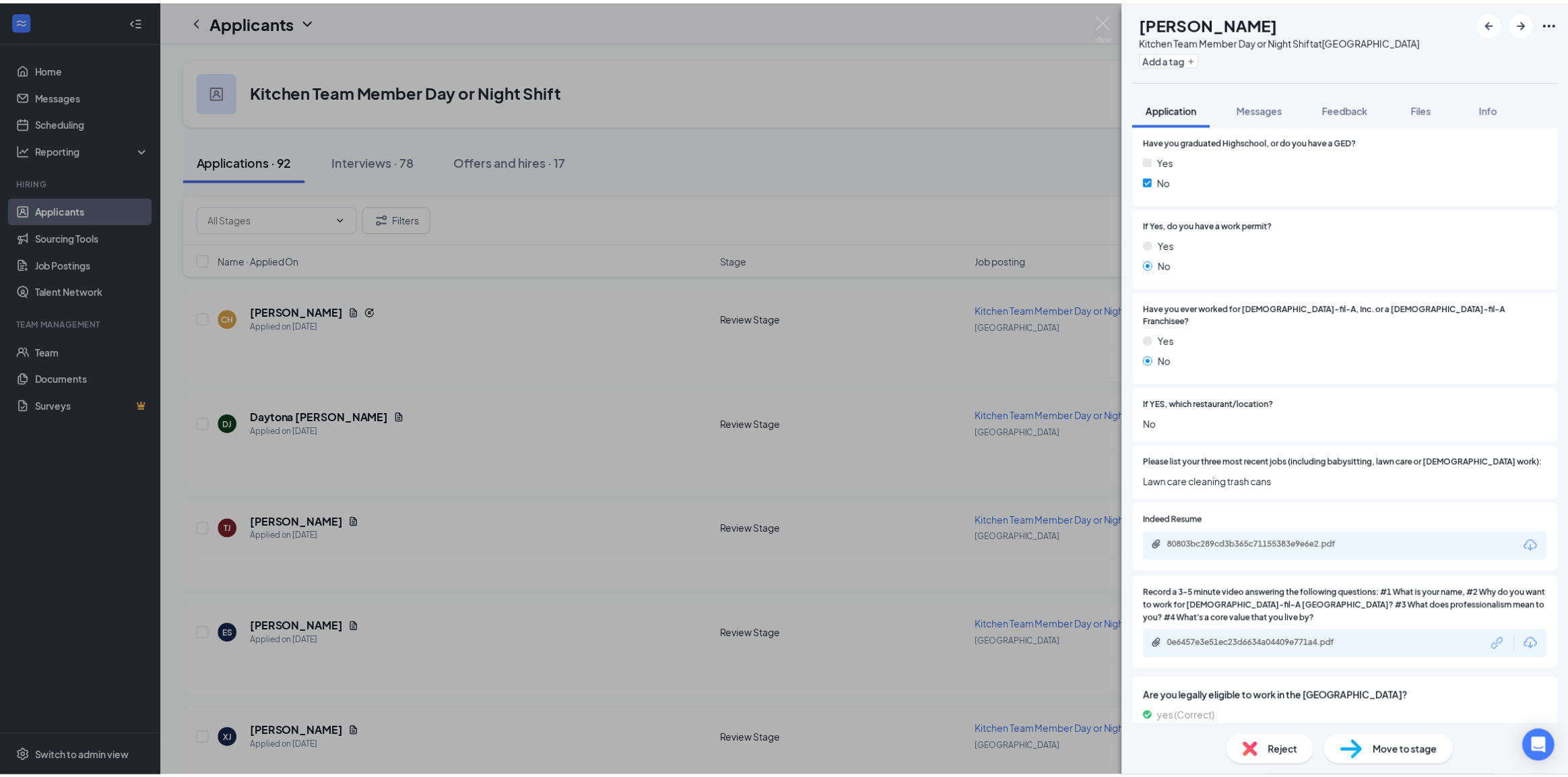
scroll to position [421, 0]
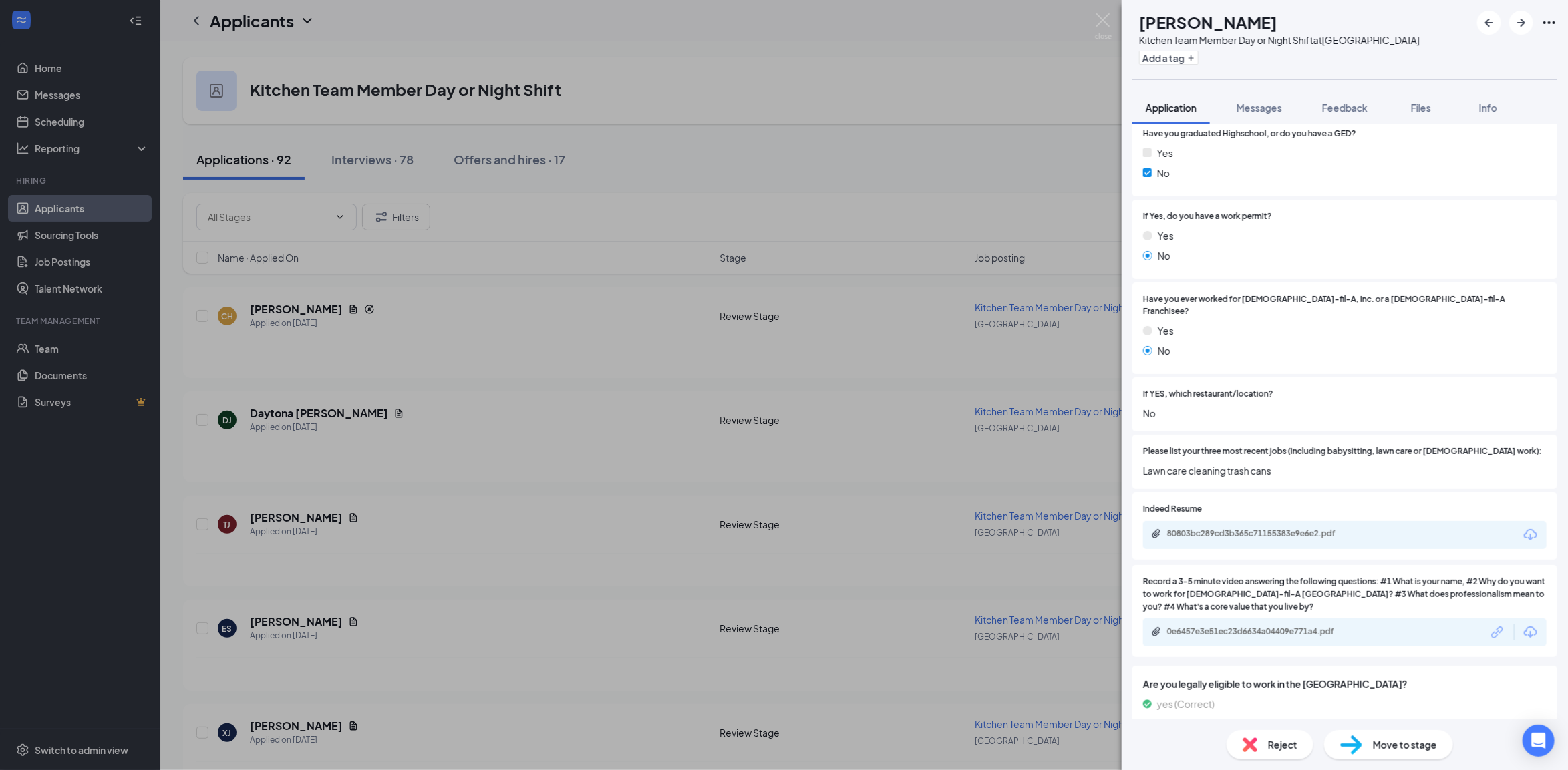
click at [787, 412] on div "CH Christopher Hughlett Kitchen Team Member Day or Night Shift at Horn Lake Add…" at bounding box center [784, 385] width 1568 height 770
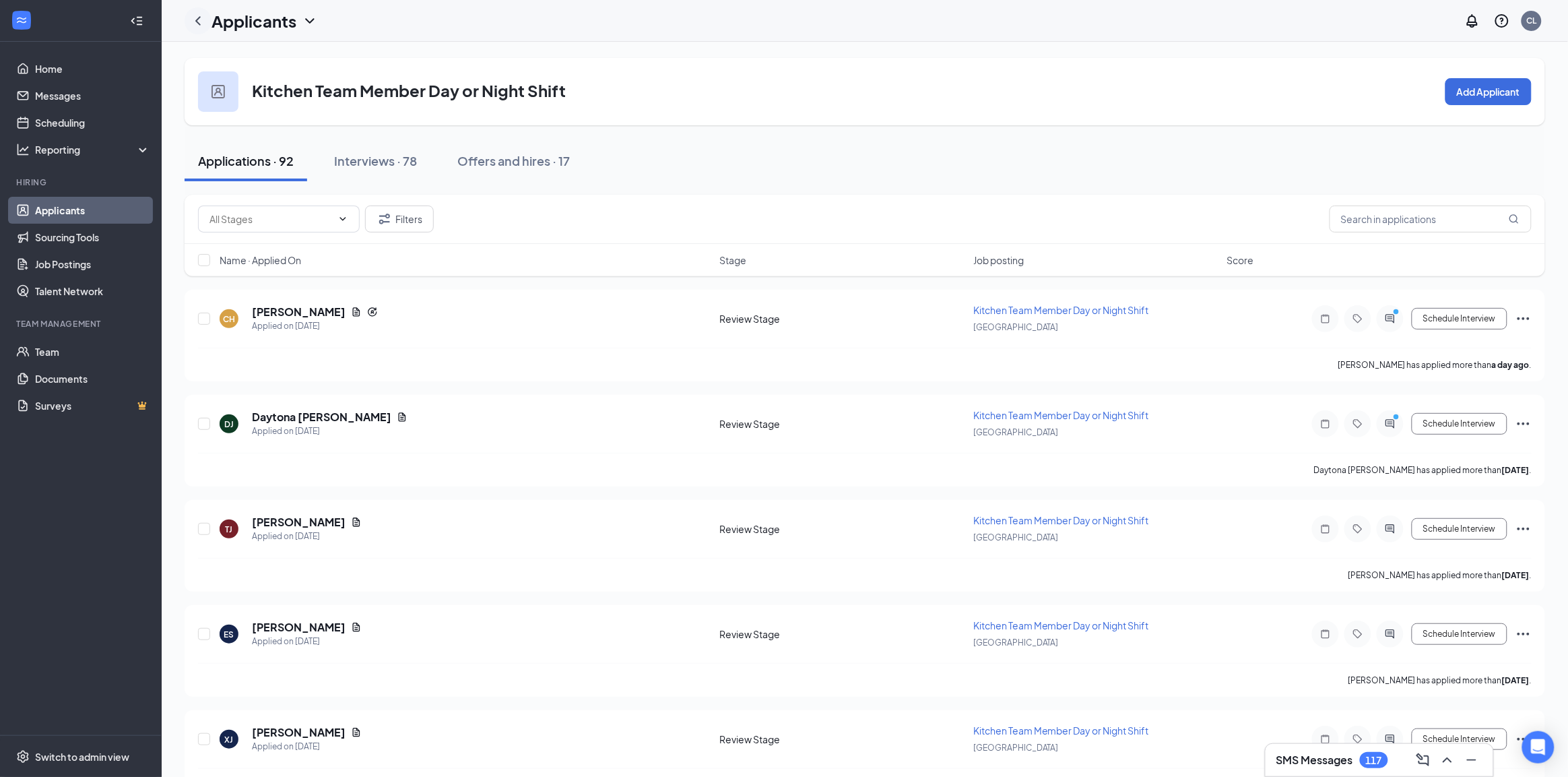
click at [198, 22] on icon "ChevronLeft" at bounding box center [198, 21] width 5 height 9
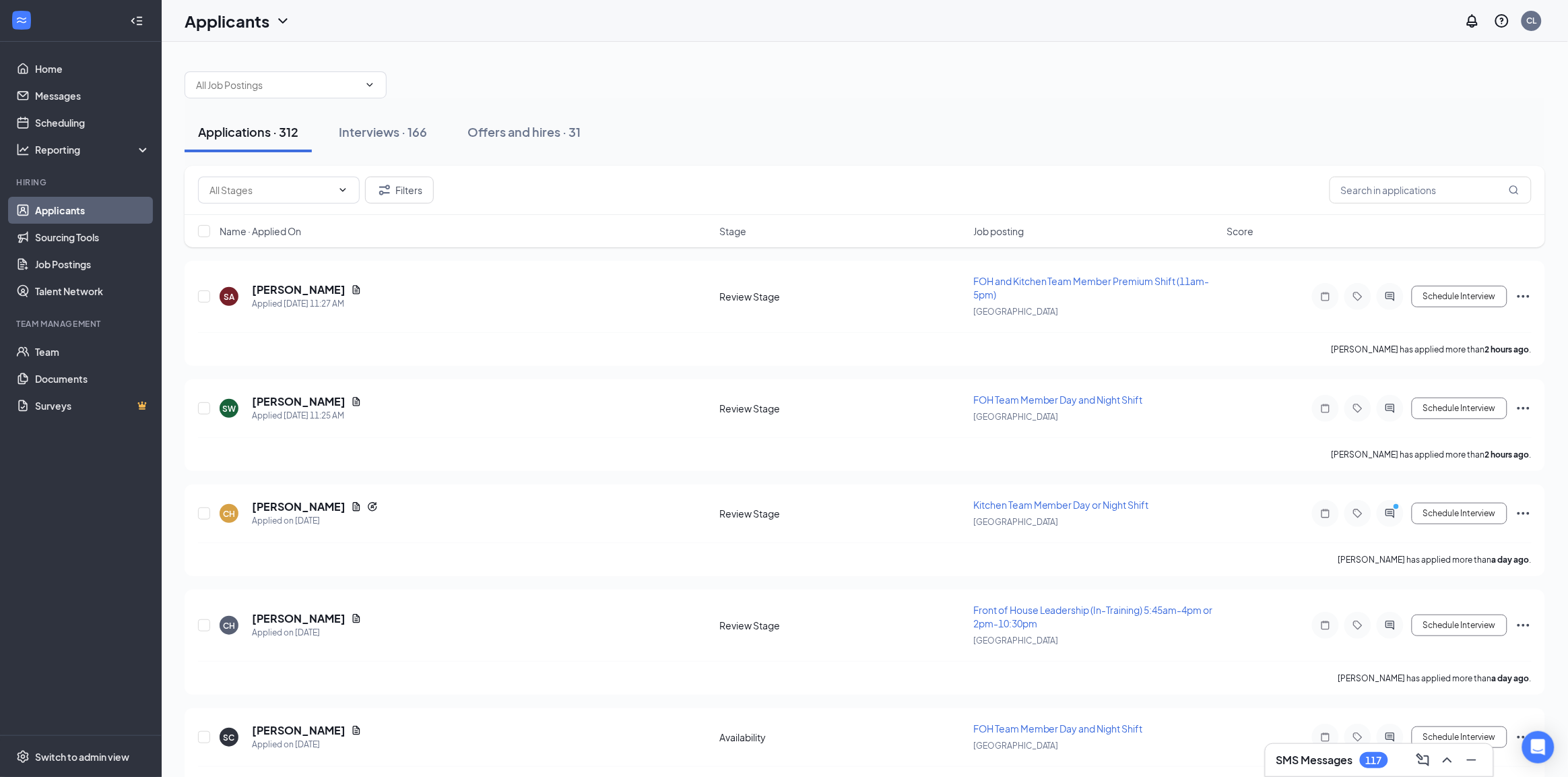
click at [59, 204] on link "Applicants" at bounding box center [92, 210] width 115 height 27
click at [75, 209] on link "Applicants" at bounding box center [92, 210] width 115 height 27
click at [222, 17] on h1 "Applicants" at bounding box center [226, 21] width 85 height 23
click at [98, 249] on link "Sourcing Tools" at bounding box center [92, 237] width 115 height 27
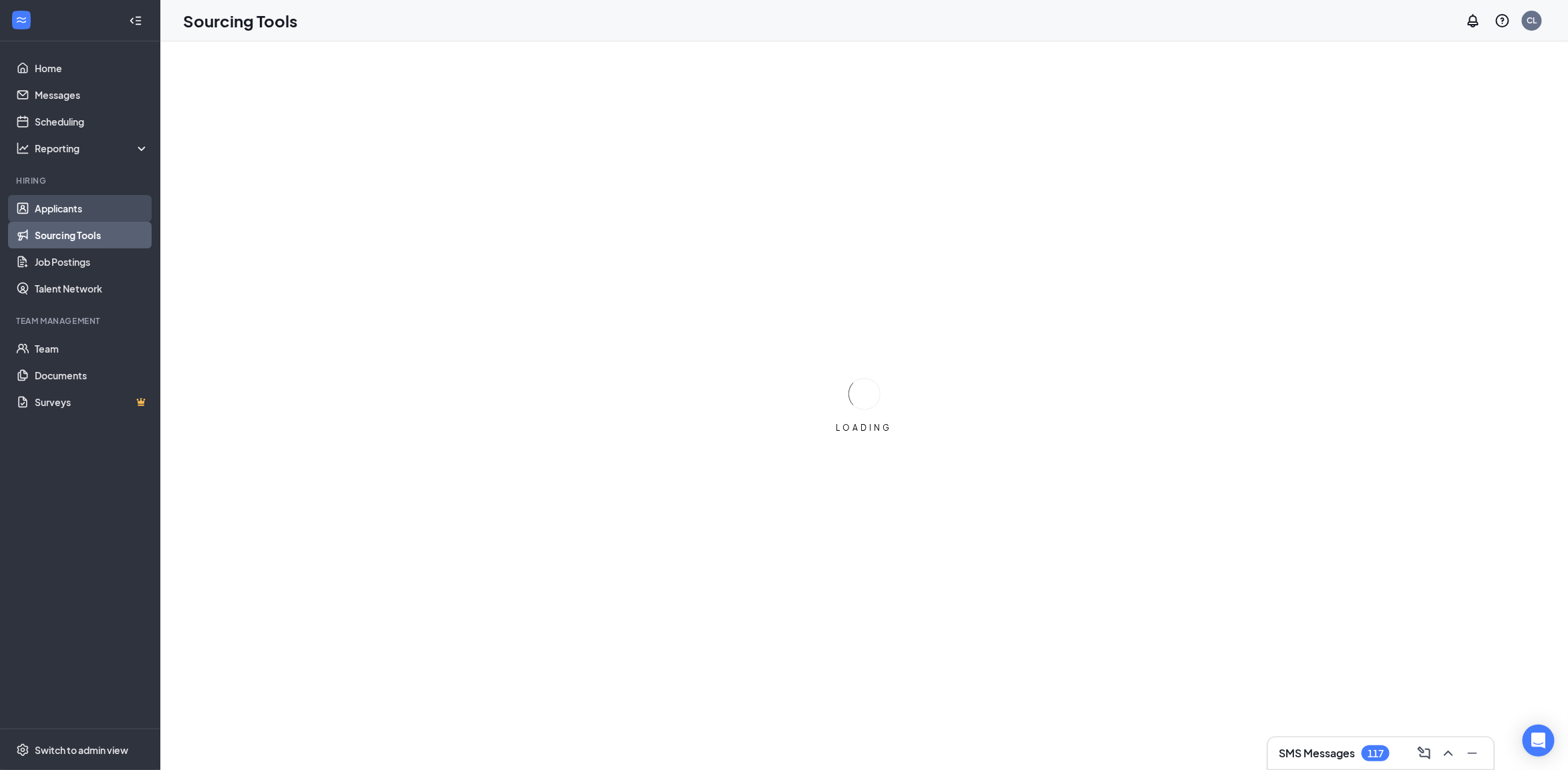
click at [80, 212] on link "Applicants" at bounding box center [92, 208] width 114 height 26
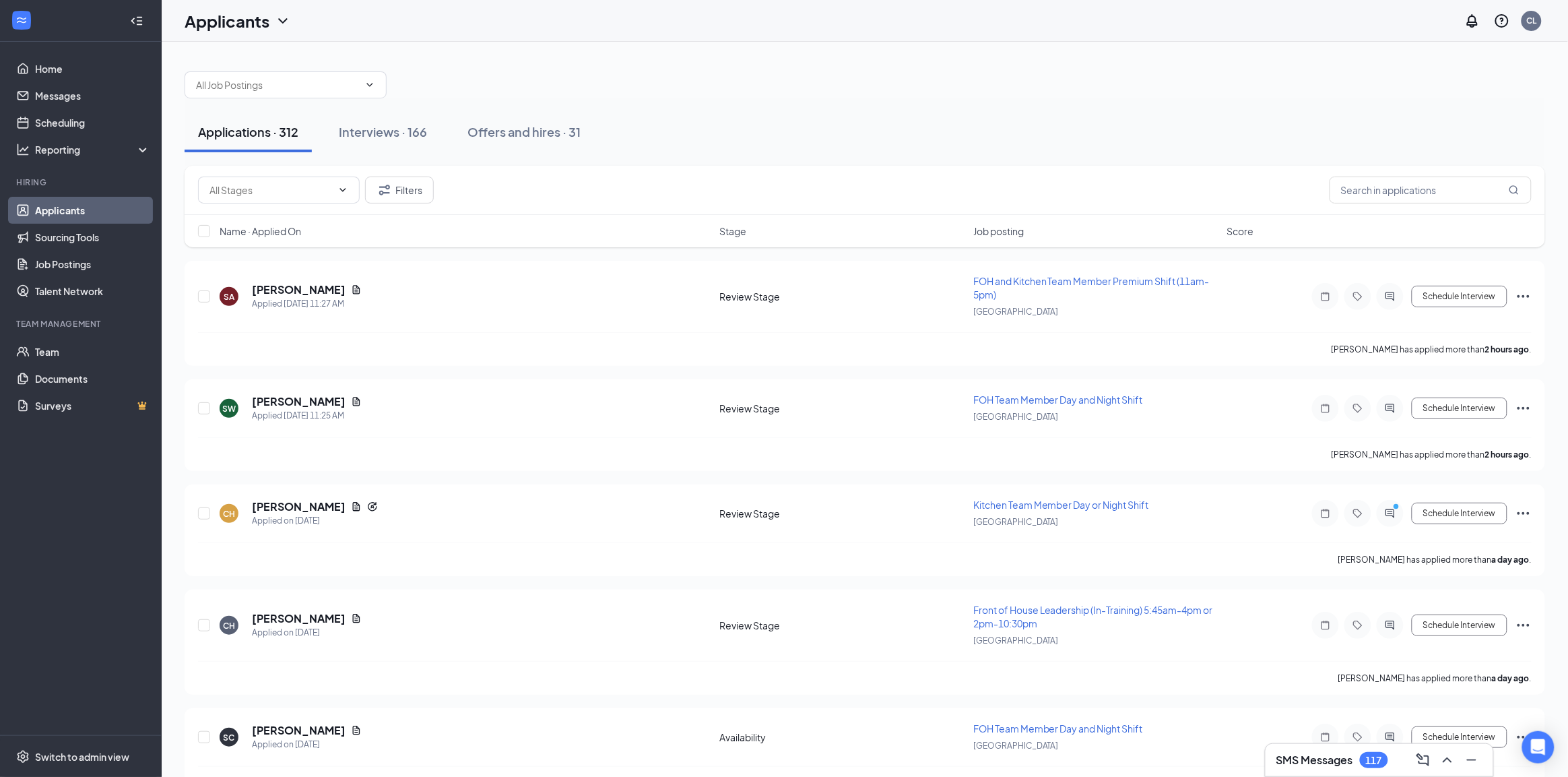
click at [1319, 744] on div "SMS Messages 117" at bounding box center [1380, 760] width 228 height 33
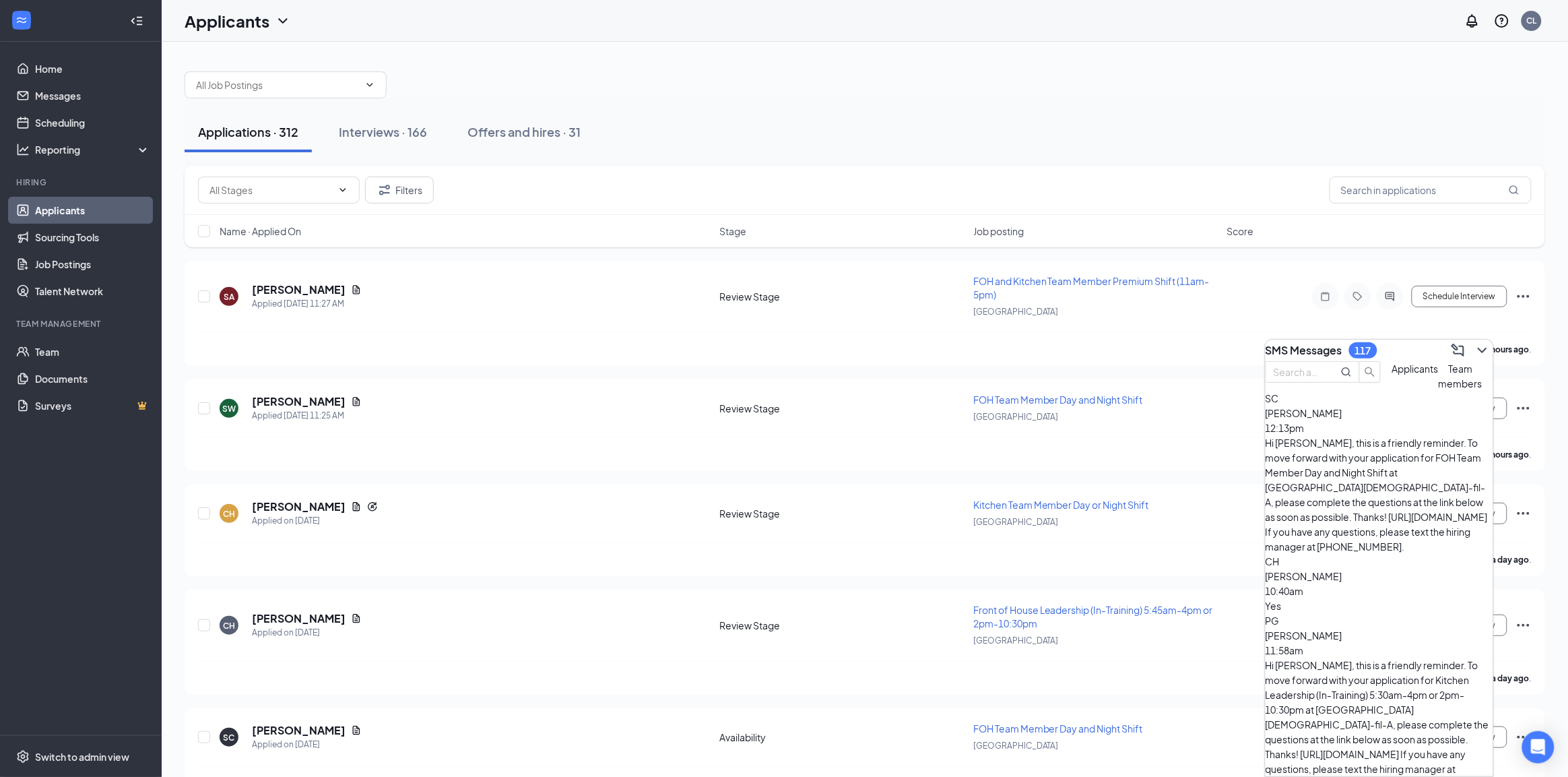
click at [1388, 598] on div "Yes" at bounding box center [1380, 605] width 228 height 15
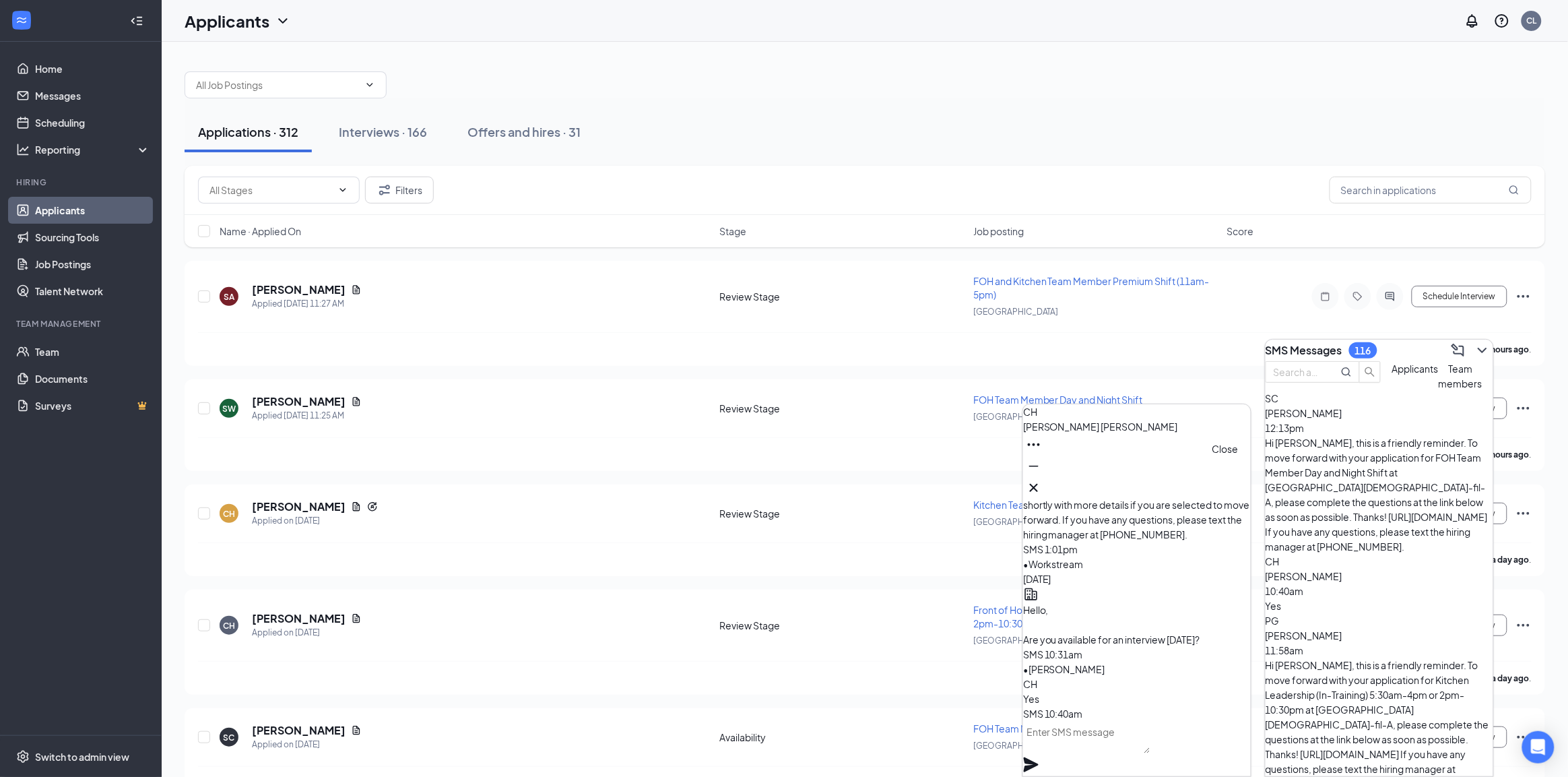
click at [1042, 480] on icon "Cross" at bounding box center [1034, 488] width 16 height 16
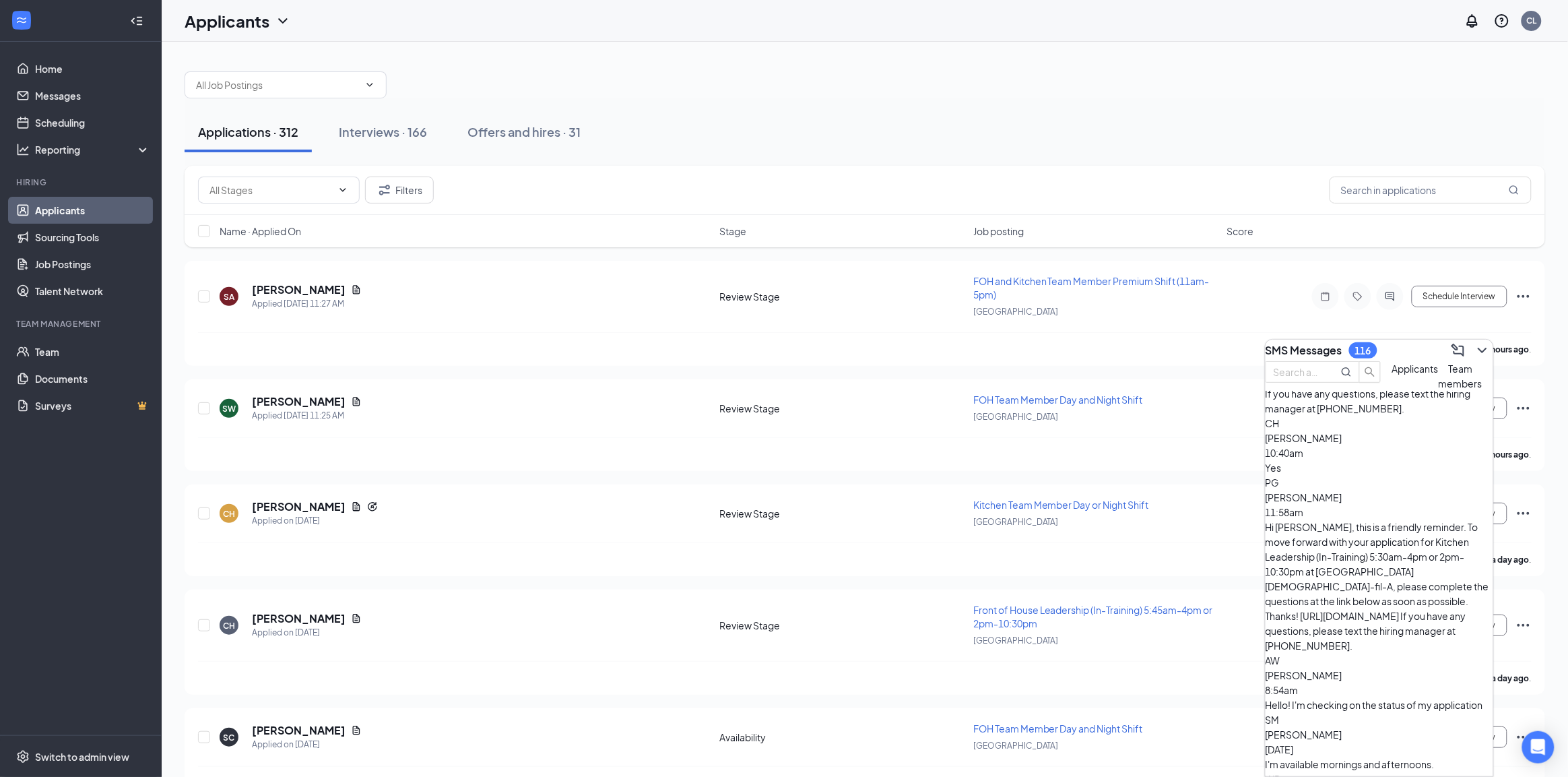
scroll to position [169, 0]
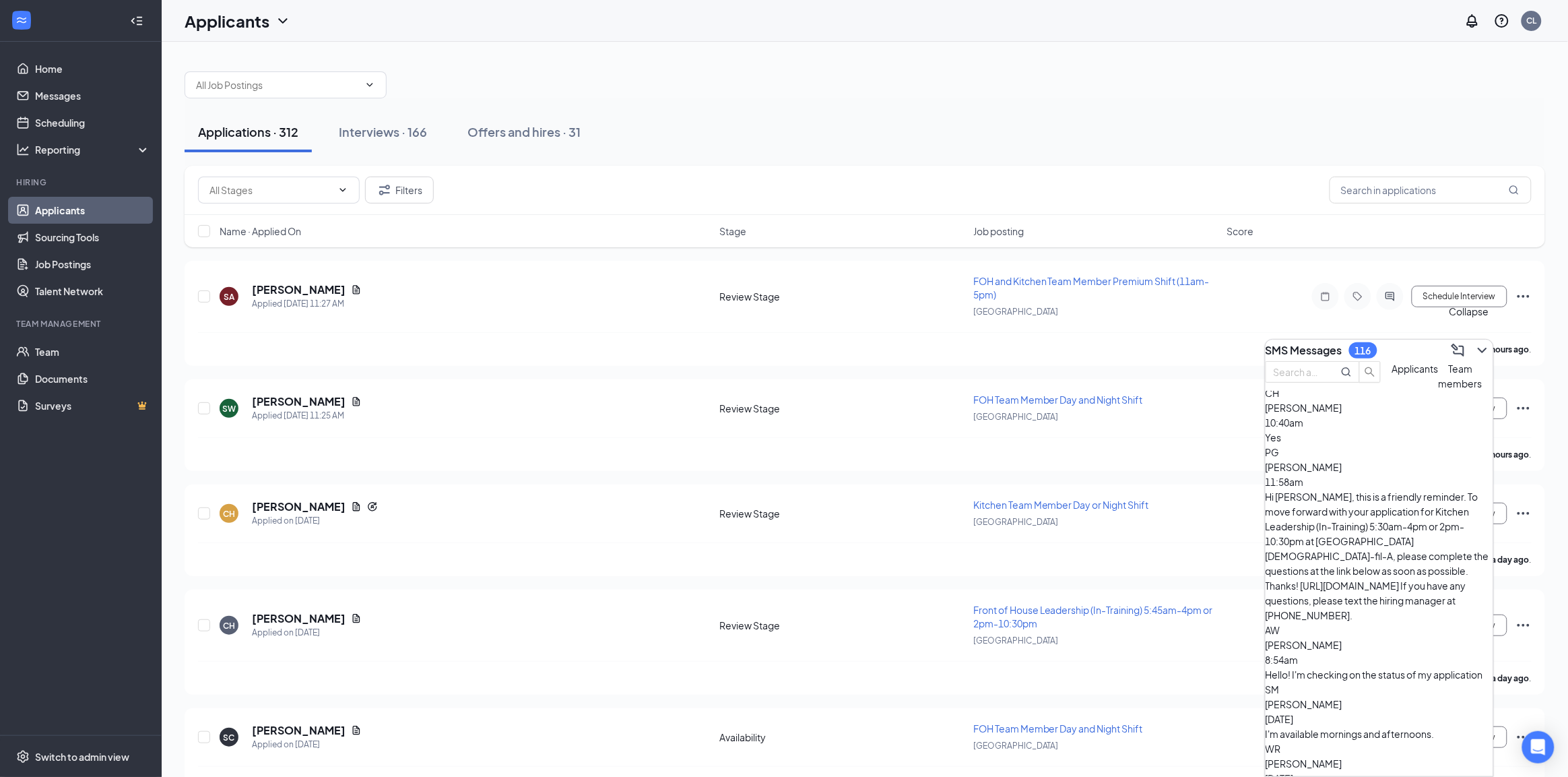
click at [1478, 348] on icon "ChevronDown" at bounding box center [1482, 350] width 9 height 5
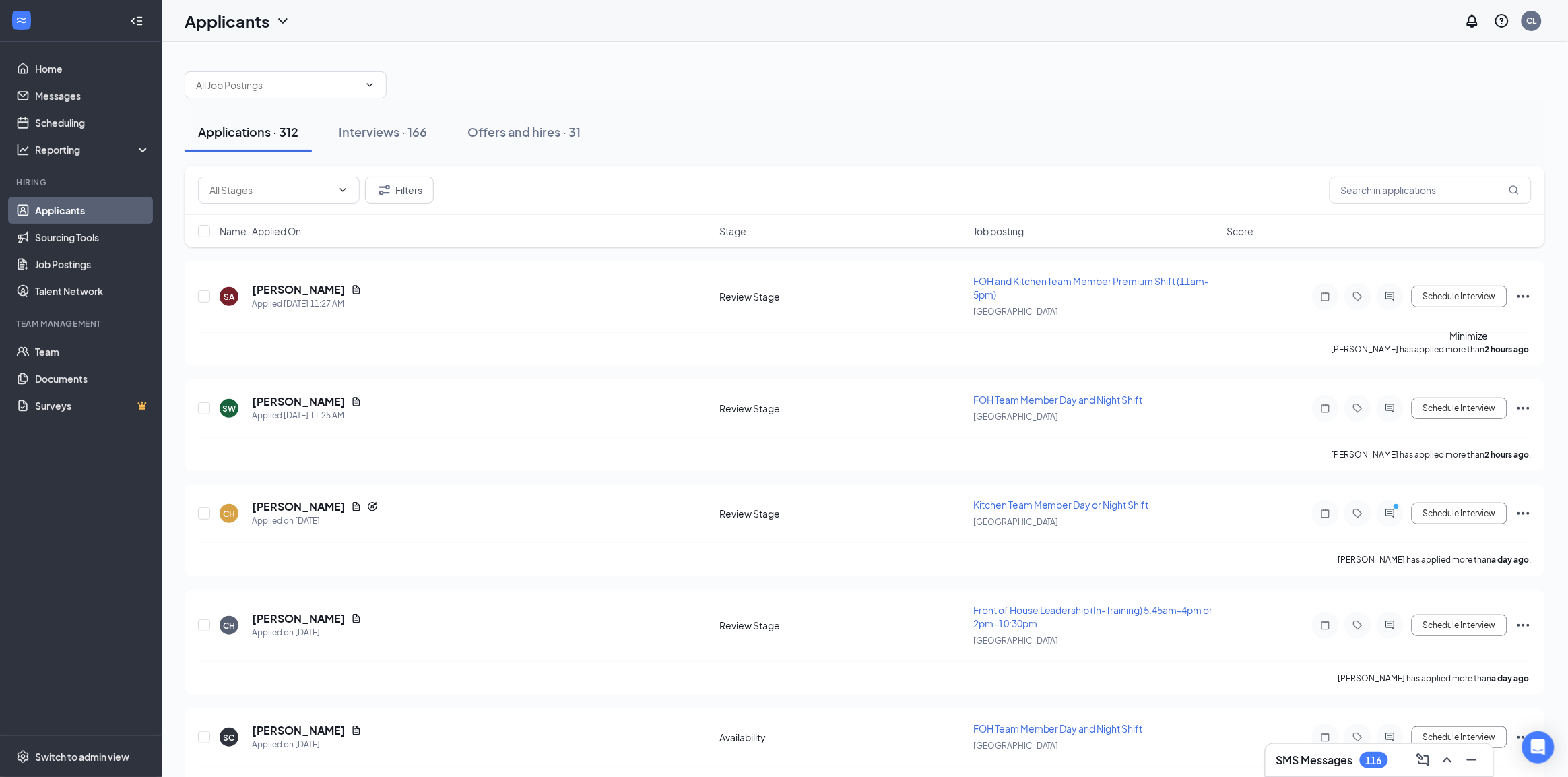
scroll to position [0, 0]
click at [1537, 21] on div "CL" at bounding box center [1532, 20] width 10 height 11
click at [1527, 18] on div "CL" at bounding box center [1532, 20] width 10 height 11
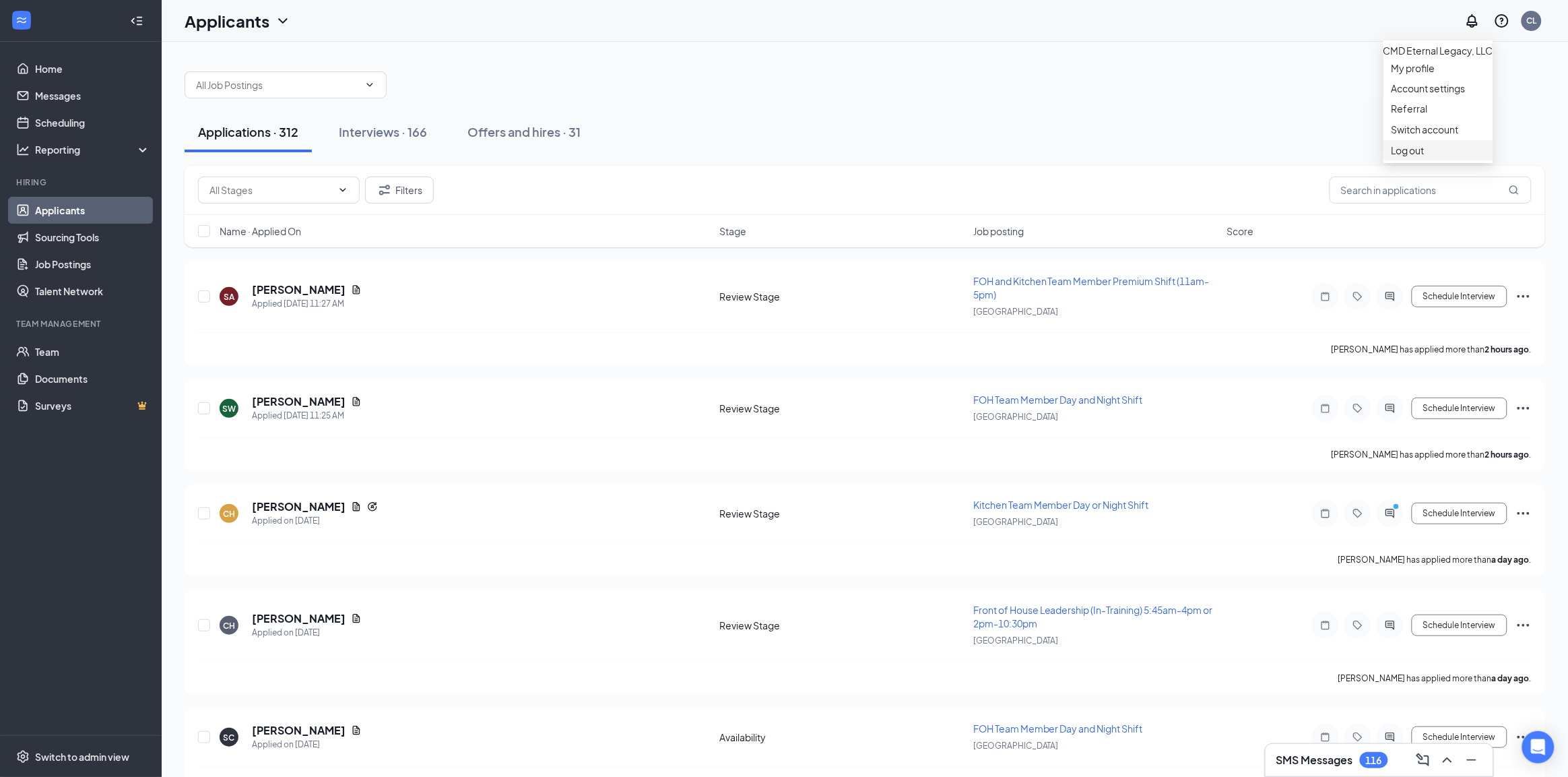
click at [1426, 157] on div "Log out" at bounding box center [1439, 150] width 94 height 13
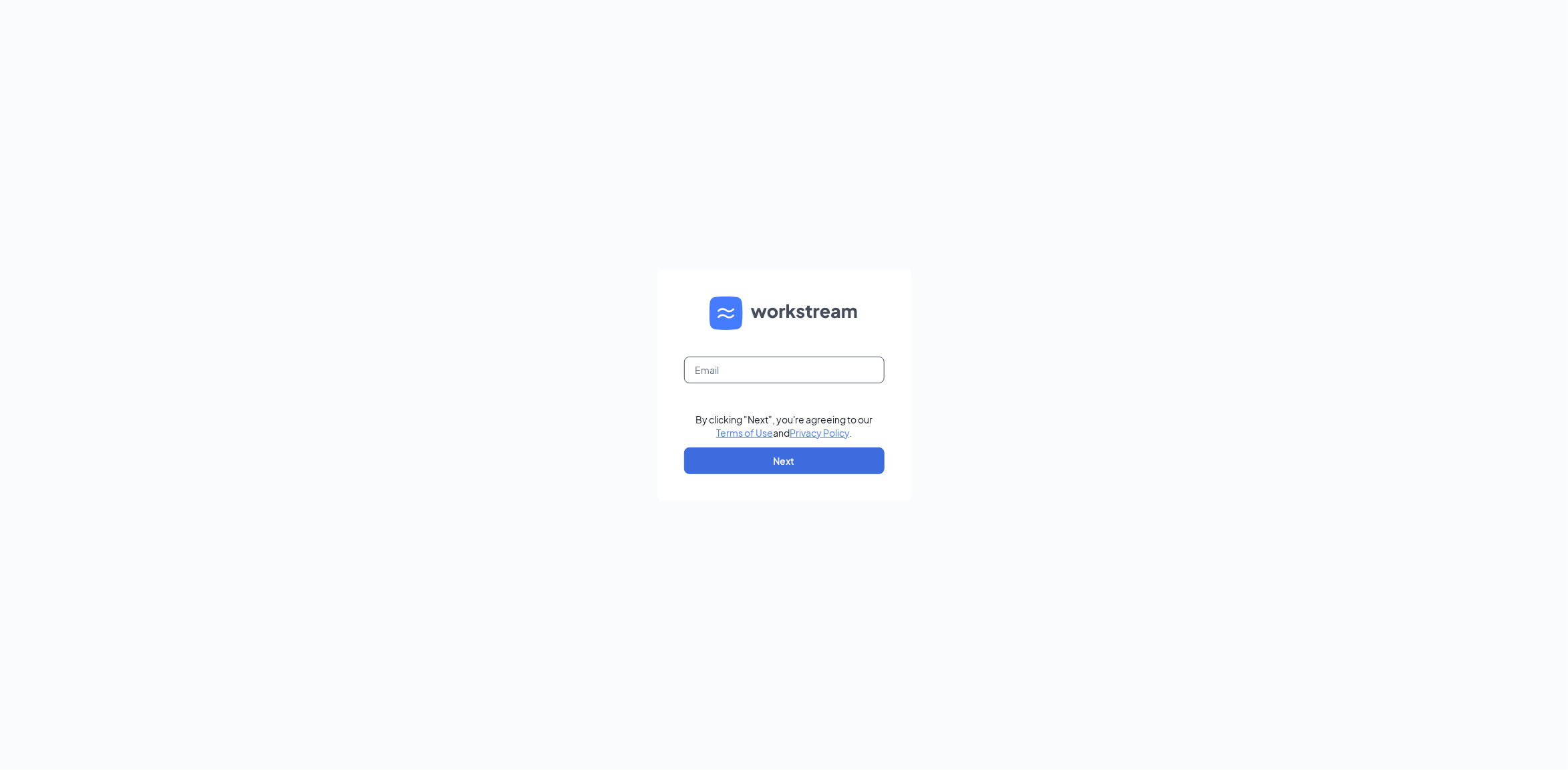
click at [813, 378] on input "text" at bounding box center [784, 370] width 200 height 26
type input "[EMAIL_ADDRESS][DOMAIN_NAME]"
click at [795, 465] on button "Next" at bounding box center [784, 461] width 200 height 26
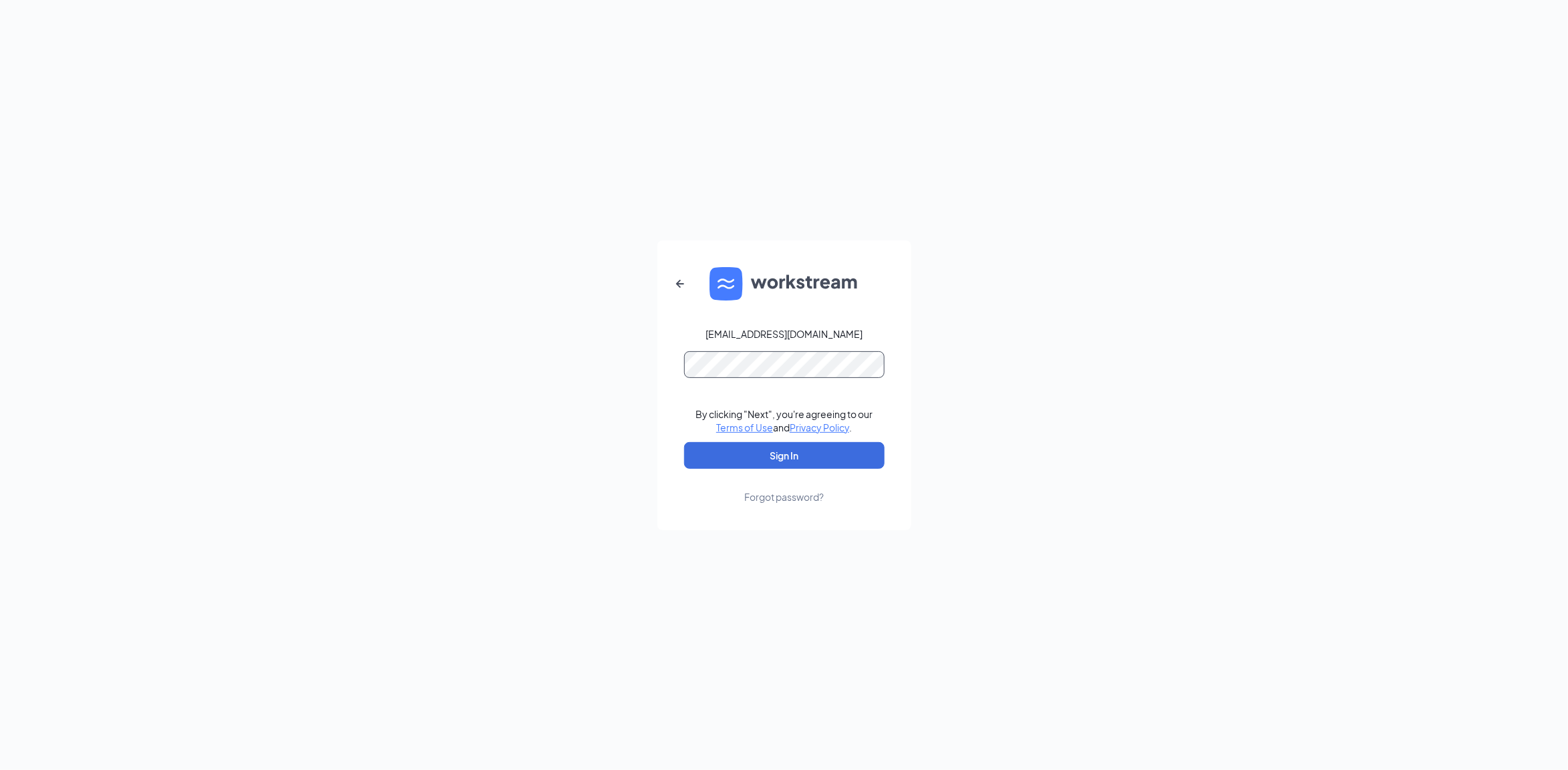
click at [684, 442] on button "Sign In" at bounding box center [784, 455] width 200 height 26
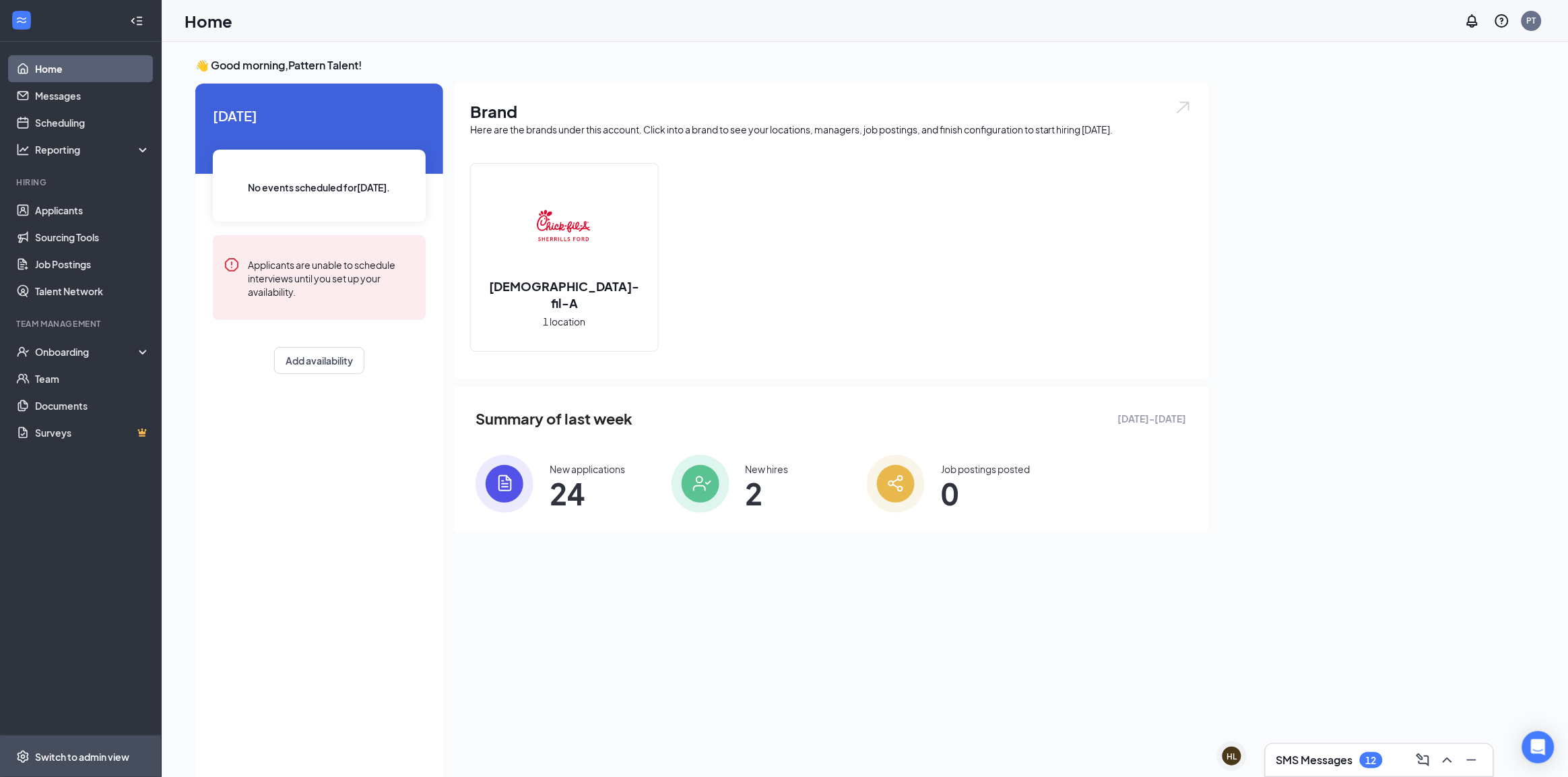
click at [58, 751] on div "Switch to admin view" at bounding box center [81, 756] width 94 height 13
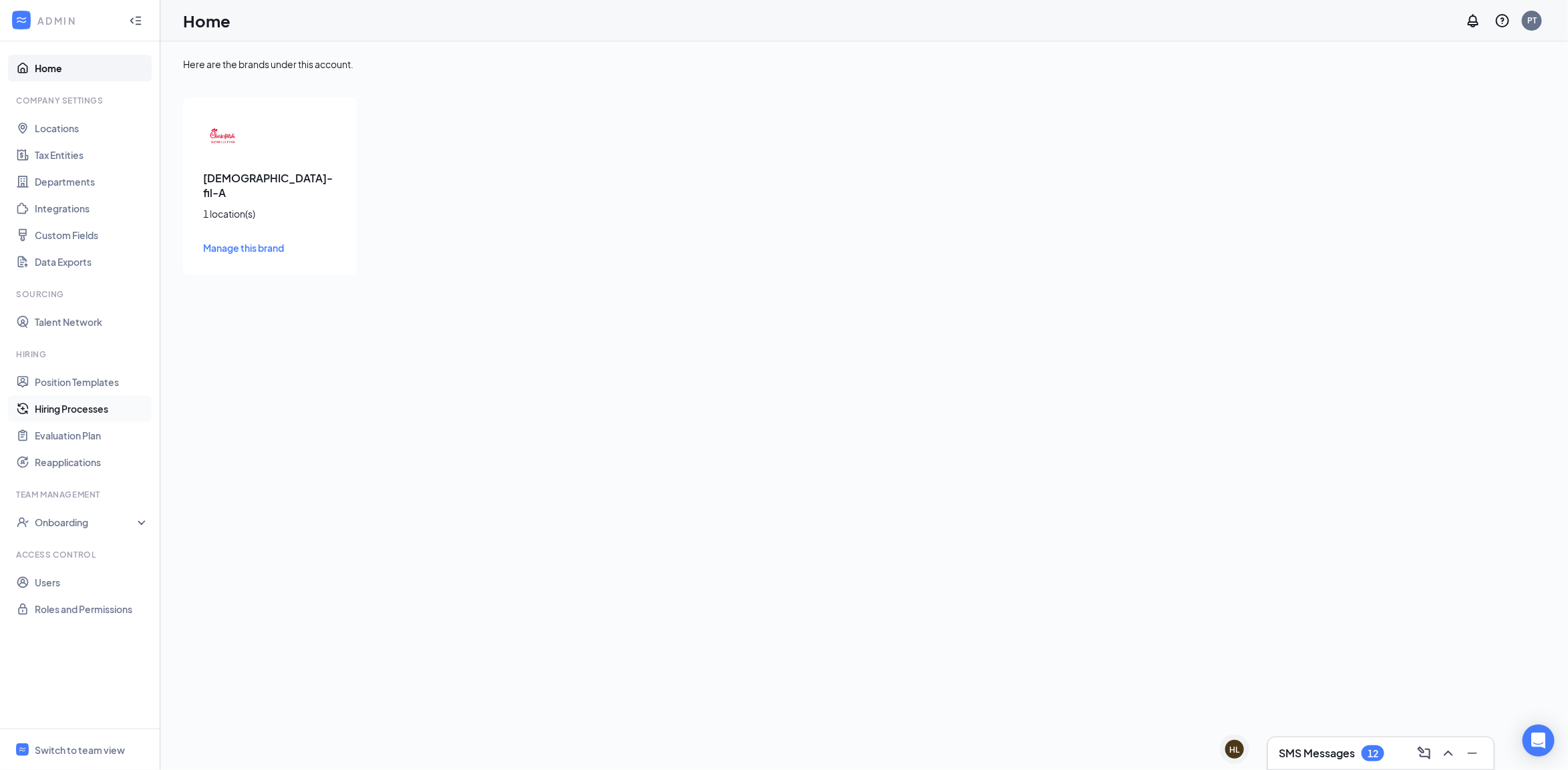
click at [78, 414] on link "Hiring Processes" at bounding box center [92, 408] width 114 height 26
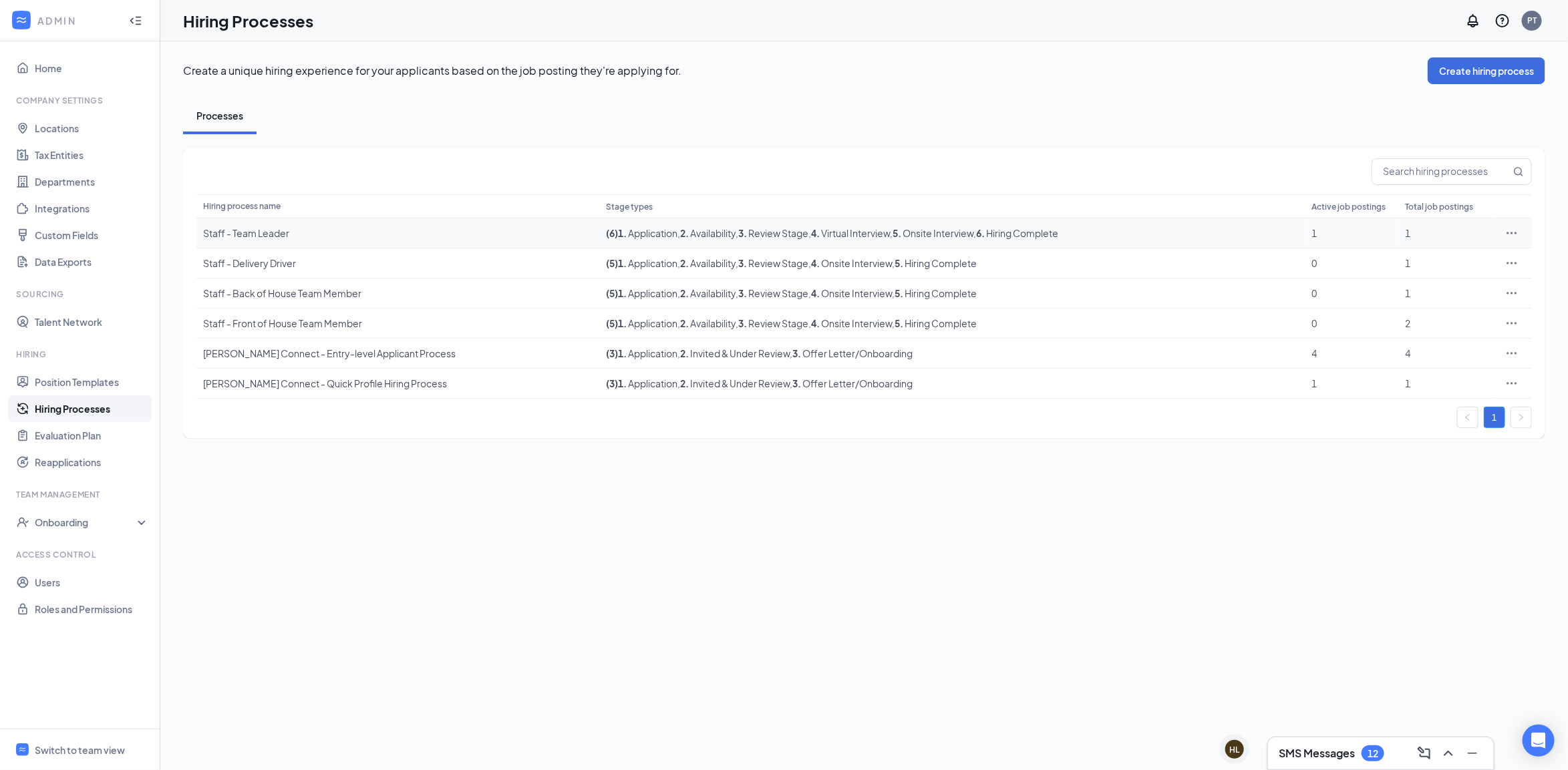
click at [474, 232] on div "Staff - Team Leader" at bounding box center [398, 233] width 390 height 13
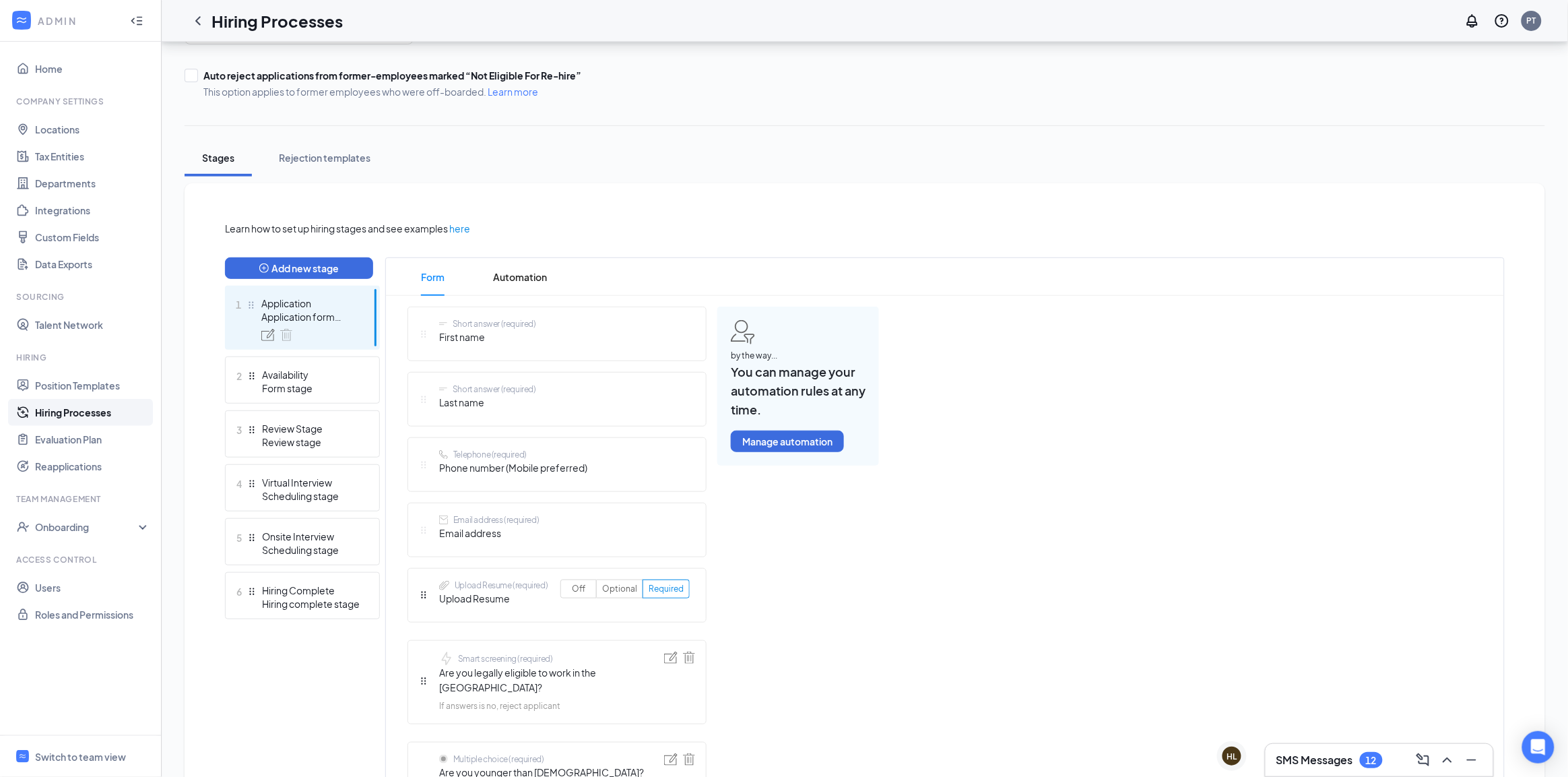
scroll to position [169, 0]
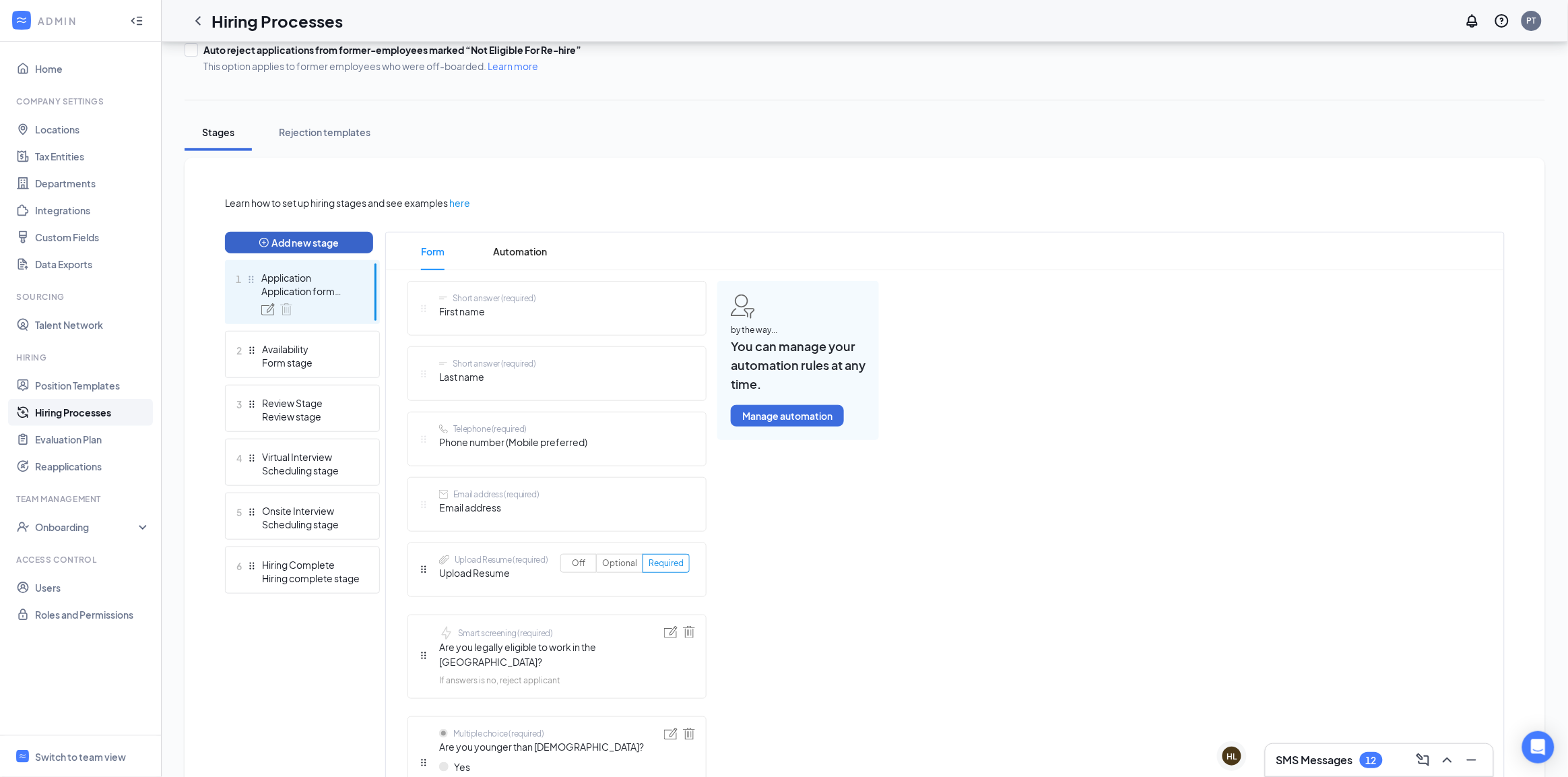
click at [338, 243] on button "Add new stage" at bounding box center [299, 242] width 148 height 21
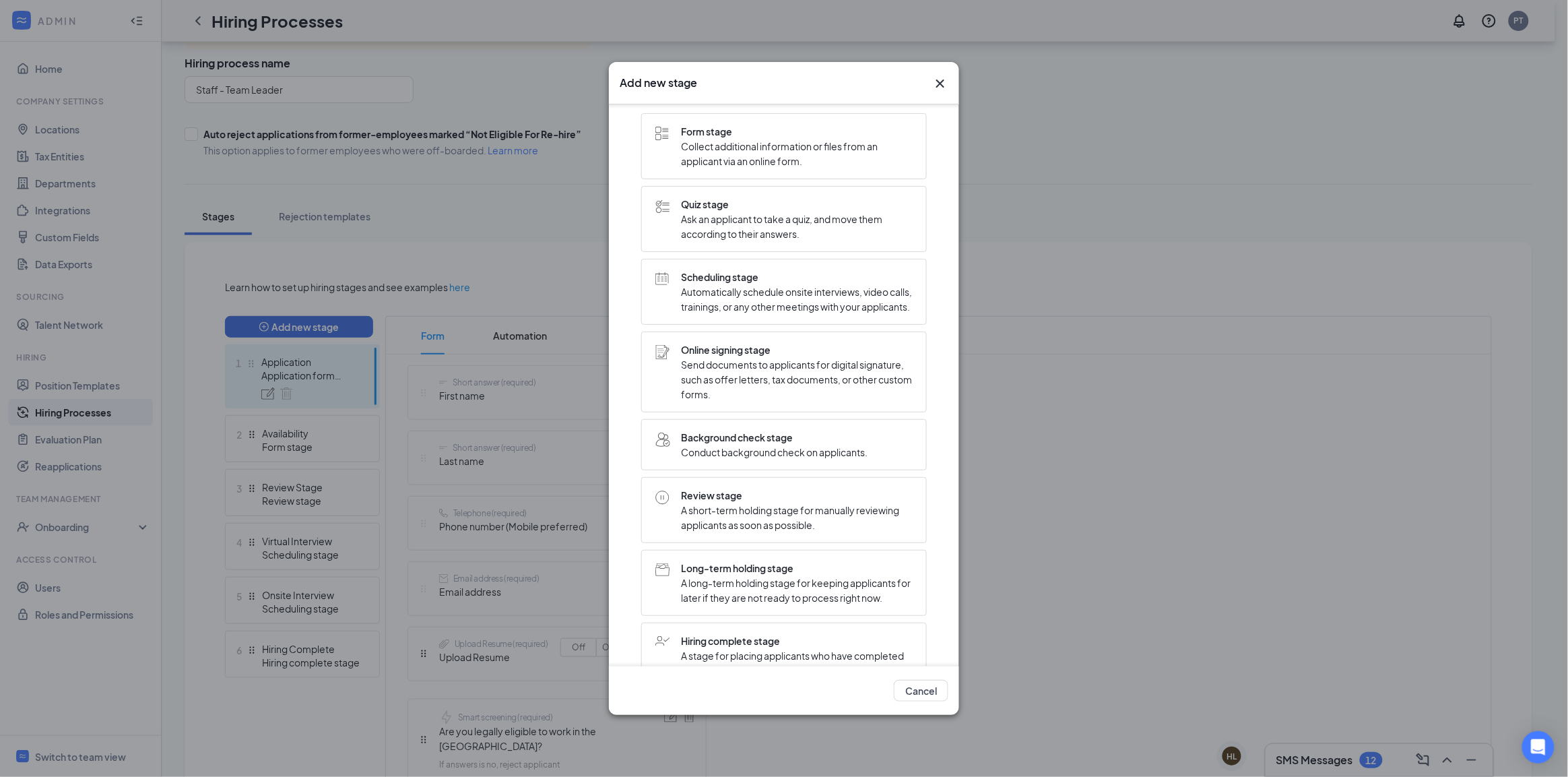
scroll to position [0, 0]
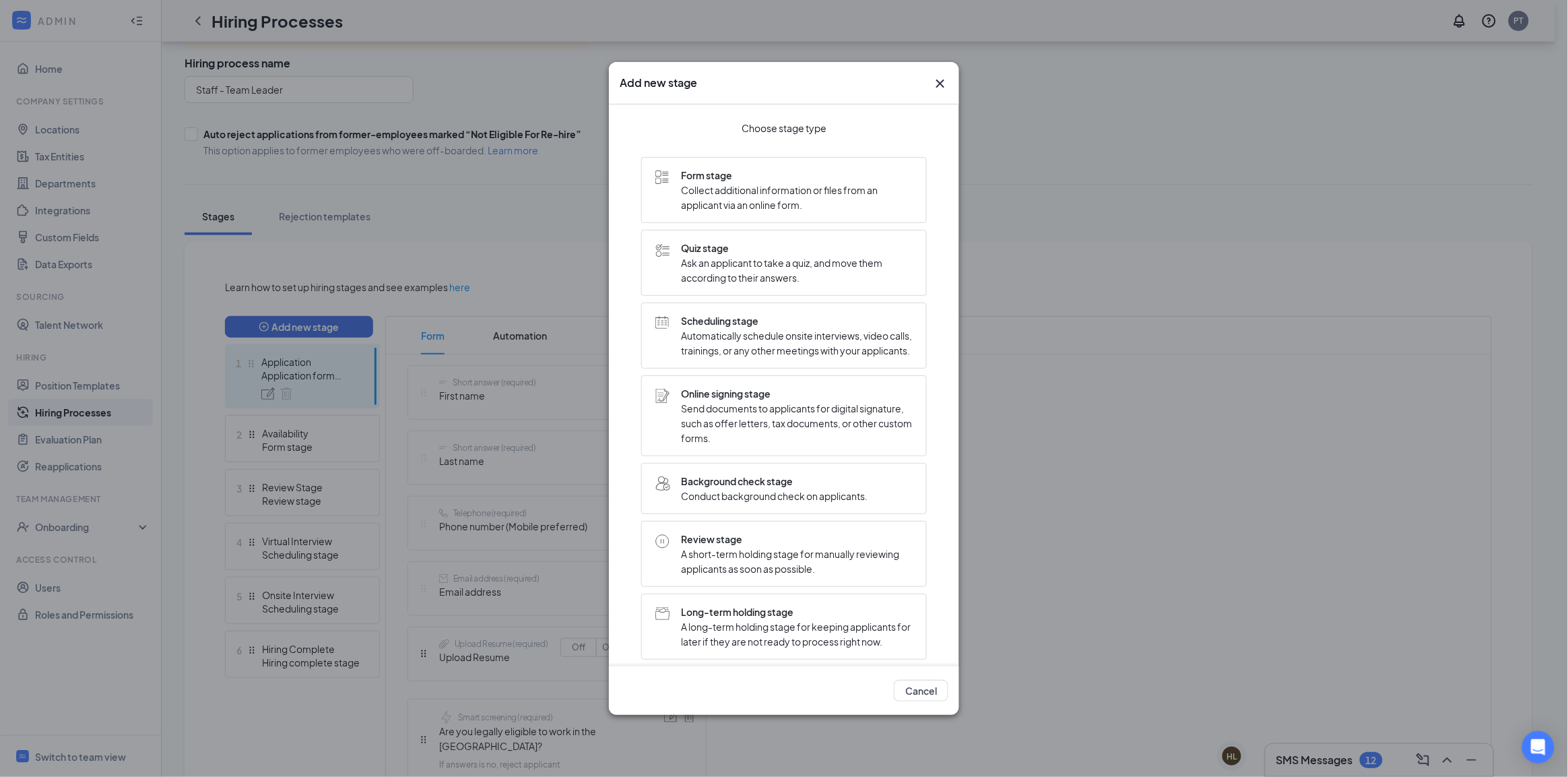
click at [827, 207] on span "Collect additional information or files from an applicant via an online form." at bounding box center [796, 198] width 232 height 30
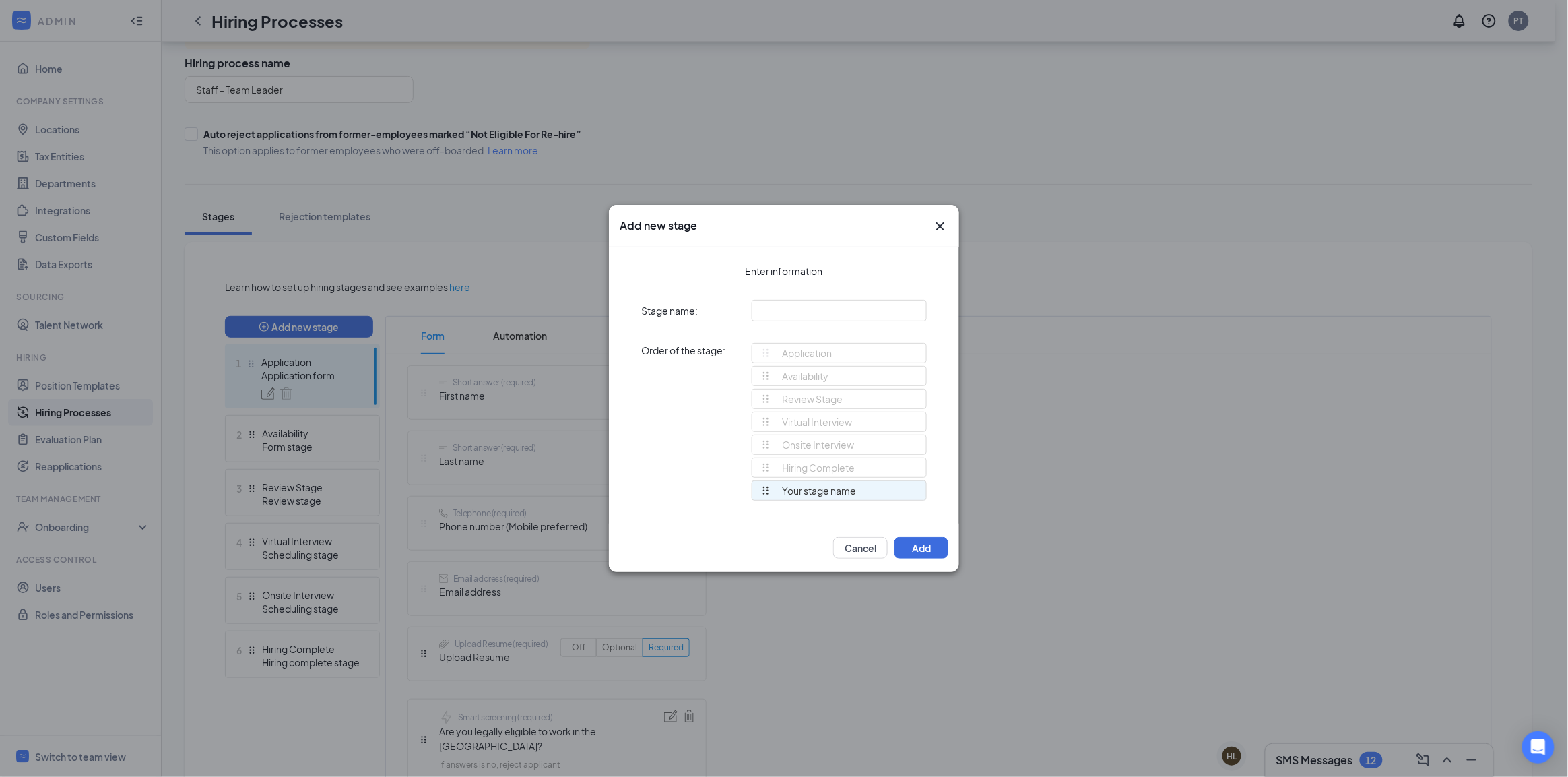
click at [941, 226] on icon "Cross" at bounding box center [940, 226] width 8 height 8
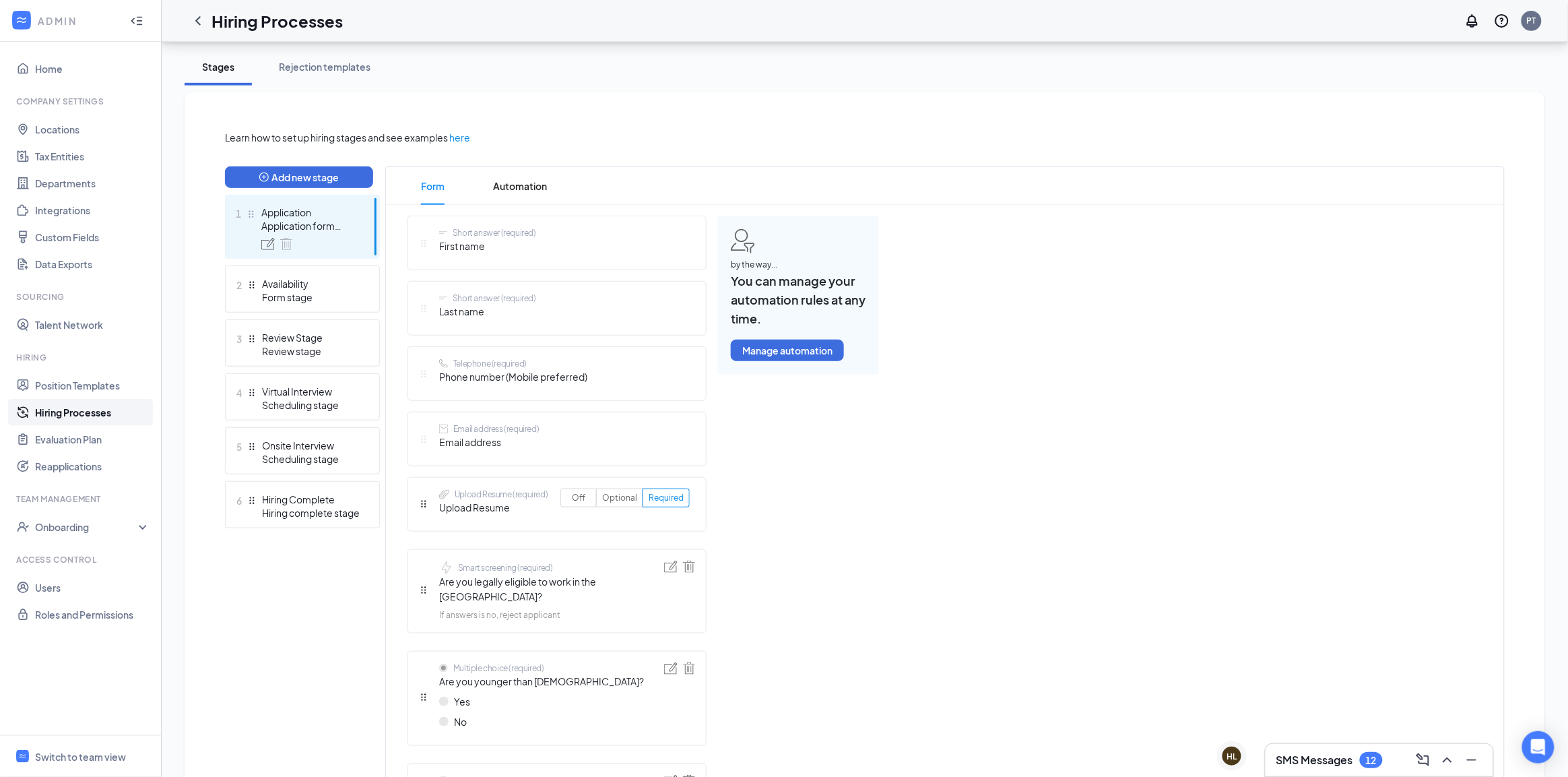
scroll to position [252, 0]
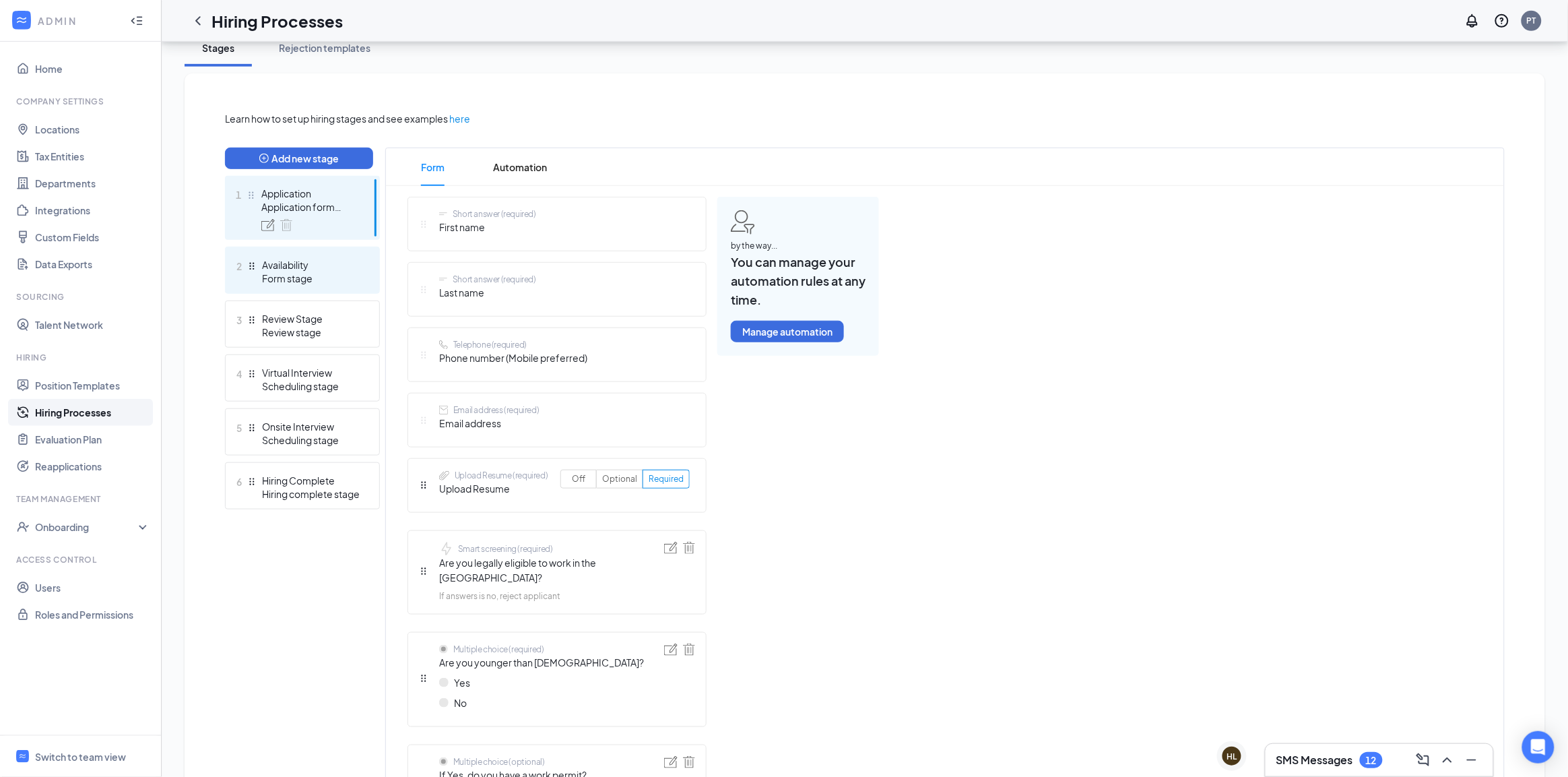
click at [327, 261] on div "Availability" at bounding box center [311, 265] width 98 height 13
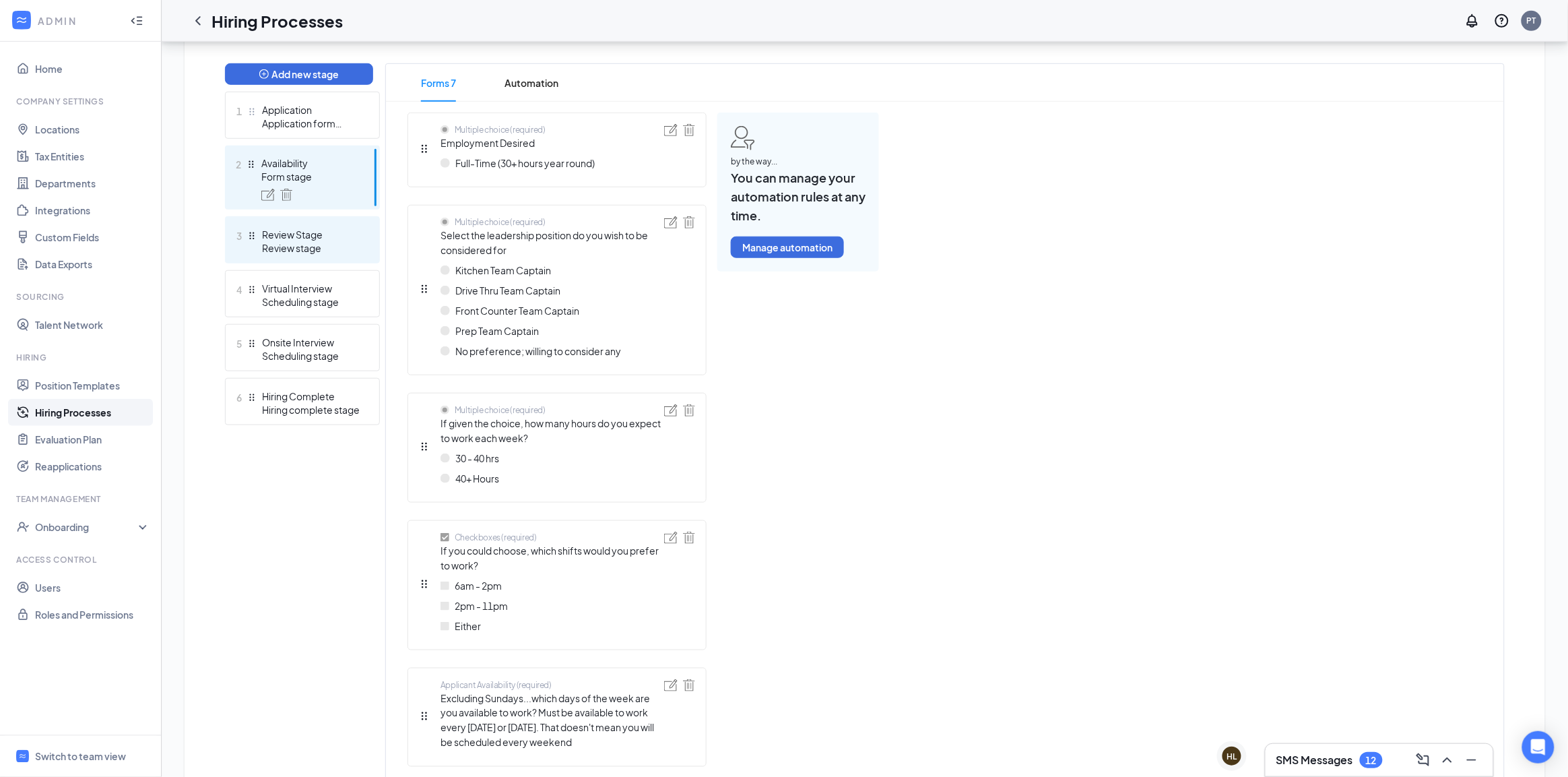
click at [352, 249] on div "Review stage" at bounding box center [311, 248] width 98 height 13
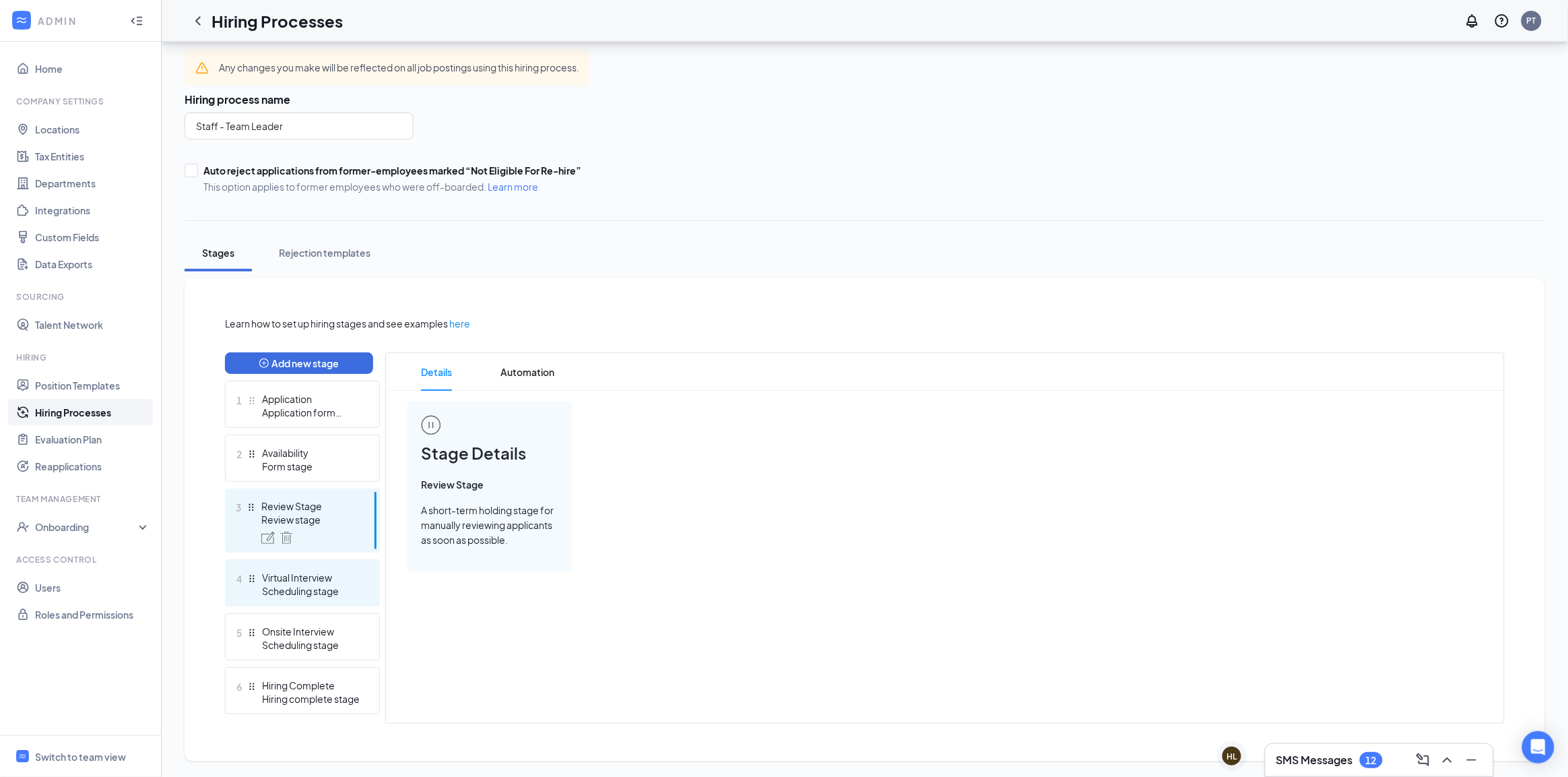
click at [342, 571] on div "Virtual Interview" at bounding box center [311, 577] width 98 height 13
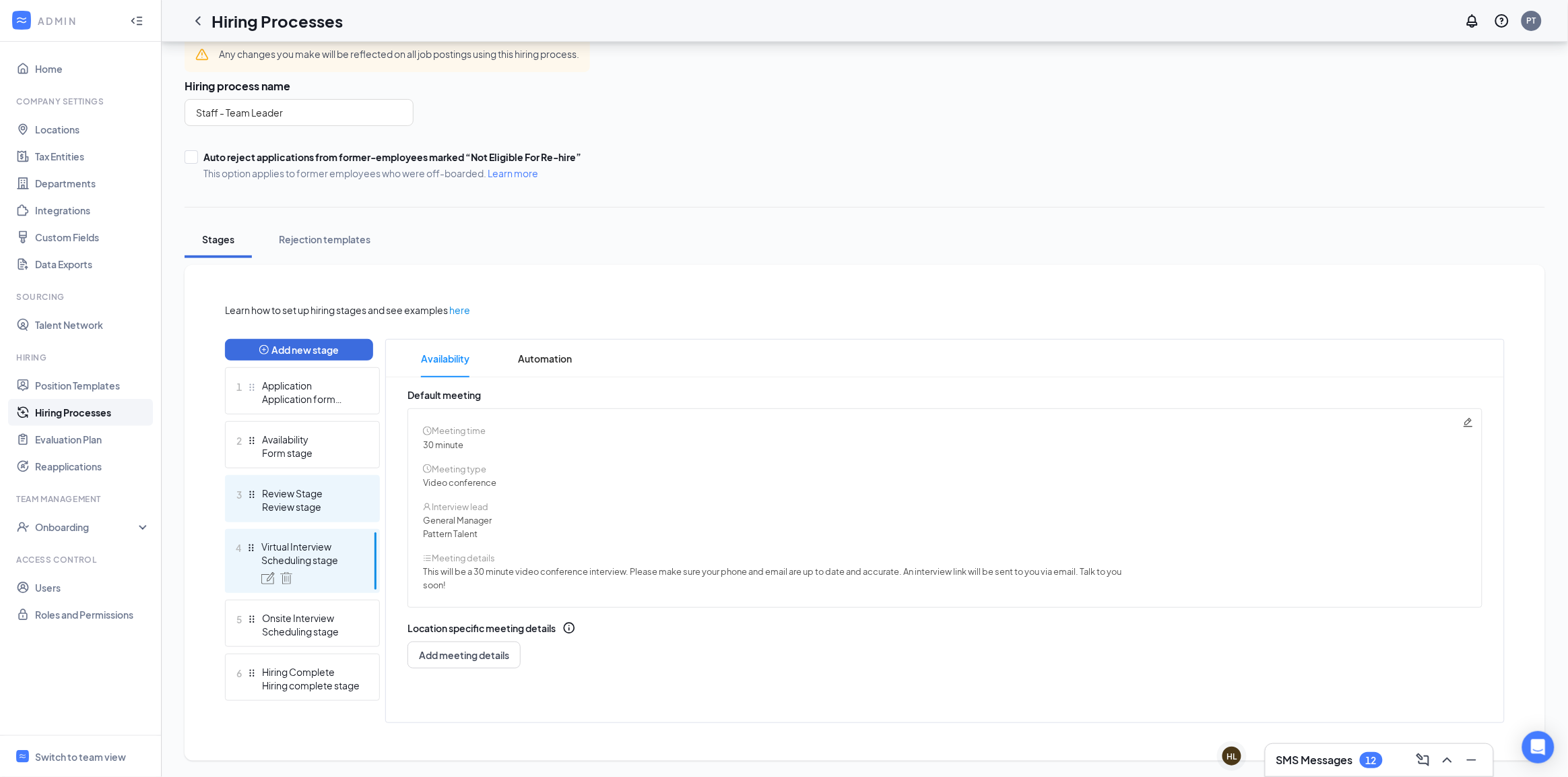
click at [337, 495] on div "Review Stage" at bounding box center [311, 493] width 98 height 13
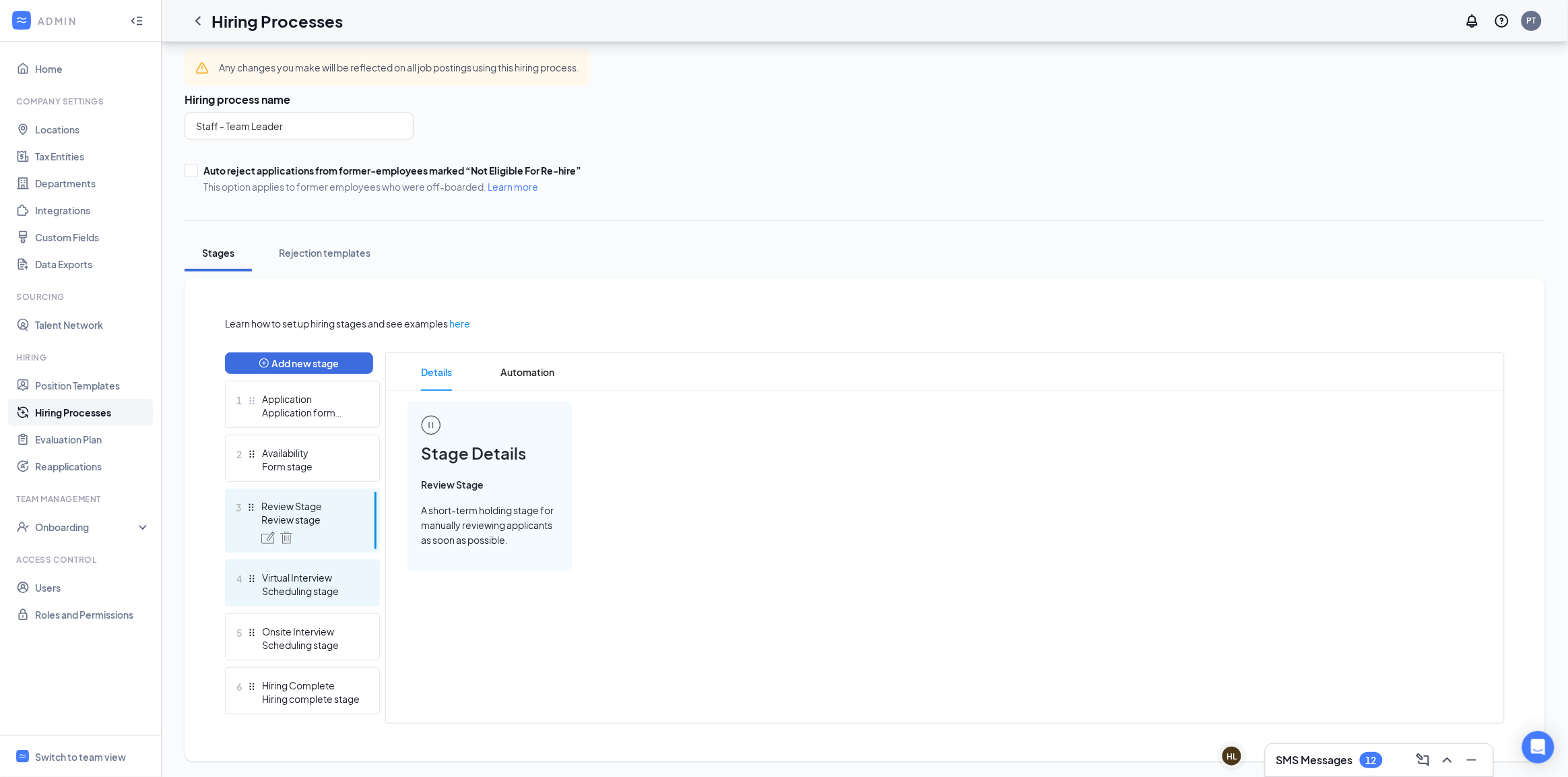
click at [341, 584] on div "Scheduling stage" at bounding box center [311, 591] width 98 height 13
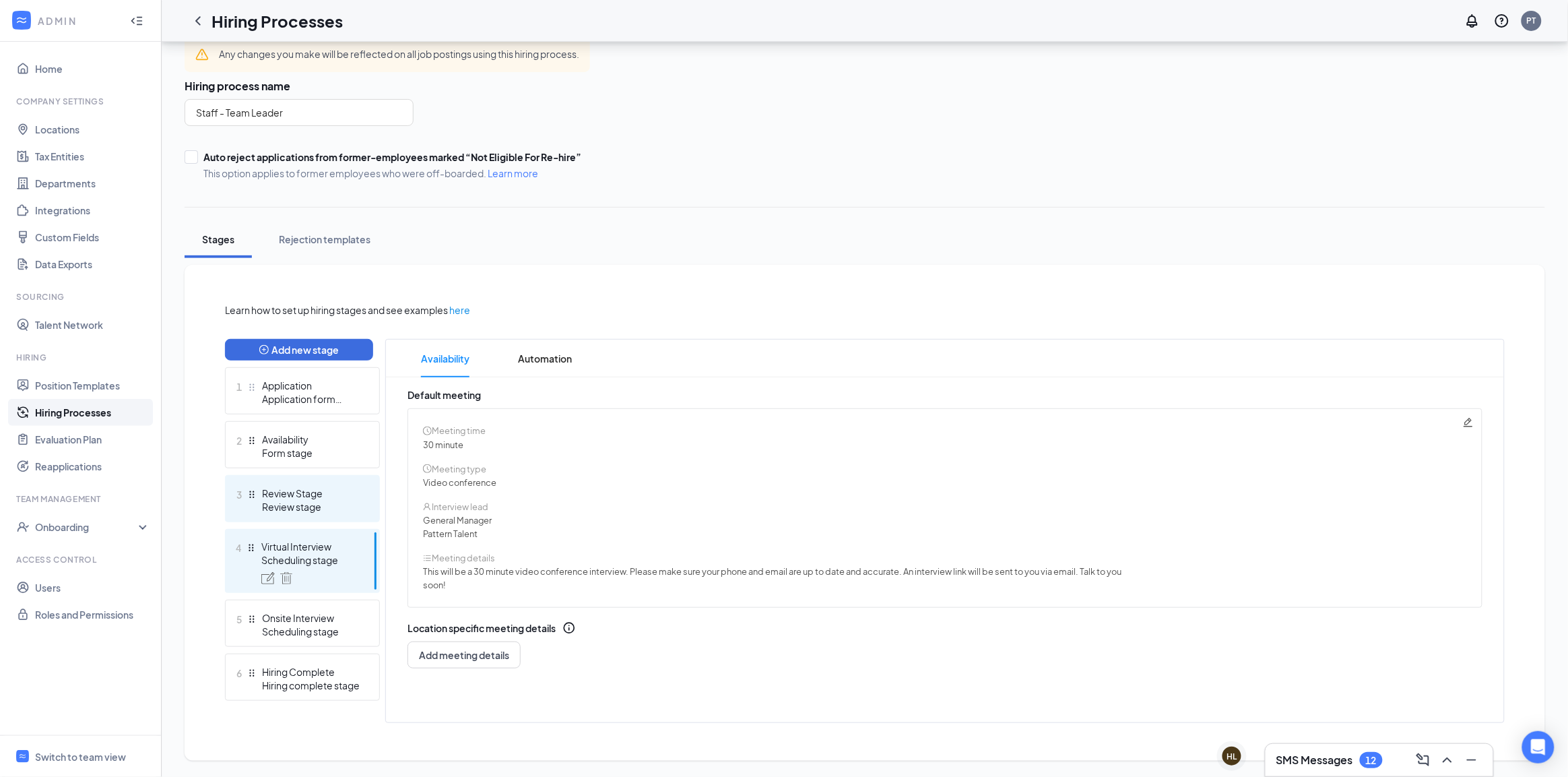
click at [352, 489] on div "Review Stage" at bounding box center [311, 493] width 98 height 13
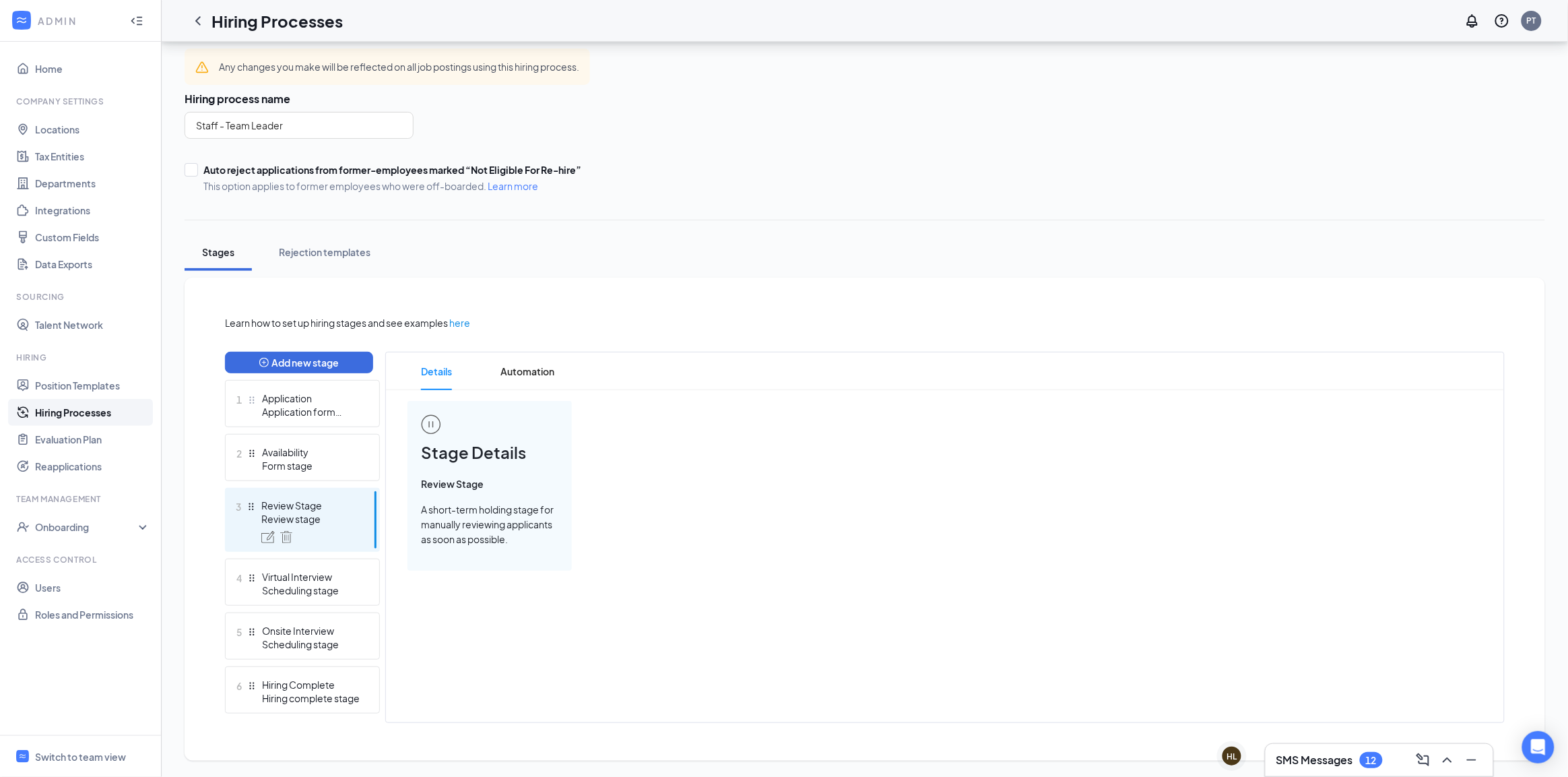
scroll to position [48, 0]
click at [343, 571] on div "Virtual Interview" at bounding box center [311, 577] width 98 height 13
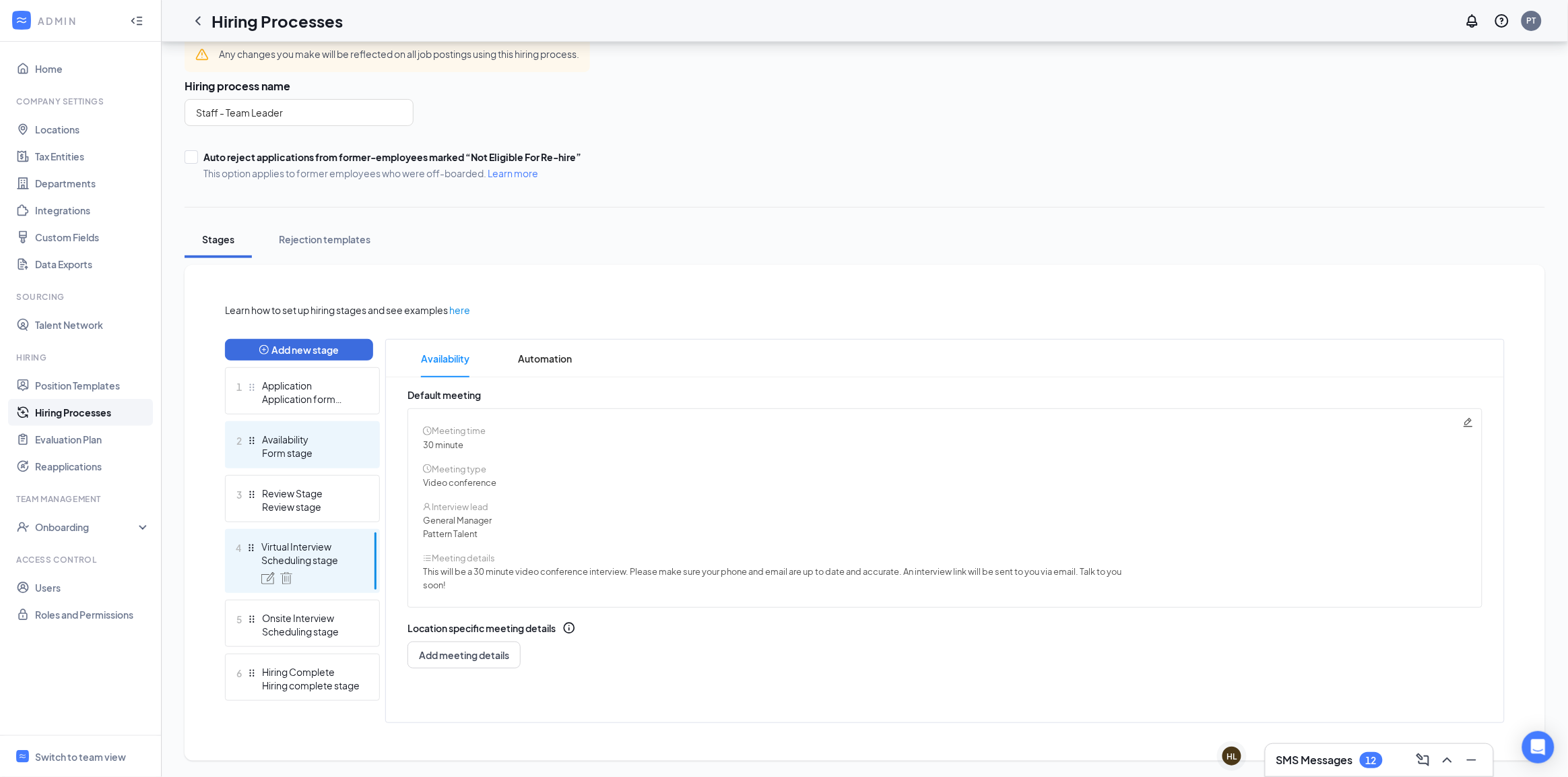
click at [342, 454] on div "Form stage" at bounding box center [311, 453] width 98 height 13
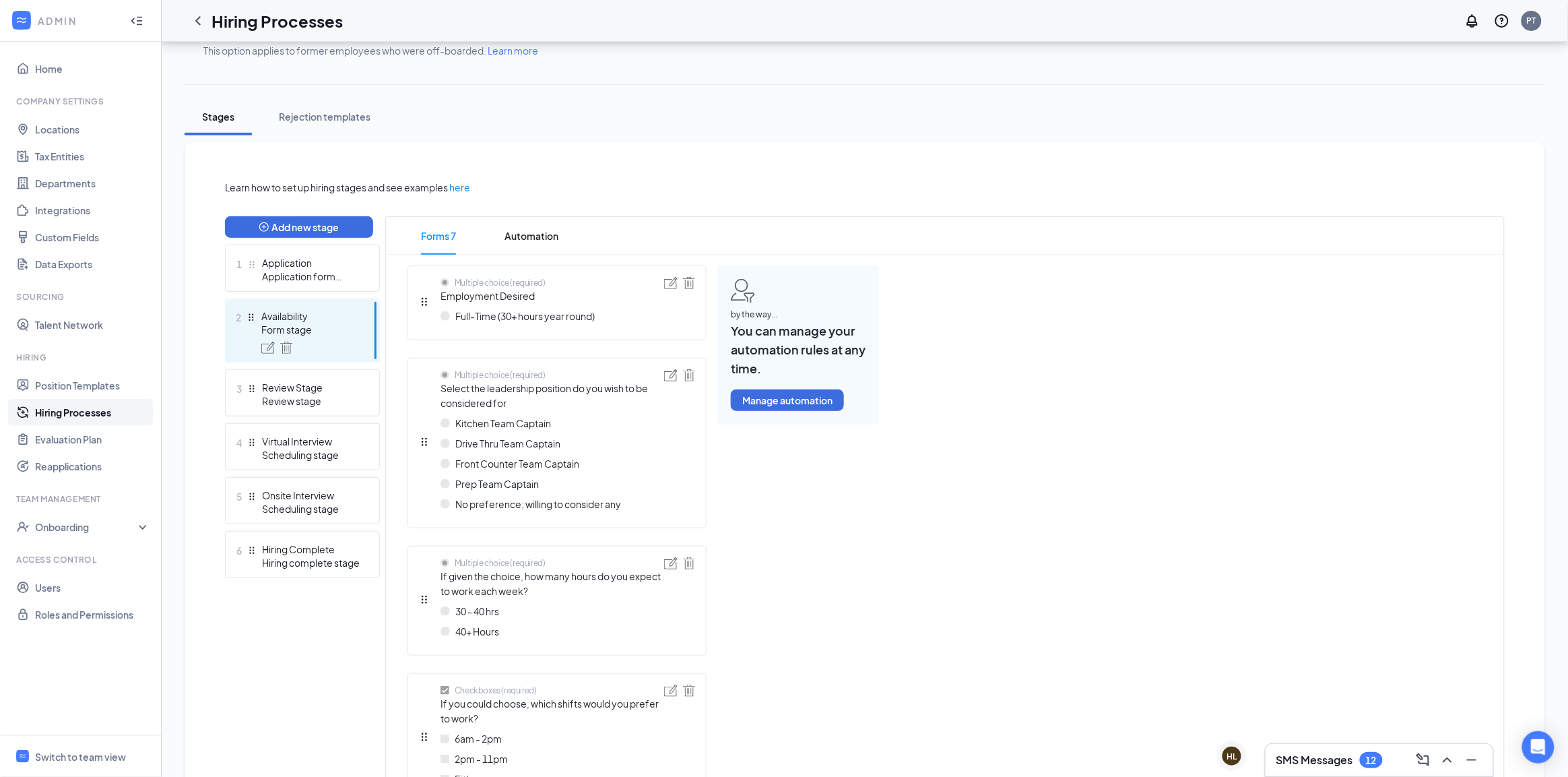
scroll to position [169, 0]
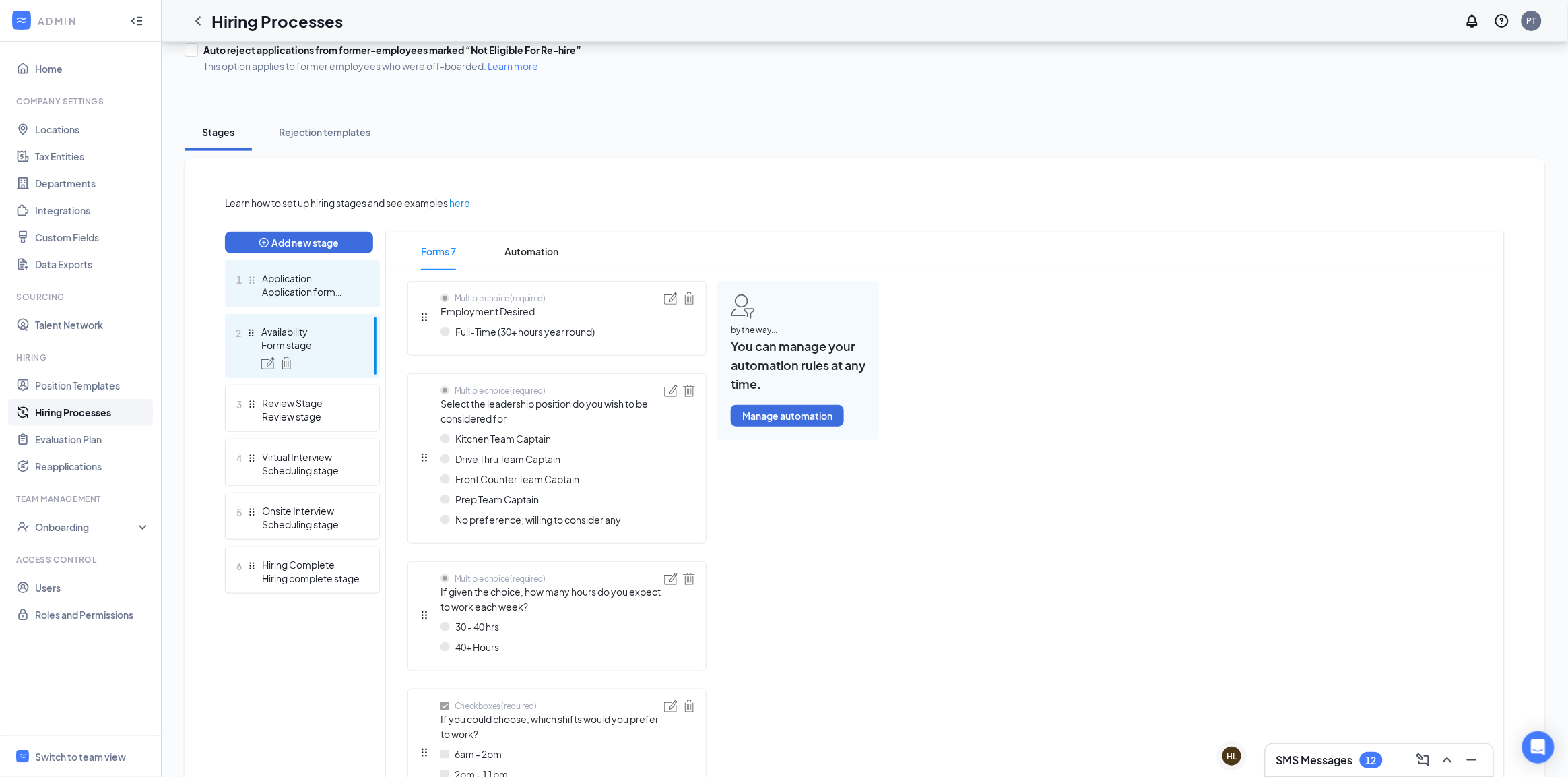
click at [342, 288] on div "Application form stage" at bounding box center [311, 292] width 98 height 13
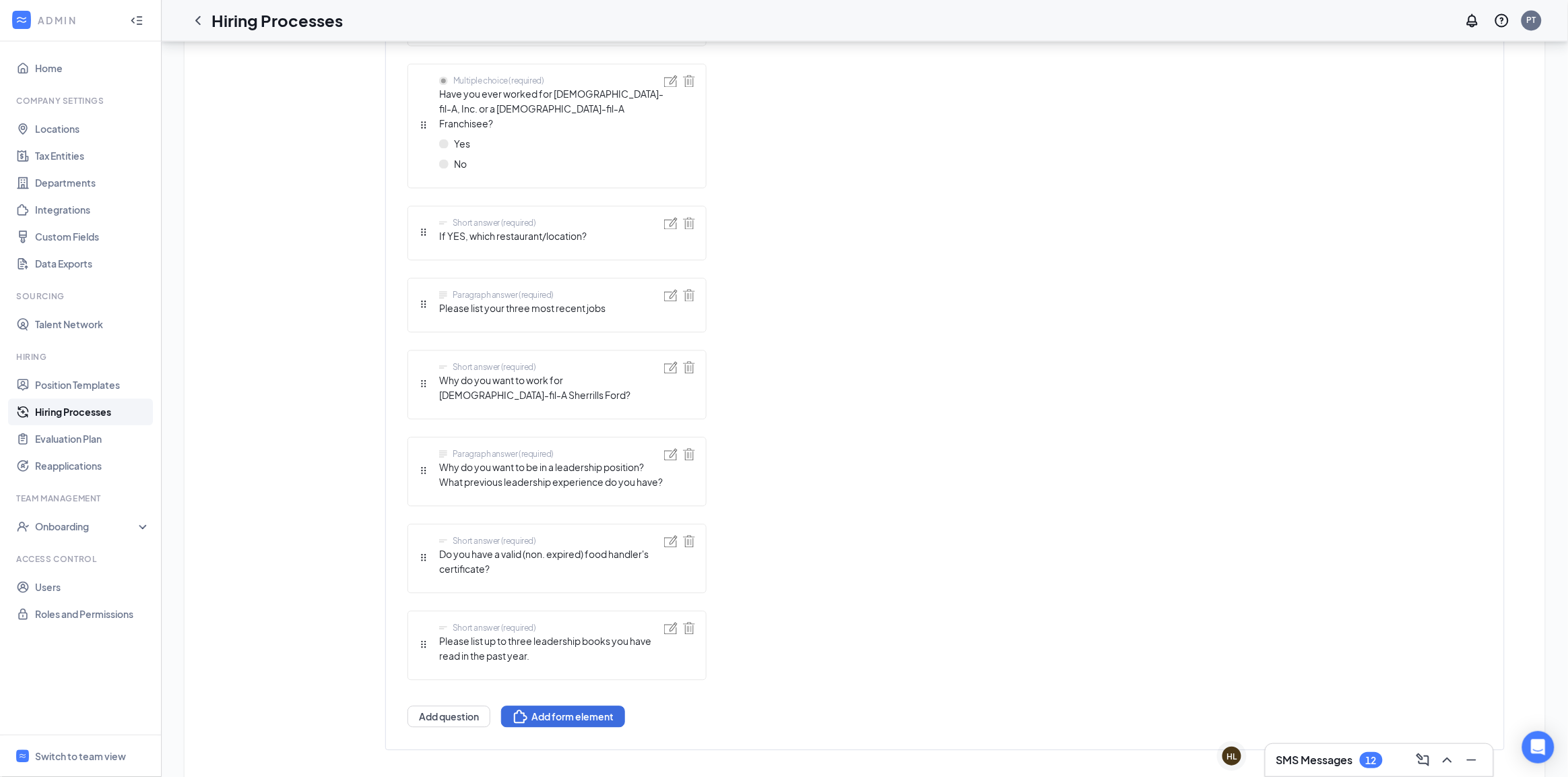
scroll to position [1048, 0]
drag, startPoint x: 458, startPoint y: 688, endPoint x: 736, endPoint y: 685, distance: 278.0
click at [736, 685] on div "Short answer (required) First name Short answer (required) Last name Telephone …" at bounding box center [643, 64] width 471 height 1325
click at [579, 703] on button "Add form element" at bounding box center [563, 713] width 124 height 21
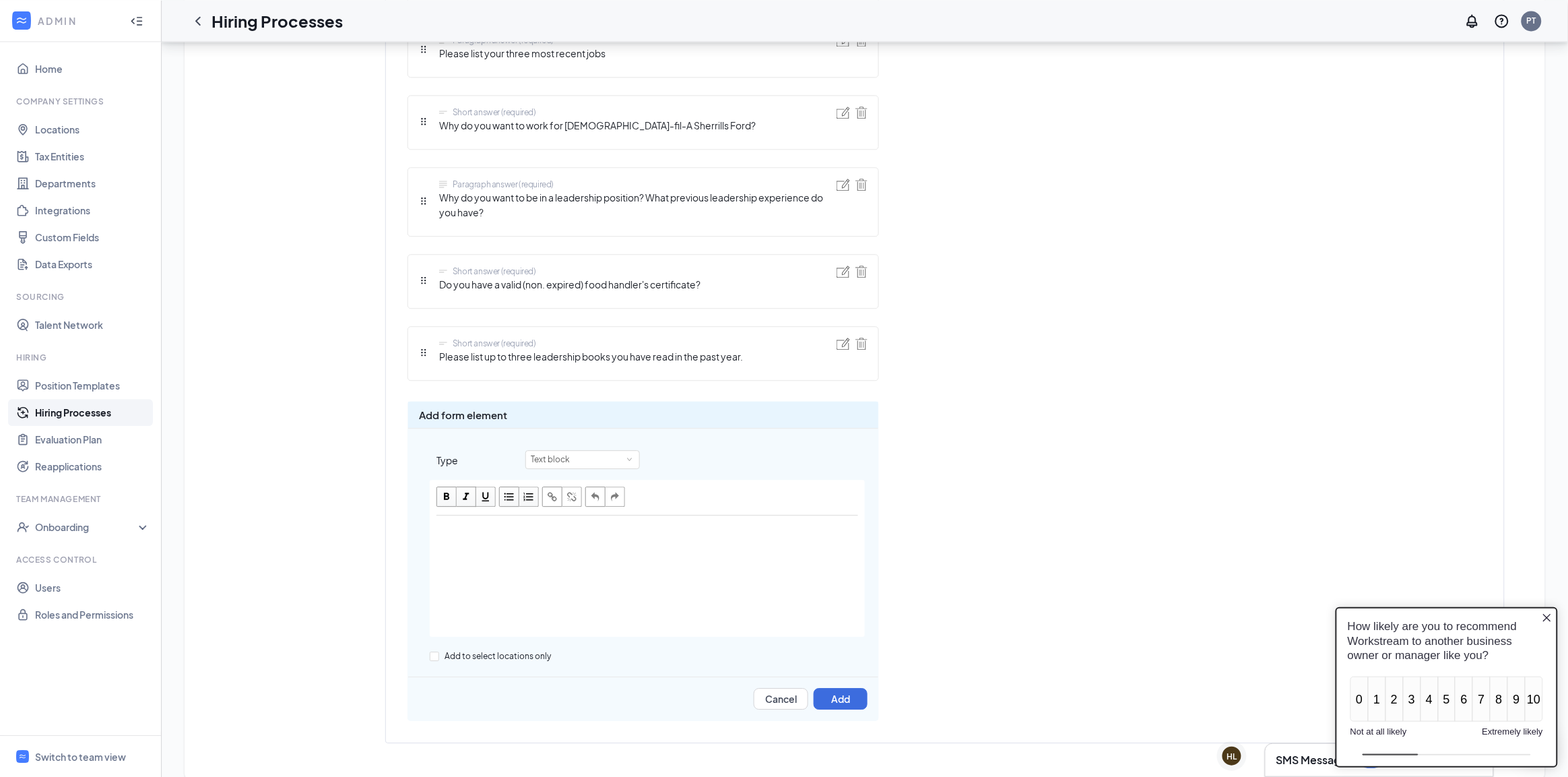
scroll to position [1282, 0]
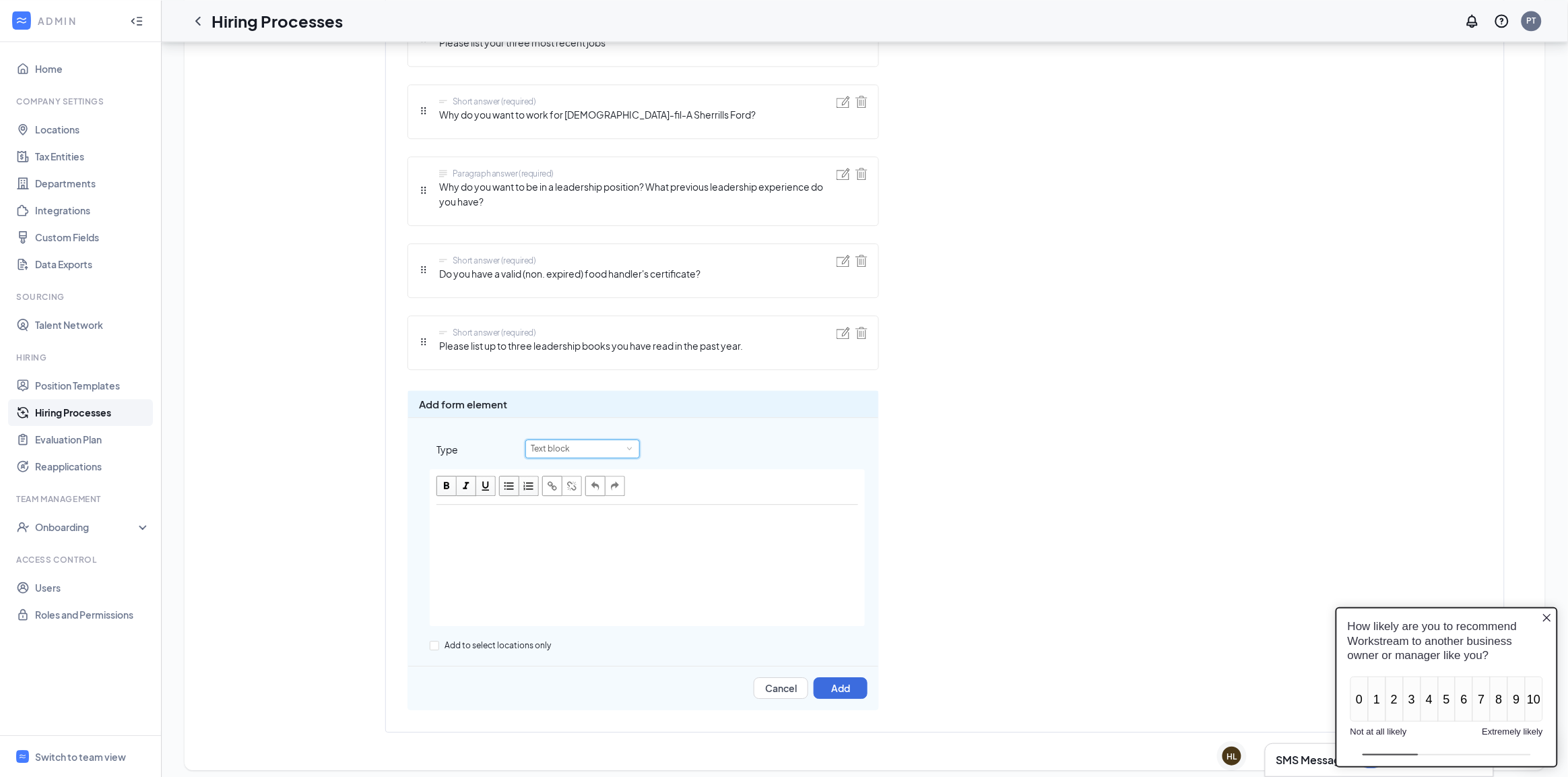
click at [622, 440] on div "Text block" at bounding box center [582, 448] width 104 height 18
click at [604, 503] on li "Embedded content" at bounding box center [582, 505] width 115 height 22
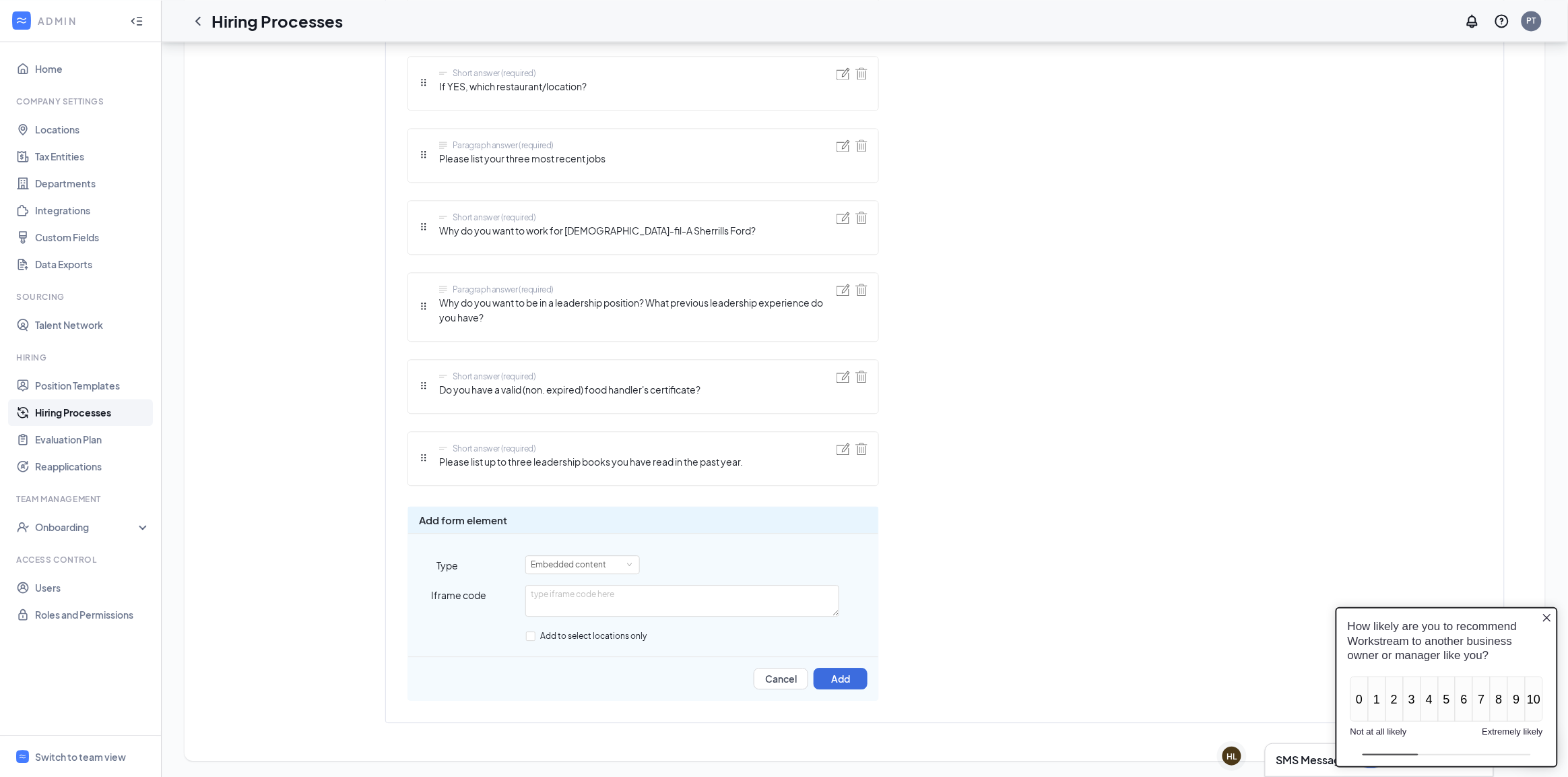
scroll to position [1155, 0]
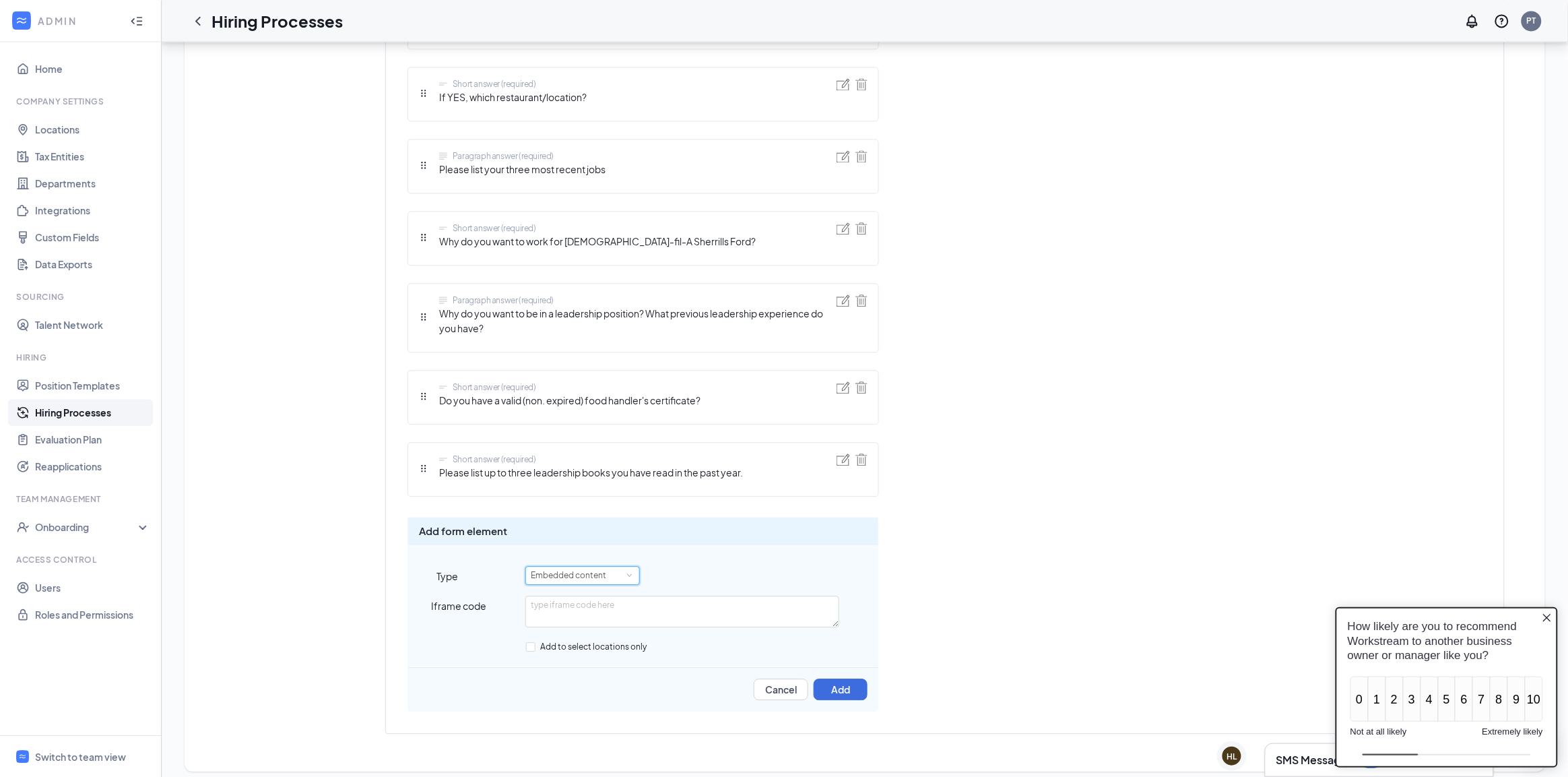
click at [614, 568] on div "Embedded content" at bounding box center [573, 576] width 85 height 18
click at [584, 649] on li "Embed YouTube video" at bounding box center [582, 654] width 115 height 22
click at [770, 679] on button "Cancel" at bounding box center [781, 689] width 55 height 21
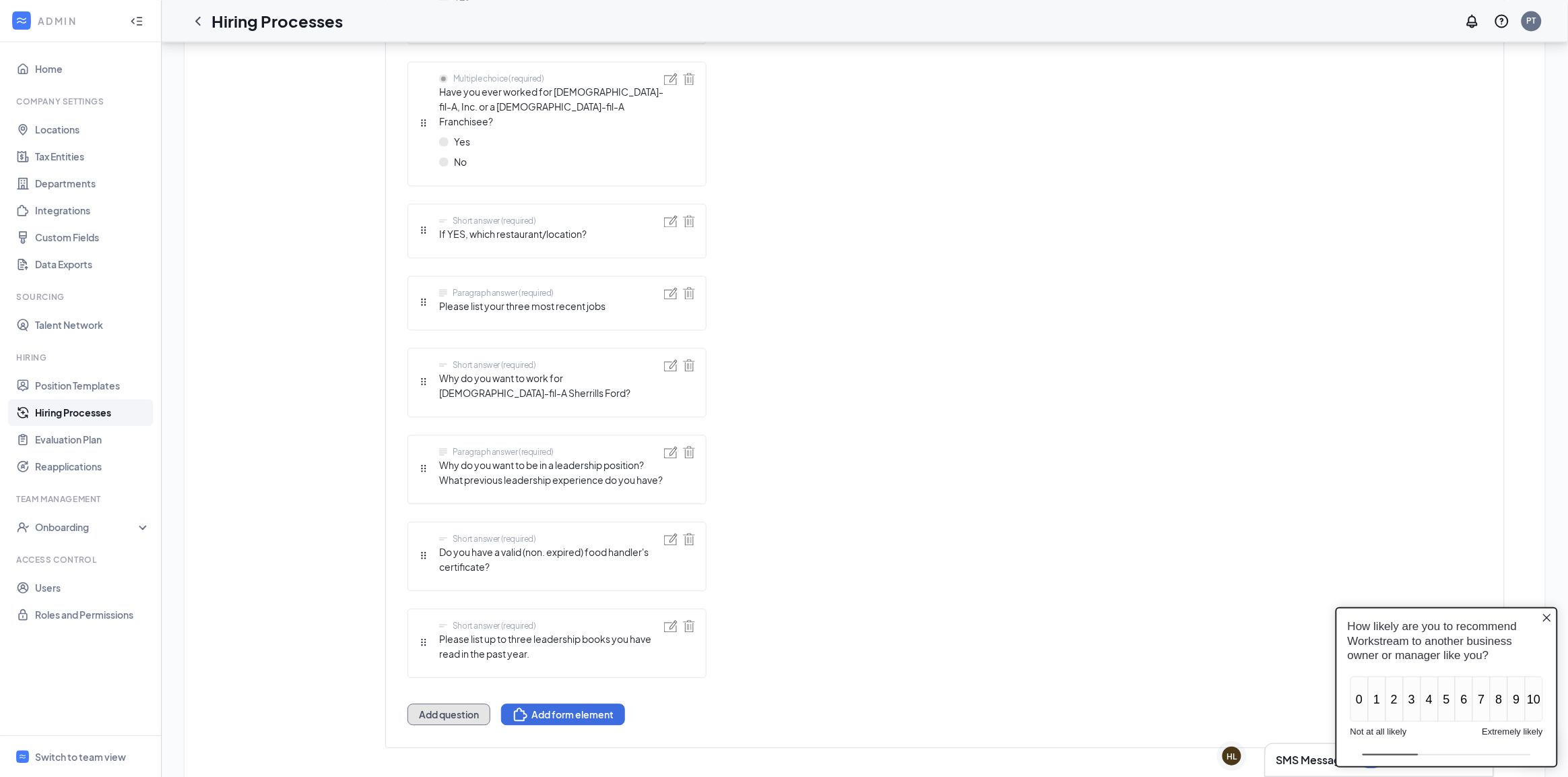
click at [467, 703] on button "Add question" at bounding box center [449, 713] width 83 height 21
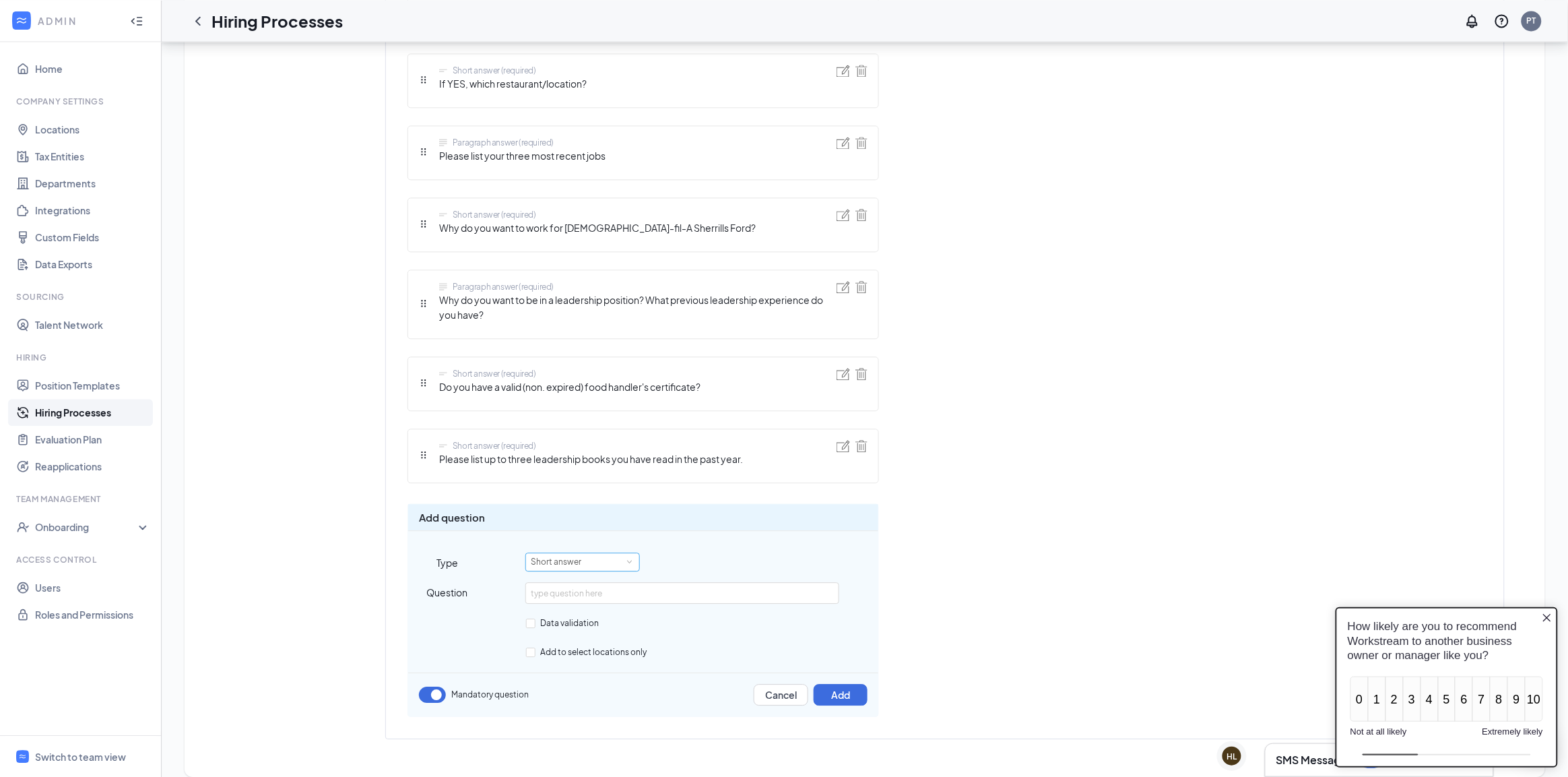
scroll to position [1174, 0]
click at [606, 556] on div "Add question Type Short answer Question Data validation Add to select locations…" at bounding box center [643, 605] width 471 height 214
click at [605, 549] on div "Short answer" at bounding box center [582, 557] width 104 height 18
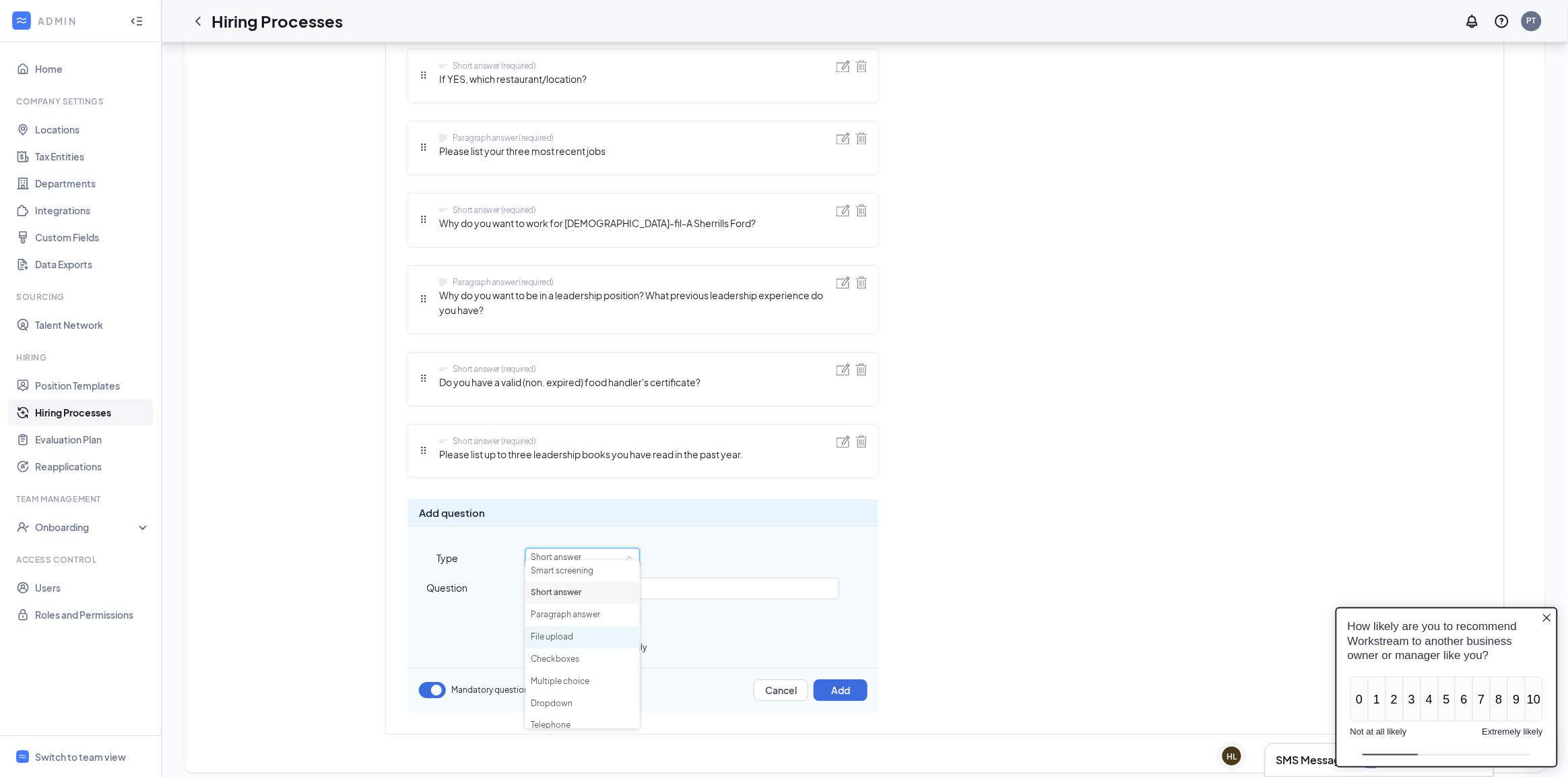
click at [576, 640] on li "File upload" at bounding box center [582, 637] width 115 height 22
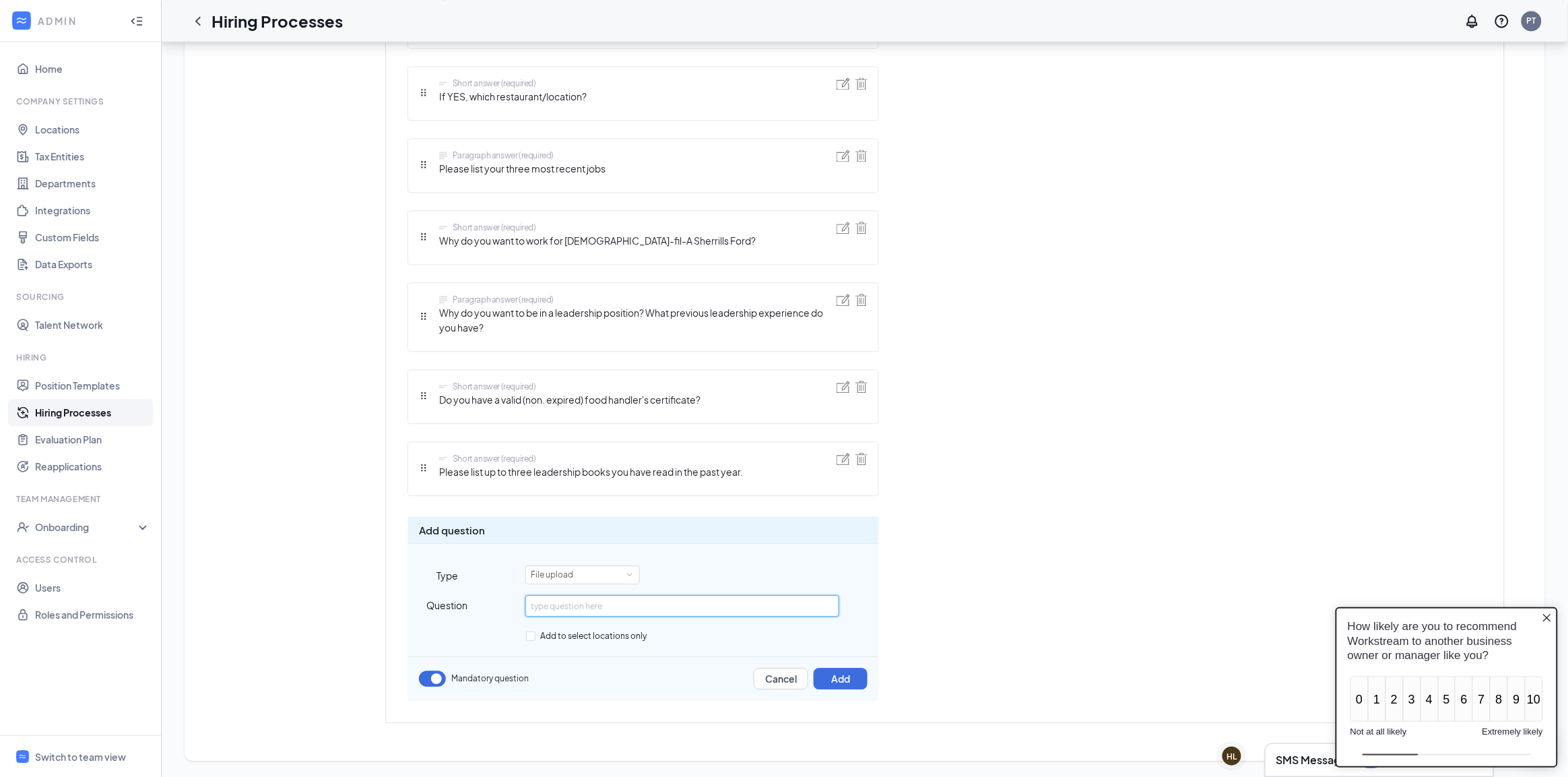
scroll to position [1146, 0]
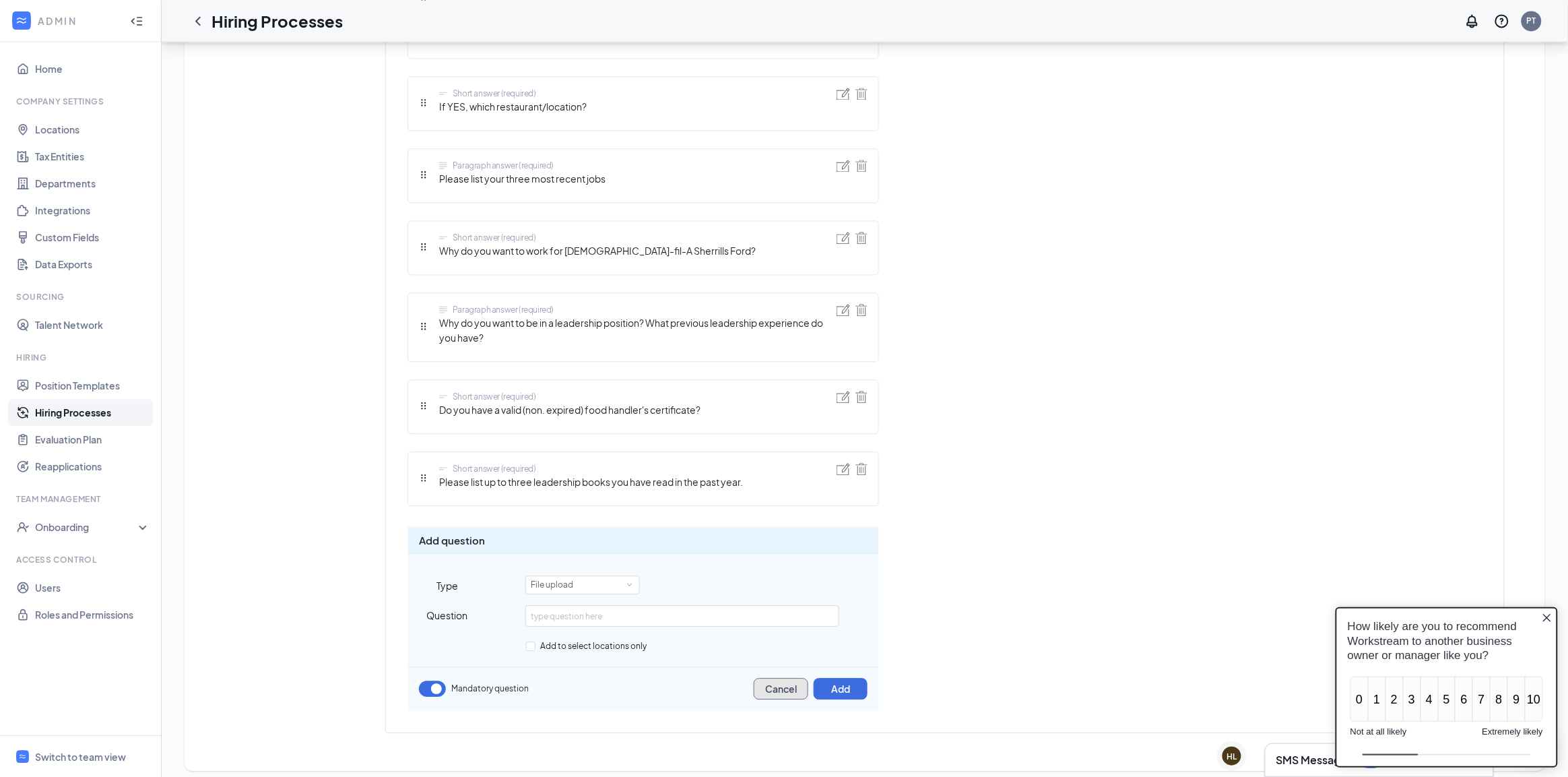
click at [778, 678] on button "Cancel" at bounding box center [781, 688] width 55 height 21
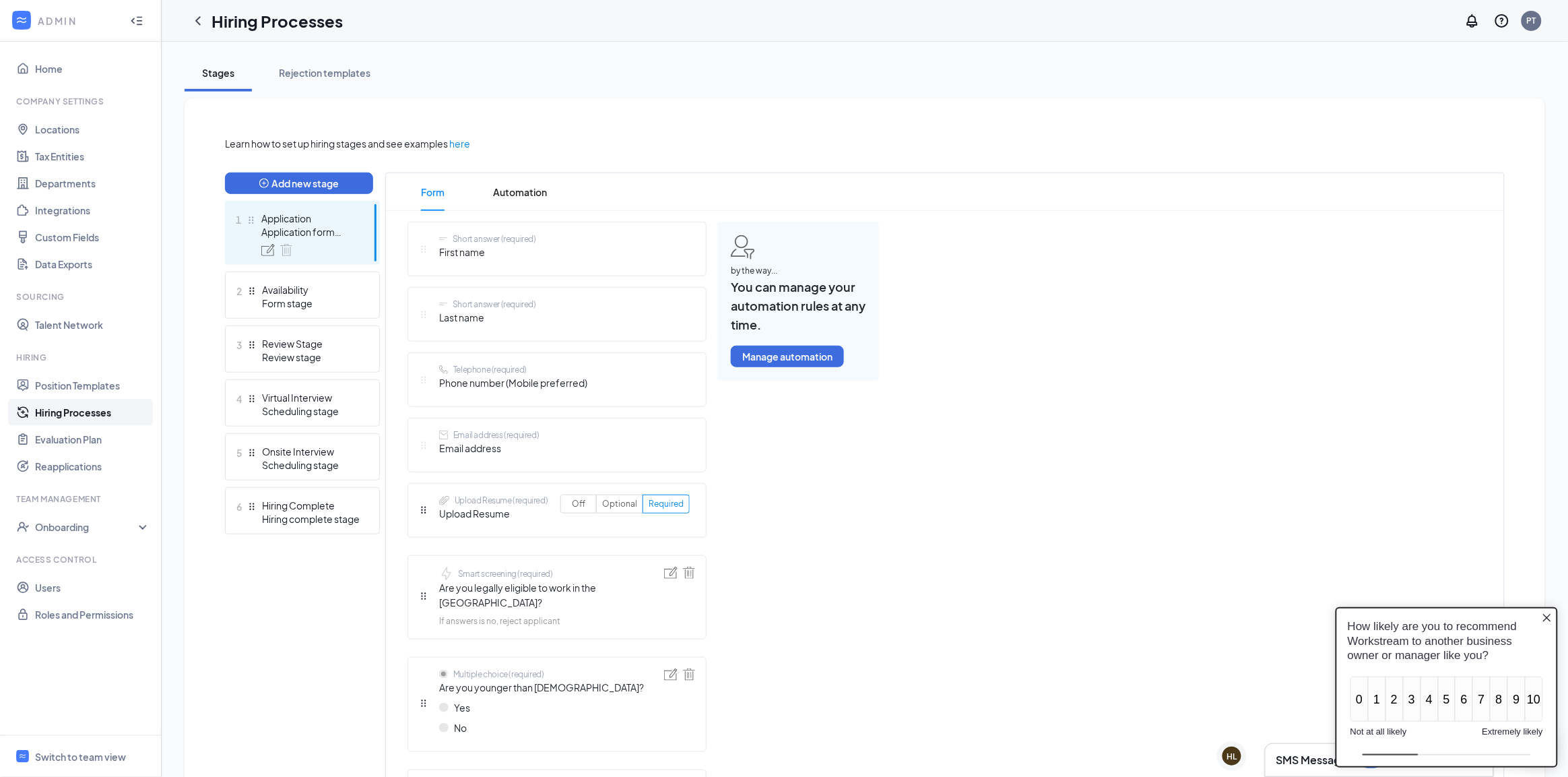
scroll to position [0, 0]
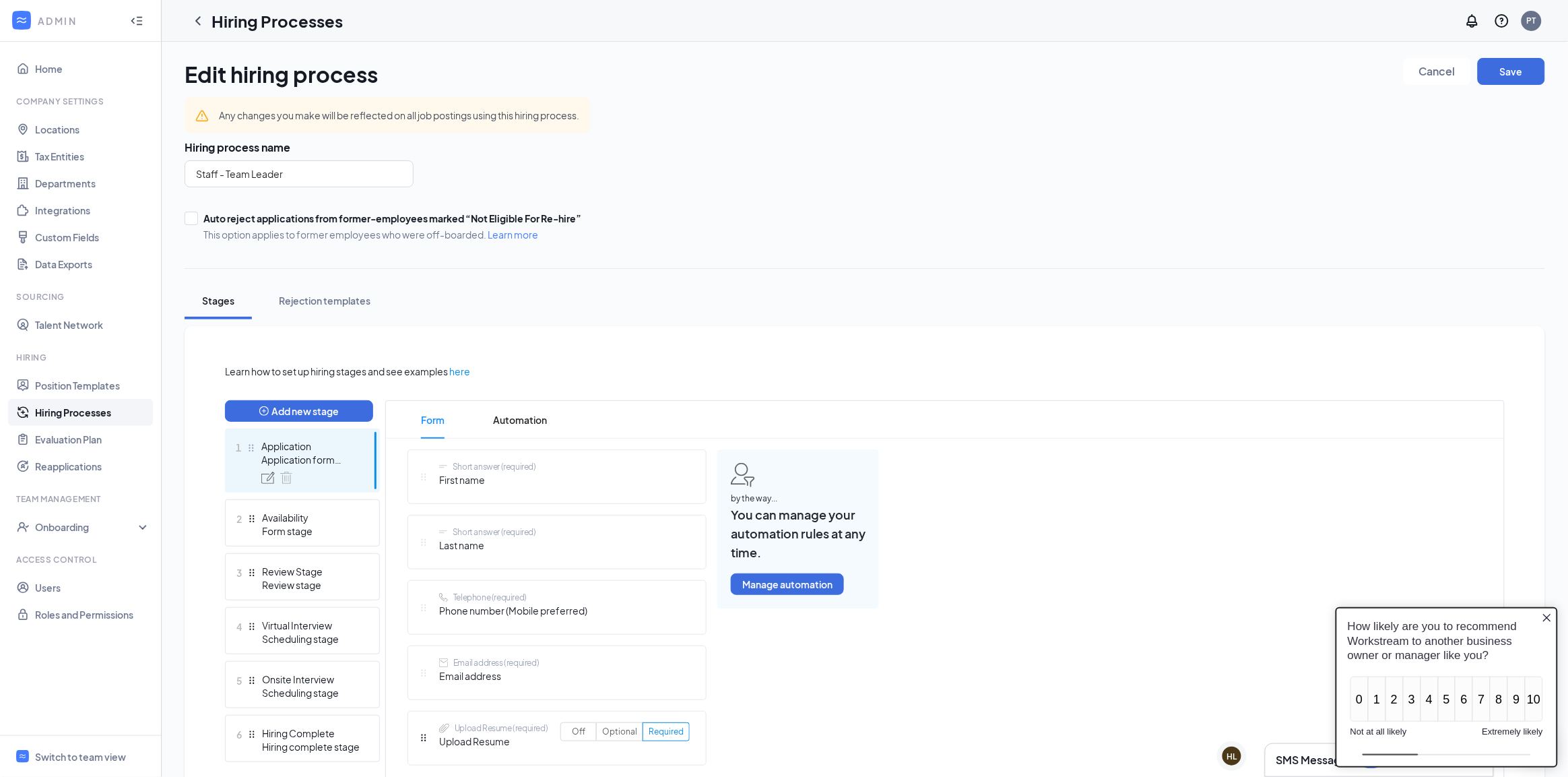
click at [1541, 614] on div "How likely are you to recommend Workstream to another business owner or manager…" at bounding box center [1446, 639] width 220 height 64
click at [1548, 617] on icon "Close button" at bounding box center [1547, 617] width 11 height 11
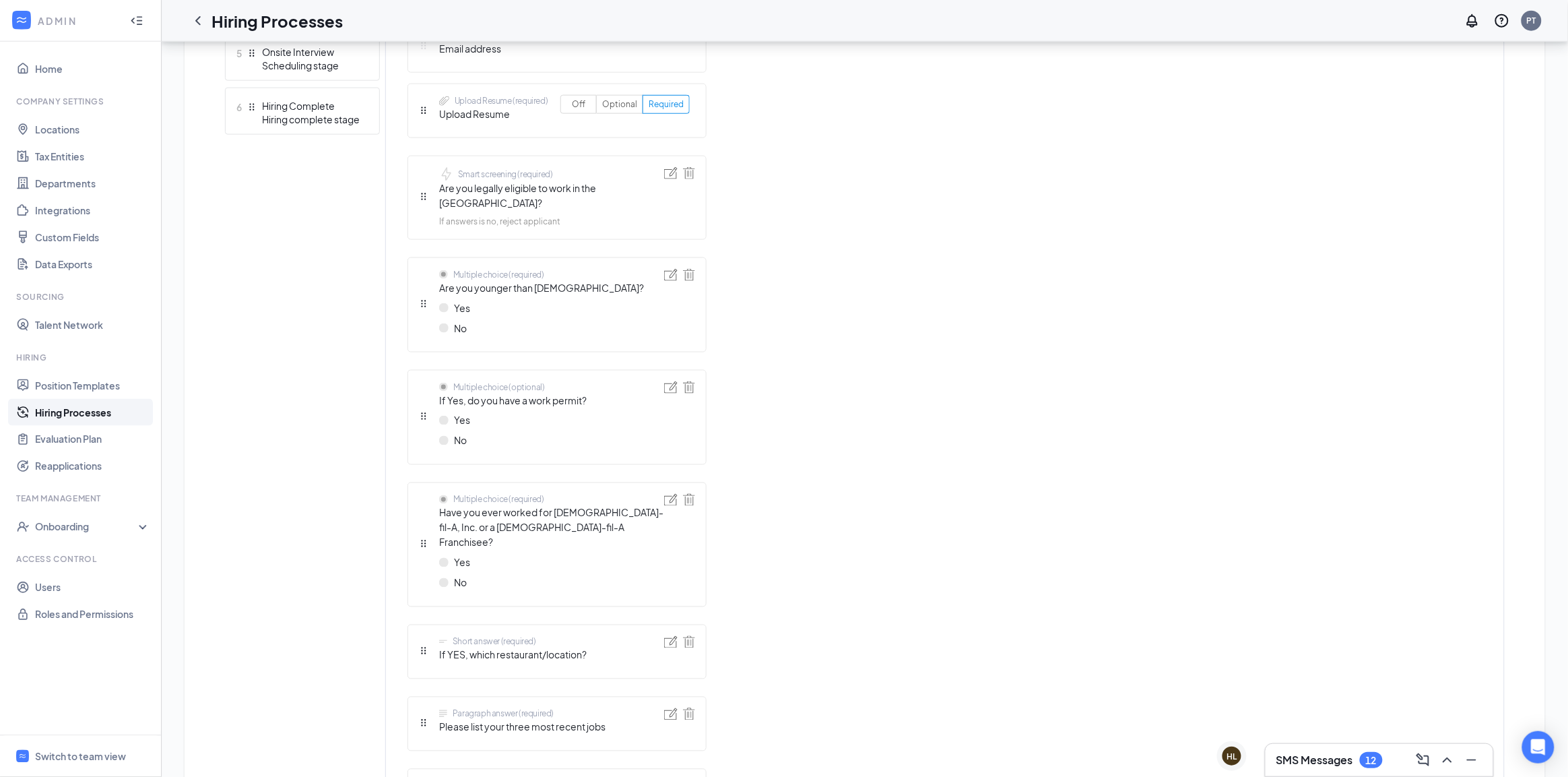
scroll to position [758, 0]
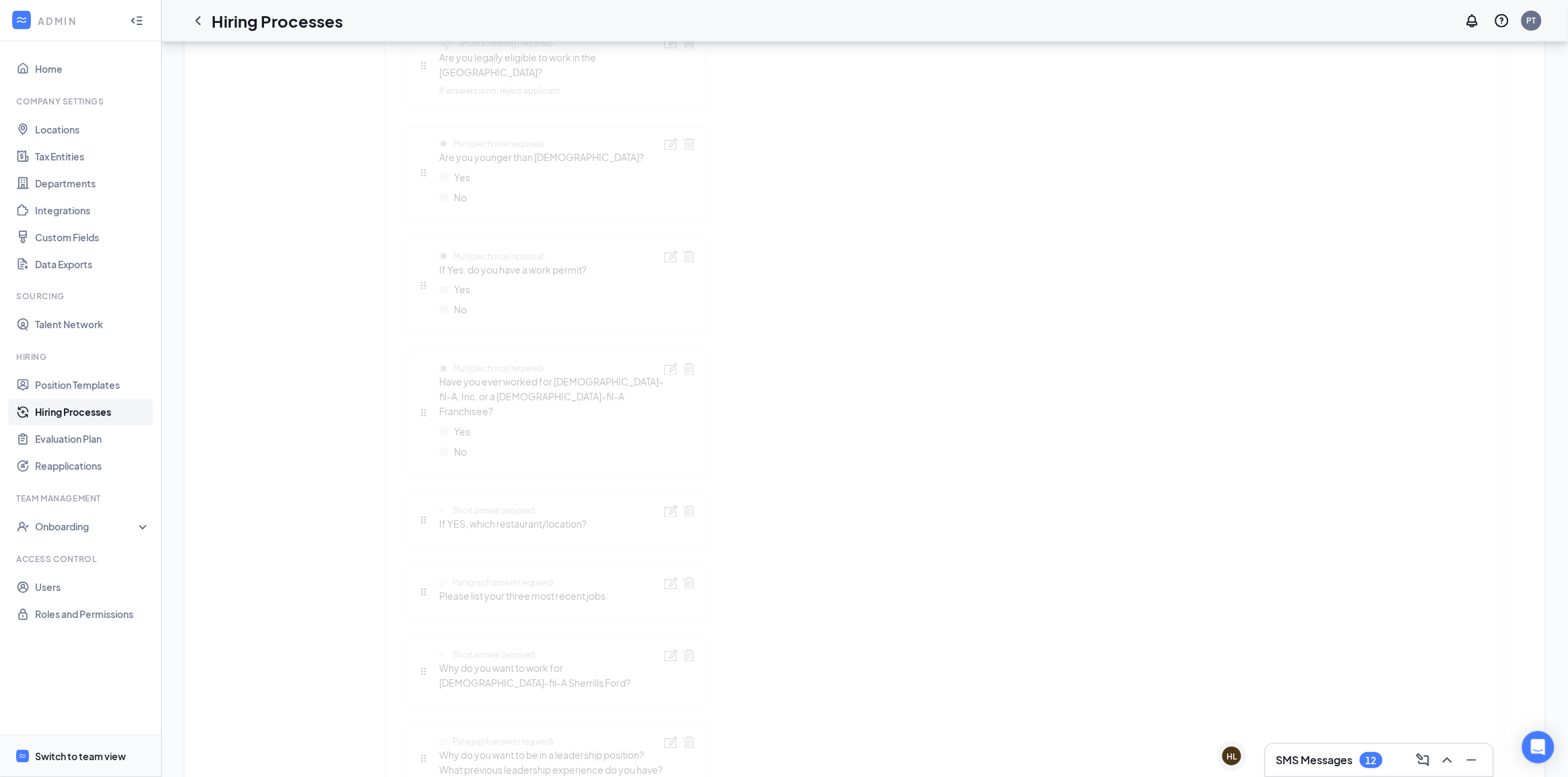
click at [82, 755] on div "Switch to team view" at bounding box center [80, 756] width 91 height 13
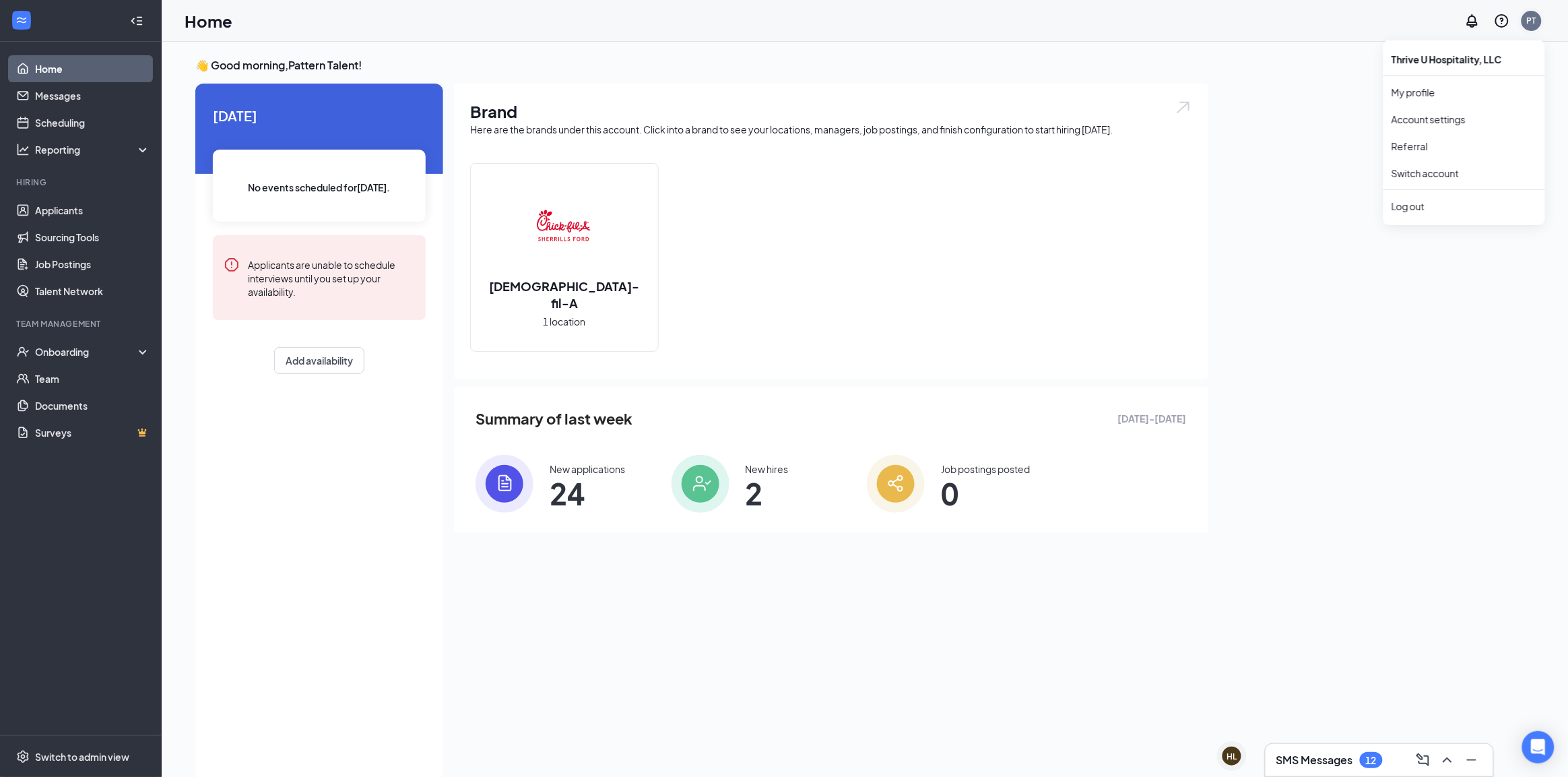
click at [1543, 17] on div "PT" at bounding box center [1532, 21] width 27 height 27
click at [1534, 27] on div "PT" at bounding box center [1531, 21] width 20 height 20
click at [1450, 209] on div "Log out" at bounding box center [1464, 206] width 146 height 13
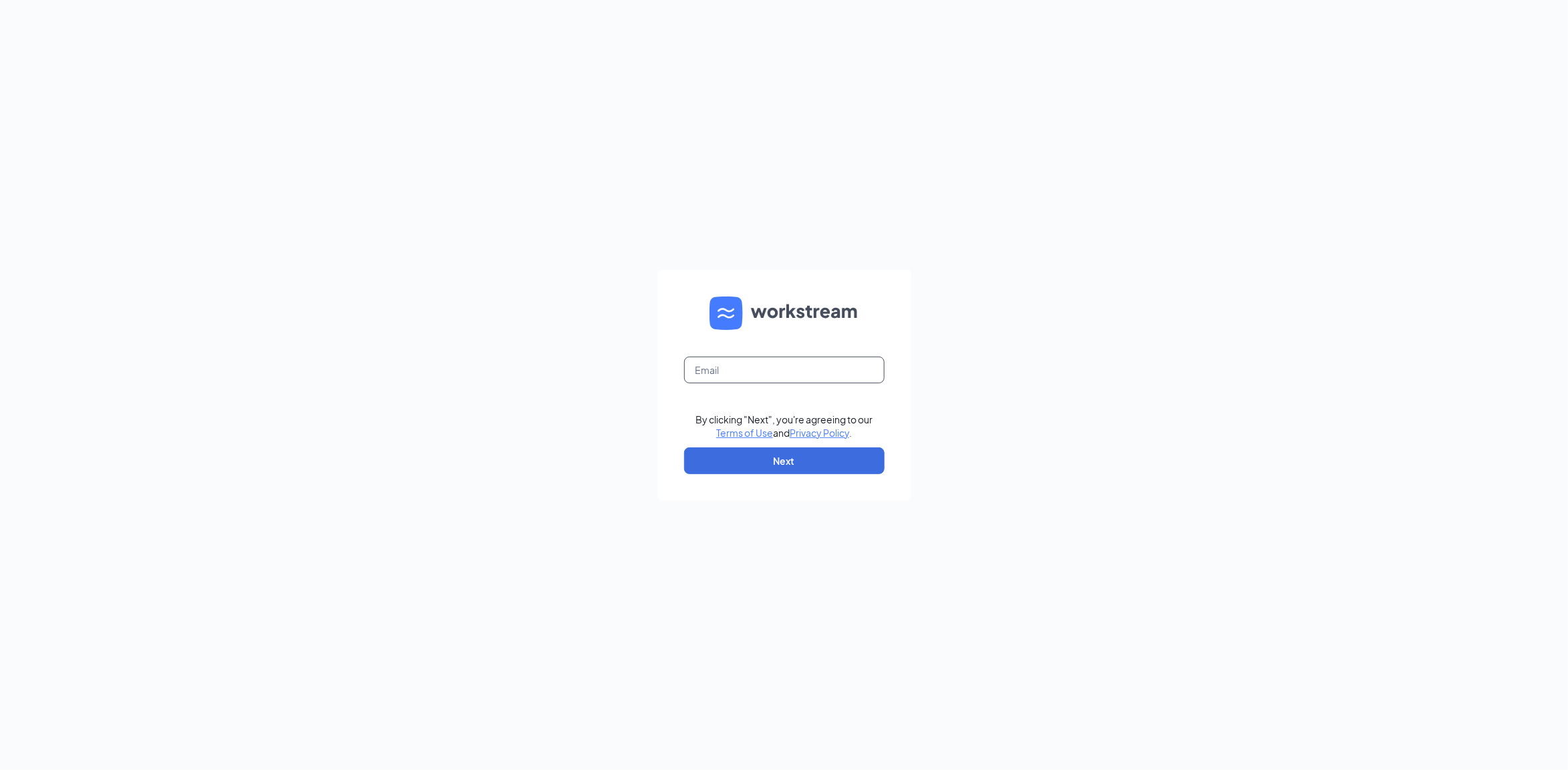
click at [768, 376] on input "text" at bounding box center [784, 370] width 200 height 26
type input "[EMAIL_ADDRESS][DOMAIN_NAME]"
click at [797, 461] on button "Next" at bounding box center [784, 461] width 200 height 26
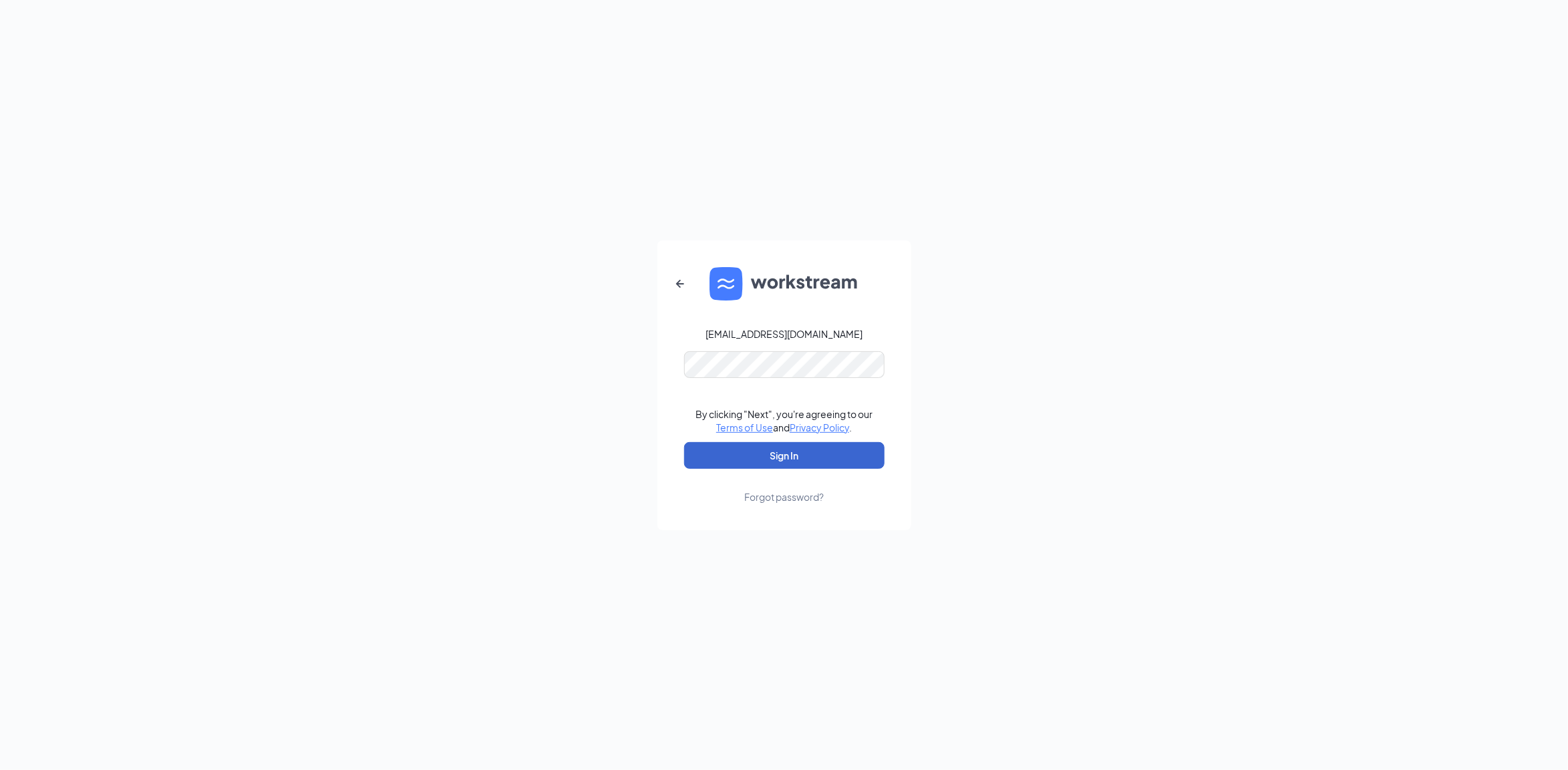
click at [801, 452] on button "Sign In" at bounding box center [784, 455] width 200 height 26
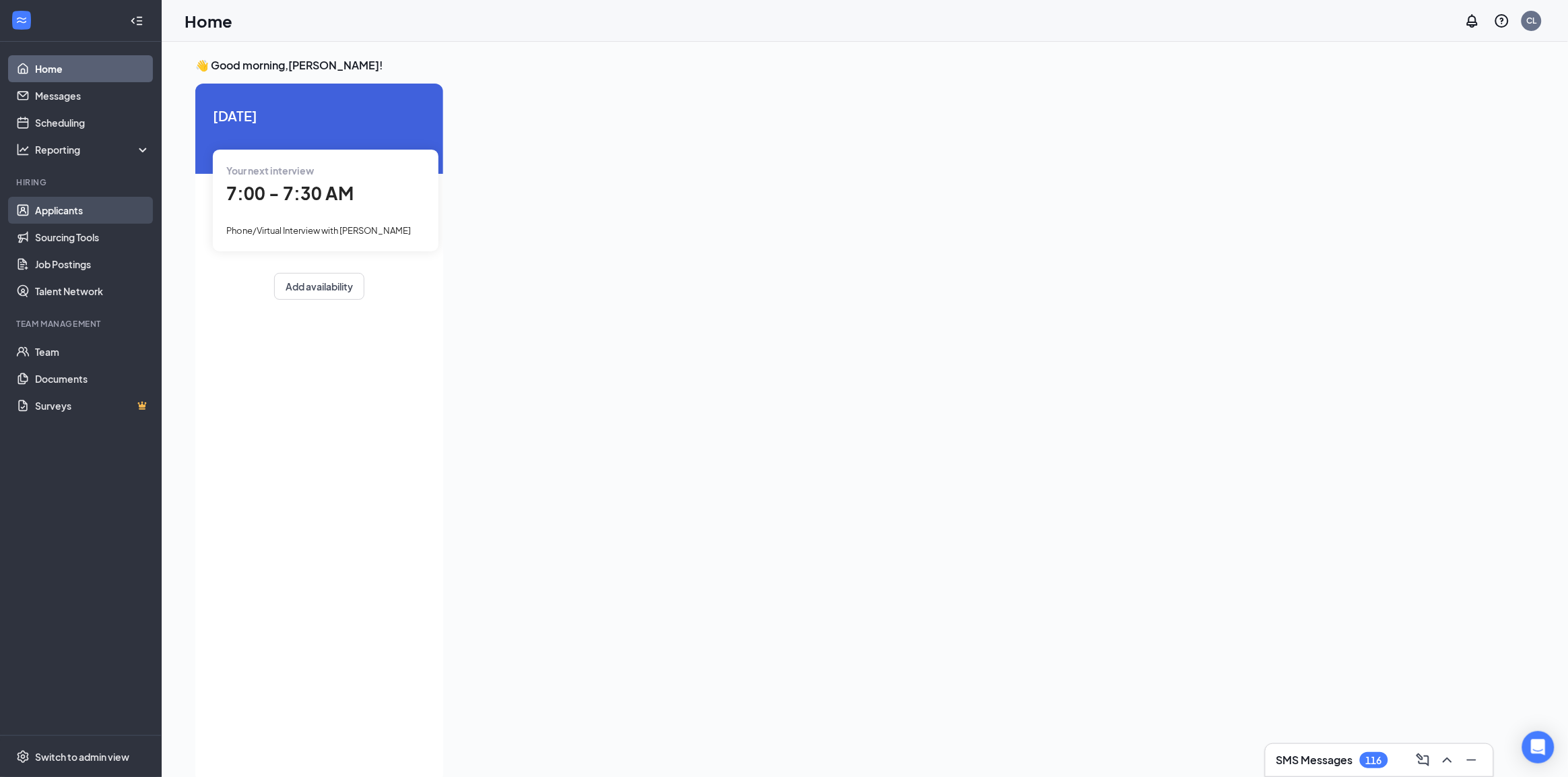
click at [53, 214] on link "Applicants" at bounding box center [92, 210] width 115 height 27
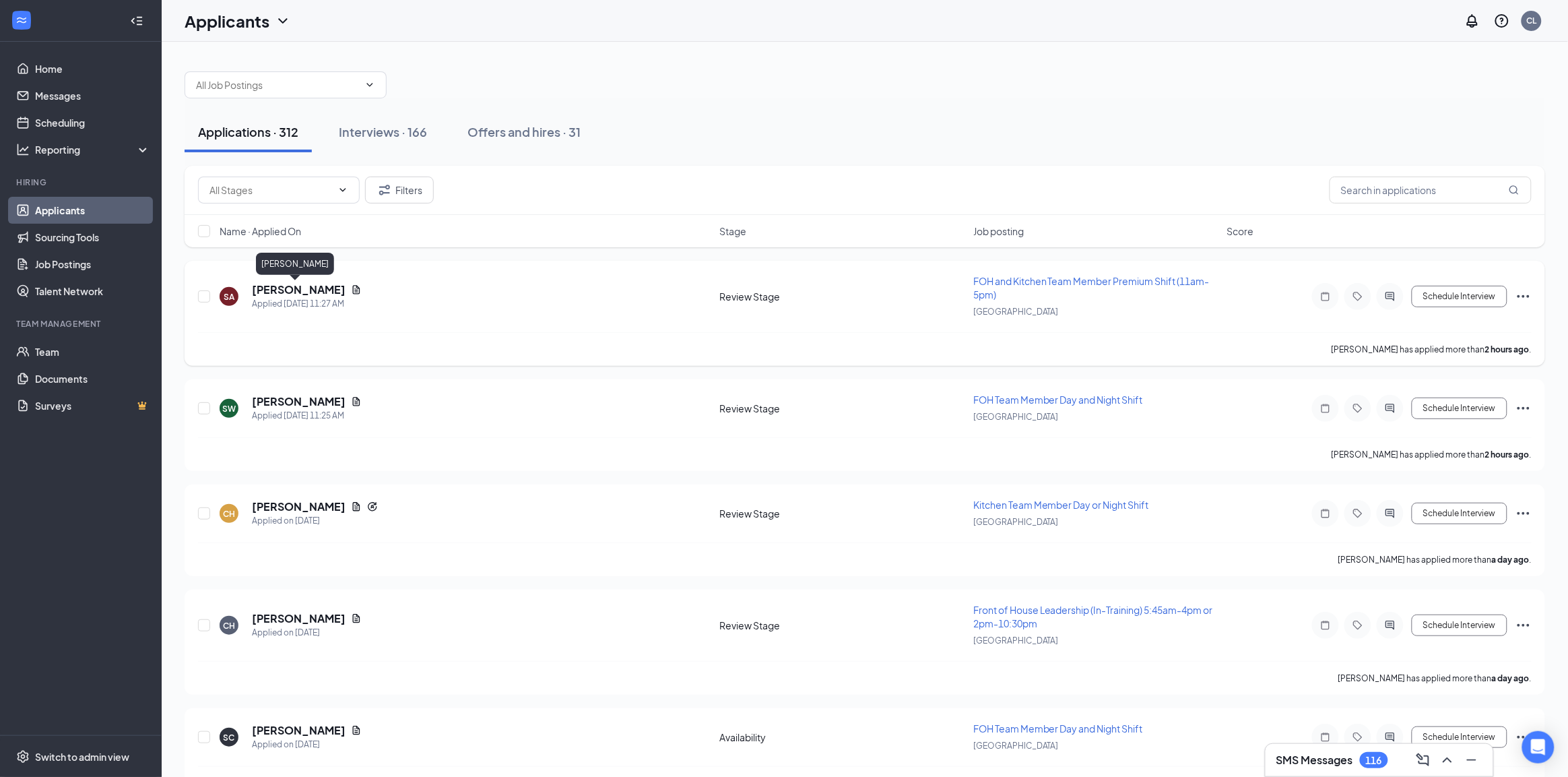
click at [303, 289] on h5 "[PERSON_NAME]" at bounding box center [298, 289] width 94 height 15
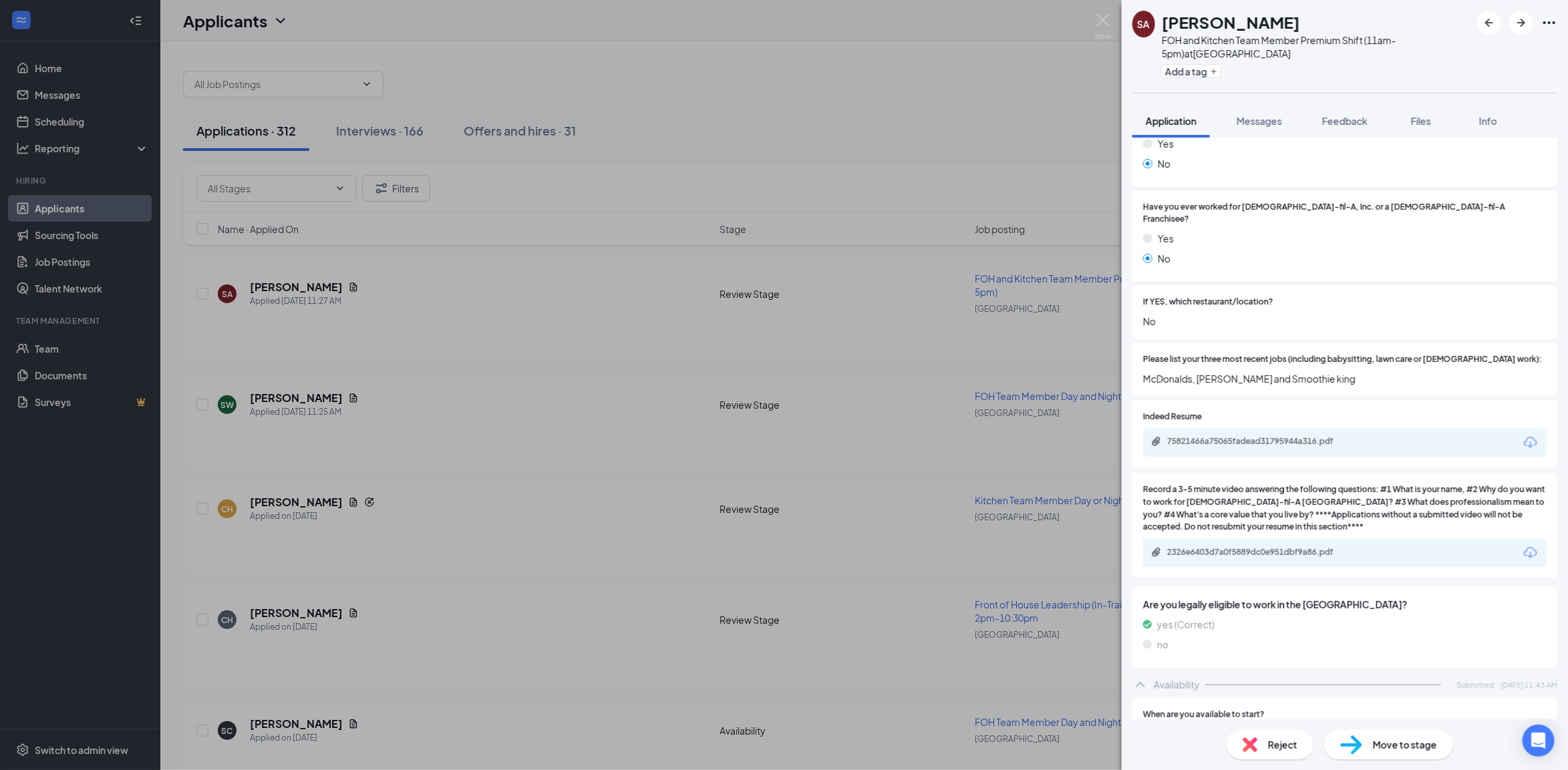
scroll to position [501, 0]
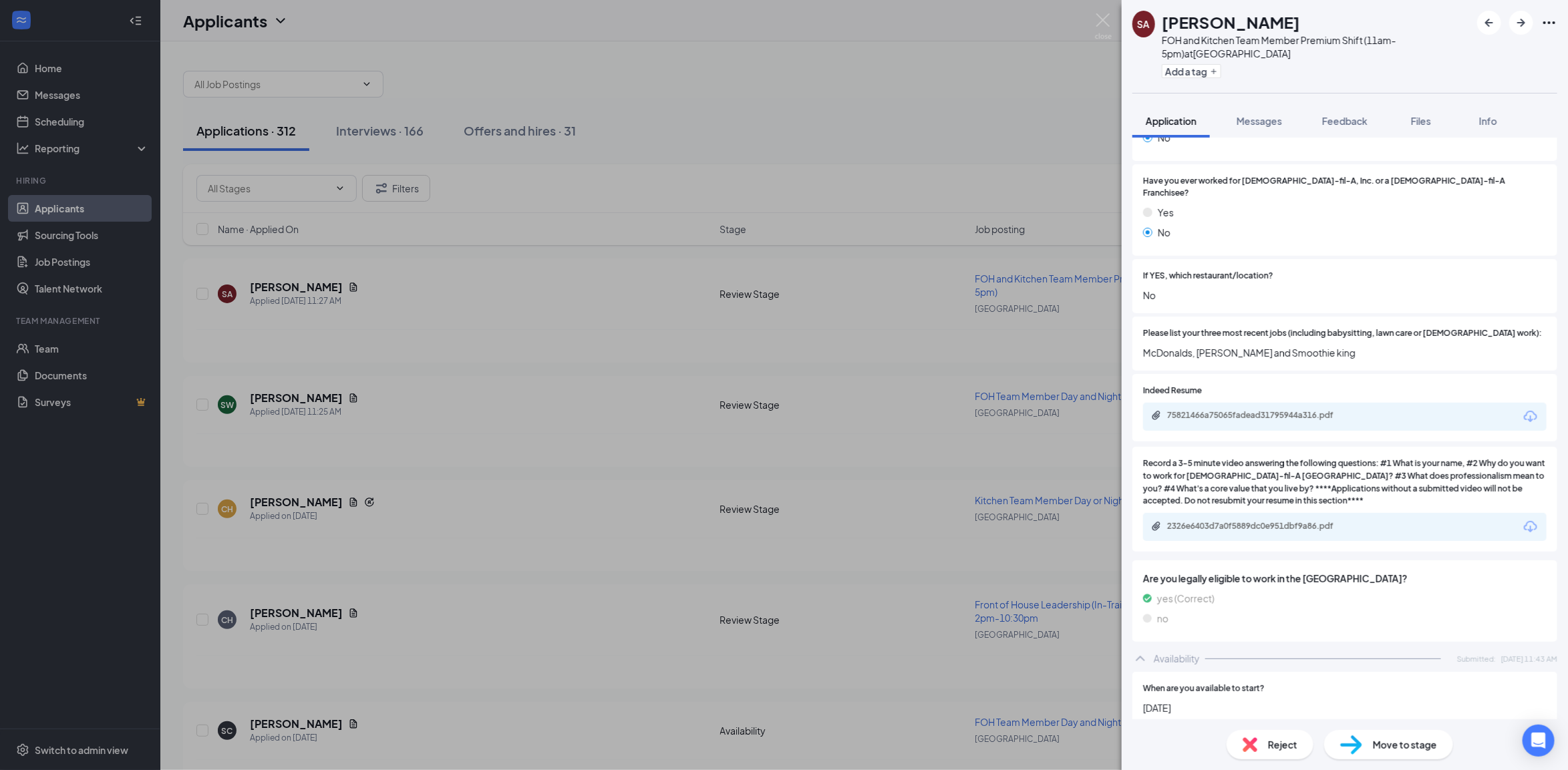
click at [1276, 513] on div "2326e6403d7a0f5889dc0e951dbf9a86.pdf" at bounding box center [1345, 527] width 404 height 28
click at [1276, 521] on div "2326e6403d7a0f5889dc0e951dbf9a86.pdf" at bounding box center [1260, 526] width 187 height 11
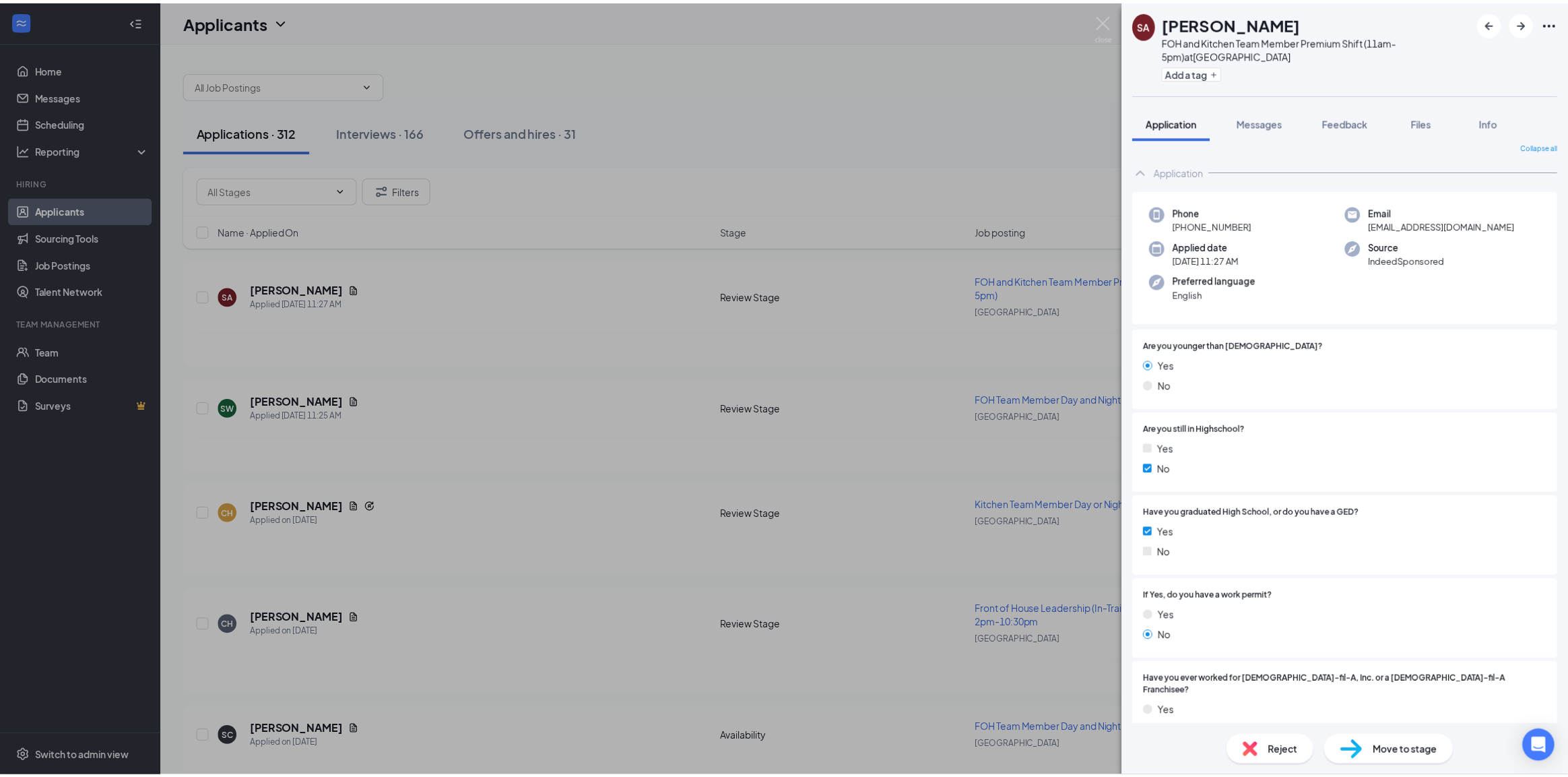
scroll to position [0, 0]
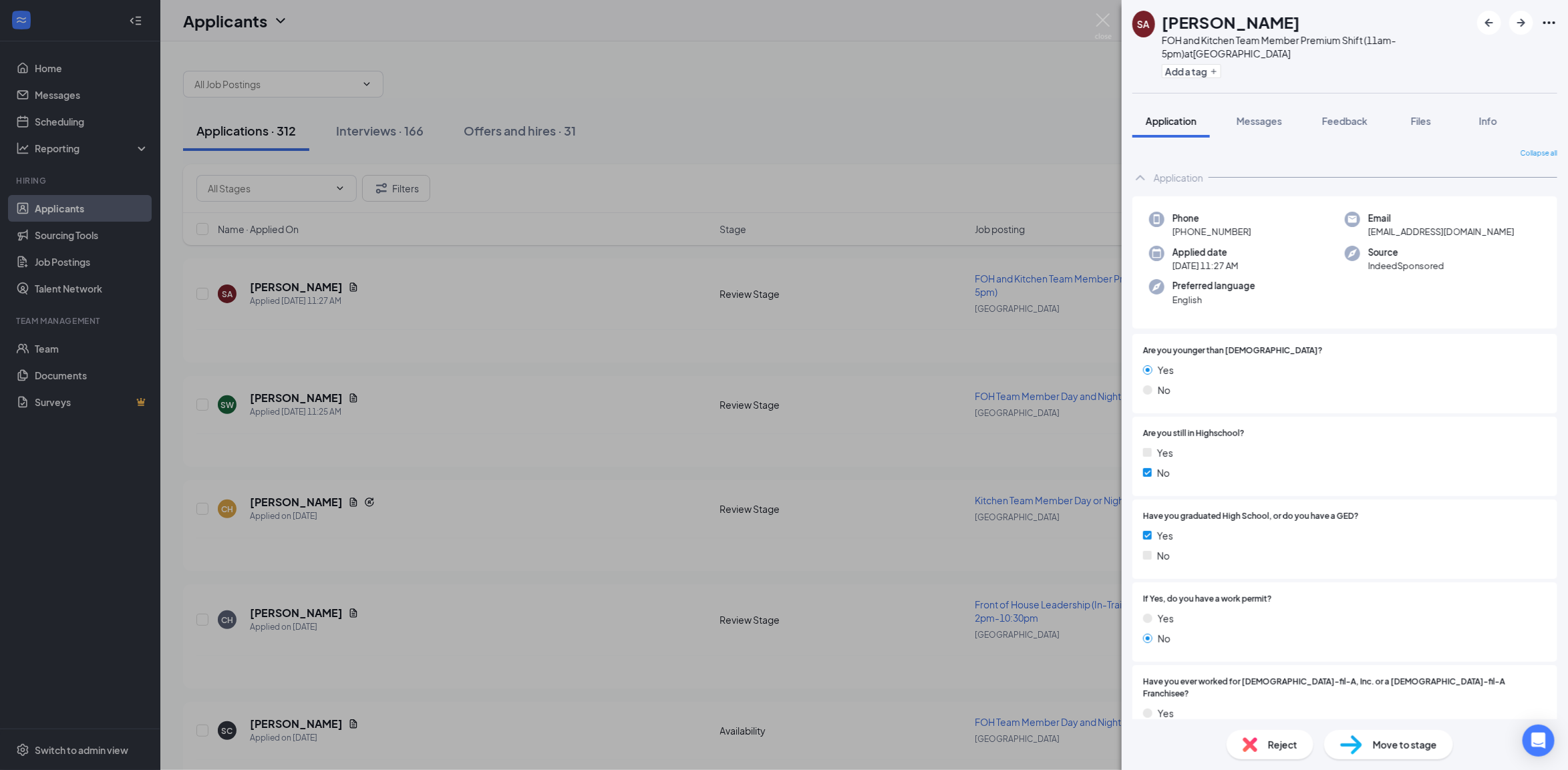
click at [878, 169] on div "SA [PERSON_NAME] FOH and Kitchen Team Member Premium Shift (11am-5pm) at [GEOGR…" at bounding box center [784, 385] width 1568 height 770
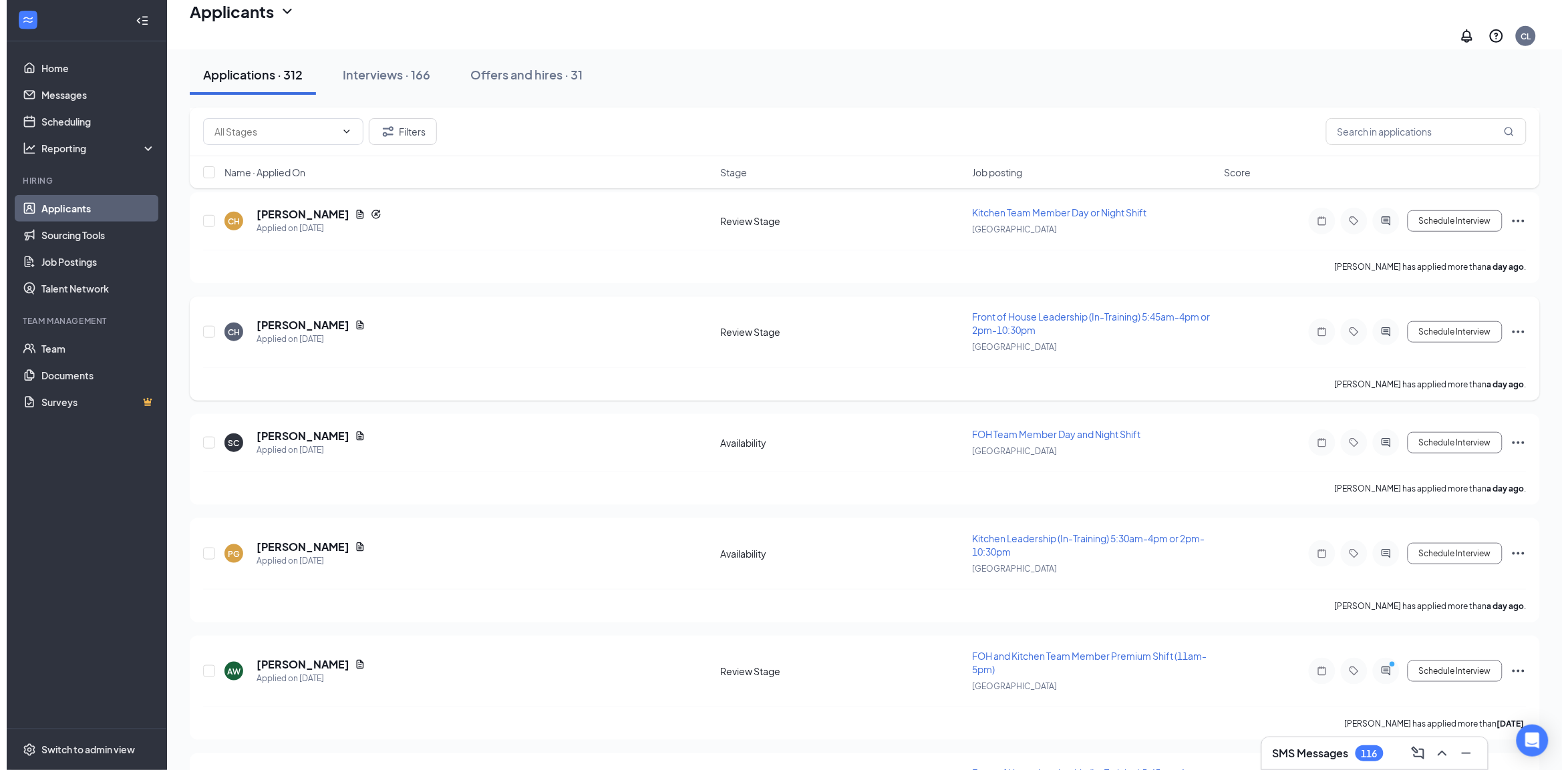
scroll to position [334, 0]
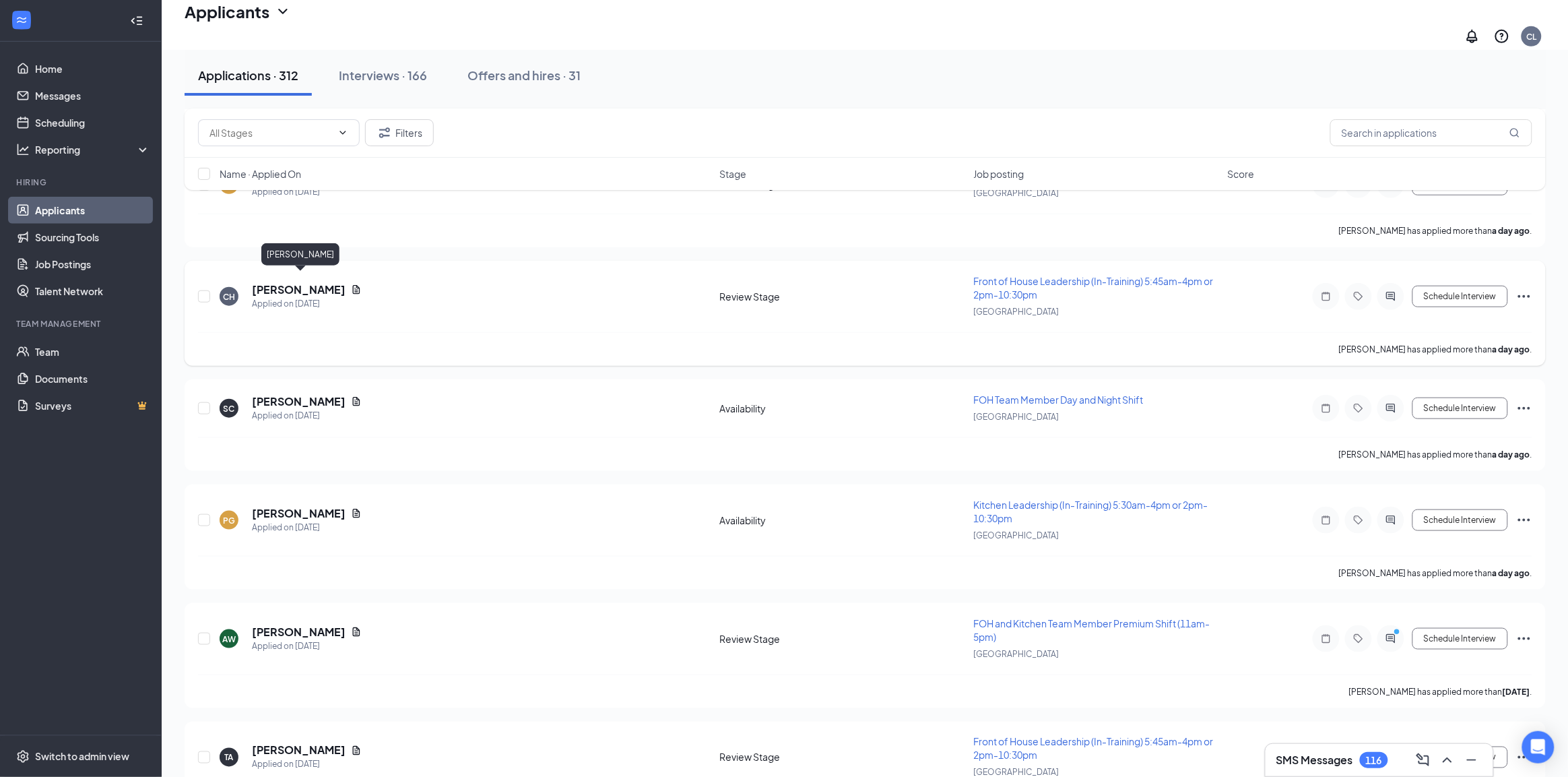
click at [344, 282] on h5 "[PERSON_NAME]" at bounding box center [298, 289] width 94 height 15
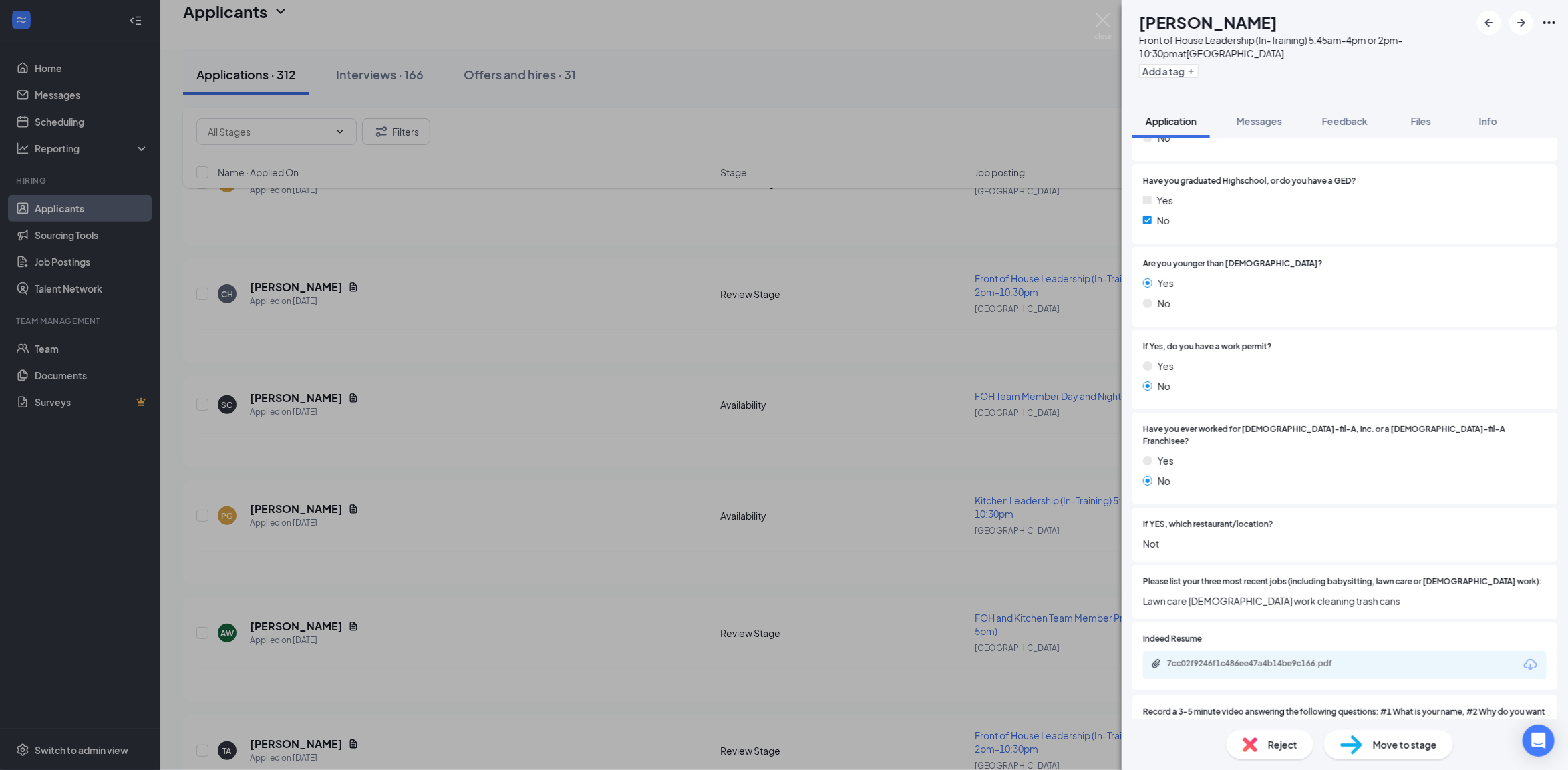
scroll to position [417, 0]
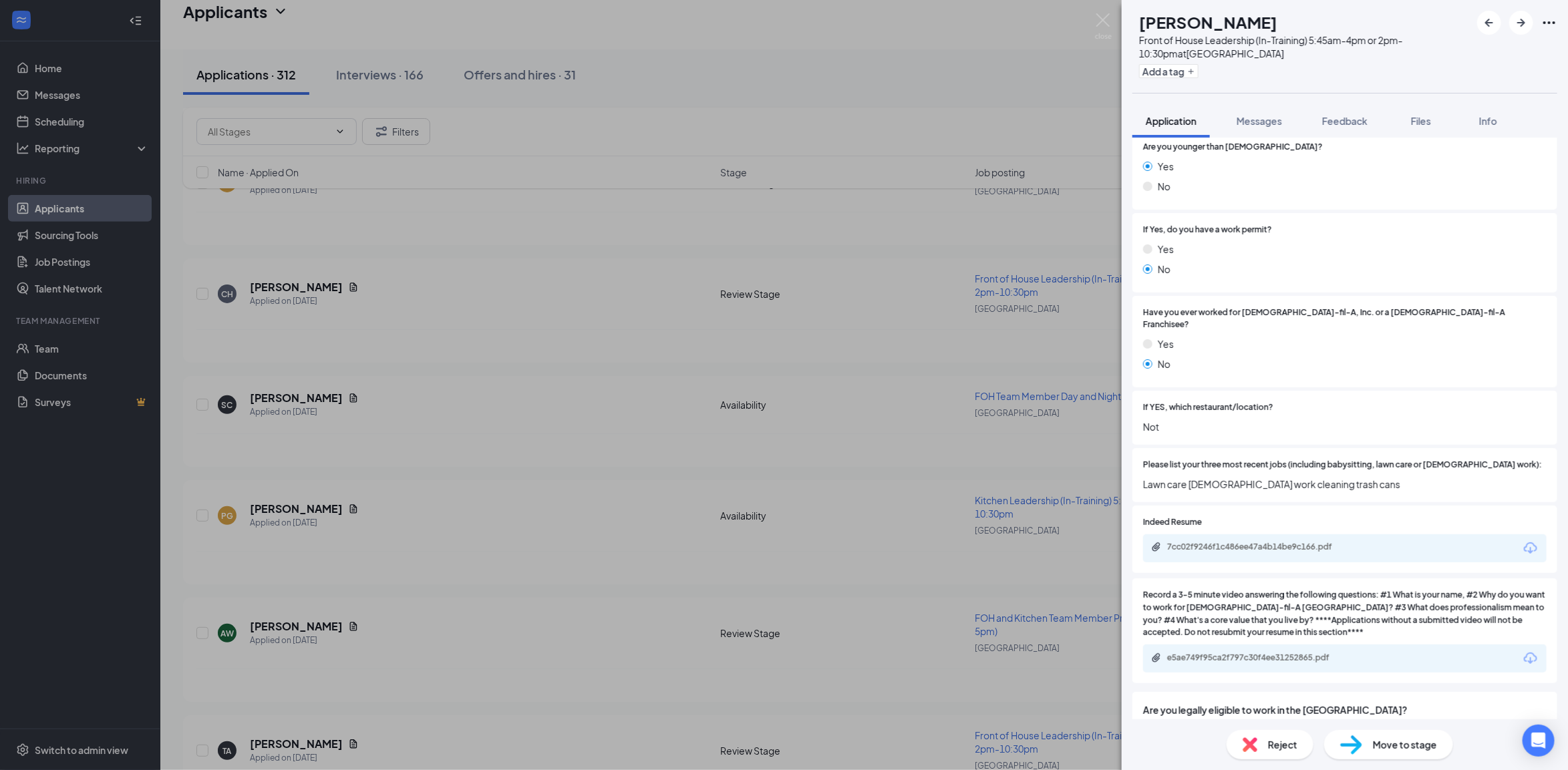
click at [426, 507] on div "CH [PERSON_NAME] Front of House Leadership (In-Training) 5:45am-4pm or 2pm-10:3…" at bounding box center [784, 385] width 1568 height 770
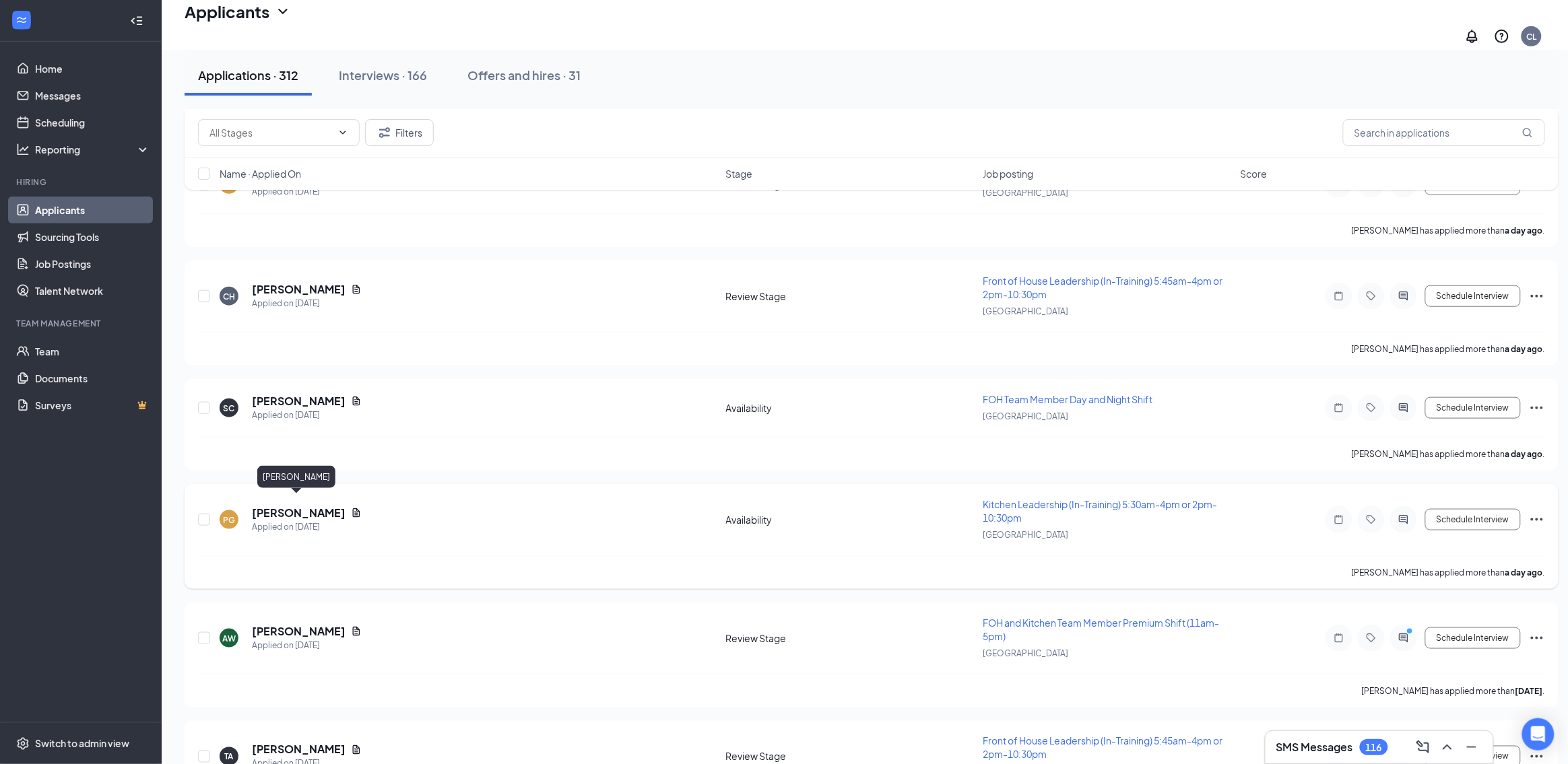
click at [318, 506] on h5 "[PERSON_NAME]" at bounding box center [298, 513] width 94 height 15
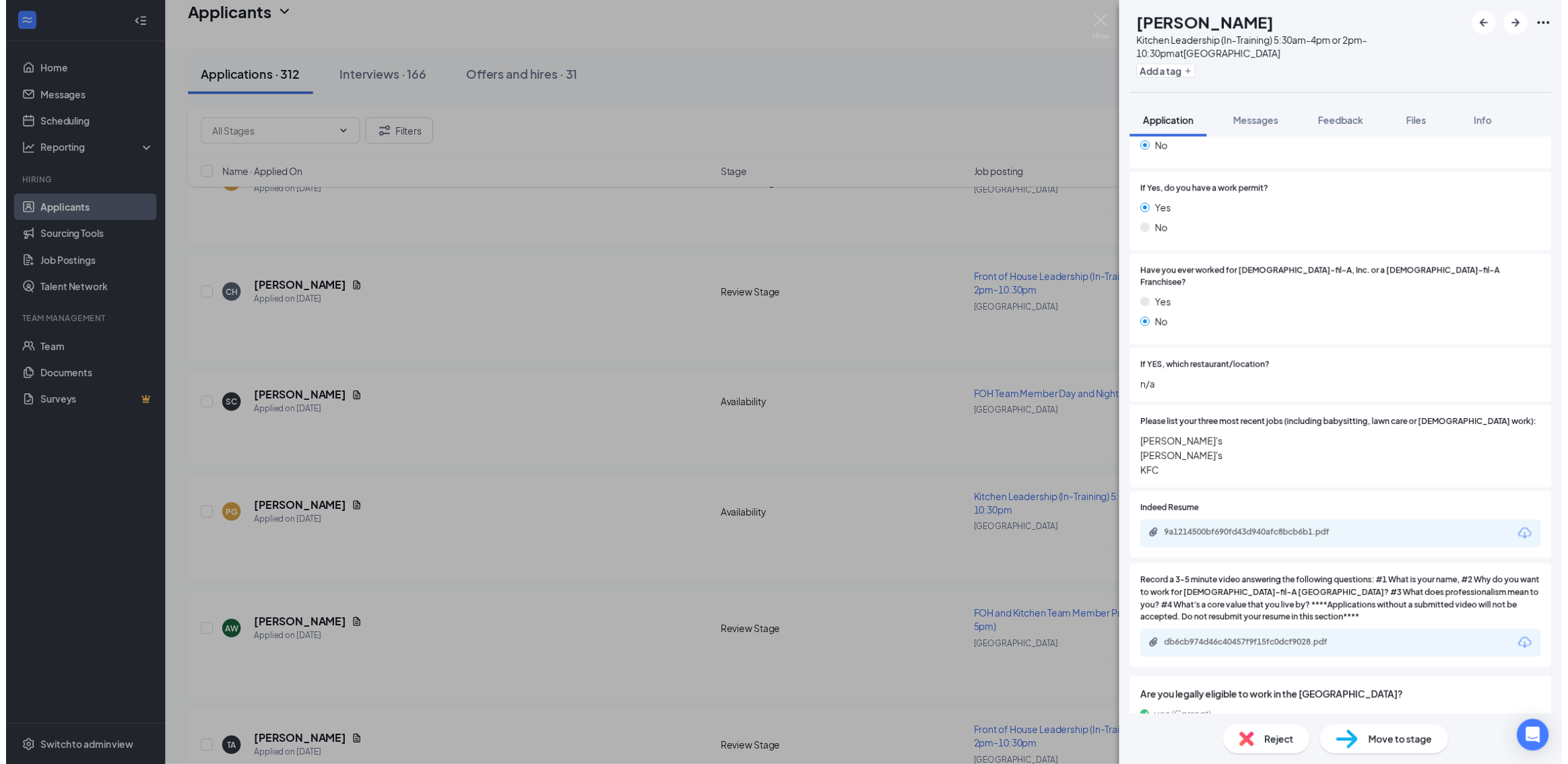
scroll to position [421, 0]
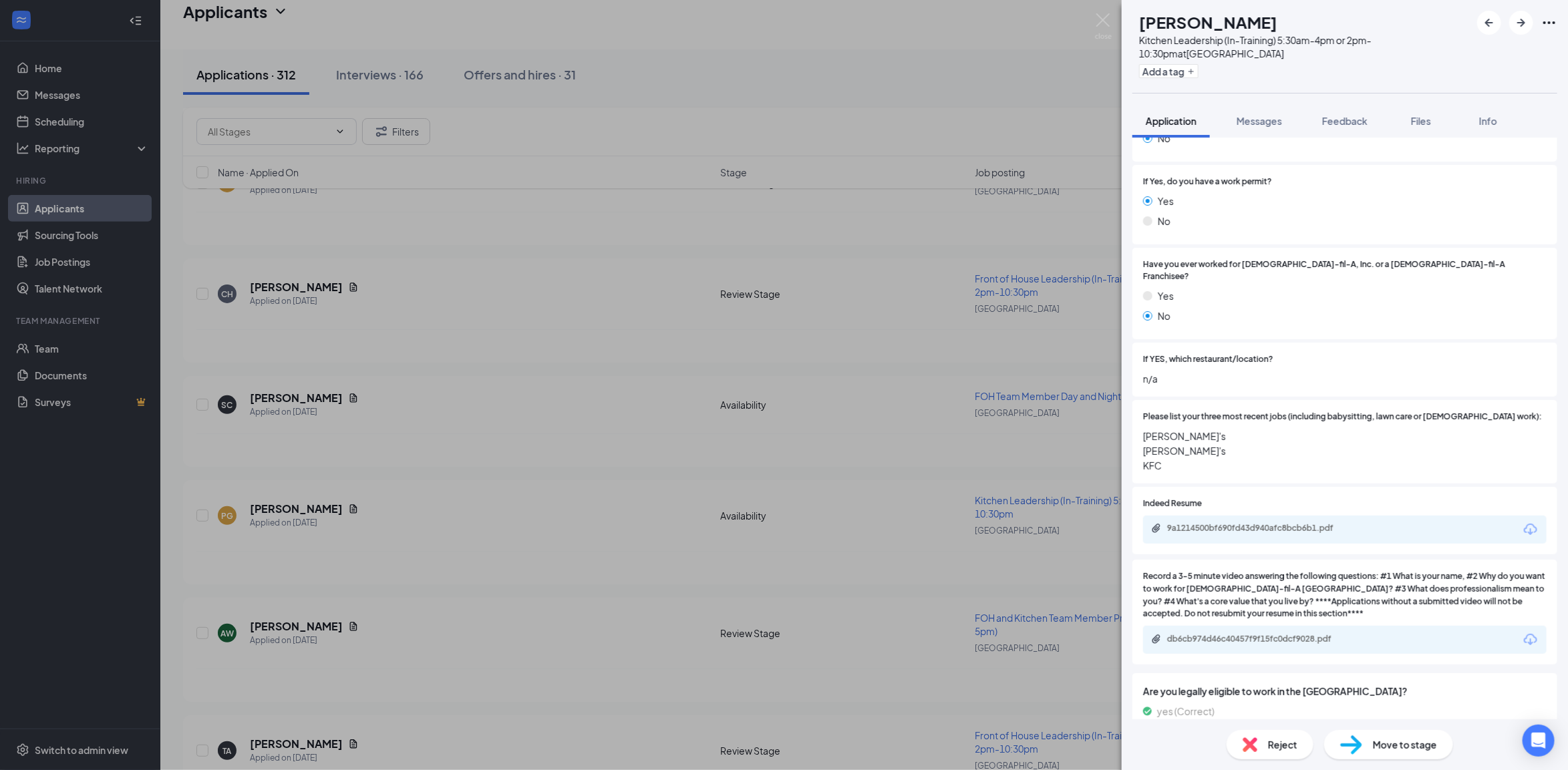
click at [345, 502] on div "PG [PERSON_NAME] Kitchen Leadership (In-Training) 5:30am-4pm or 2pm-10:30pm at …" at bounding box center [784, 385] width 1568 height 770
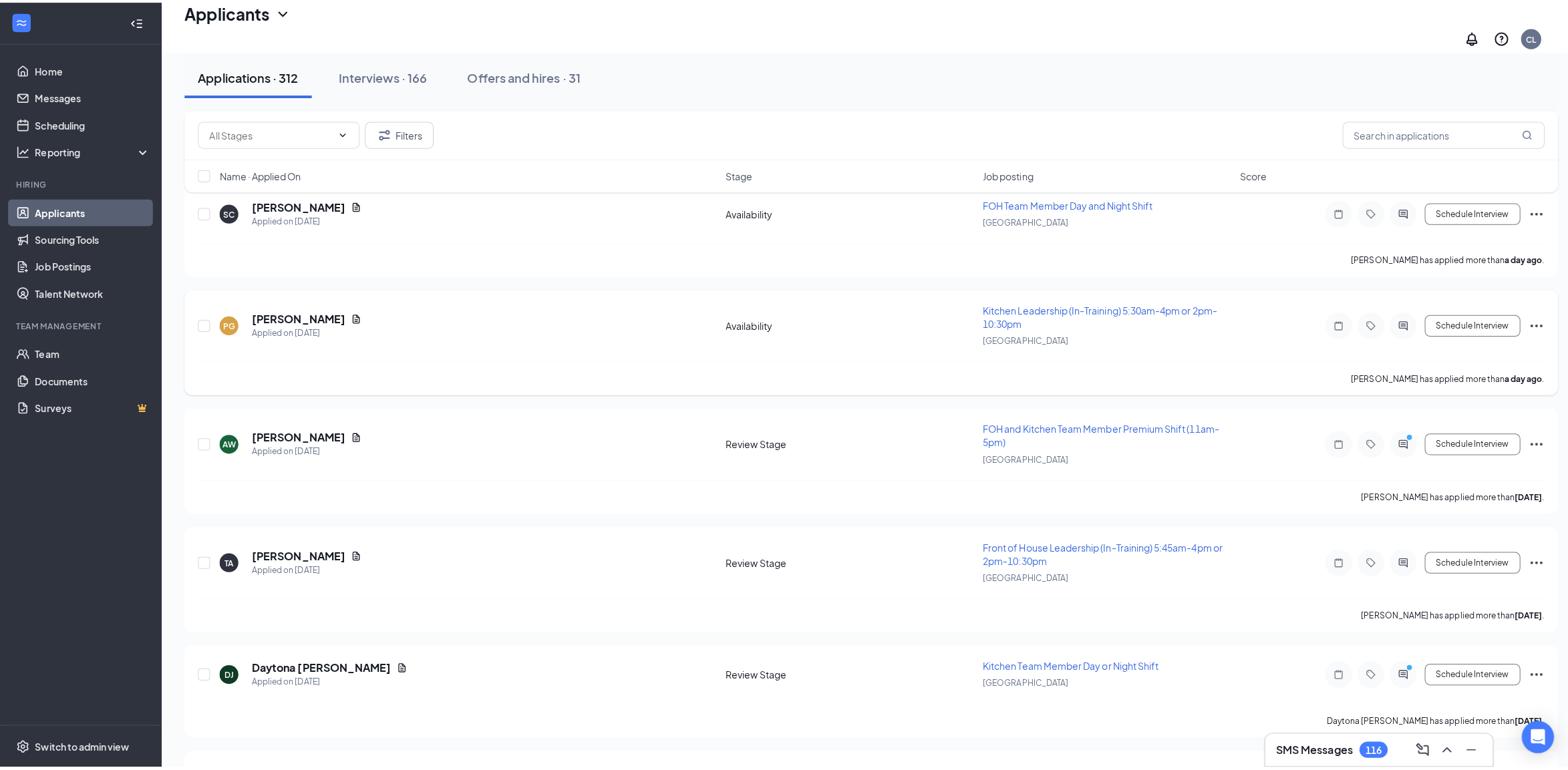
scroll to position [584, 0]
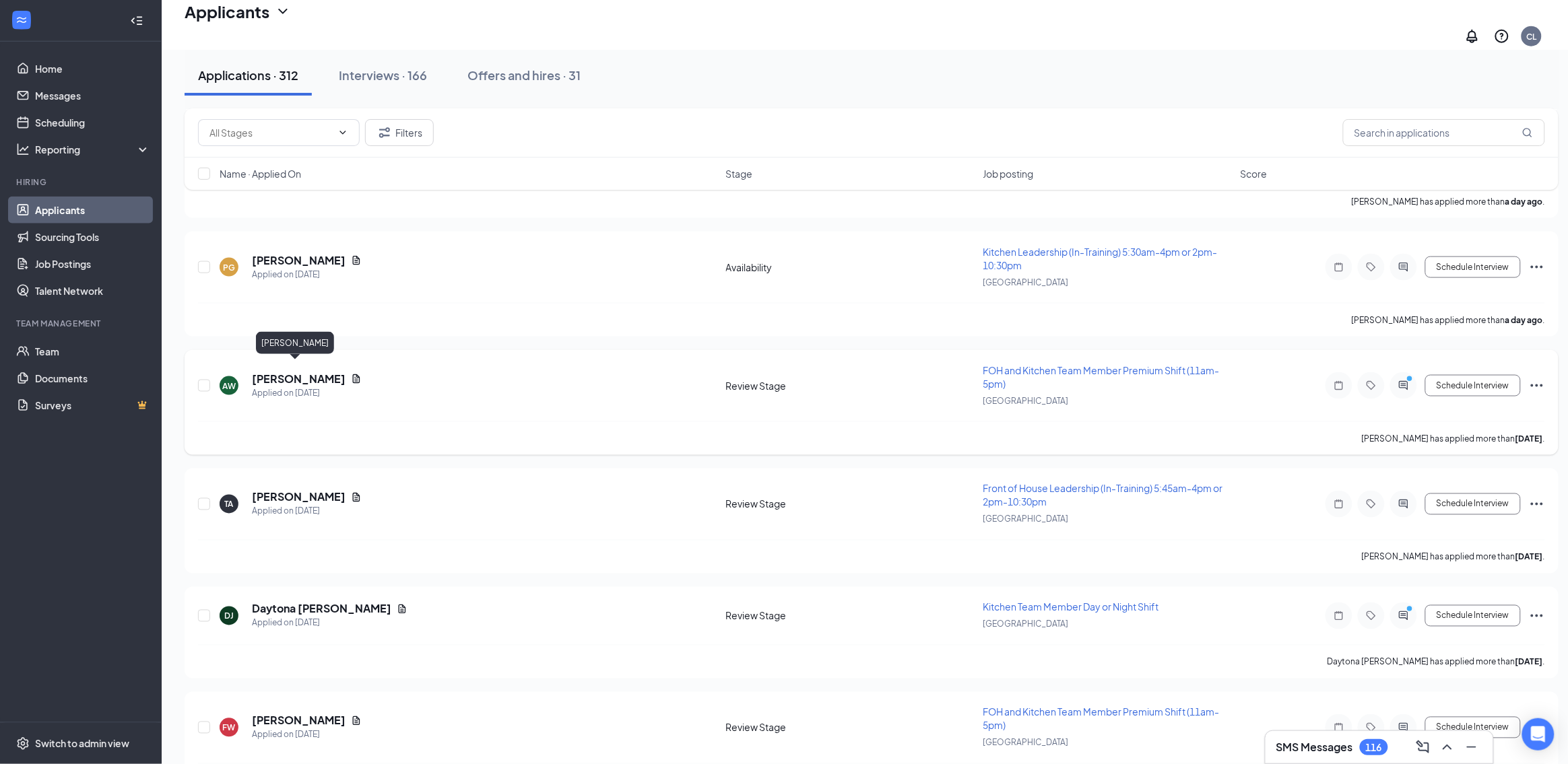
click at [283, 372] on h5 "[PERSON_NAME]" at bounding box center [298, 379] width 94 height 15
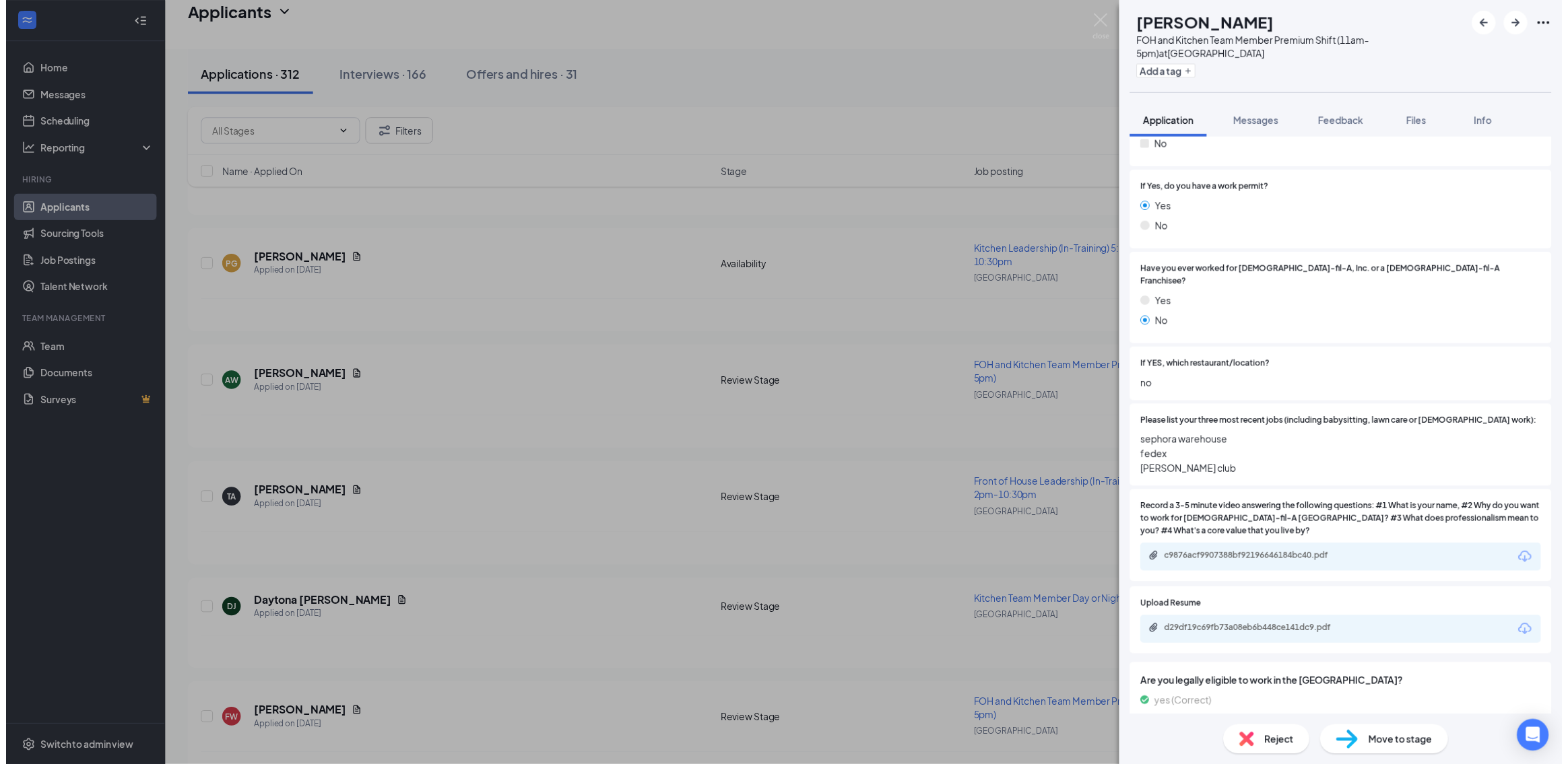
scroll to position [505, 0]
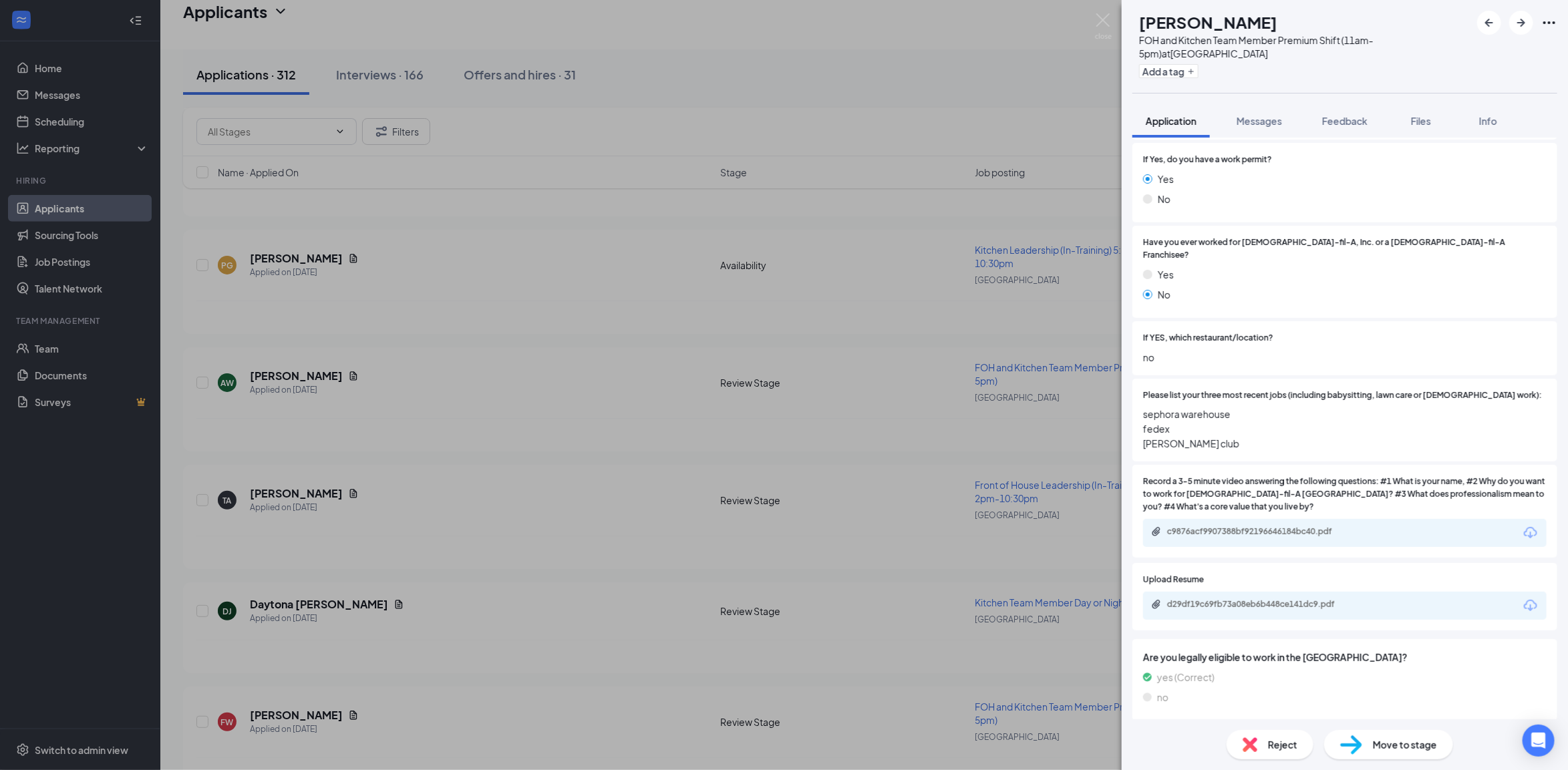
click at [332, 401] on div "[PERSON_NAME] FOH and Kitchen Team Member Premium Shift (11am-5pm) at [GEOGRAPH…" at bounding box center [784, 385] width 1568 height 770
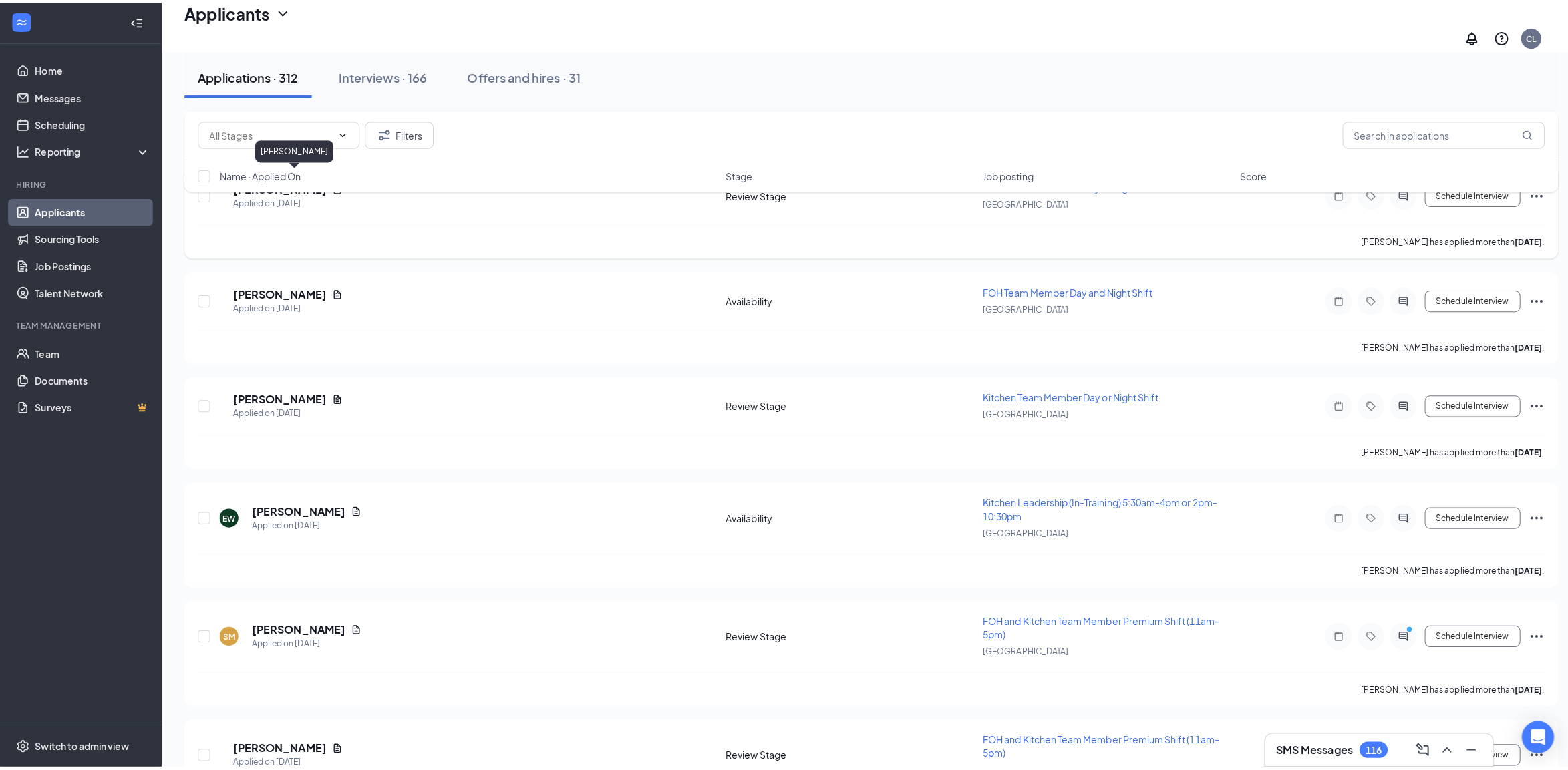
scroll to position [1418, 0]
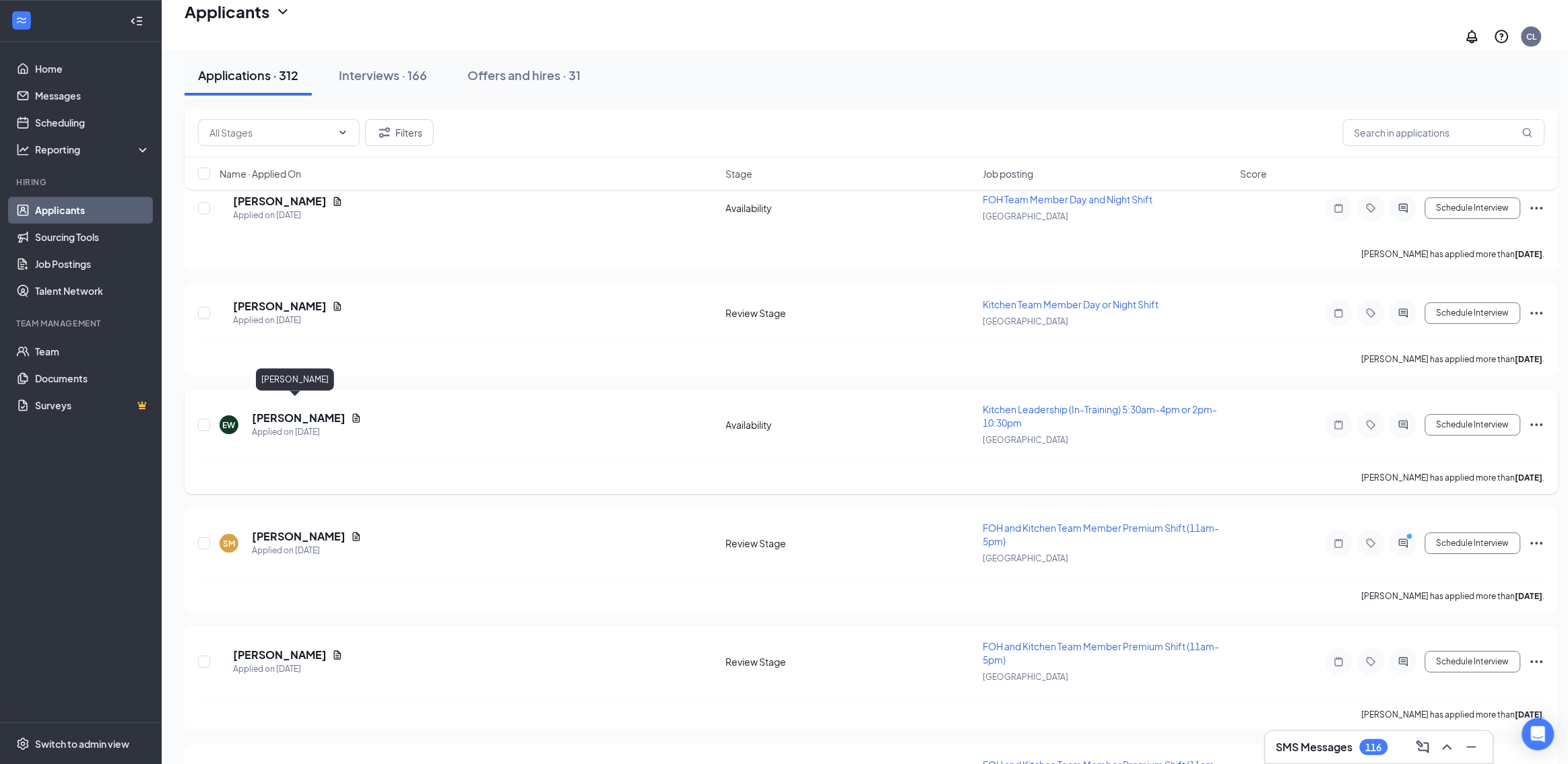
click at [295, 410] on h5 "[PERSON_NAME]" at bounding box center [298, 418] width 94 height 15
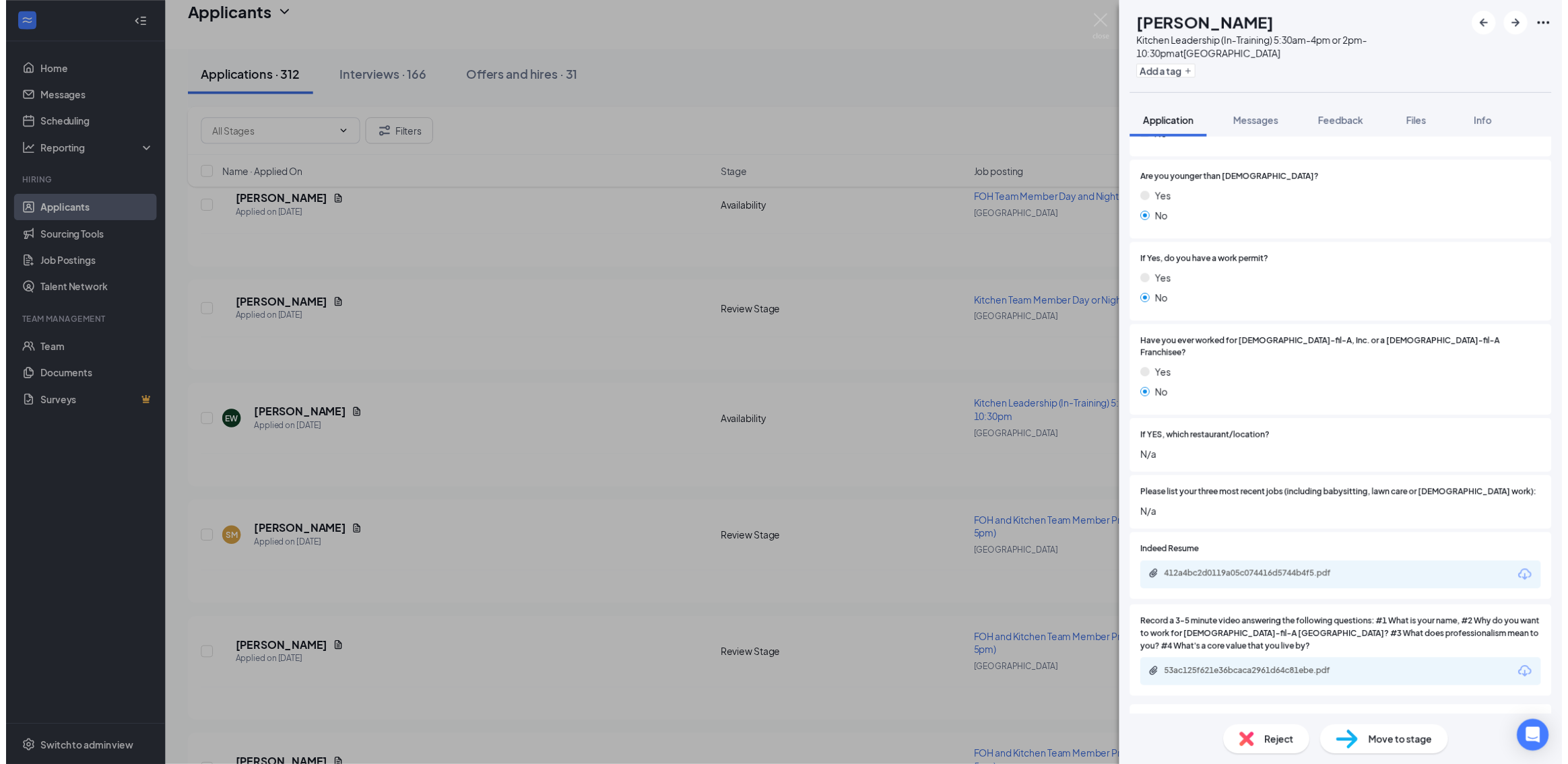
scroll to position [421, 0]
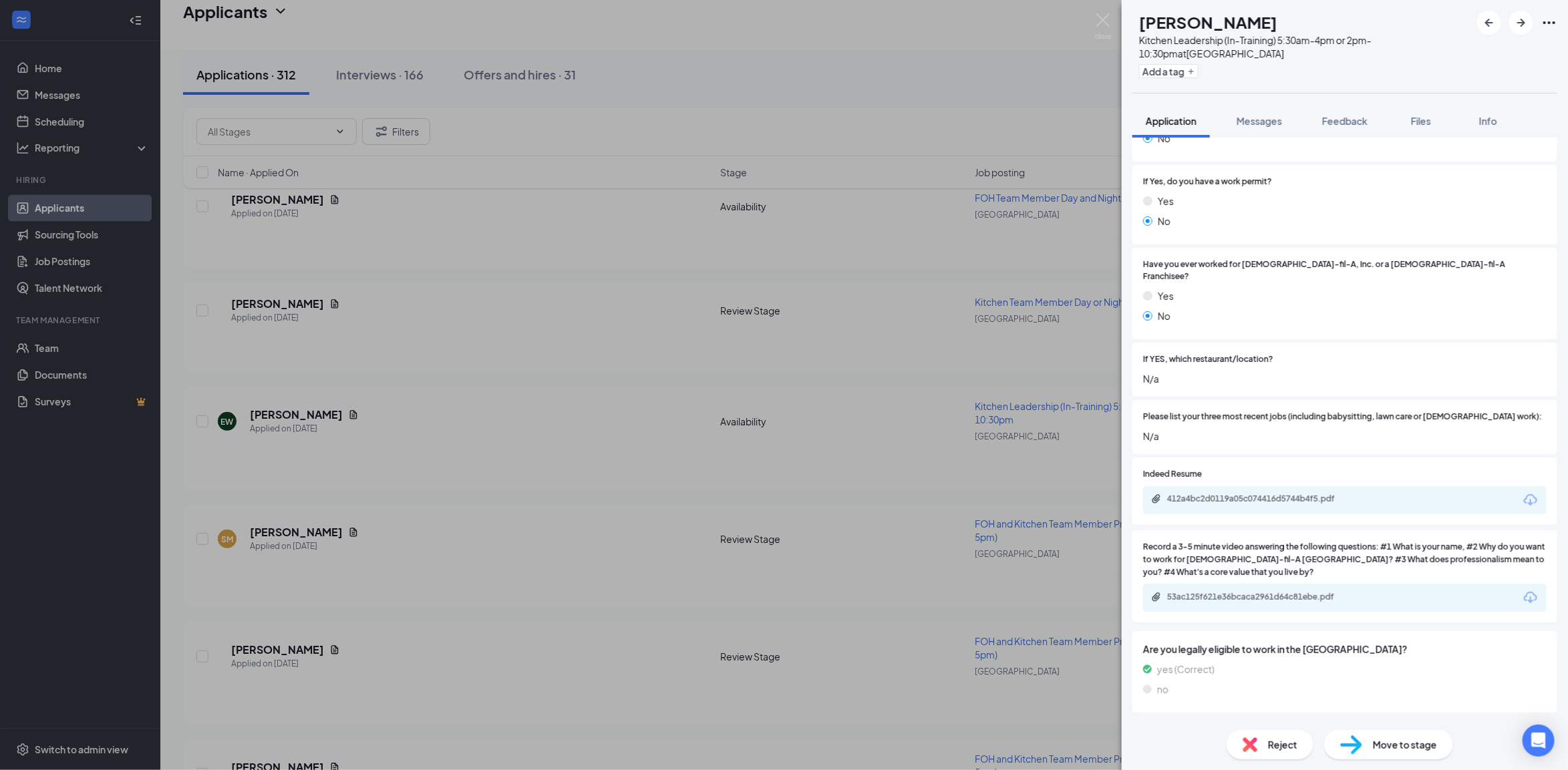
click at [559, 502] on div "EW [PERSON_NAME] Kitchen Leadership (In-Training) 5:30am-4pm or 2pm-10:30pm at …" at bounding box center [784, 385] width 1568 height 770
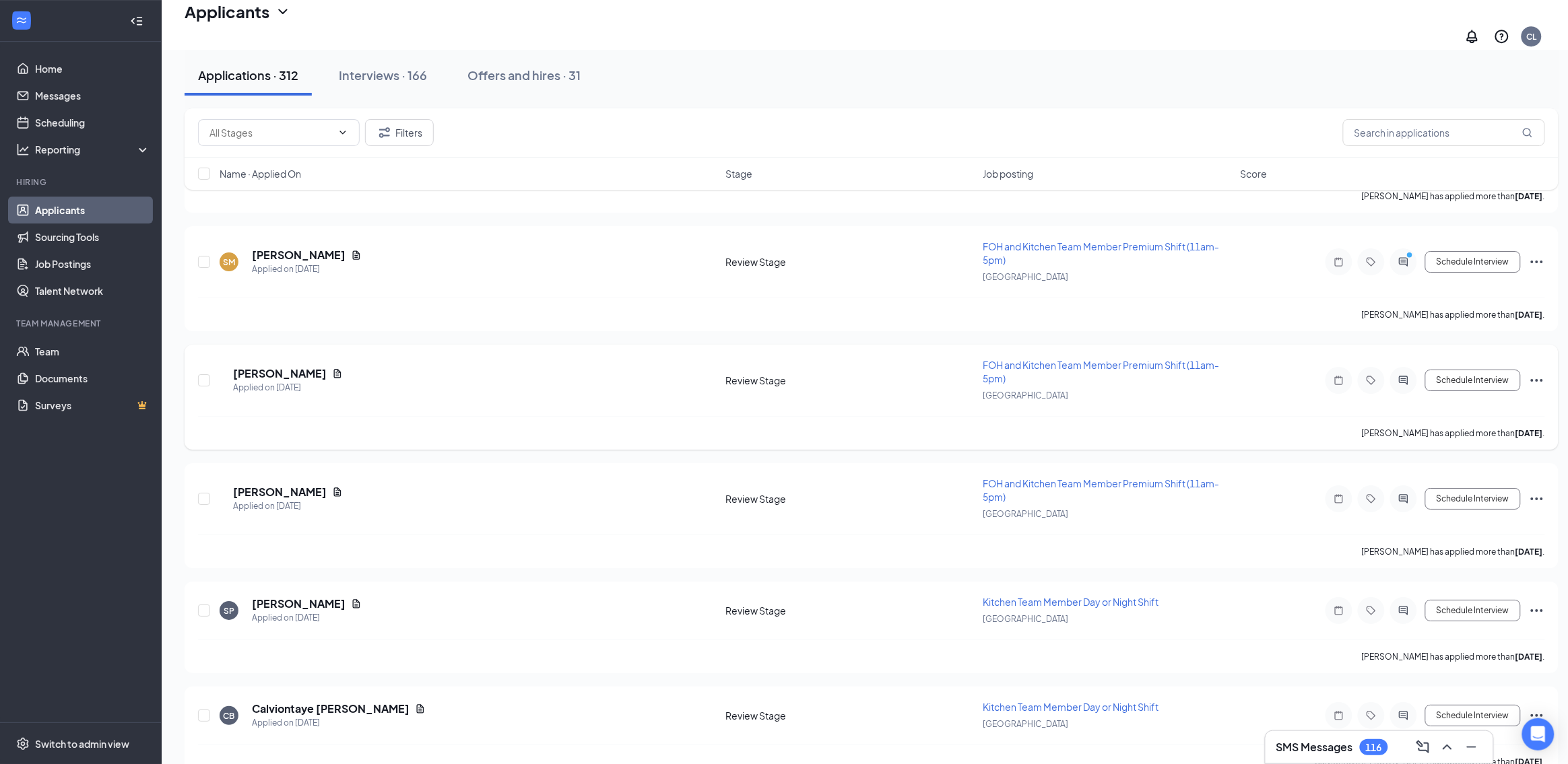
scroll to position [1728, 0]
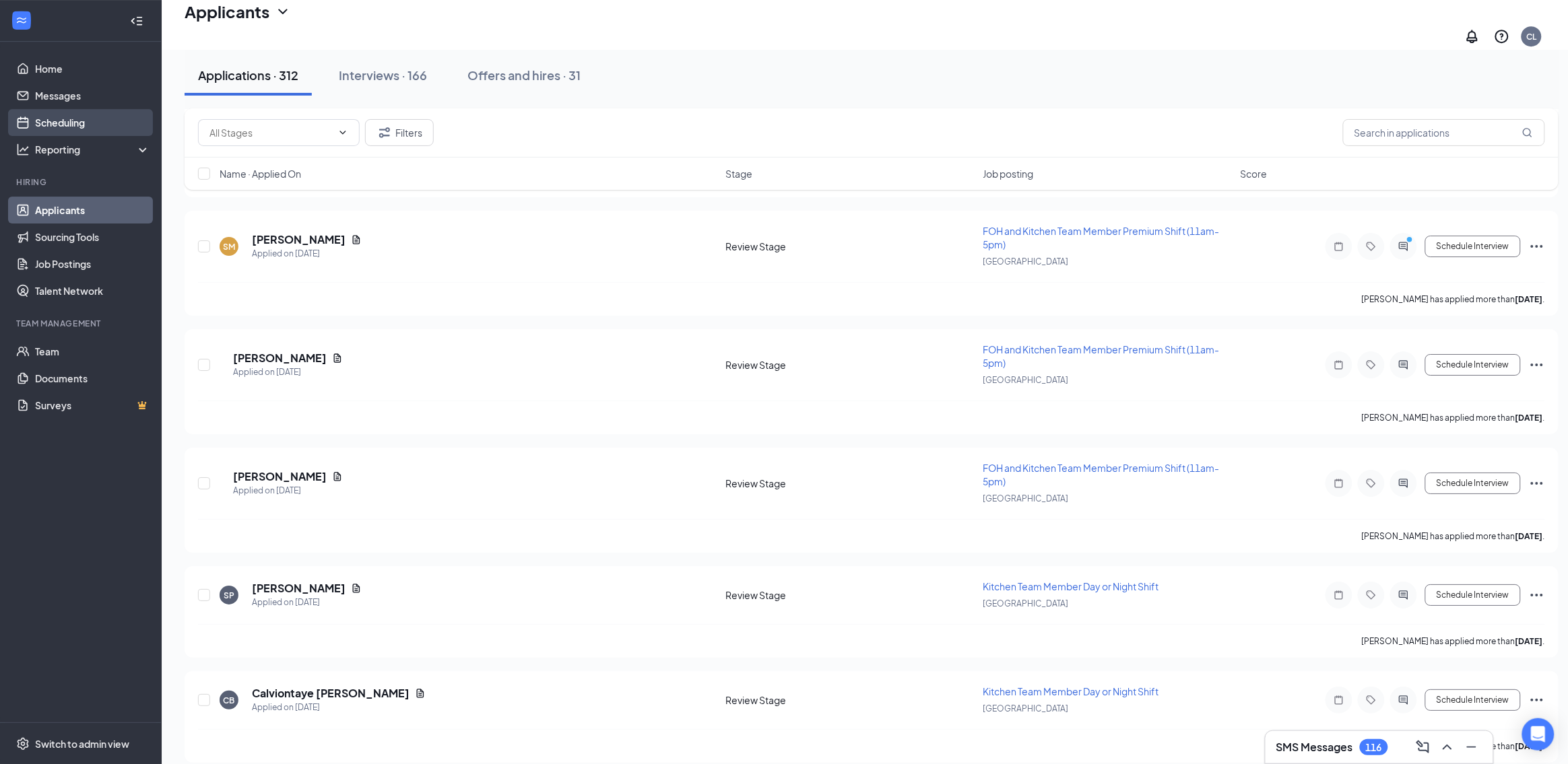
click at [66, 109] on link "Scheduling" at bounding box center [92, 122] width 115 height 27
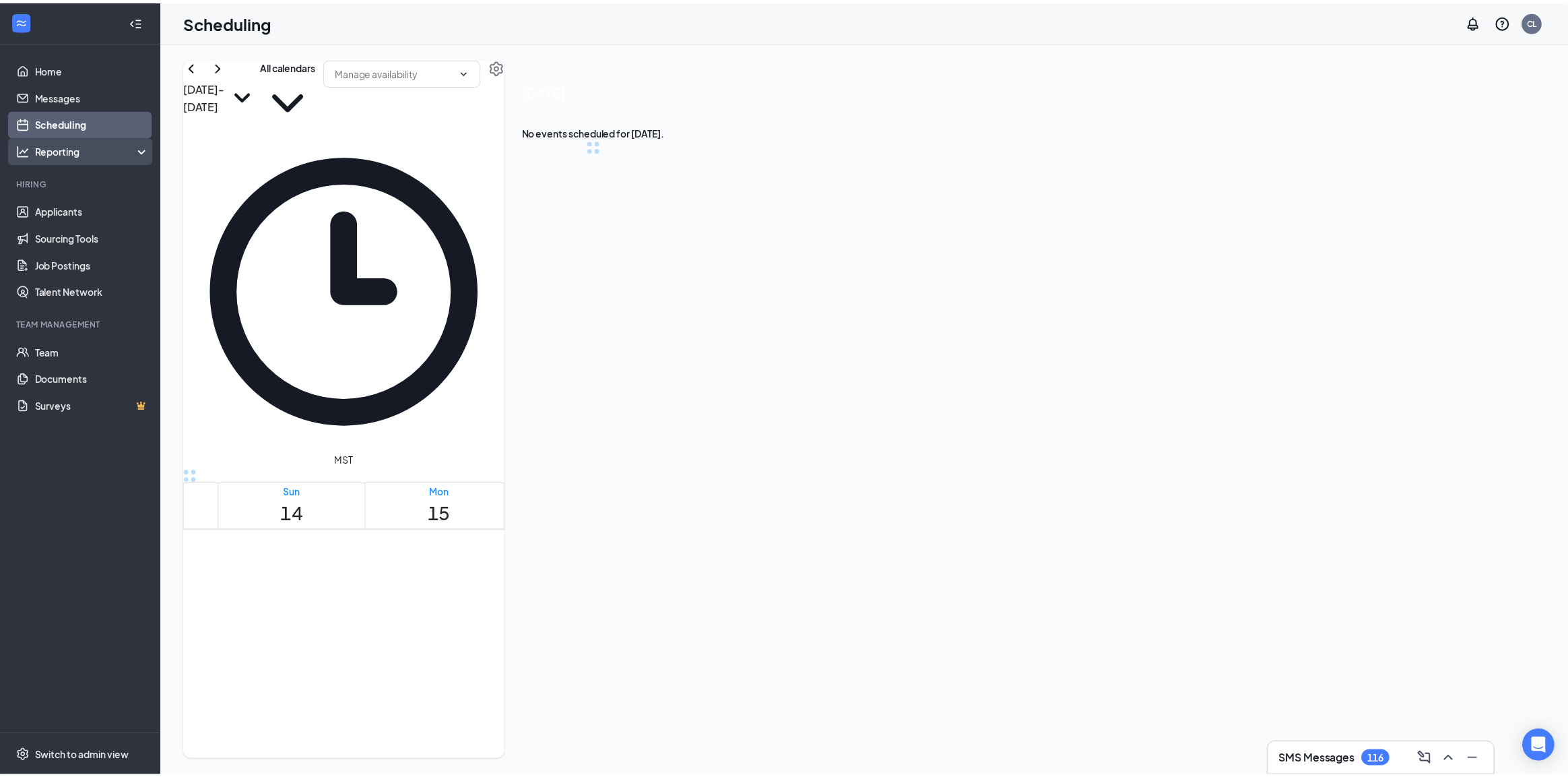
scroll to position [662, 0]
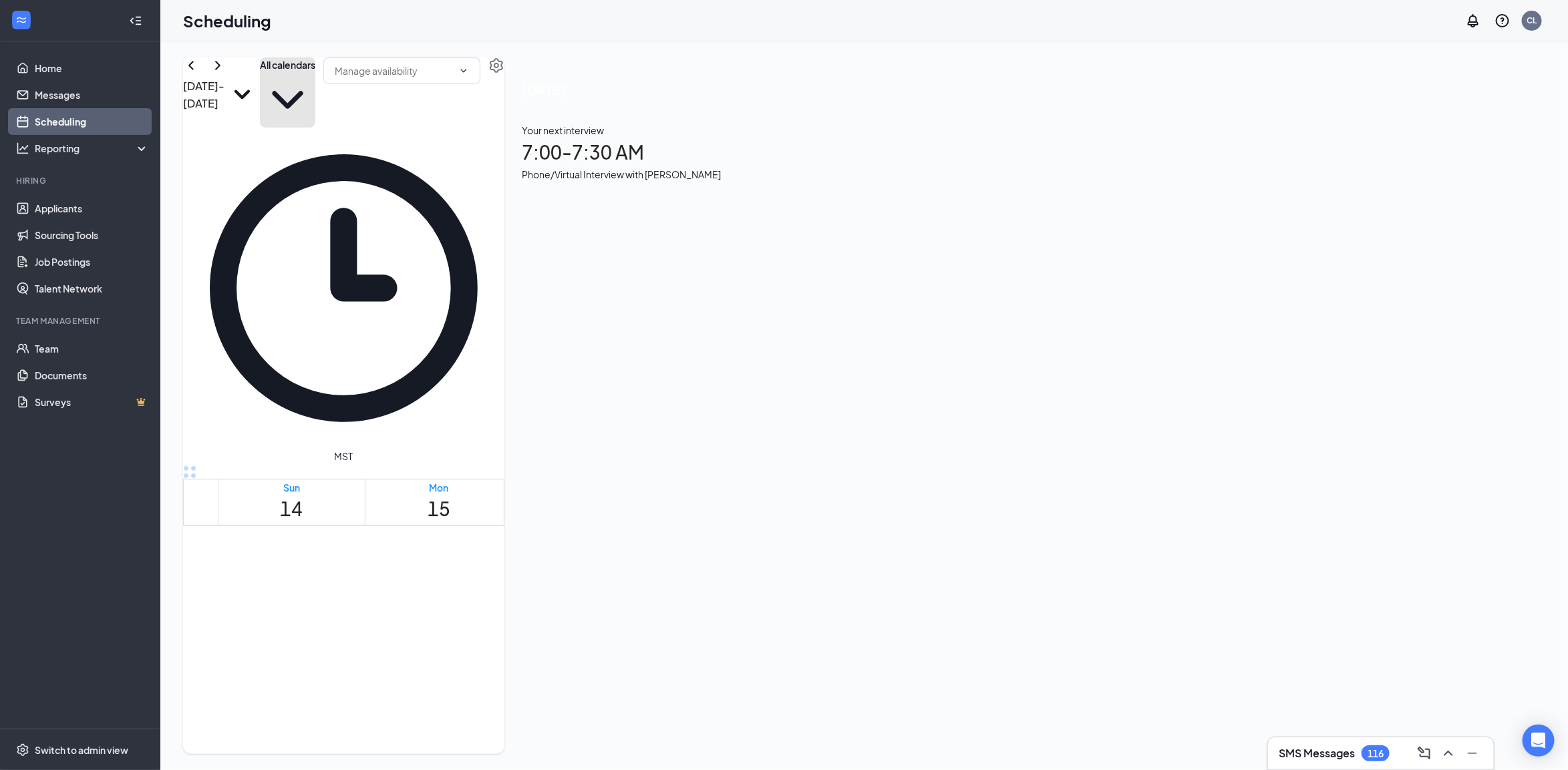
click at [316, 95] on button "All calendars" at bounding box center [288, 92] width 56 height 70
click at [504, 73] on icon "Settings" at bounding box center [496, 65] width 16 height 16
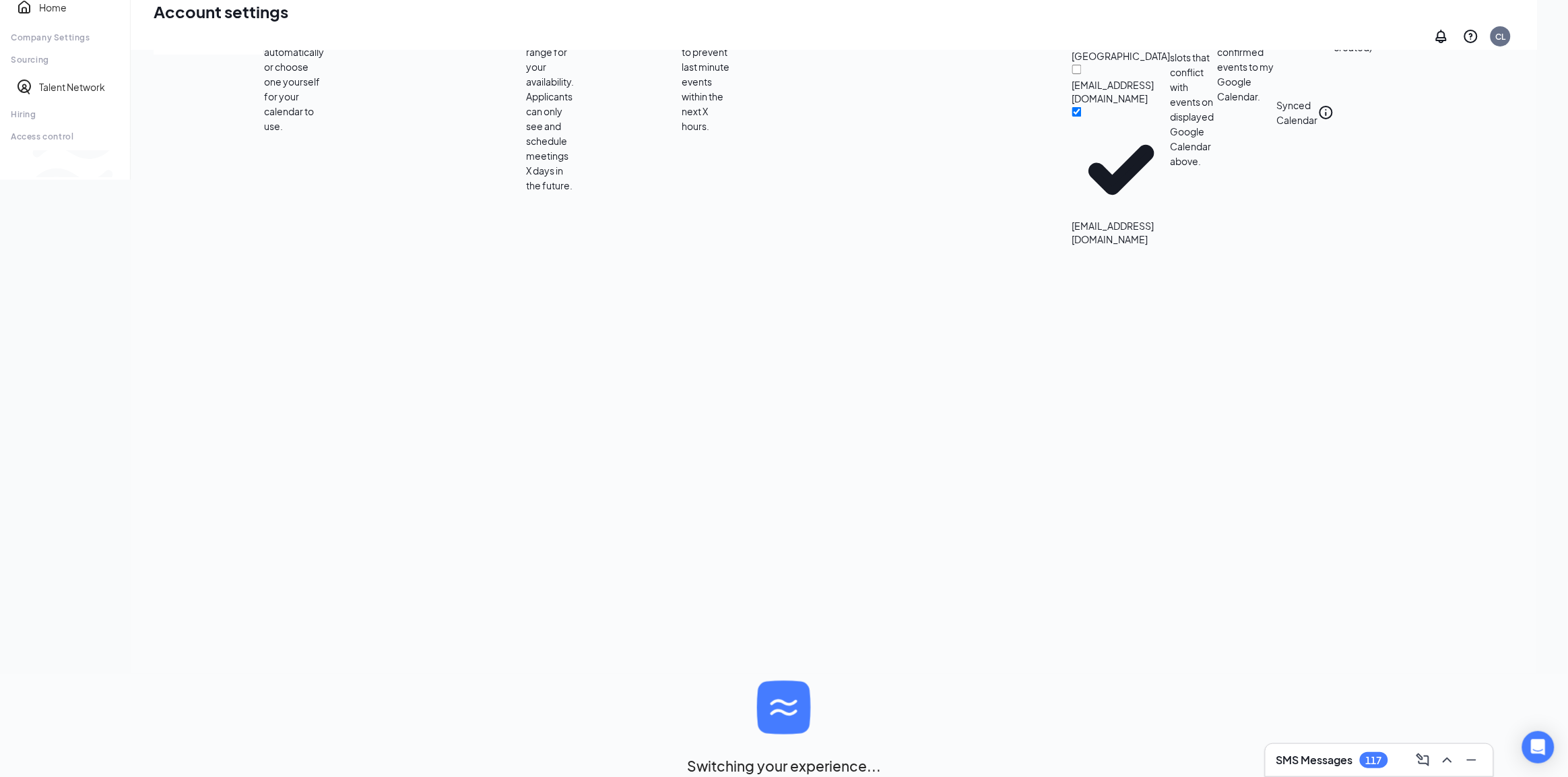
scroll to position [294, 0]
click at [225, 170] on span "Switch to team view" at bounding box center [225, 164] width 0 height 13
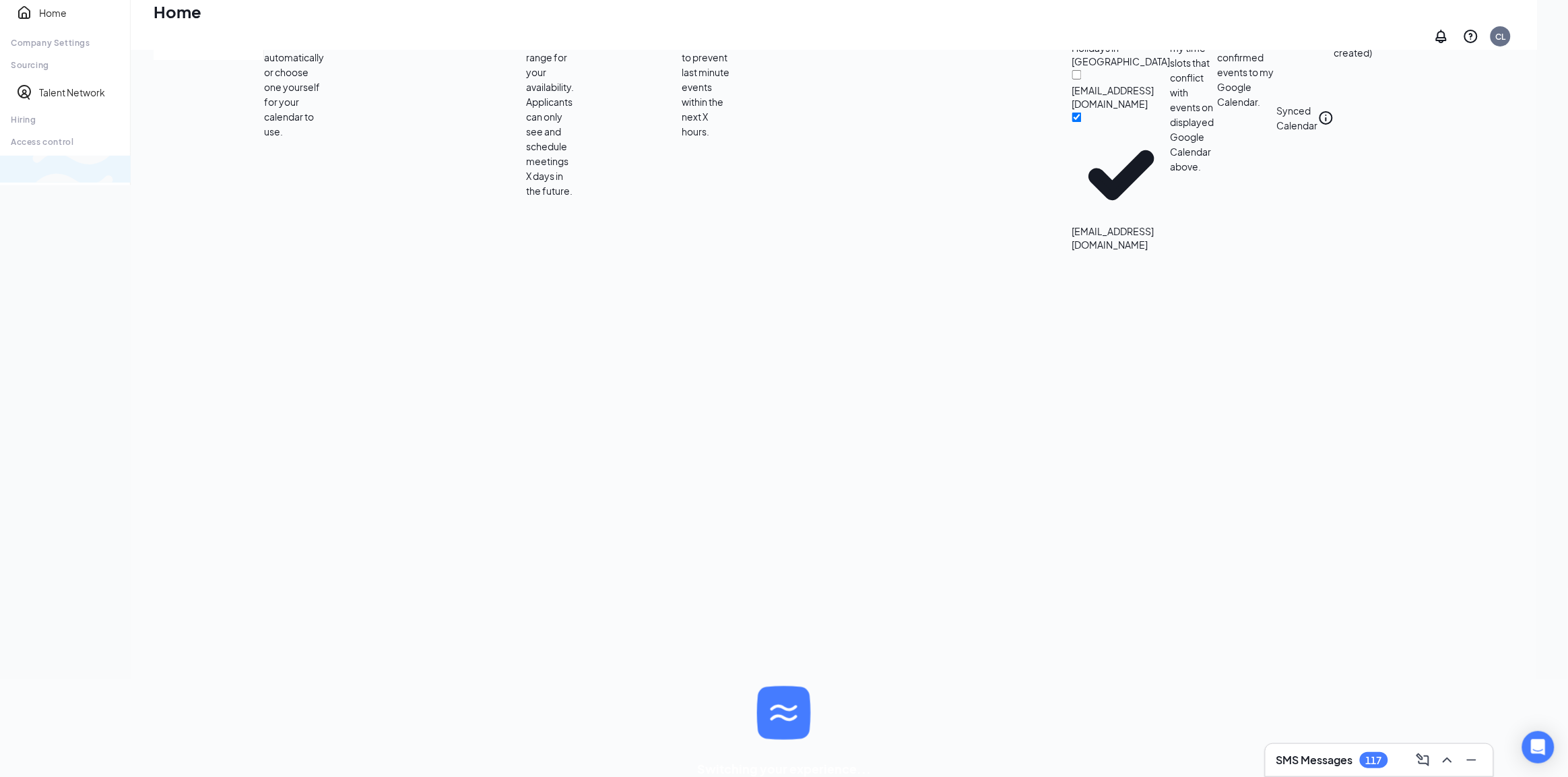
scroll to position [28, 0]
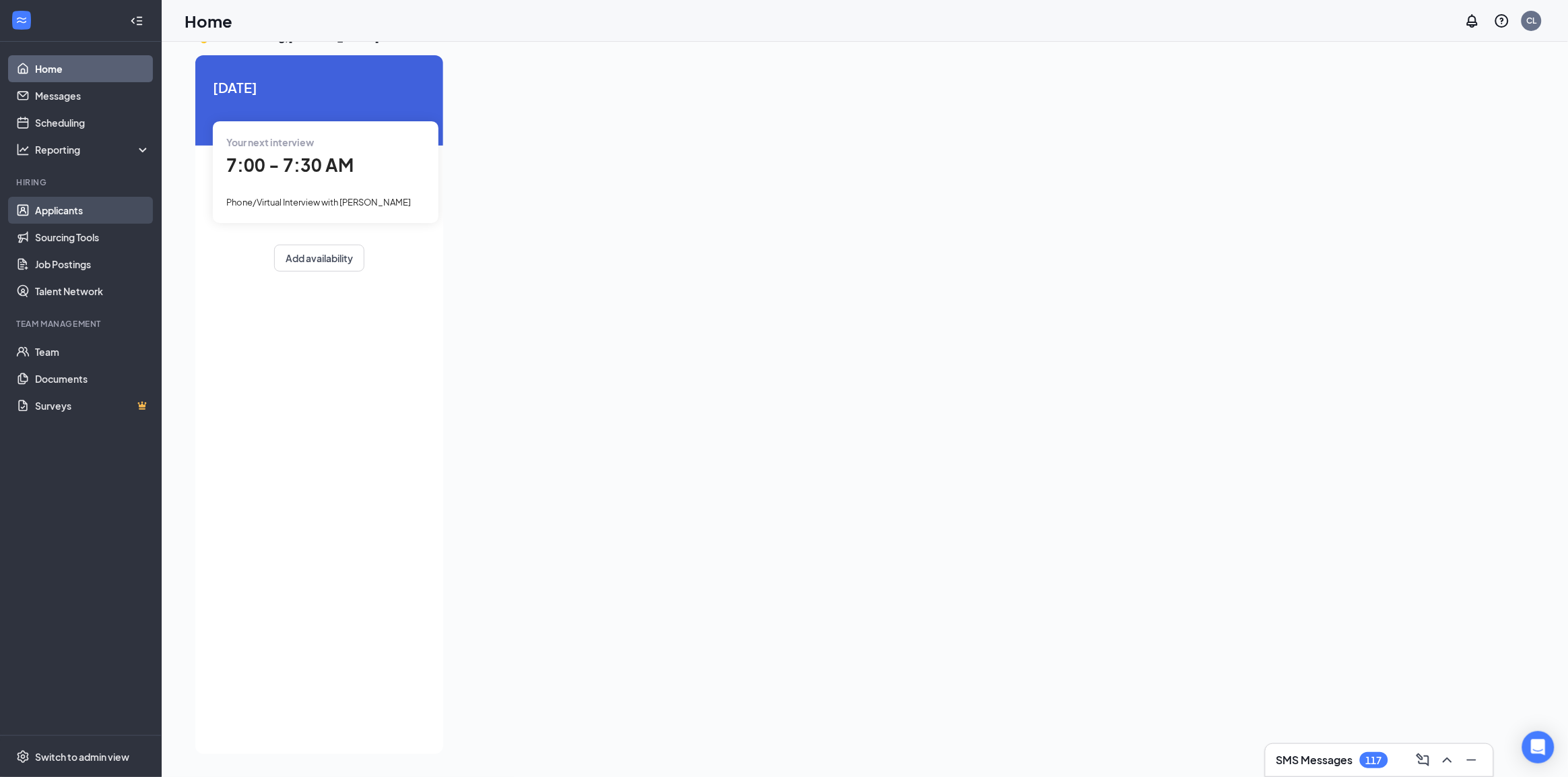
click at [84, 223] on link "Applicants" at bounding box center [92, 210] width 115 height 27
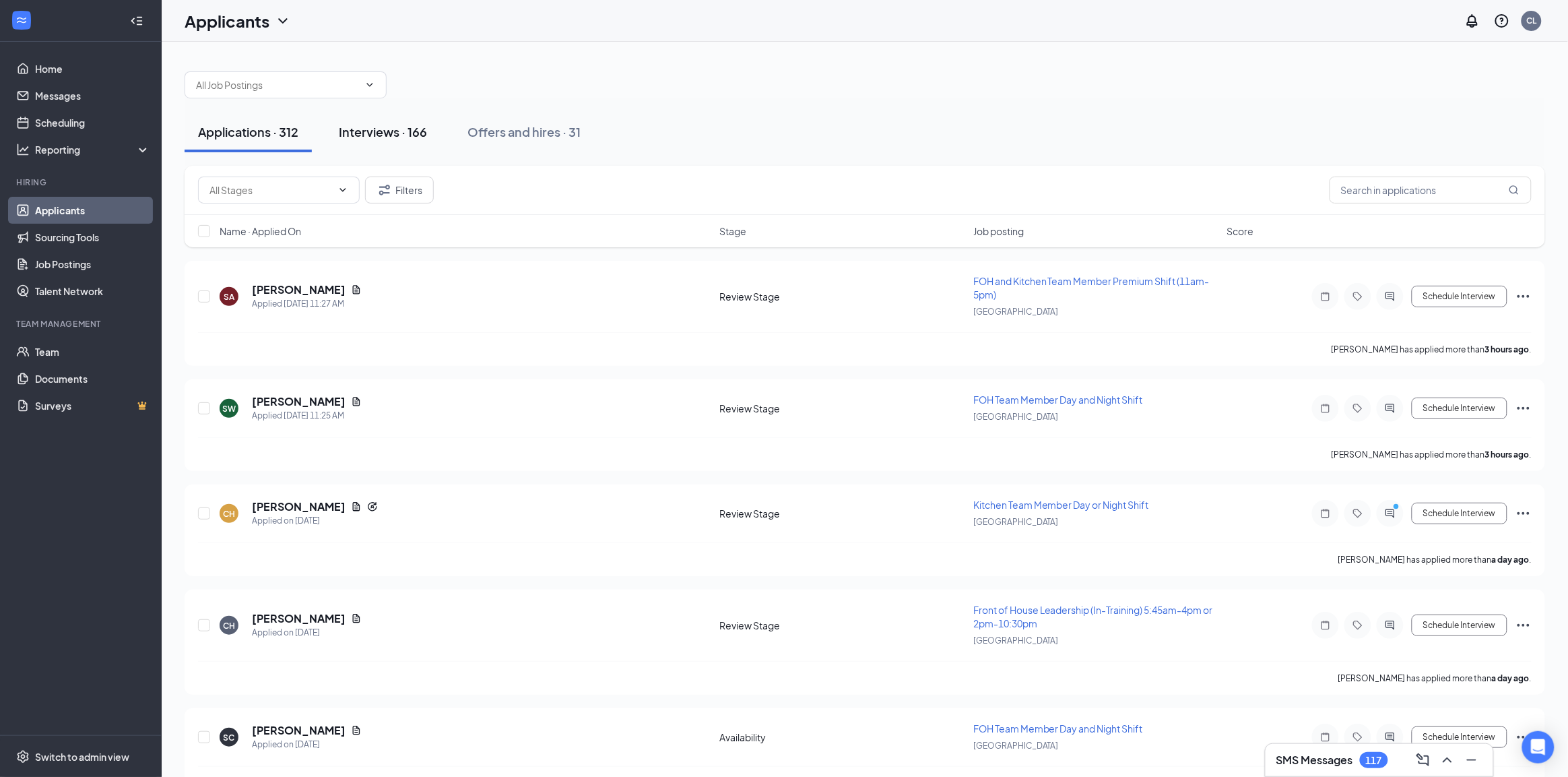
click at [359, 149] on button "Interviews · 166" at bounding box center [383, 132] width 115 height 41
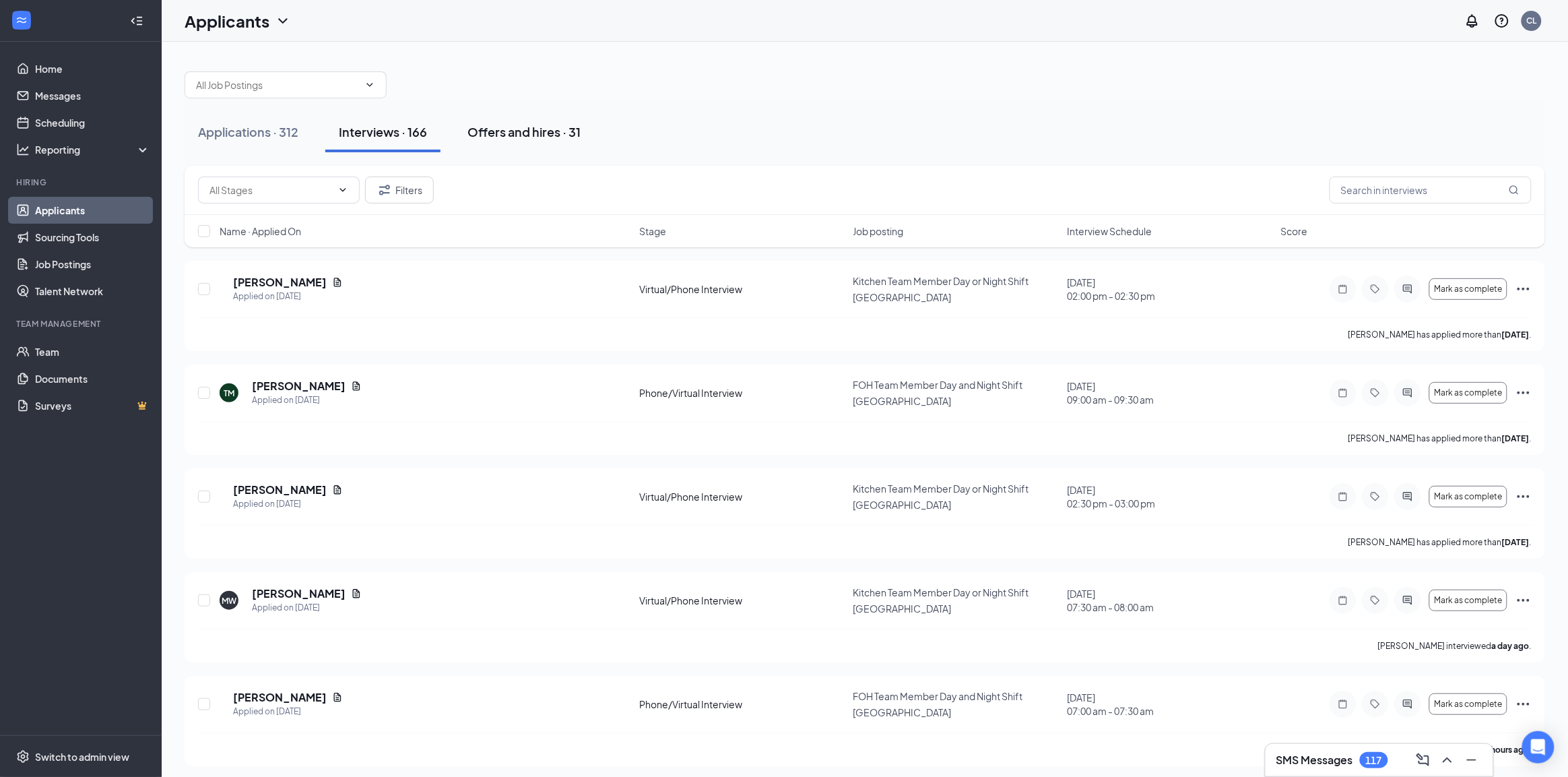
click at [560, 136] on div "Offers and hires · 31" at bounding box center [524, 132] width 113 height 17
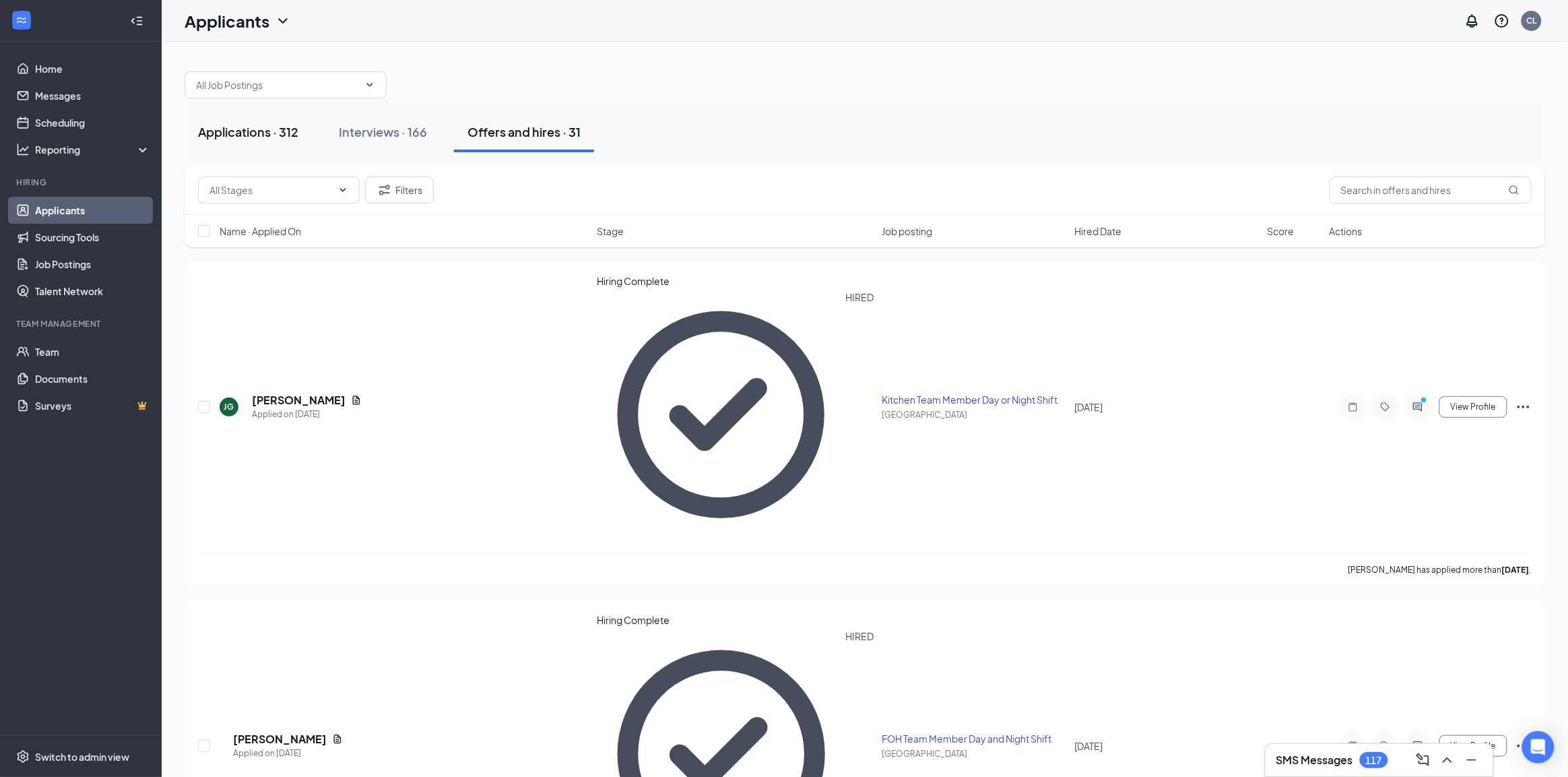
click at [264, 142] on button "Applications · 312" at bounding box center [248, 132] width 127 height 41
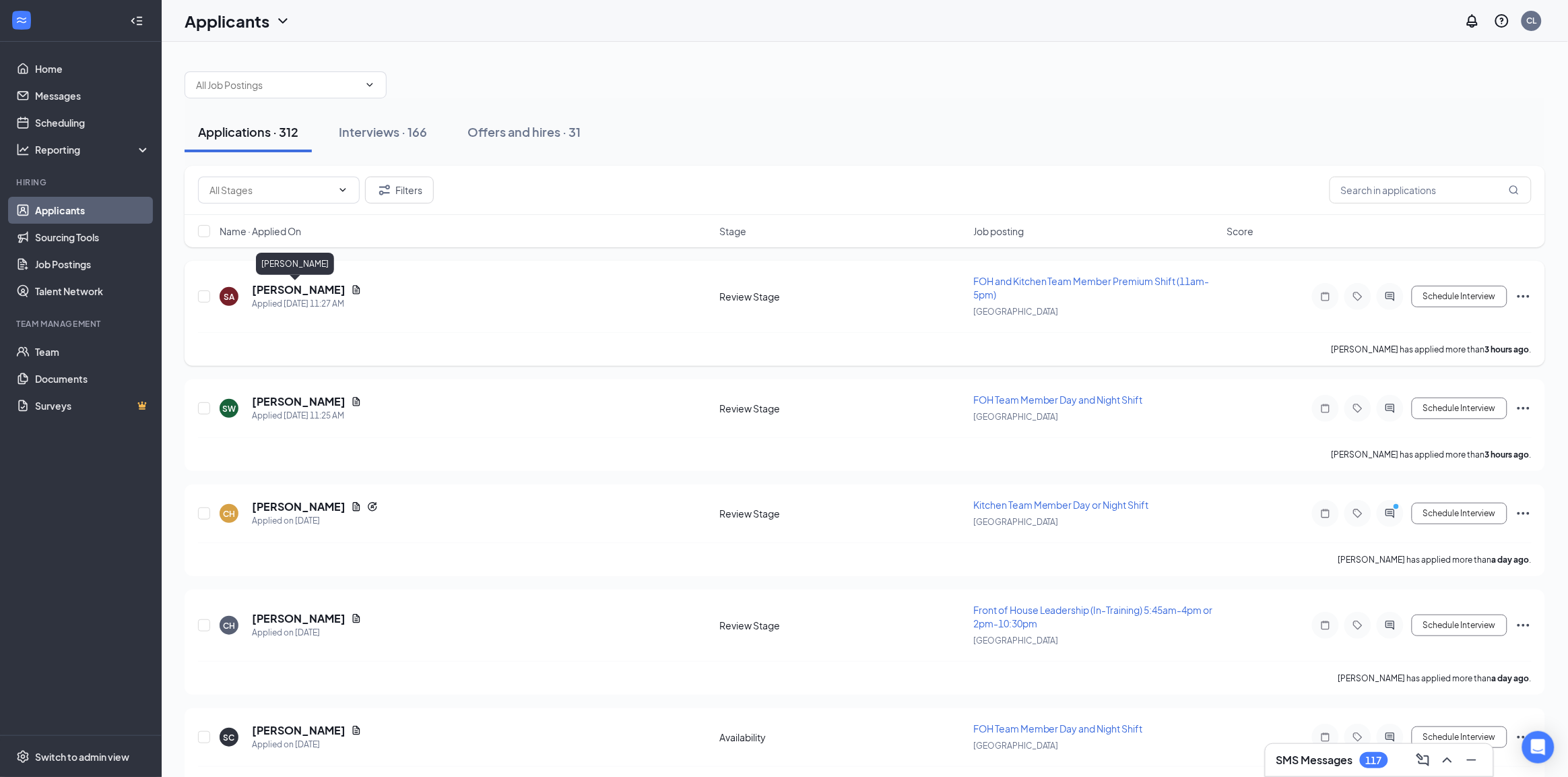
click at [258, 297] on h5 "[PERSON_NAME]" at bounding box center [298, 289] width 94 height 15
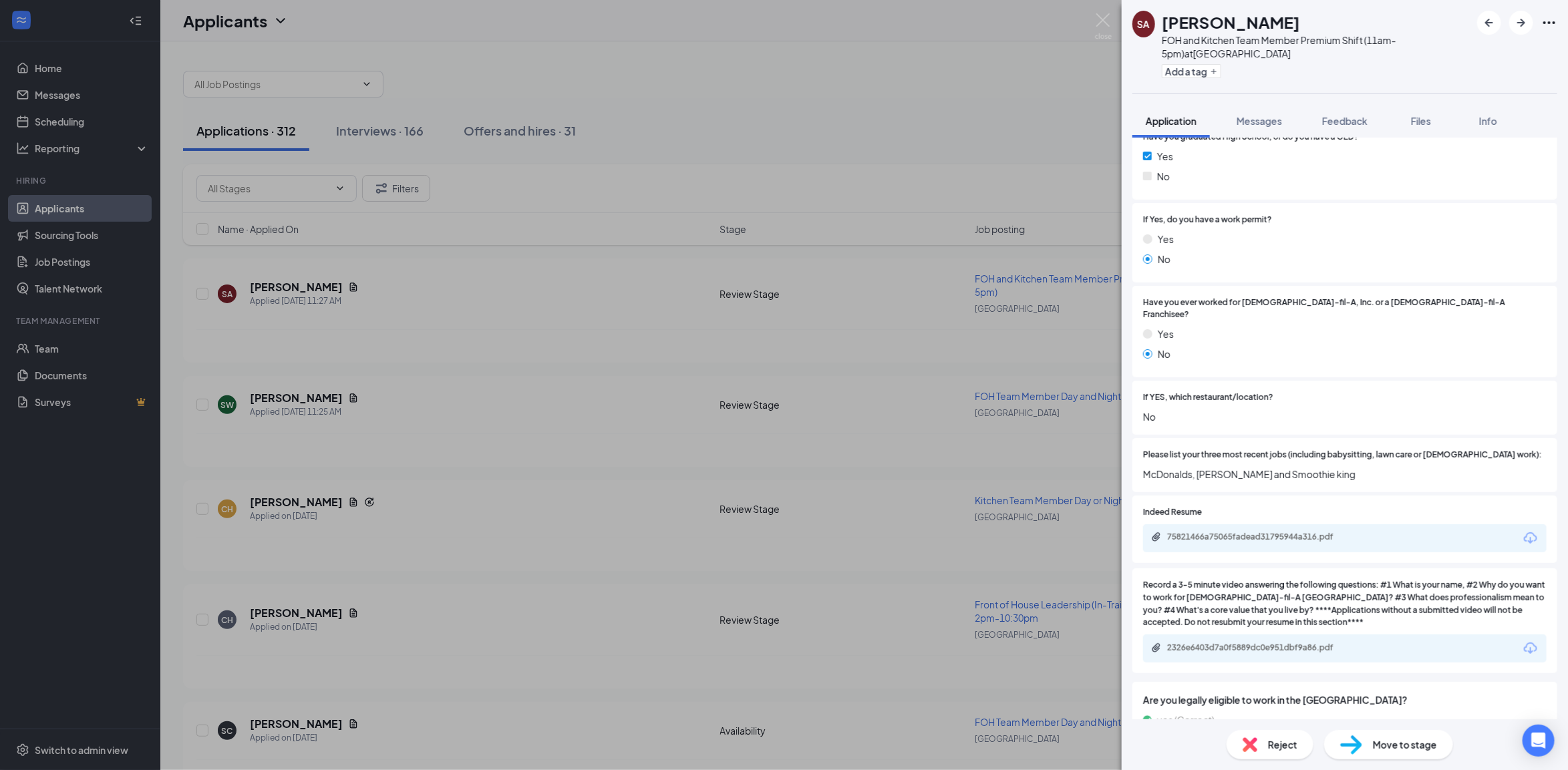
scroll to position [584, 0]
